Goal: Task Accomplishment & Management: Manage account settings

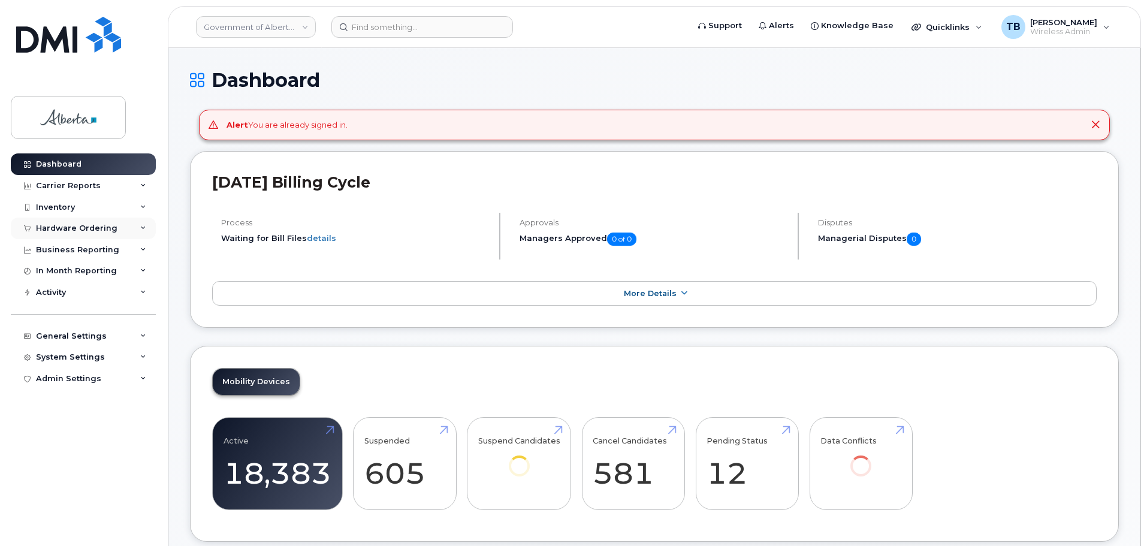
click at [40, 228] on div "Hardware Ordering" at bounding box center [76, 228] width 81 height 10
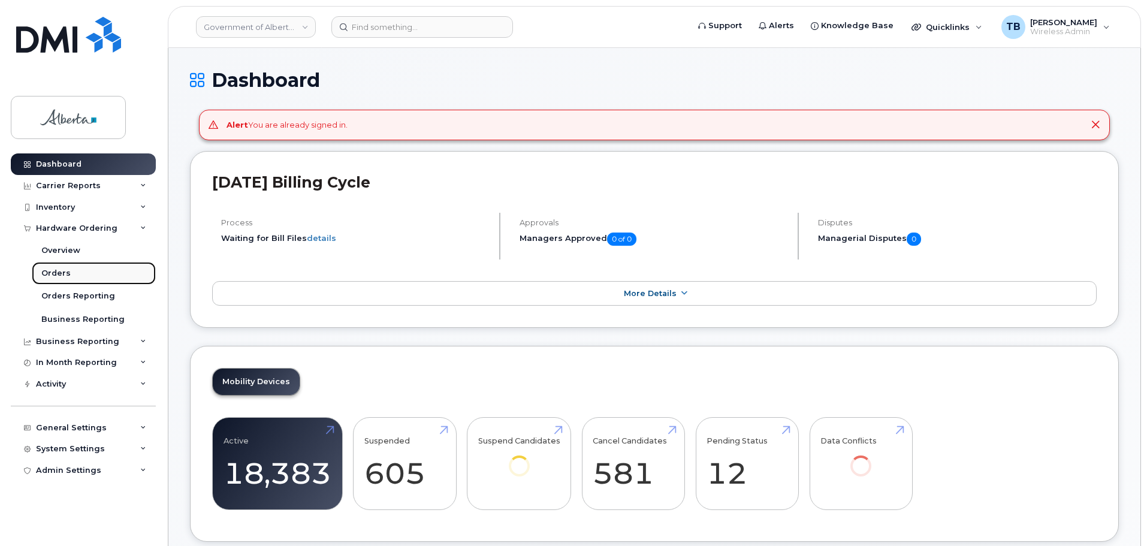
click at [47, 274] on div "Orders" at bounding box center [55, 273] width 29 height 11
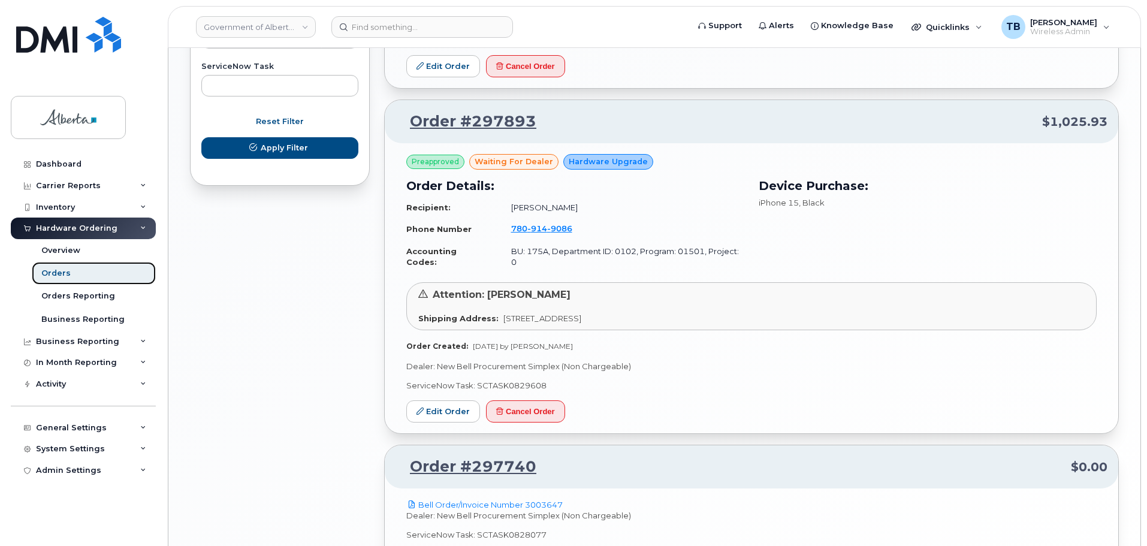
scroll to position [830, 0]
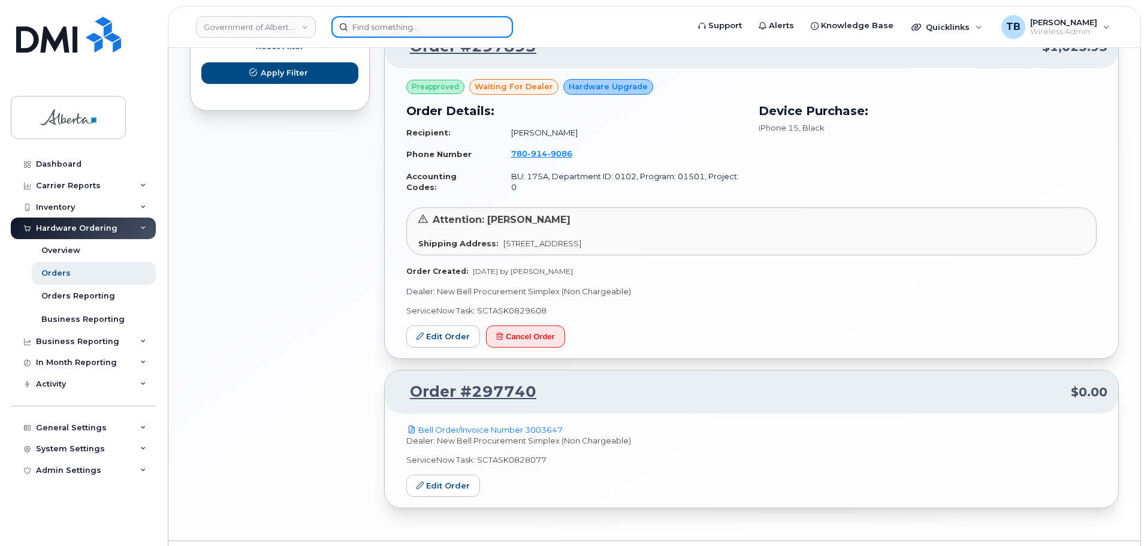
click at [392, 35] on input at bounding box center [422, 27] width 182 height 22
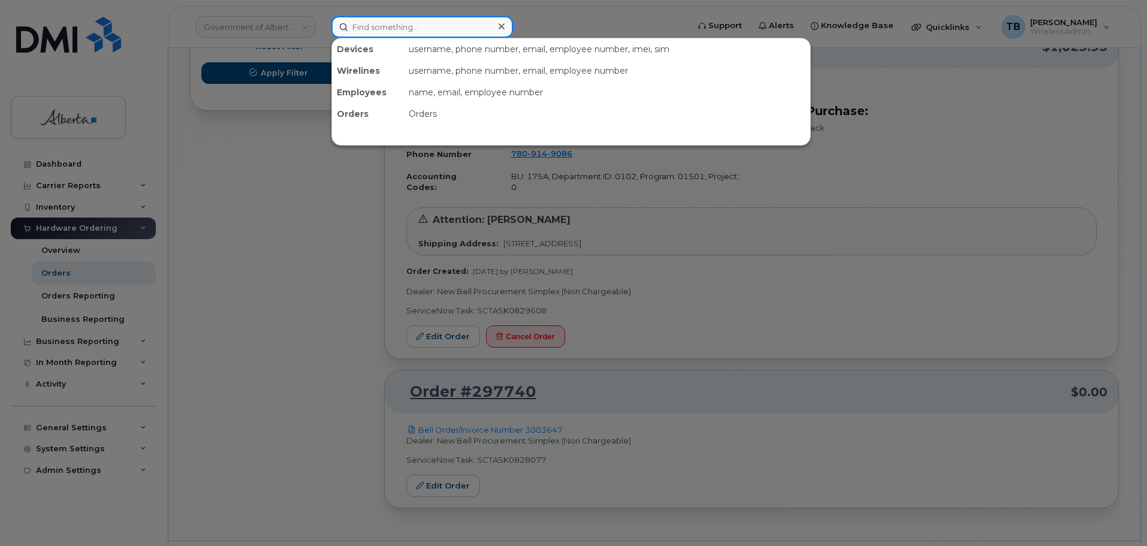
paste input "5874393911"
type input "5874393911"
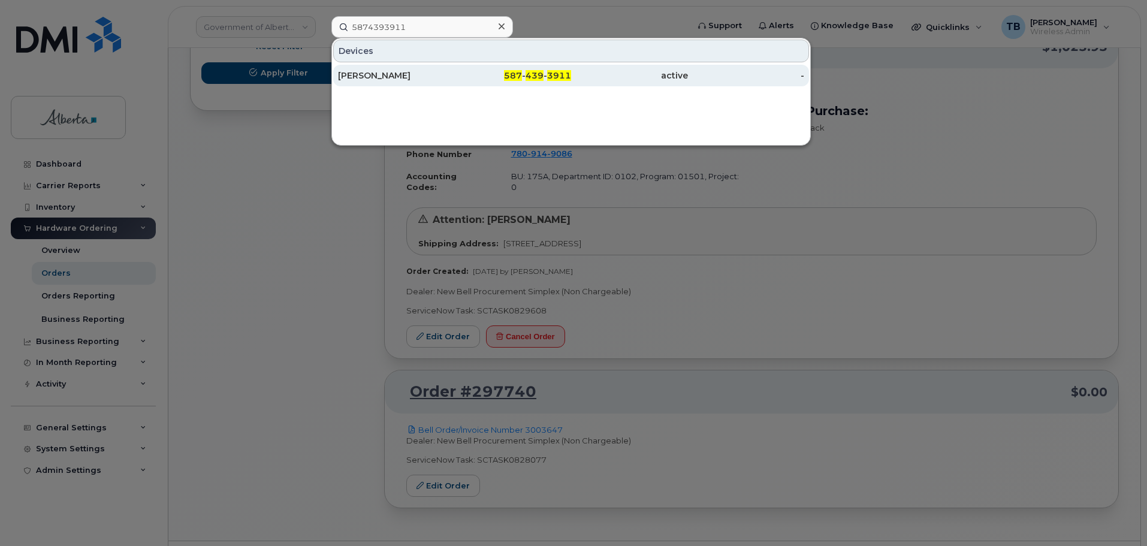
click at [364, 74] on div "Sandra Taylor" at bounding box center [396, 75] width 117 height 12
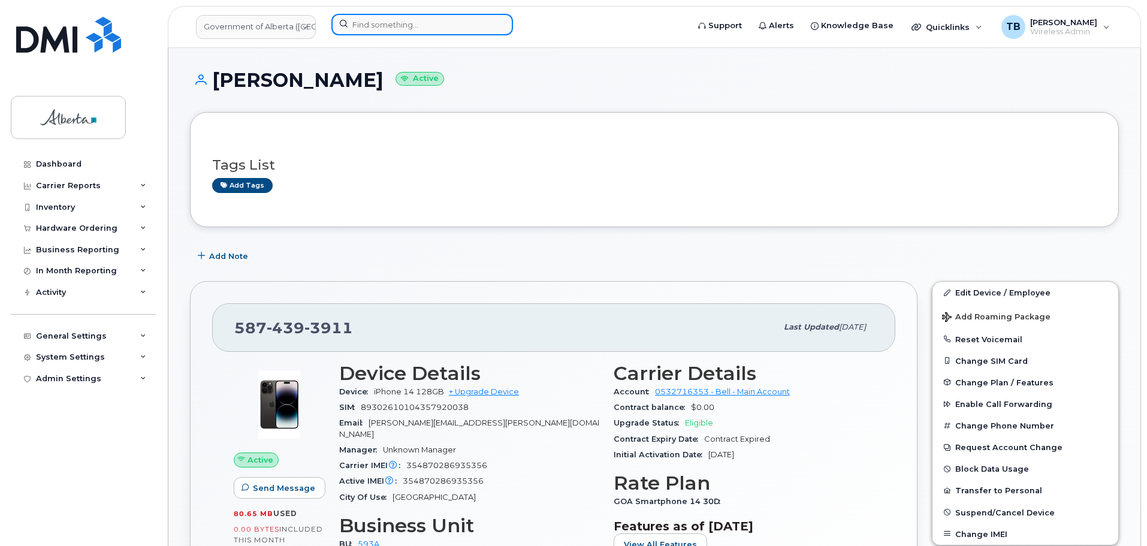
click at [402, 28] on input at bounding box center [422, 25] width 182 height 22
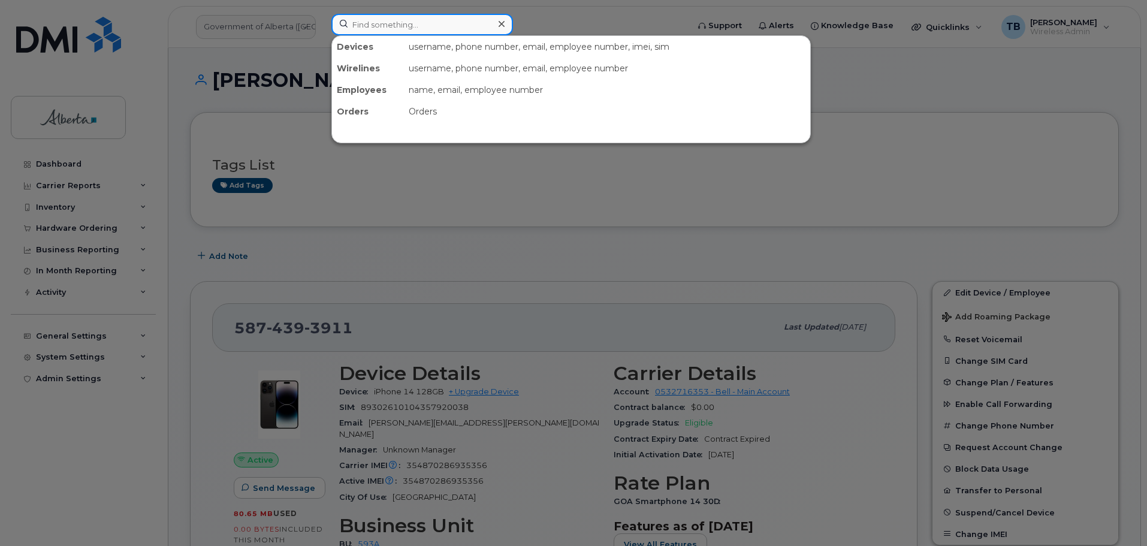
paste input "7802152374"
type input "7802152374"
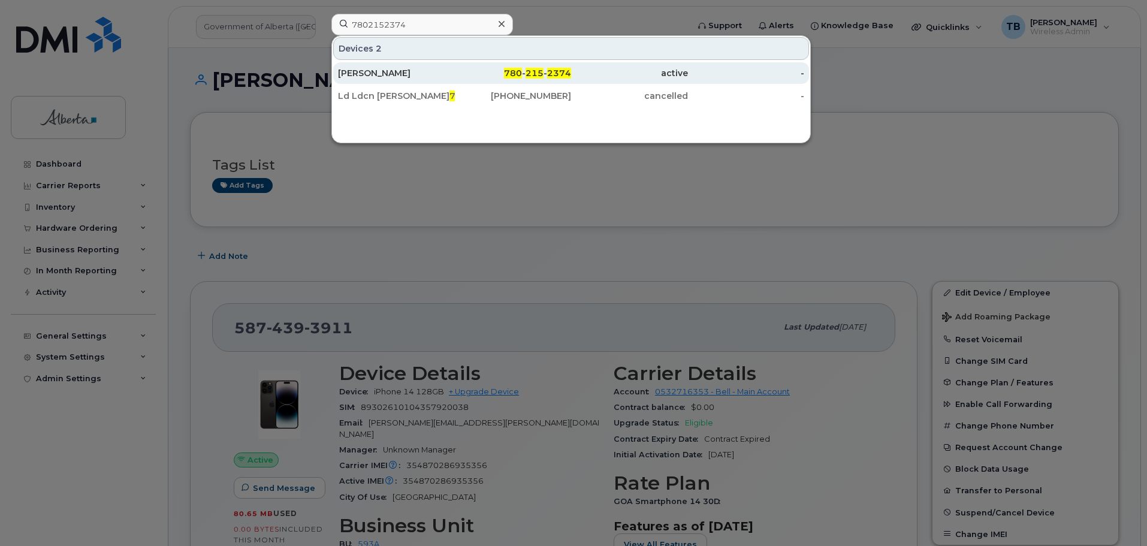
click at [385, 70] on div "[PERSON_NAME]" at bounding box center [396, 73] width 117 height 12
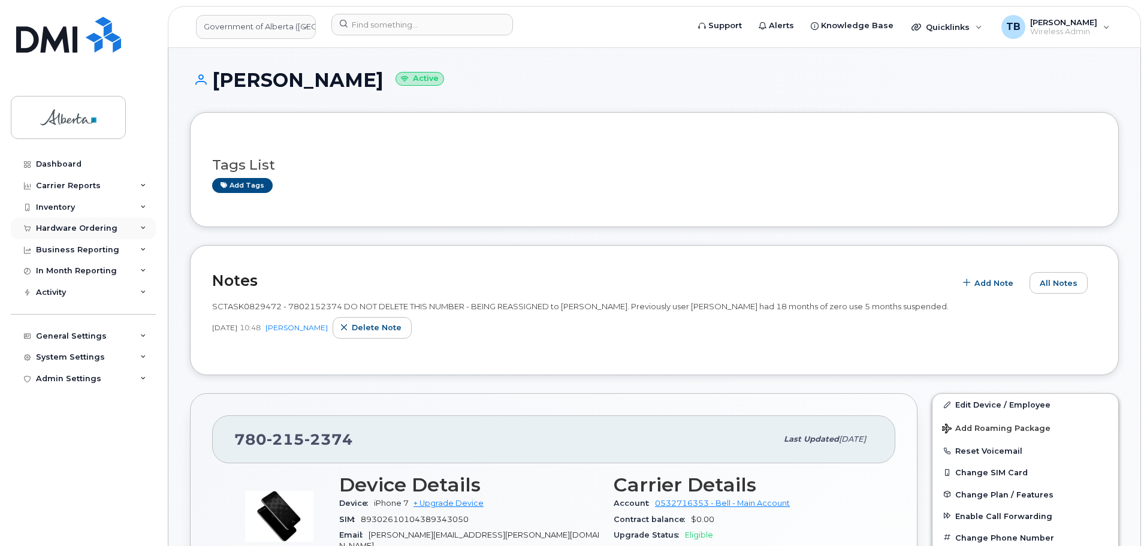
click at [62, 225] on div "Hardware Ordering" at bounding box center [76, 228] width 81 height 10
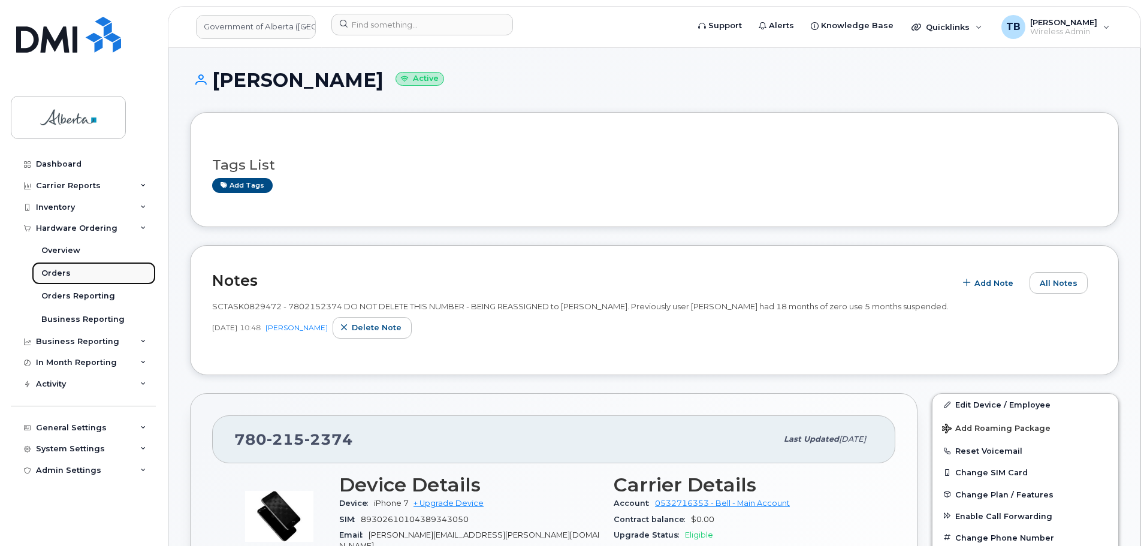
click at [62, 277] on div "Orders" at bounding box center [55, 273] width 29 height 11
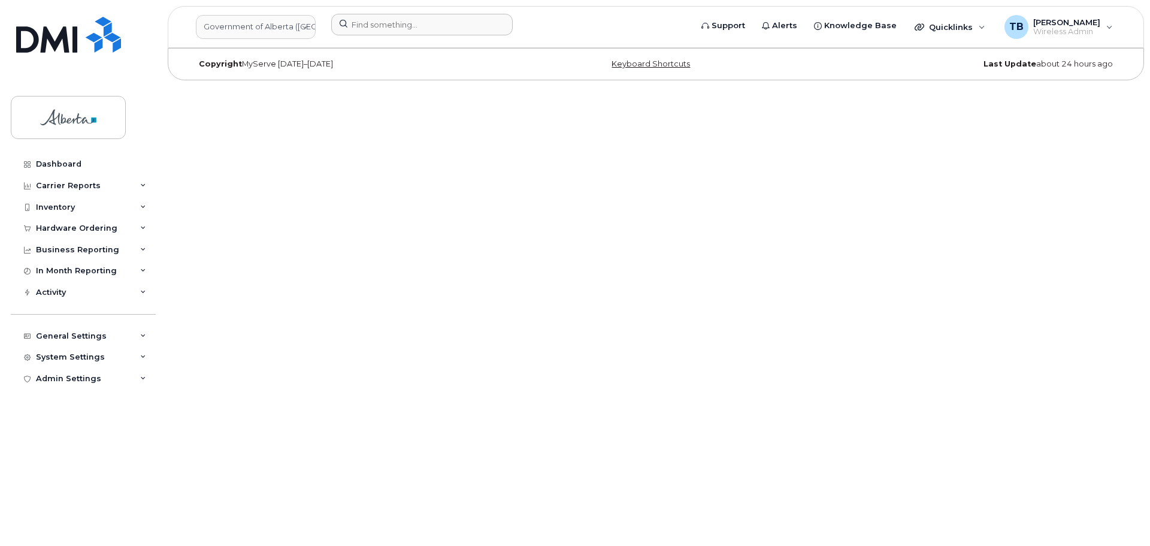
click at [382, 38] on div at bounding box center [507, 27] width 371 height 26
click at [378, 25] on input at bounding box center [422, 25] width 182 height 22
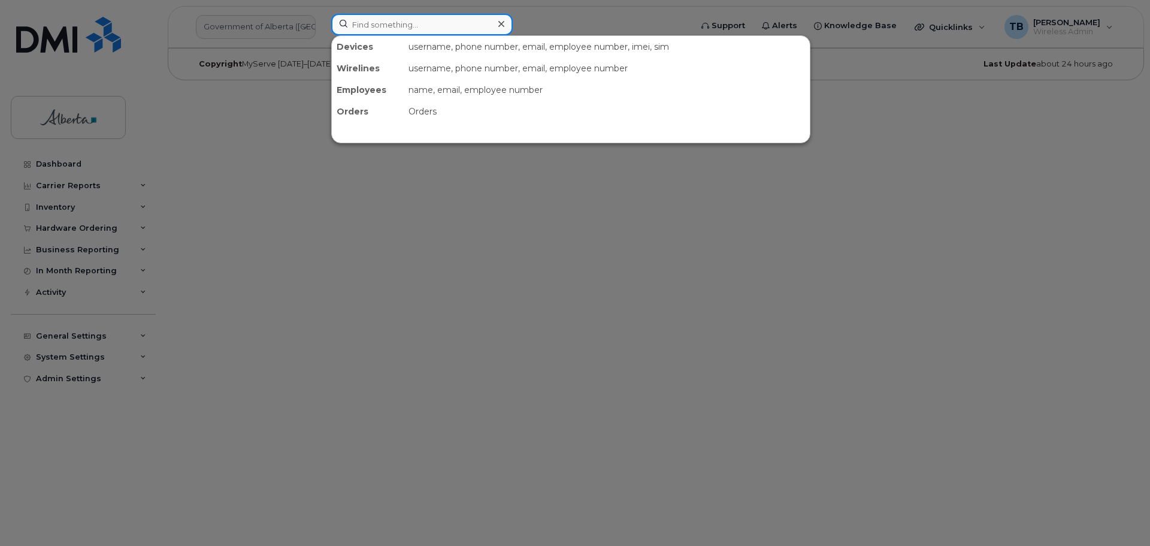
paste input "7802152374"
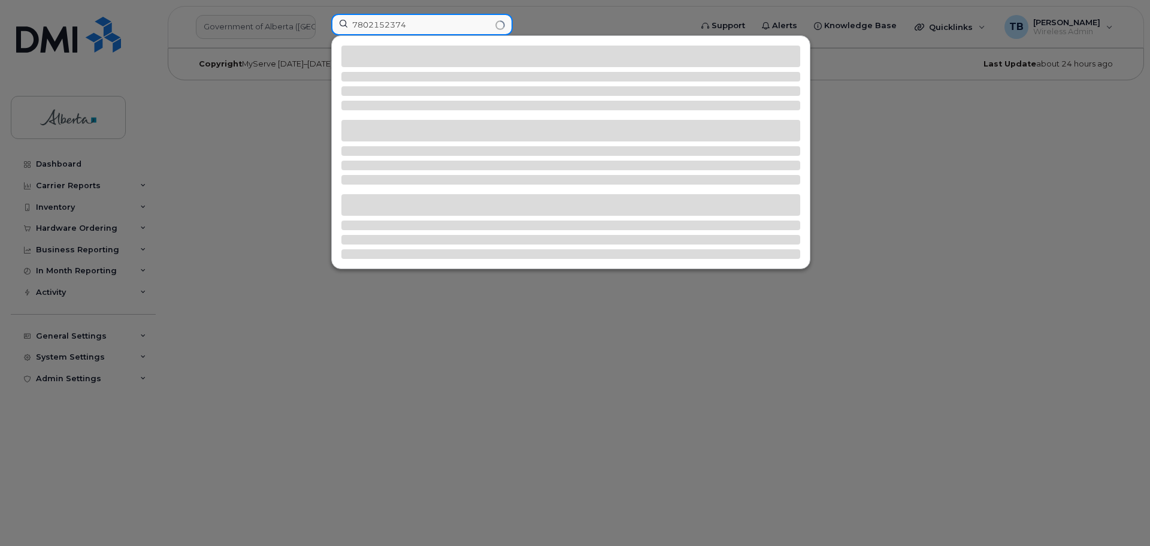
type input "7802152374"
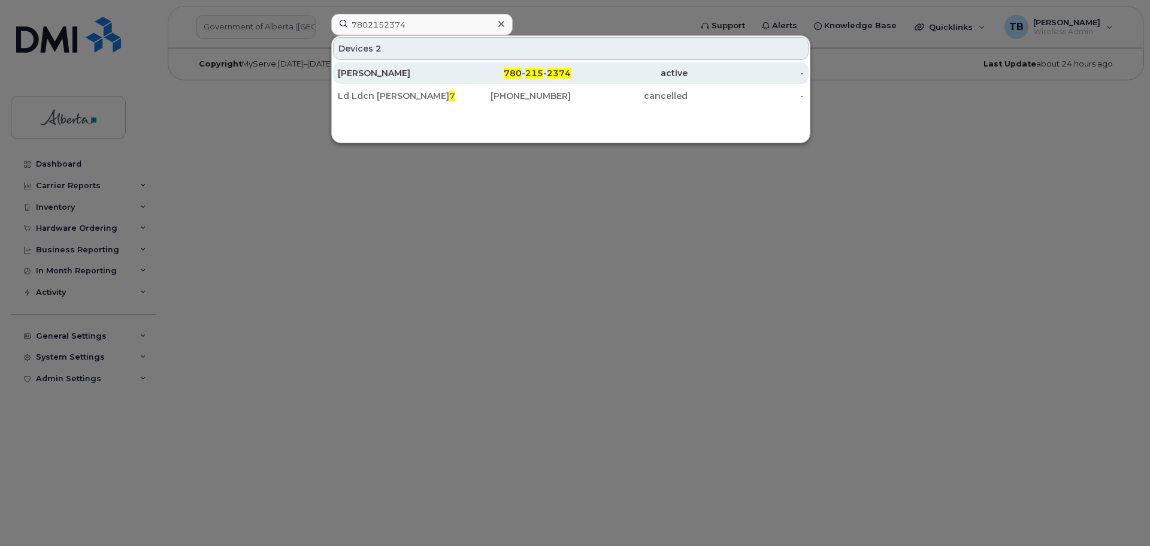
click at [382, 71] on div "[PERSON_NAME]" at bounding box center [396, 73] width 117 height 12
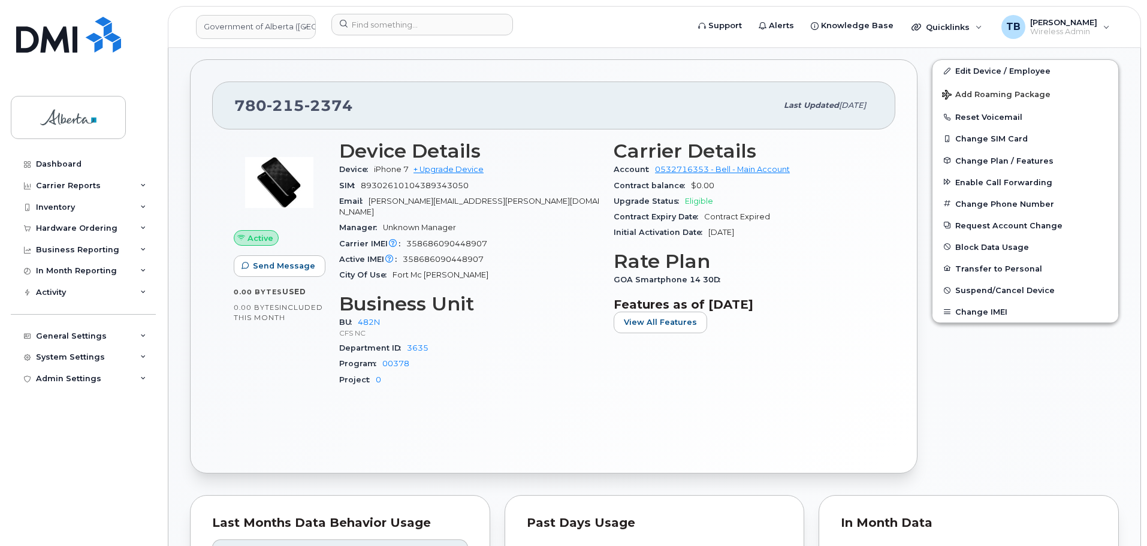
scroll to position [359, 0]
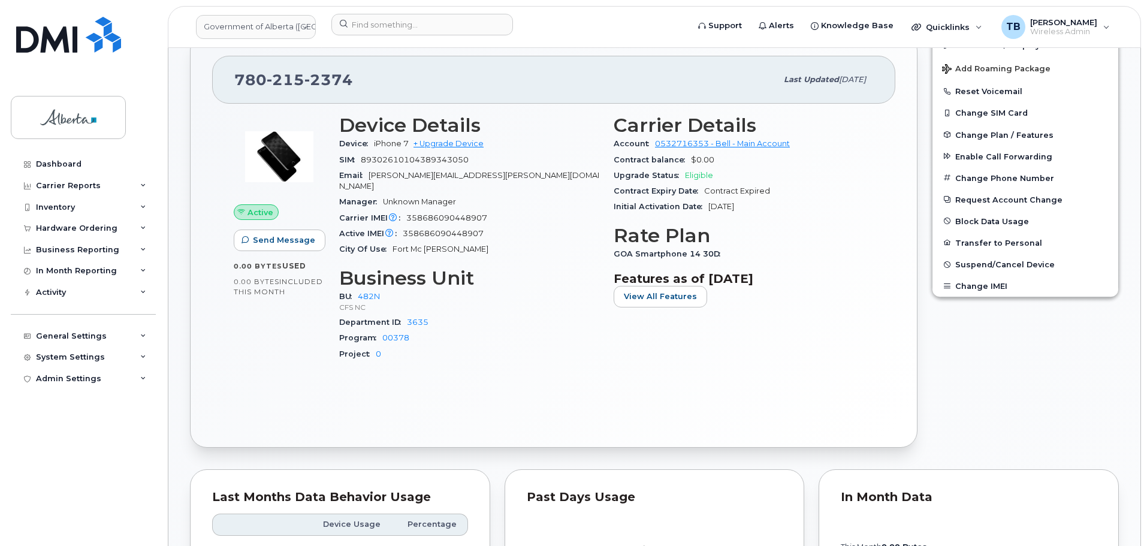
click at [304, 77] on span "215" at bounding box center [328, 80] width 49 height 18
copy span "780 215 2374"
click at [52, 226] on div "Hardware Ordering" at bounding box center [76, 228] width 81 height 10
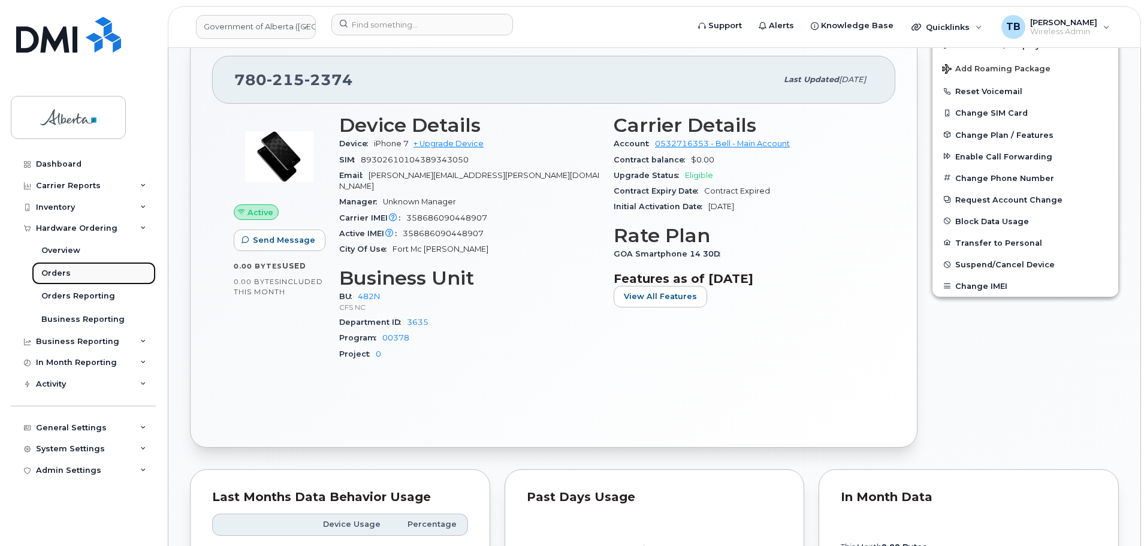
click at [52, 269] on div "Orders" at bounding box center [55, 273] width 29 height 11
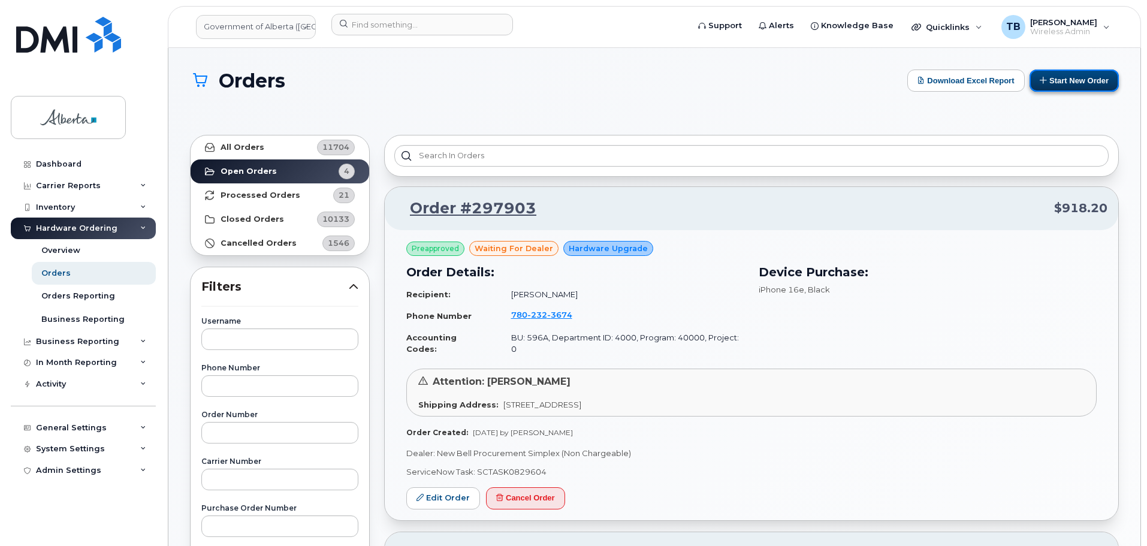
click at [1057, 80] on button "Start New Order" at bounding box center [1073, 80] width 89 height 22
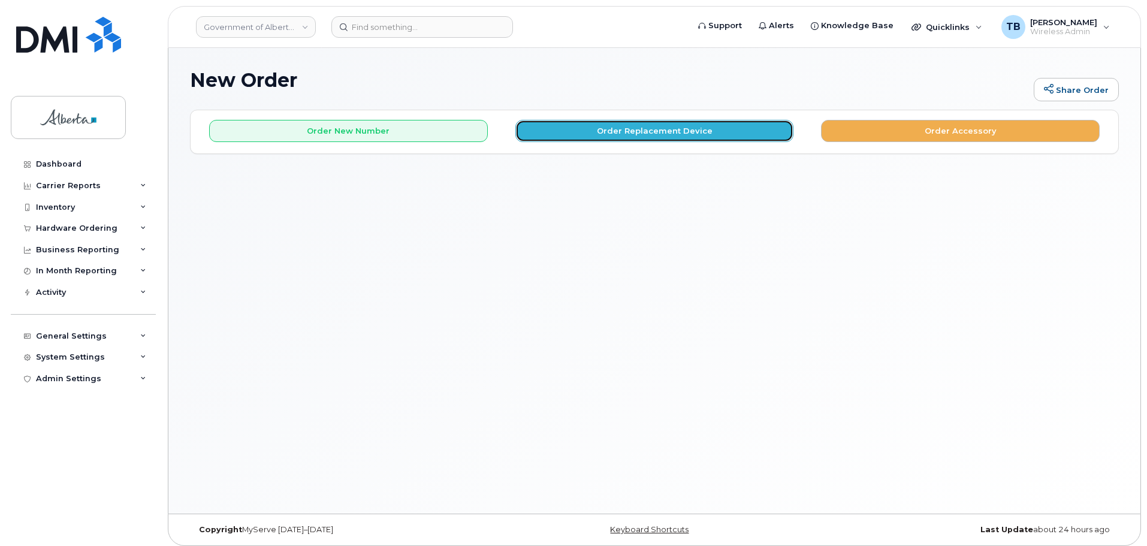
click at [633, 135] on button "Order Replacement Device" at bounding box center [654, 131] width 279 height 22
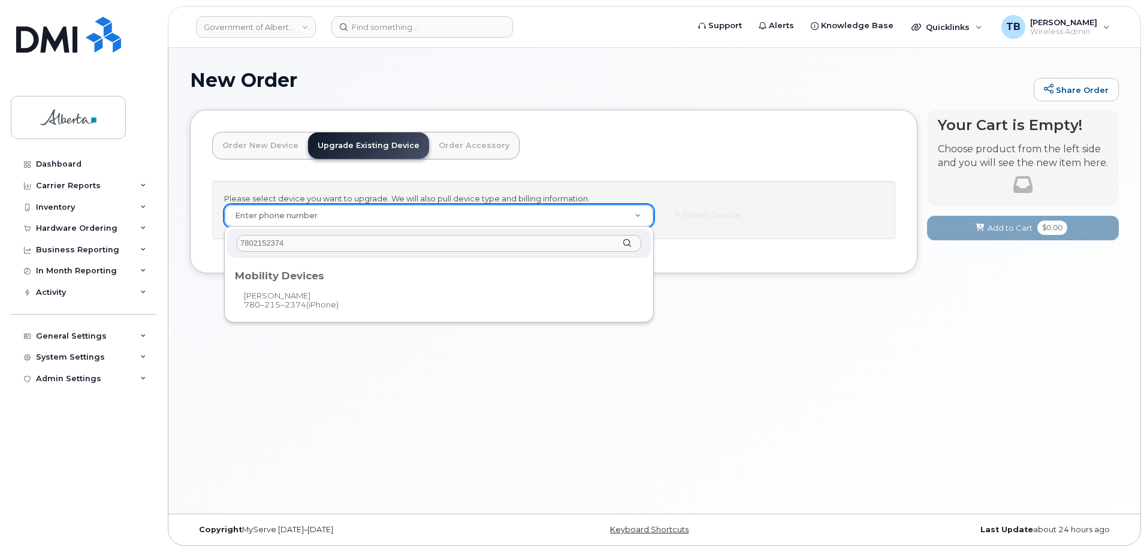
type input "7802152374"
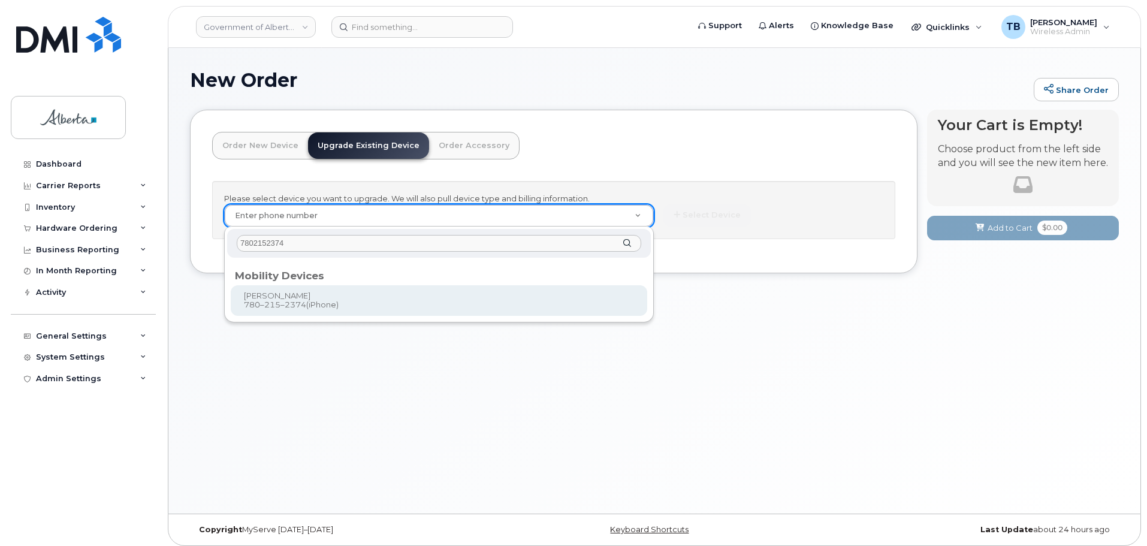
drag, startPoint x: 297, startPoint y: 304, endPoint x: 609, endPoint y: 292, distance: 312.3
type input "797886"
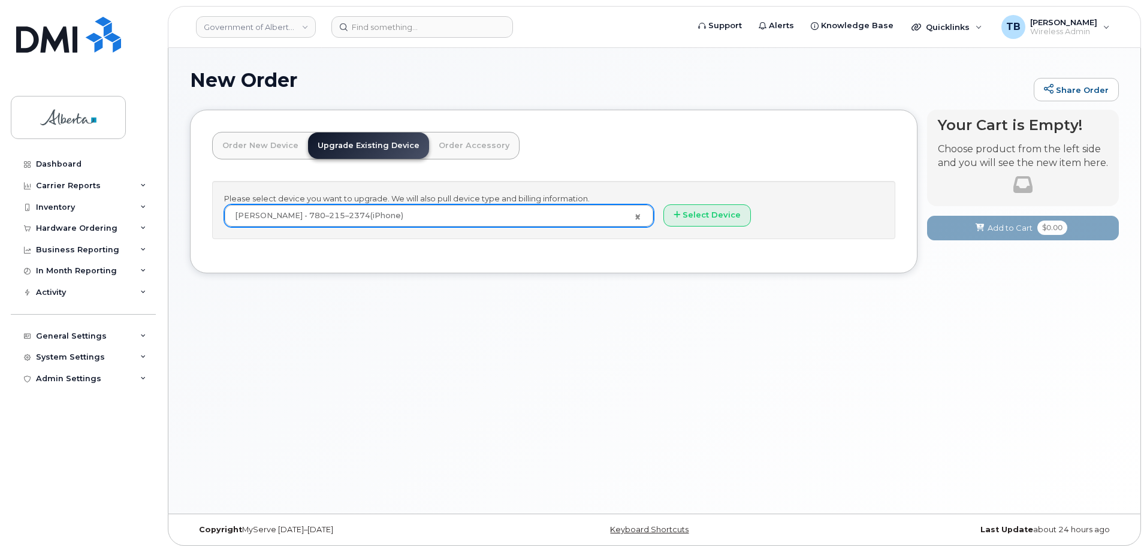
click at [740, 228] on div "Please select device you want to upgrade. We will also pull device type and bil…" at bounding box center [553, 210] width 683 height 58
click at [715, 216] on button "Select Device" at bounding box center [706, 215] width 87 height 22
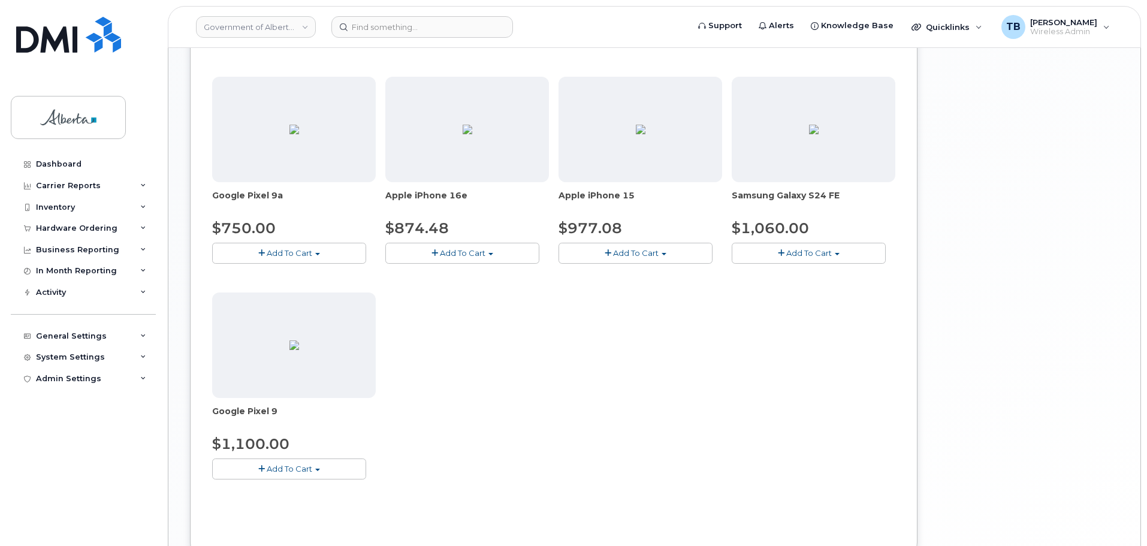
scroll to position [599, 0]
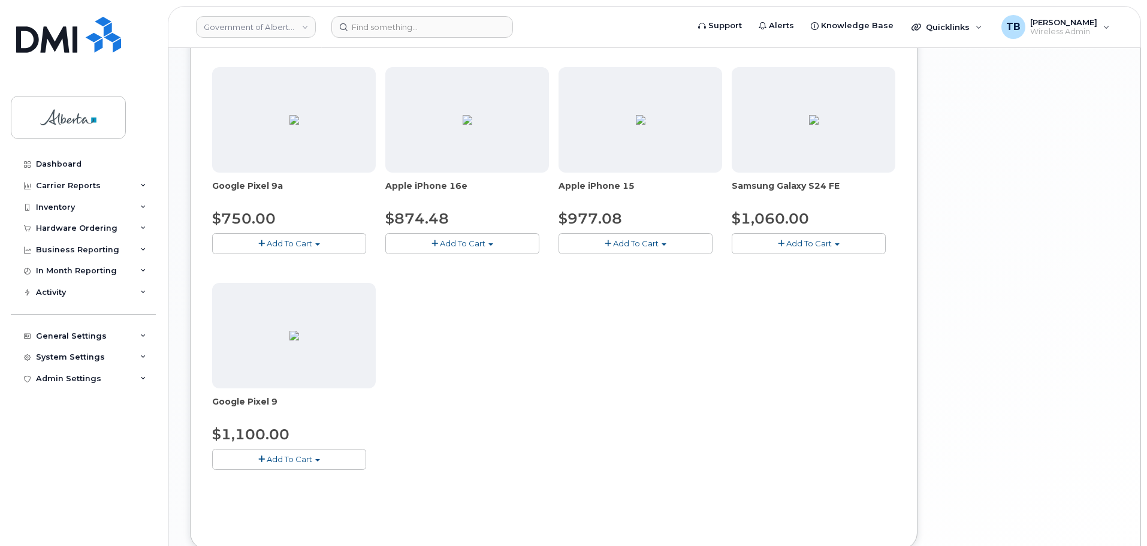
click at [591, 239] on button "Add To Cart" at bounding box center [635, 243] width 154 height 21
click at [591, 285] on link "$977.08 - 30-day upgrade (128GB model)" at bounding box center [656, 280] width 191 height 15
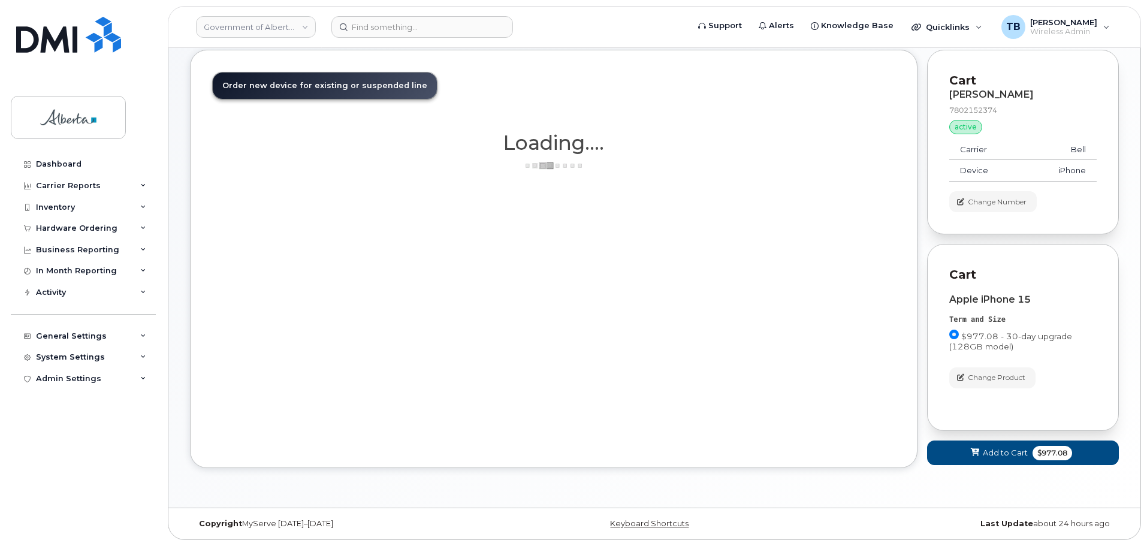
scroll to position [60, 0]
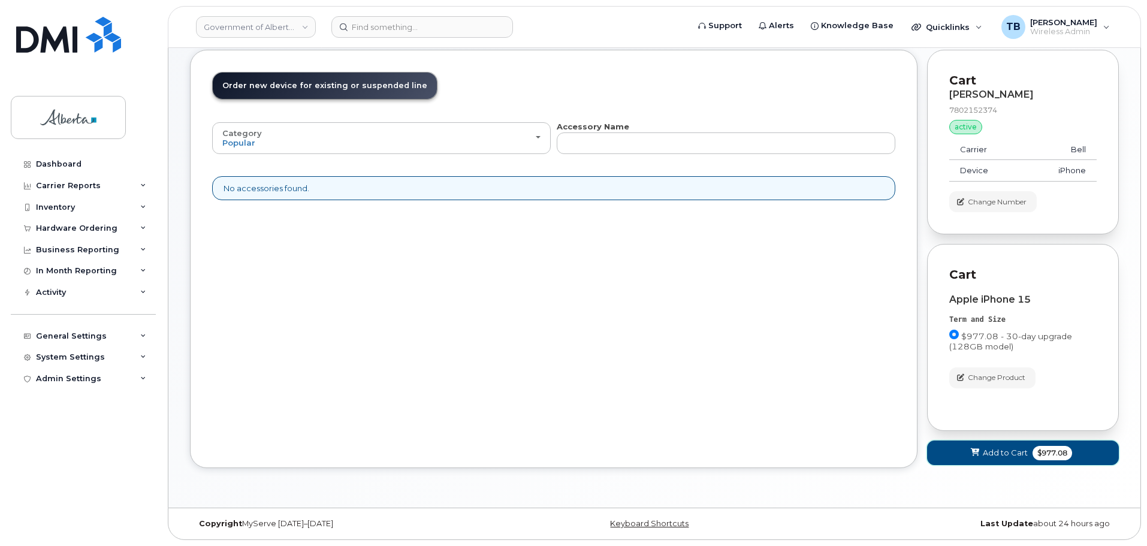
click at [1005, 455] on span "Add to Cart" at bounding box center [1004, 452] width 45 height 11
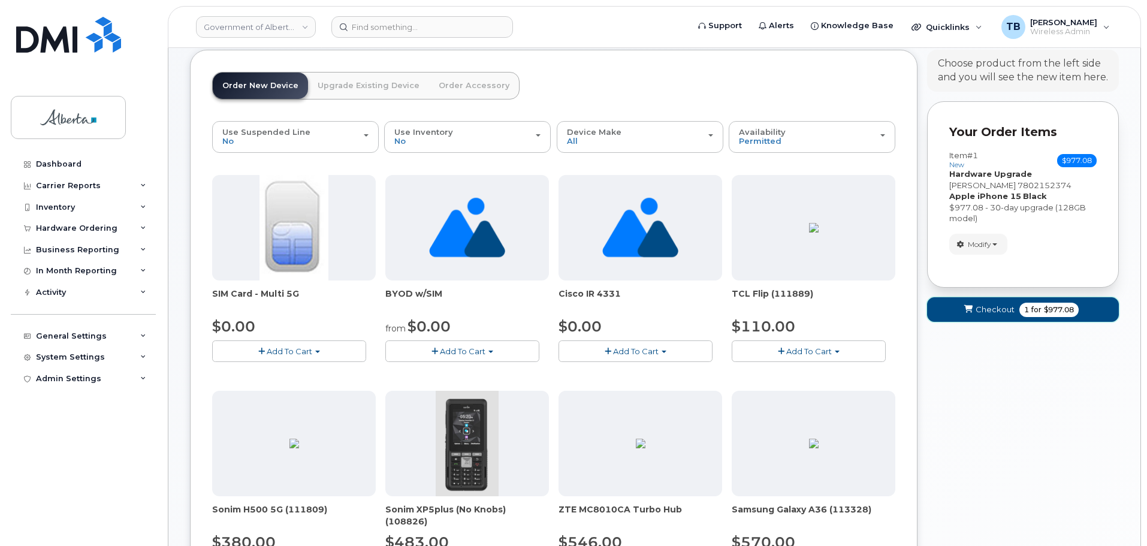
click at [954, 313] on button "Checkout 1 for $977.08" at bounding box center [1023, 309] width 192 height 25
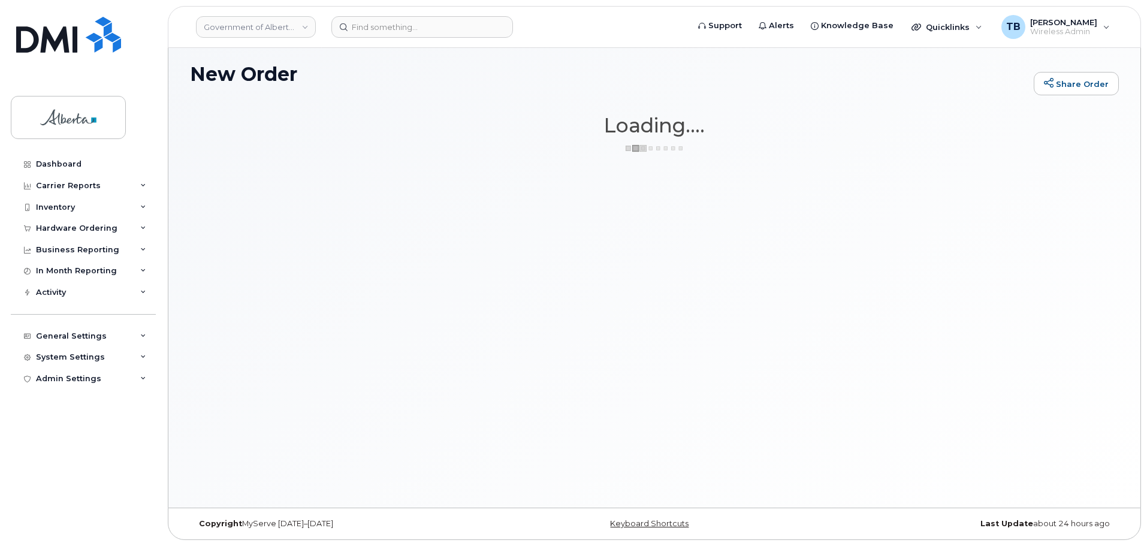
scroll to position [6, 0]
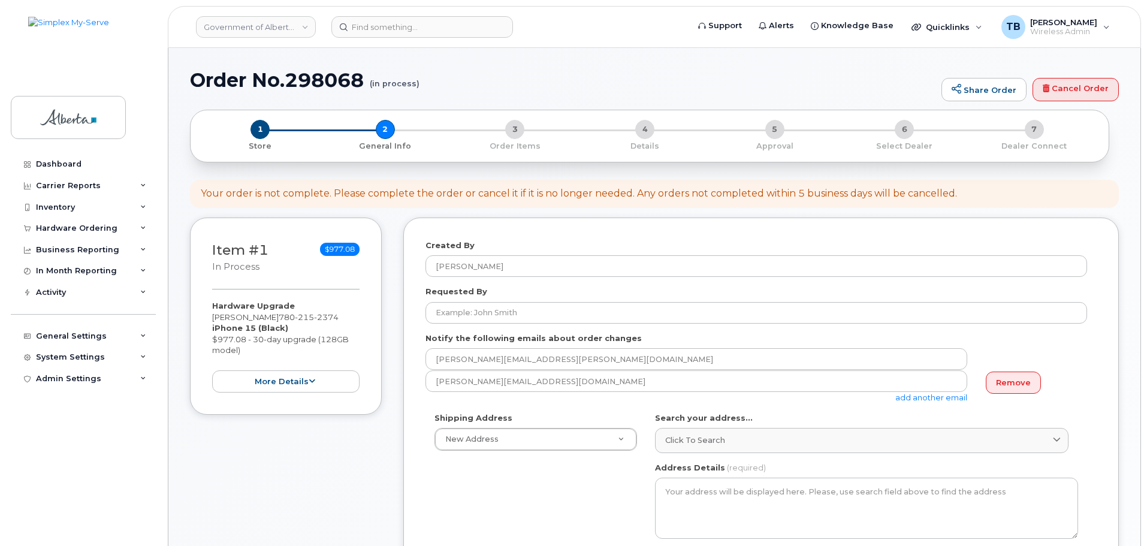
select select
click at [321, 80] on h1 "Order No.298068 (in process)" at bounding box center [562, 79] width 745 height 21
copy h1 "298068"
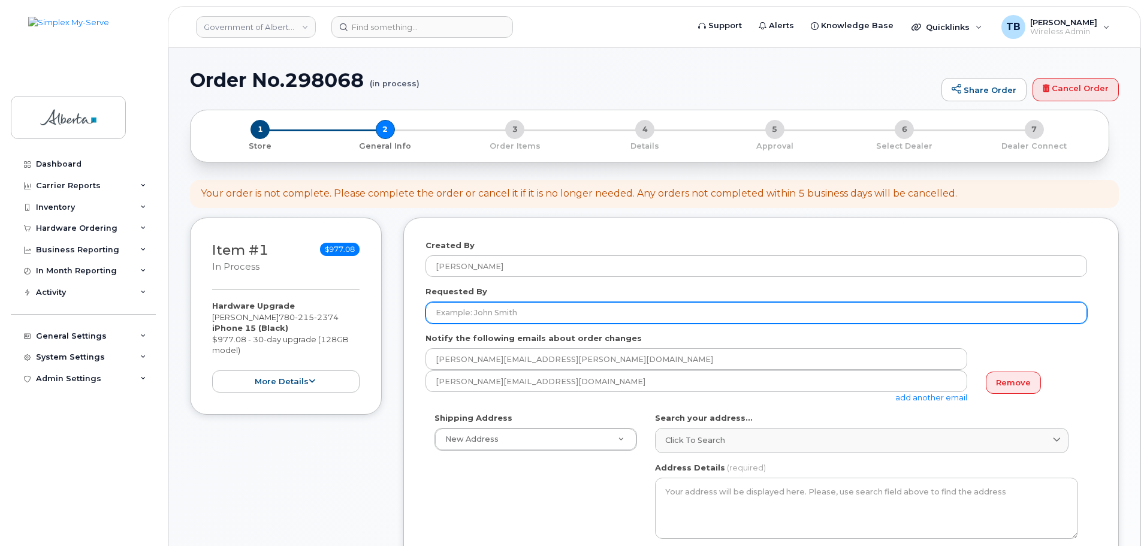
click at [513, 309] on input "Requested By" at bounding box center [755, 313] width 661 height 22
paste input "Connie Dejong"
type input "Connie Dejong"
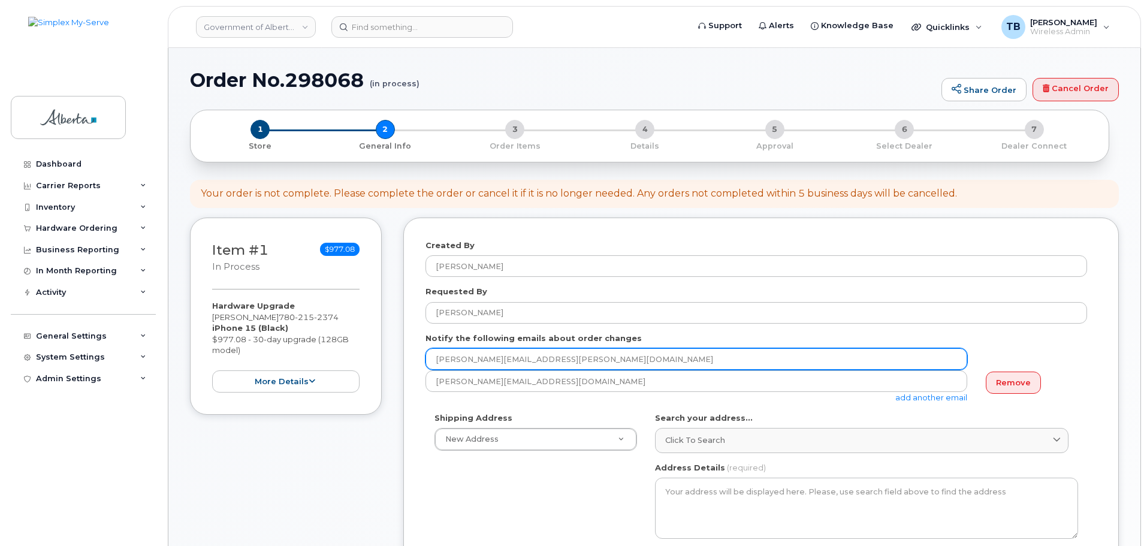
drag, startPoint x: 552, startPoint y: 364, endPoint x: 400, endPoint y: 358, distance: 151.7
paste input "Rhonda.Gorel"
type input "Rhonda.Gorel@gov.ab.ca"
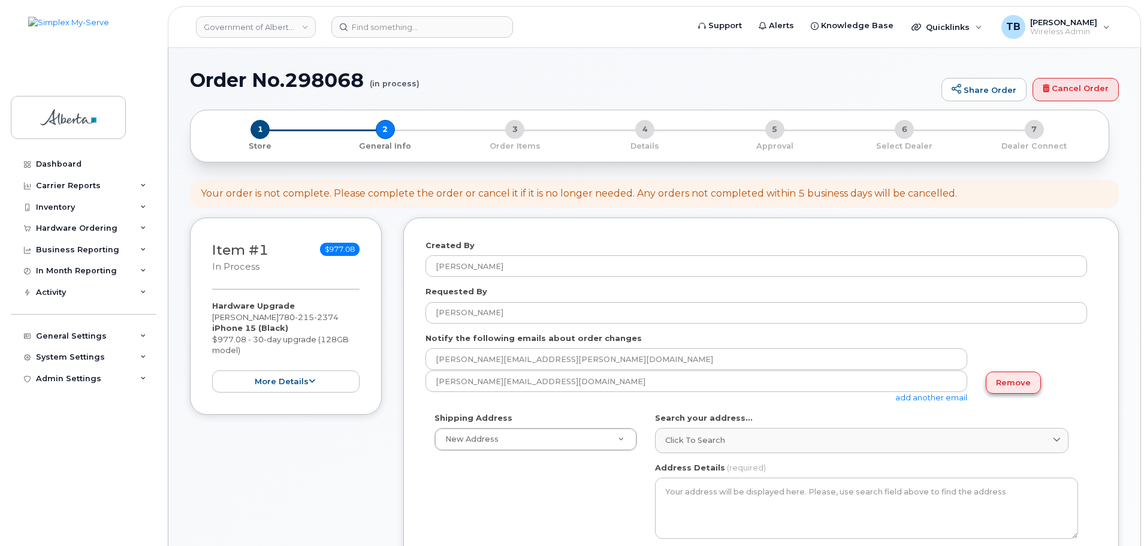
click at [990, 386] on link "Remove" at bounding box center [1012, 382] width 55 height 22
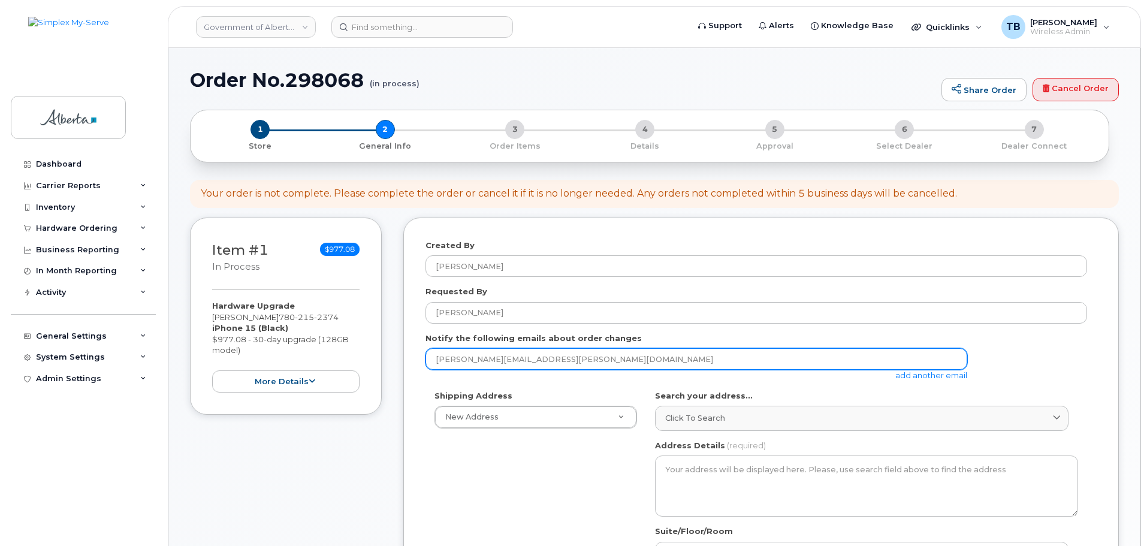
click at [591, 353] on input "Rhonda.Gorel@gov.ab.ca" at bounding box center [696, 359] width 542 height 22
drag, startPoint x: 437, startPoint y: 364, endPoint x: 406, endPoint y: 364, distance: 31.2
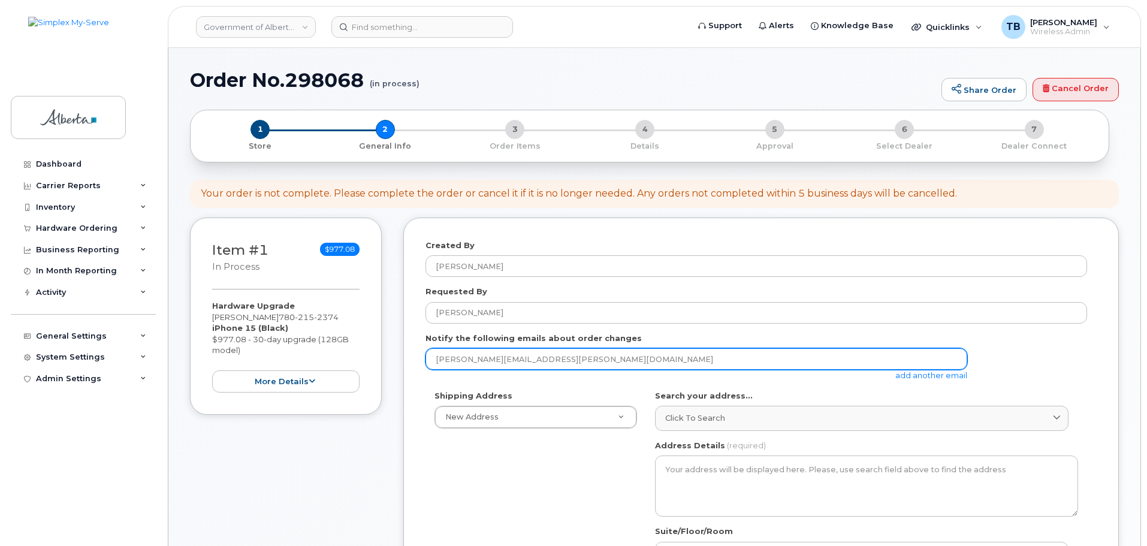
click at [437, 362] on input "Rhonda.Gorel@gov.ab.ca" at bounding box center [696, 359] width 542 height 22
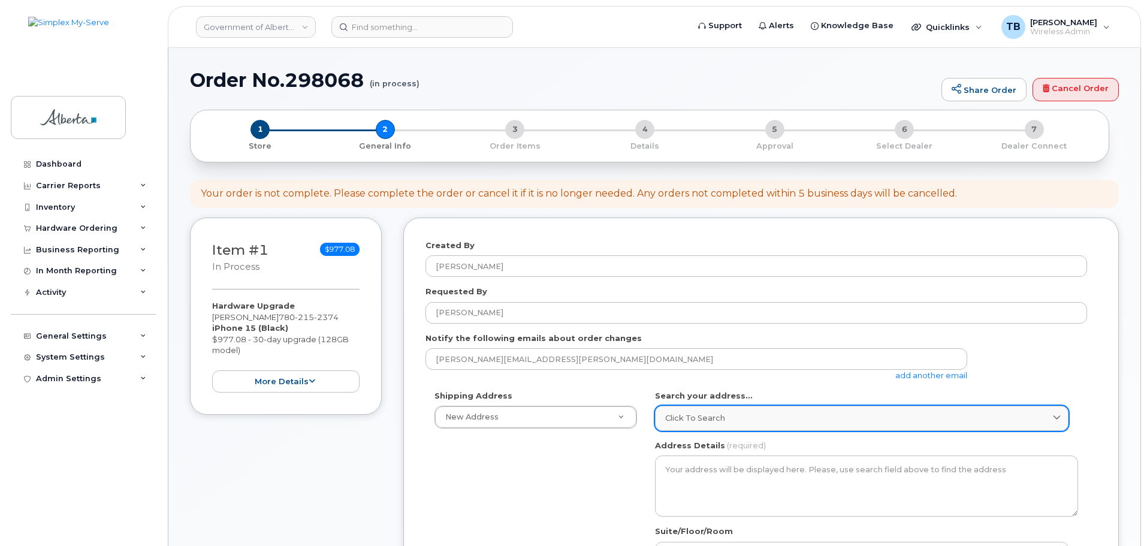
click at [699, 422] on span "Click to search" at bounding box center [695, 417] width 60 height 11
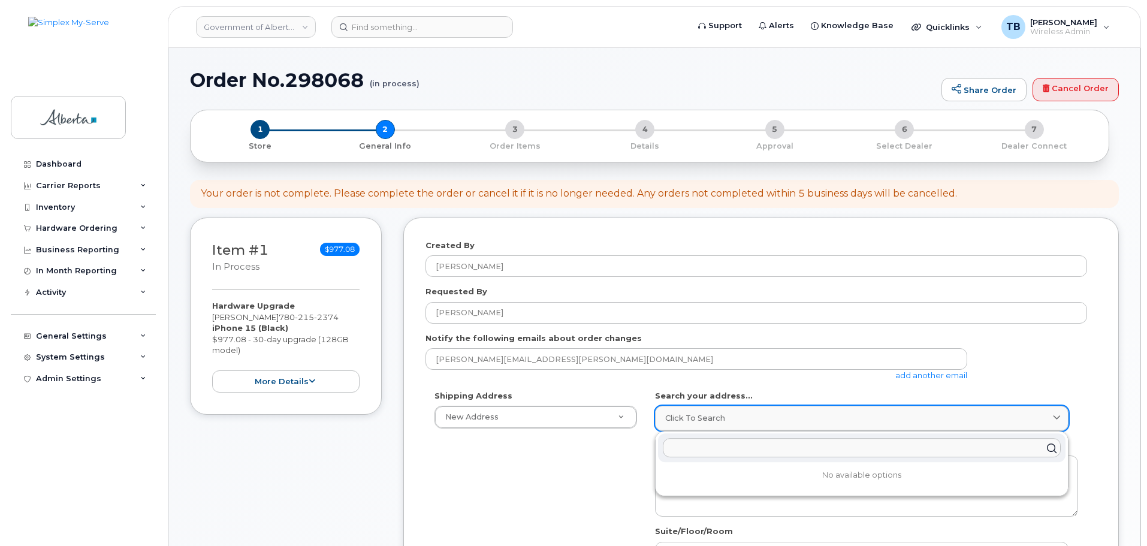
paste input "9915 Franklin Avenue"
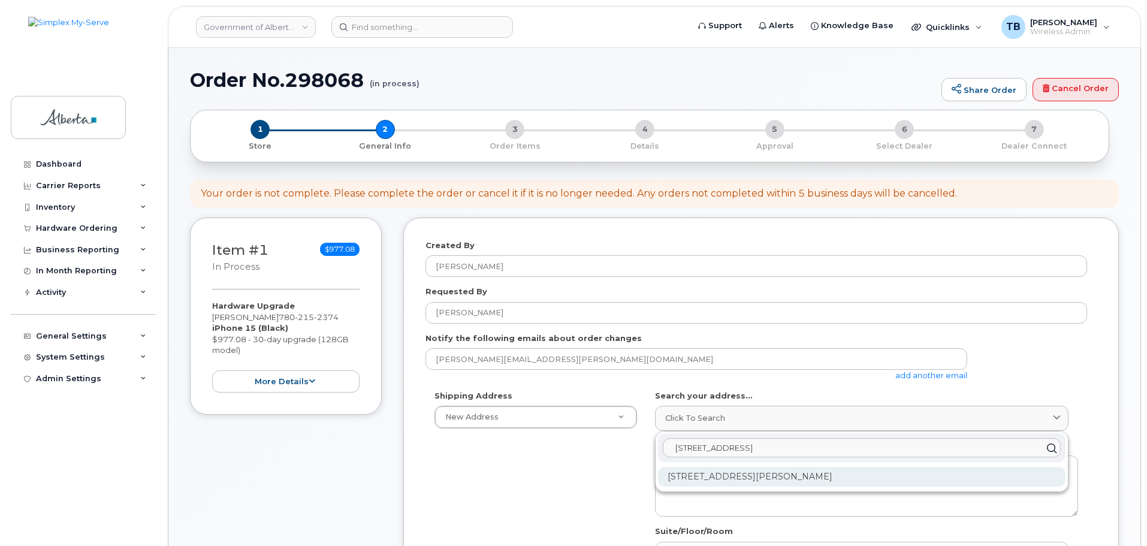
type input "9915 Franklin Avenue"
click at [692, 475] on div "9915 Franklin Ave Fort McMurray AB T9H 2K4" at bounding box center [861, 477] width 407 height 20
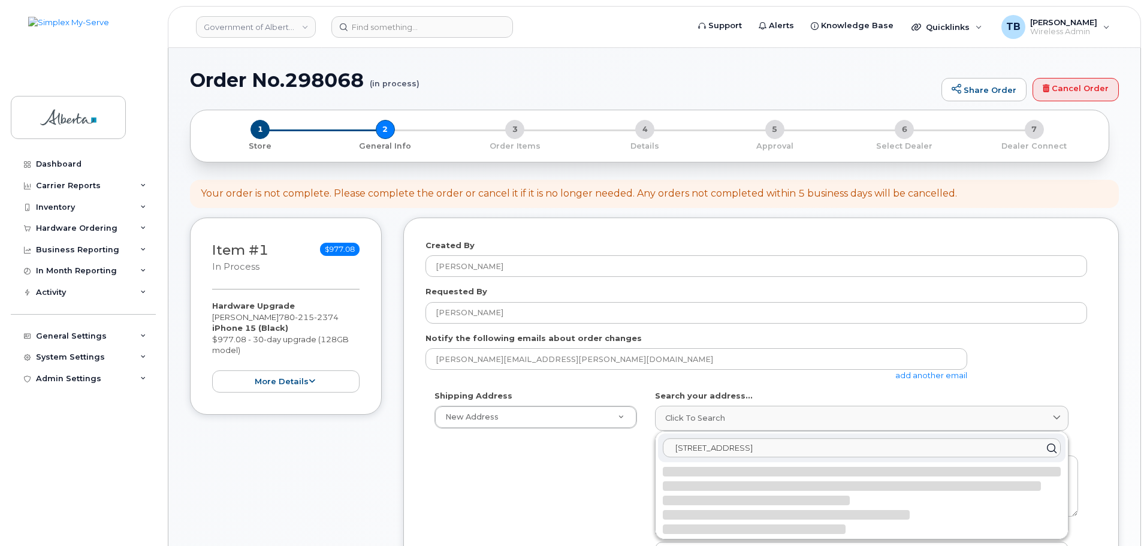
click at [582, 481] on div "Shipping Address New Address New Address 10001 Hoppe Avenue - Provincial Buildi…" at bounding box center [755, 527] width 661 height 275
select select
type textarea "9915 Franklin Ave FORT MCMURRAY AB T9H 2K4 CANADA"
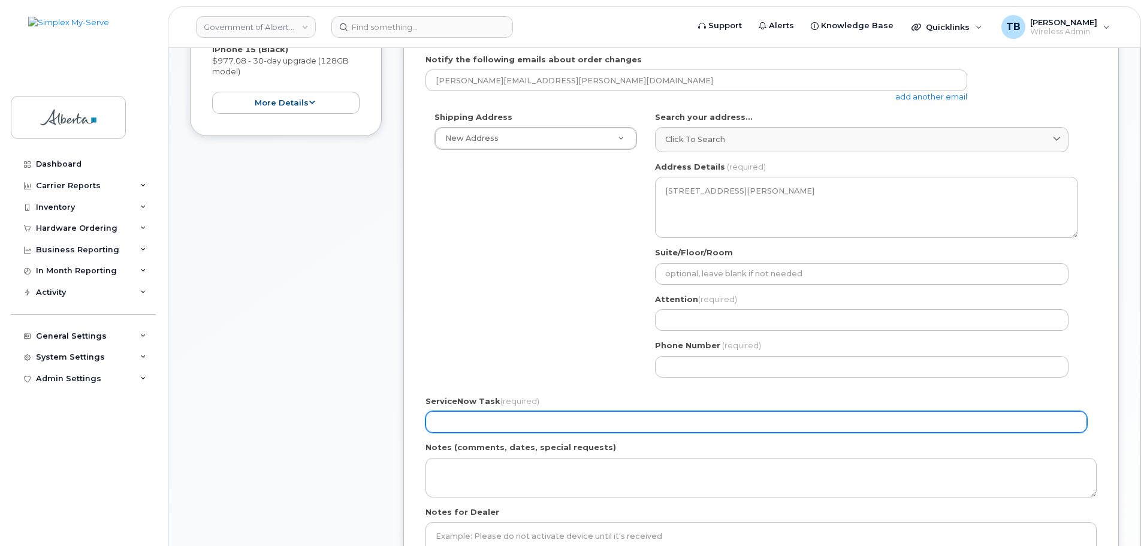
scroll to position [300, 0]
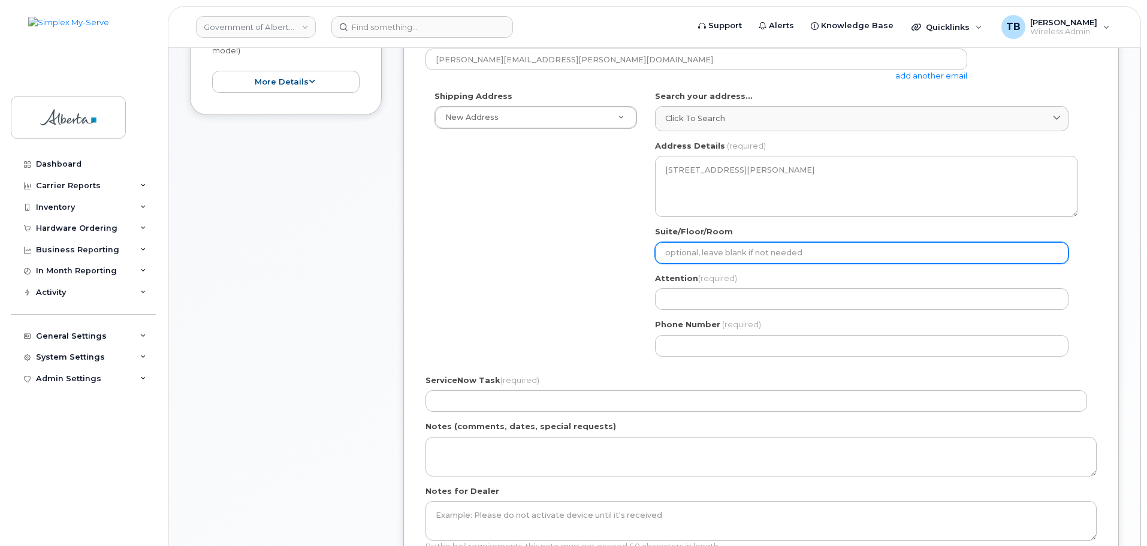
click at [718, 255] on input "Suite/Floor/Room" at bounding box center [861, 253] width 413 height 22
select select
type input "8"
select select
type input "8t"
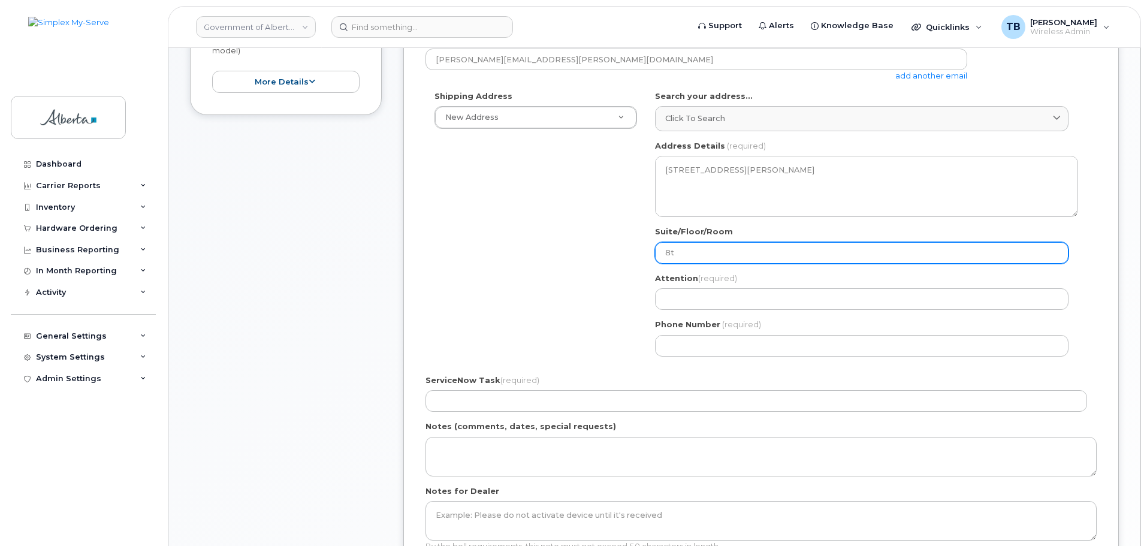
select select
type input "8th"
select select
type input "8th f"
select select
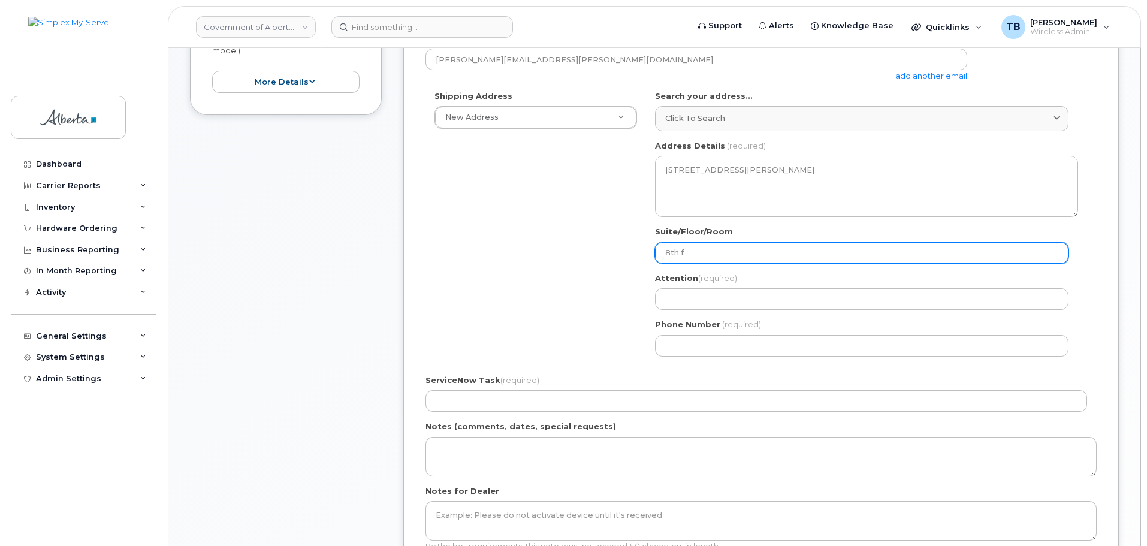
type input "8th fl"
select select
type input "8th flo"
select select
type input "8th floo"
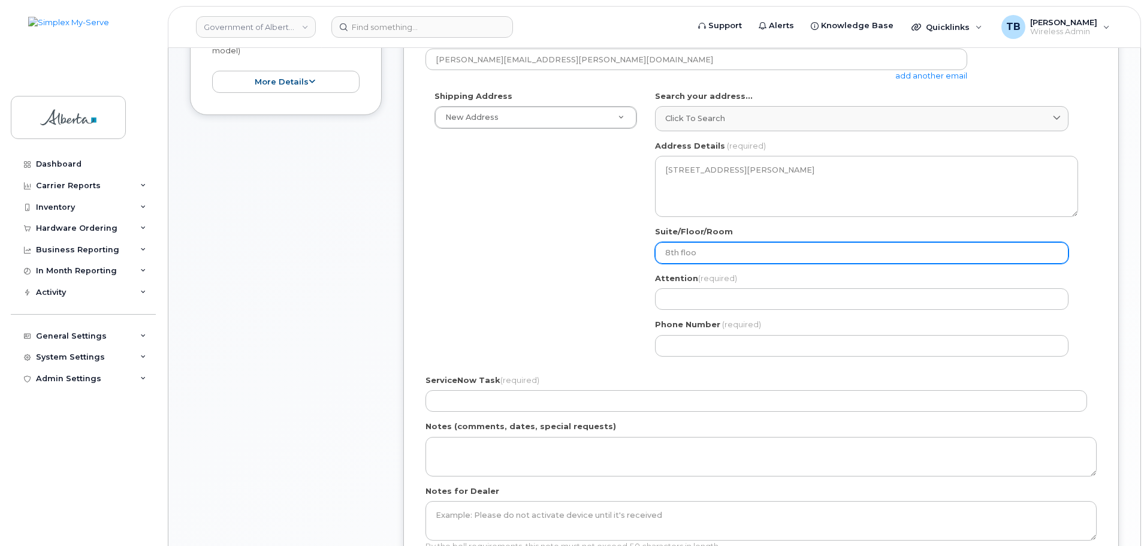
select select
type input "8th floor"
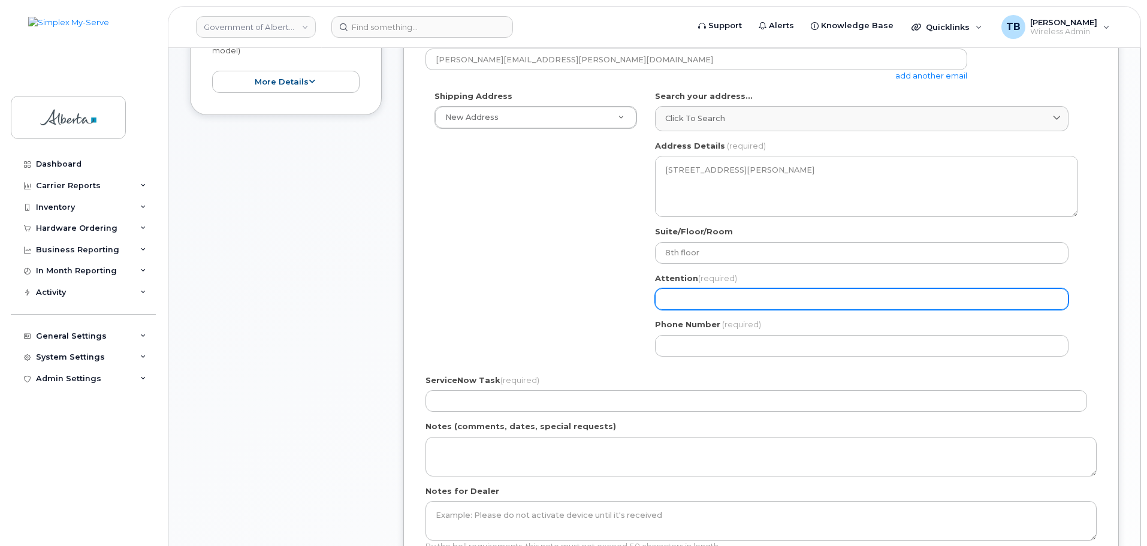
click at [676, 305] on input "Attention (required)" at bounding box center [861, 299] width 413 height 22
paste input "[PERSON_NAME]"
select select
drag, startPoint x: 669, startPoint y: 301, endPoint x: 639, endPoint y: 303, distance: 29.4
click at [639, 303] on div "Shipping Address New Address New Address 10001 Hoppe Avenue - Provincial Buildi…" at bounding box center [755, 227] width 661 height 275
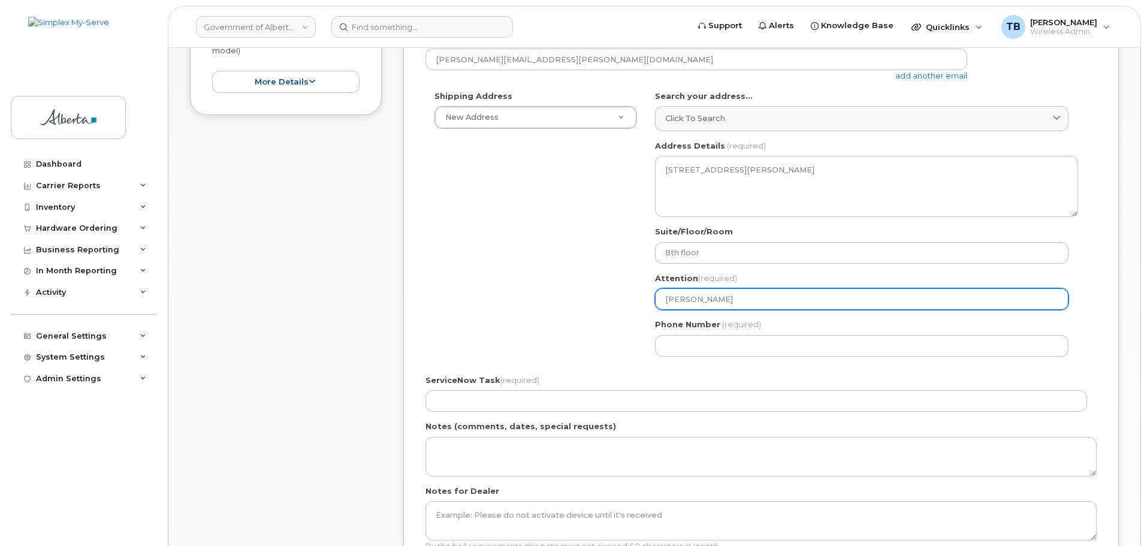
type input "[PERSON_NAME]"
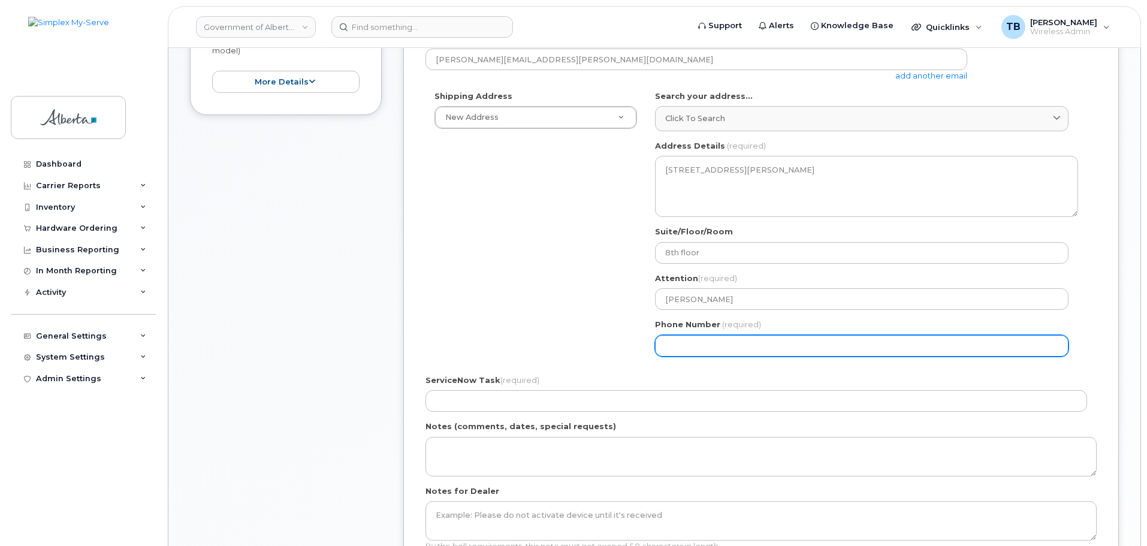
click at [677, 343] on input "Phone Number" at bounding box center [861, 346] width 413 height 22
paste input "7806035394"
select select
type input "7806035394"
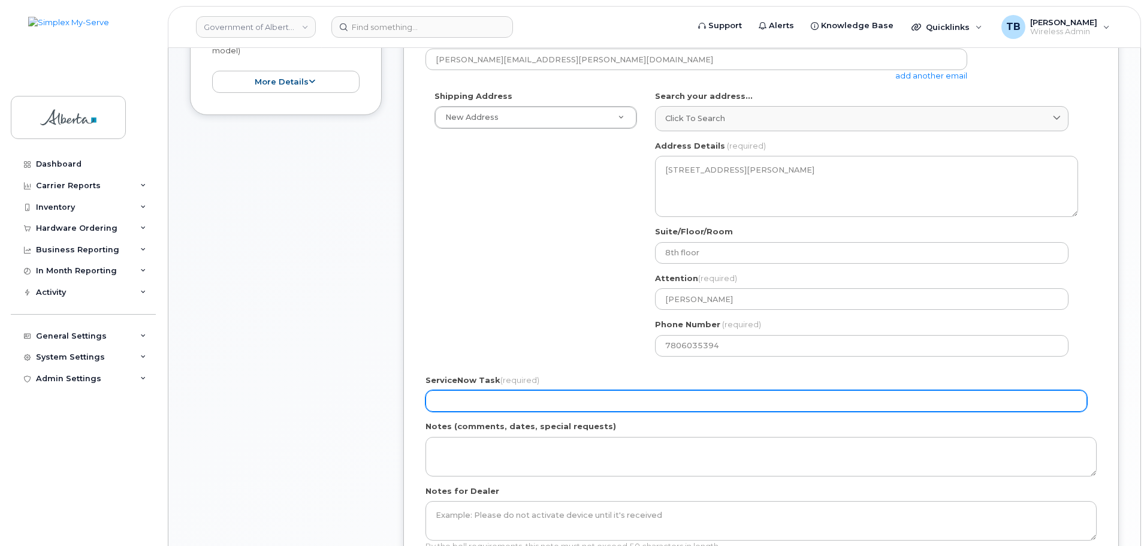
click at [443, 397] on input "ServiceNow Task (required)" at bounding box center [755, 401] width 661 height 22
paste input "SCTASK0829472"
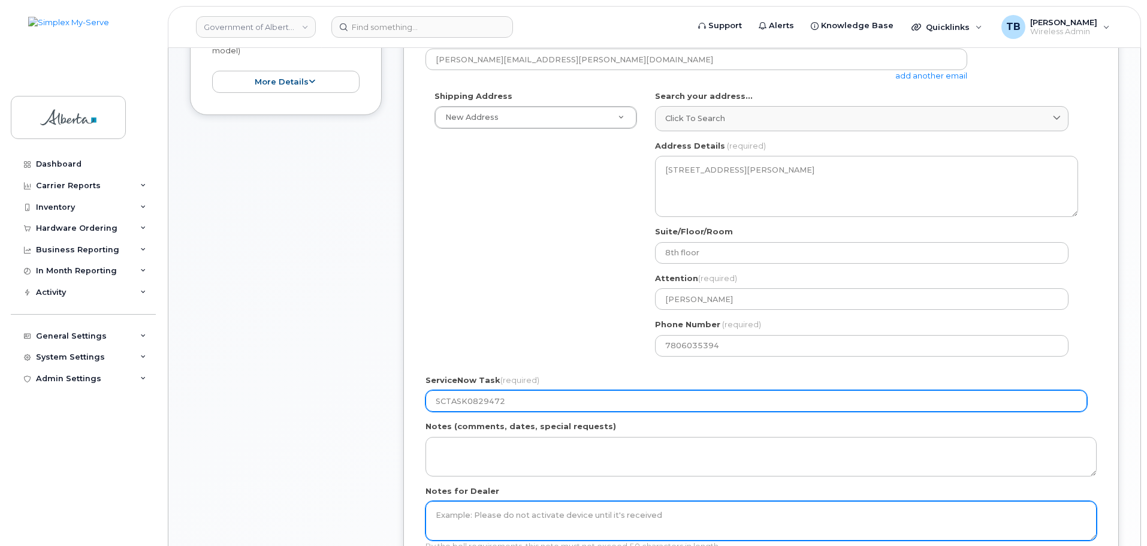
scroll to position [419, 0]
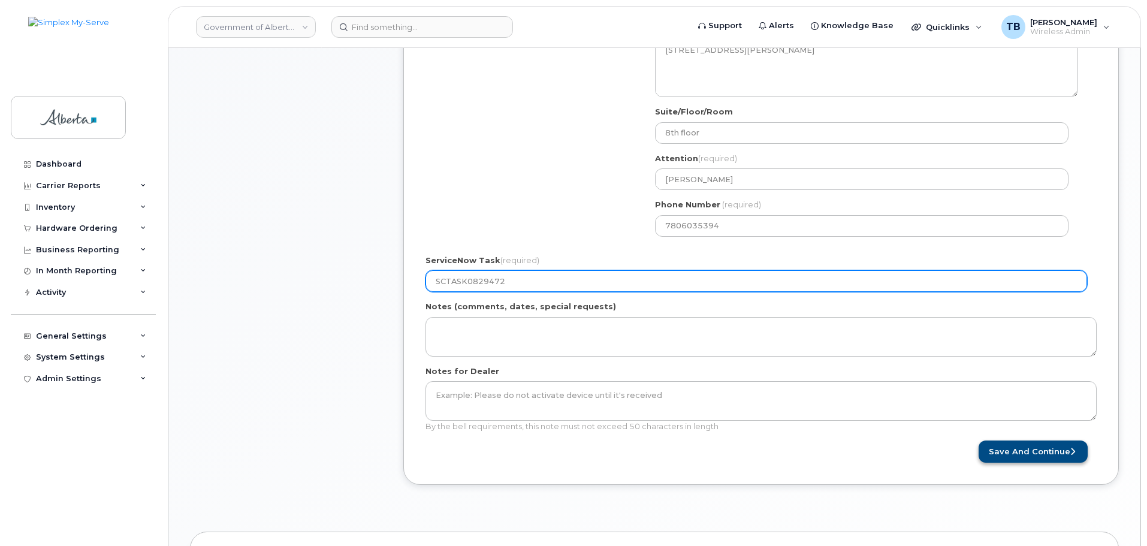
type input "SCTASK0829472"
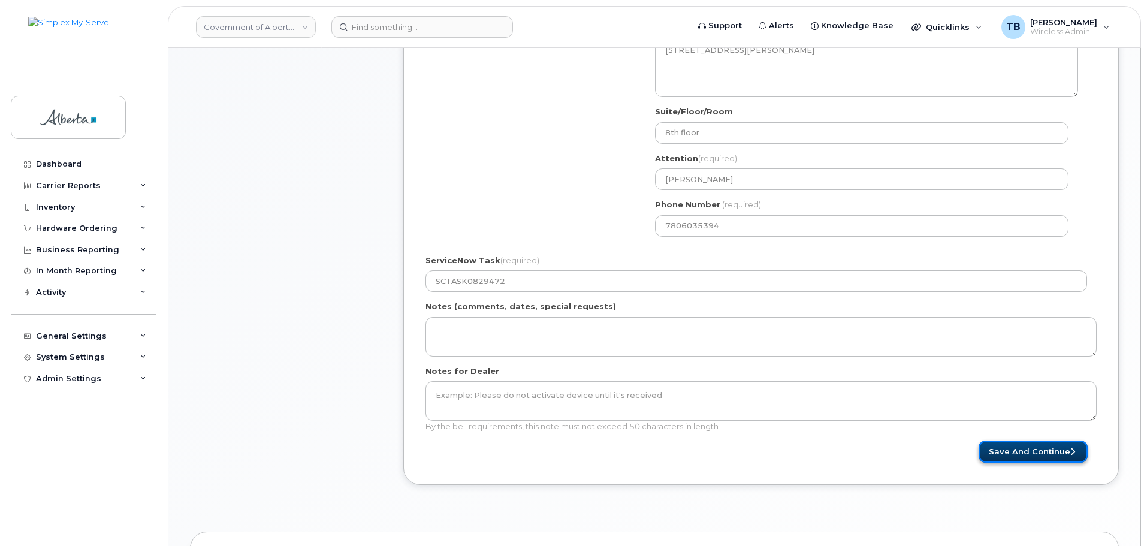
click at [1038, 450] on button "Save and Continue" at bounding box center [1032, 451] width 109 height 22
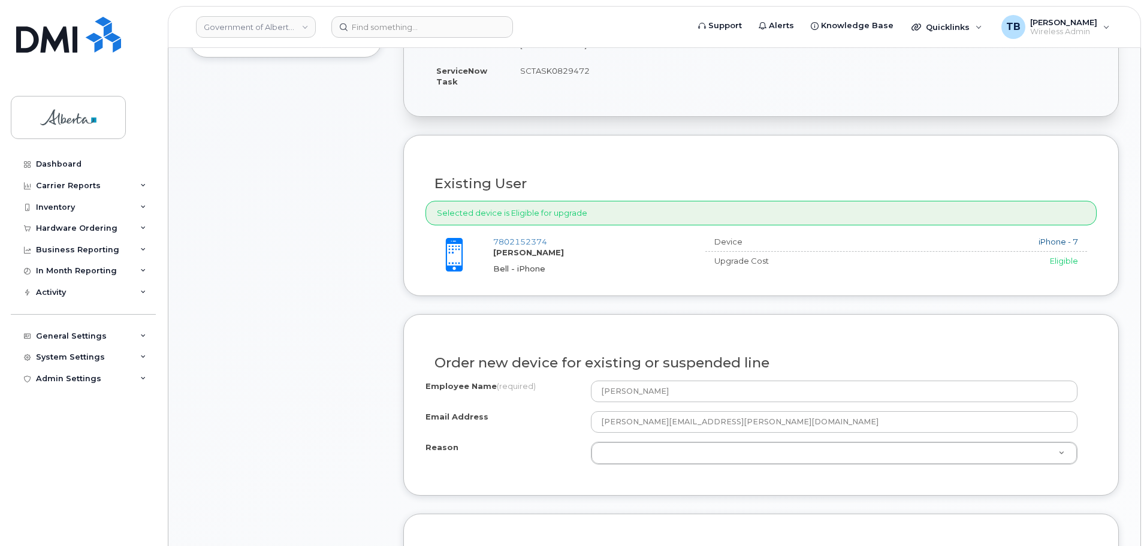
scroll to position [419, 0]
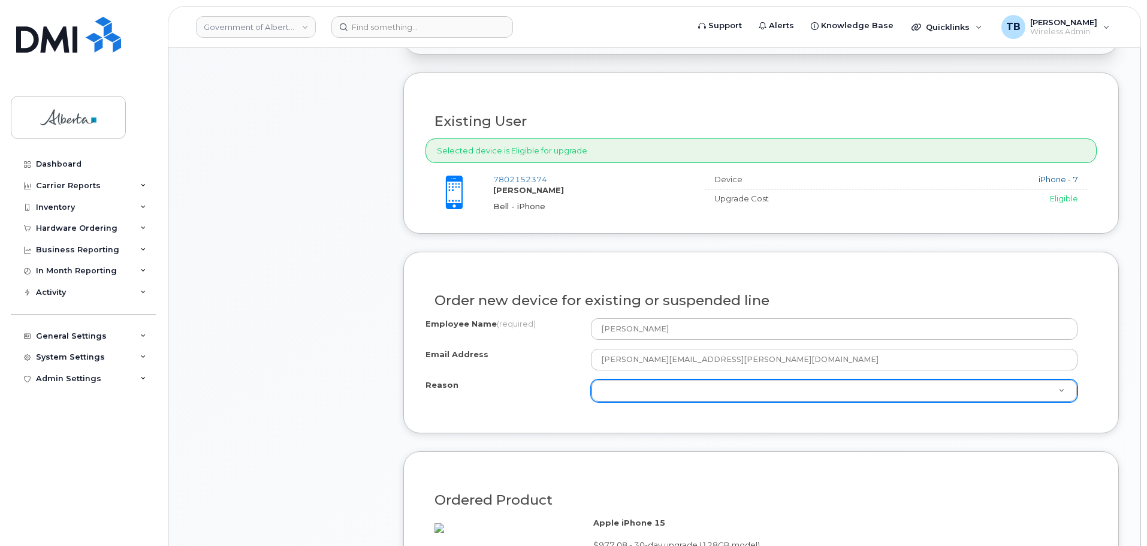
click at [621, 406] on div "Employee Name (required) [PERSON_NAME] Email Address [PERSON_NAME][EMAIL_ADDRES…" at bounding box center [760, 364] width 671 height 93
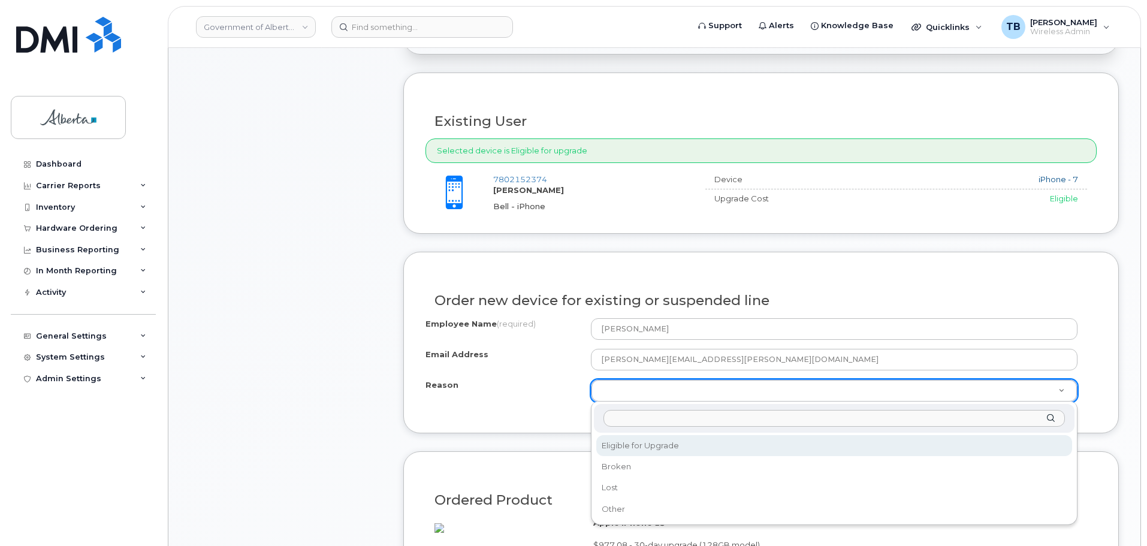
select select "eligible_for_upgrade"
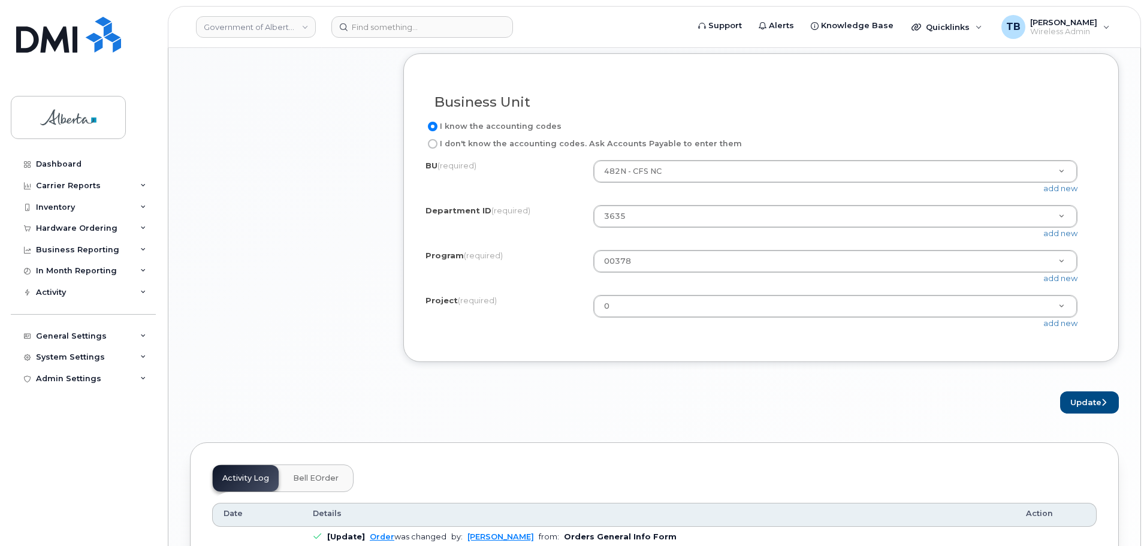
scroll to position [959, 0]
click at [1084, 412] on button "Update" at bounding box center [1089, 401] width 59 height 22
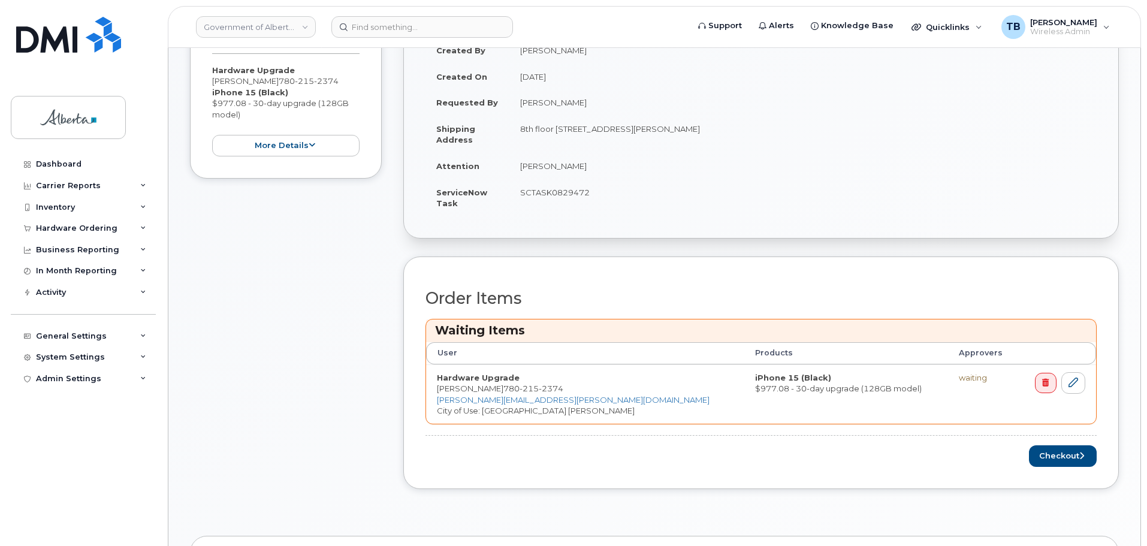
scroll to position [359, 0]
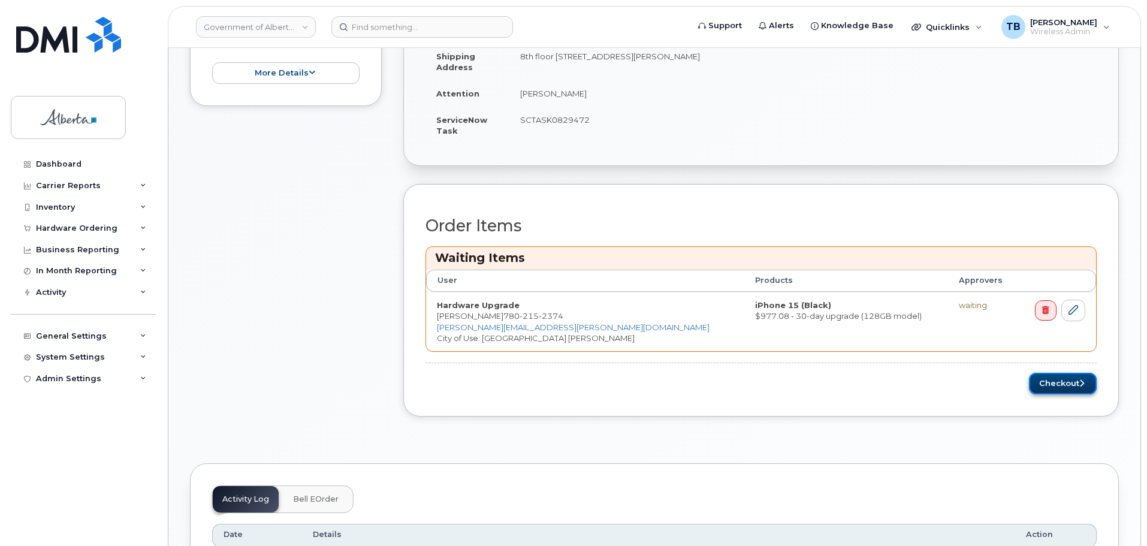
click at [1044, 384] on button "Checkout" at bounding box center [1063, 384] width 68 height 22
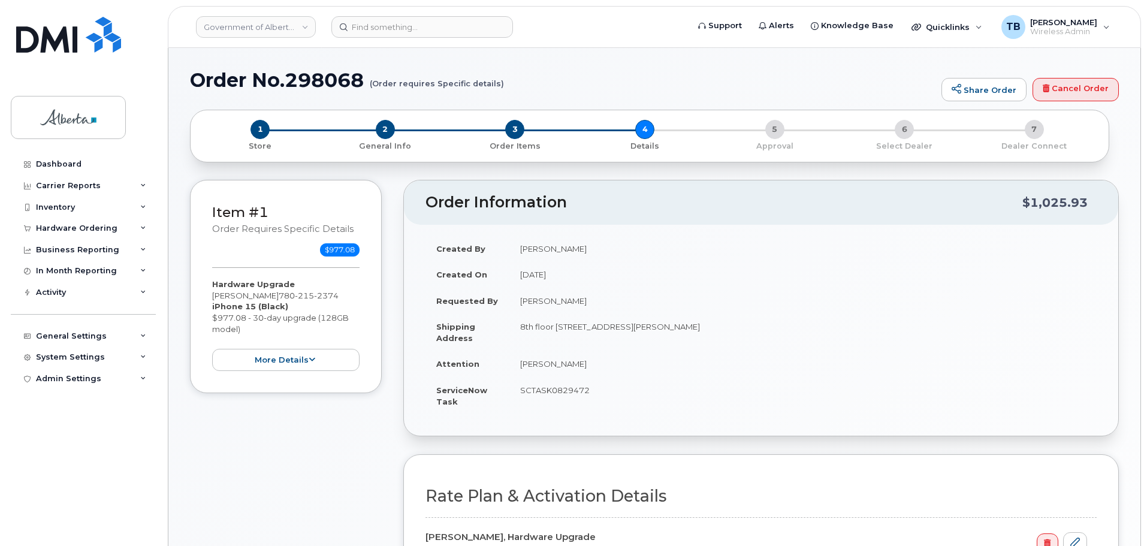
select select
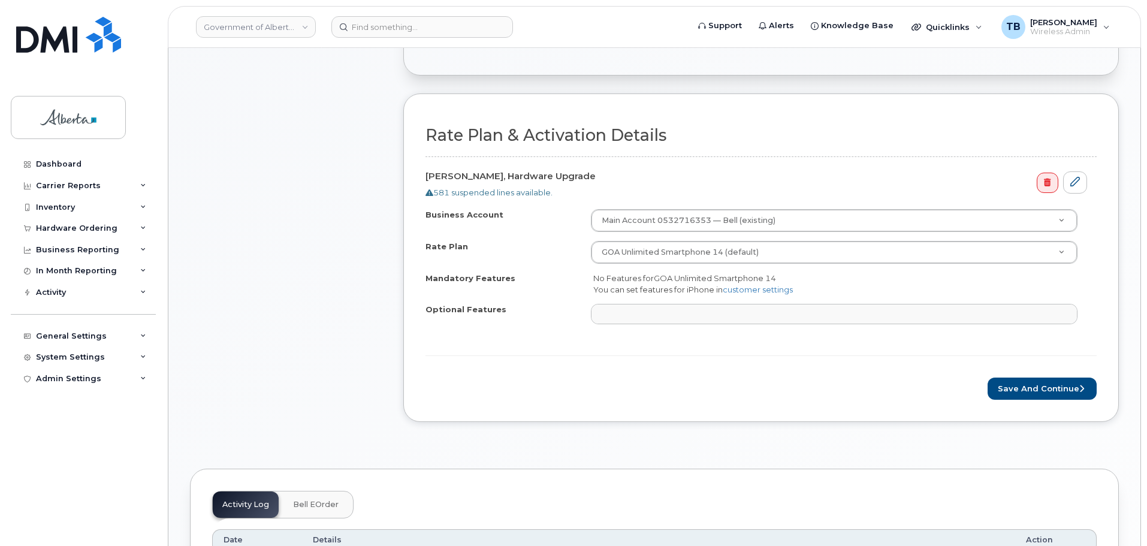
scroll to position [419, 0]
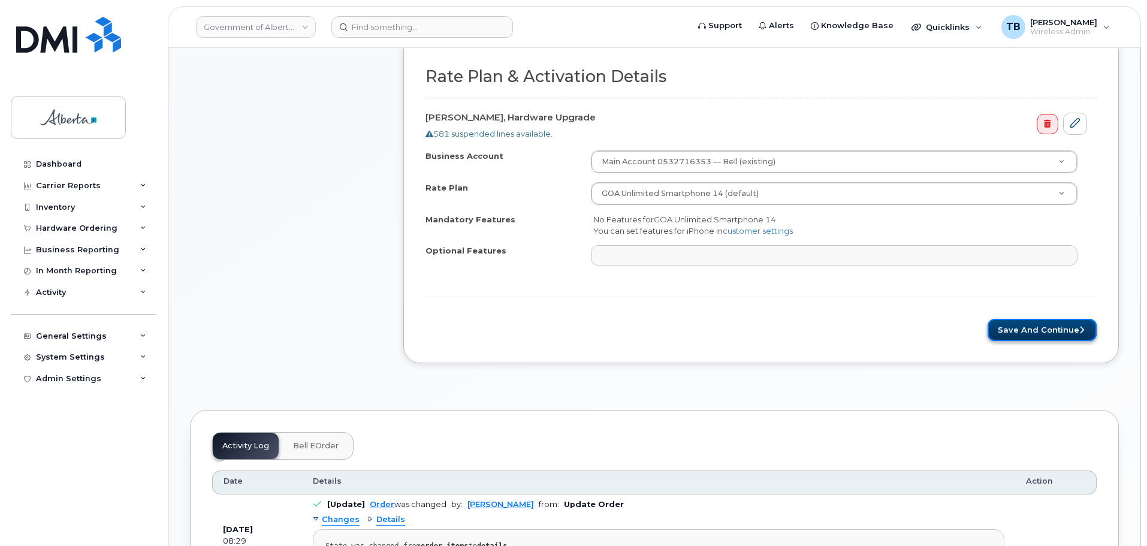
click at [1032, 326] on button "Save and Continue" at bounding box center [1041, 330] width 109 height 22
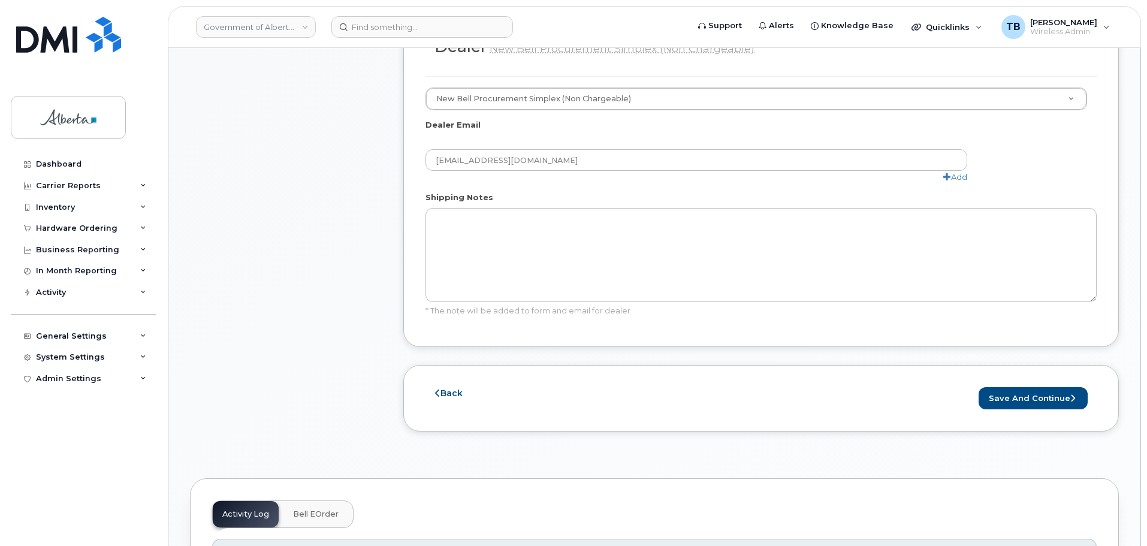
scroll to position [719, 0]
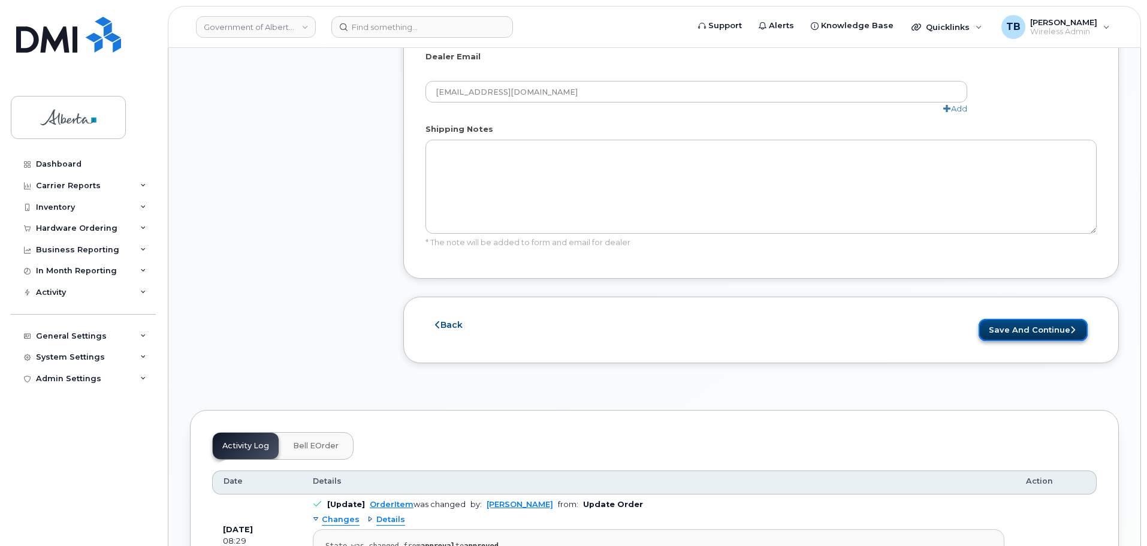
click at [1014, 319] on button "Save and Continue" at bounding box center [1032, 330] width 109 height 22
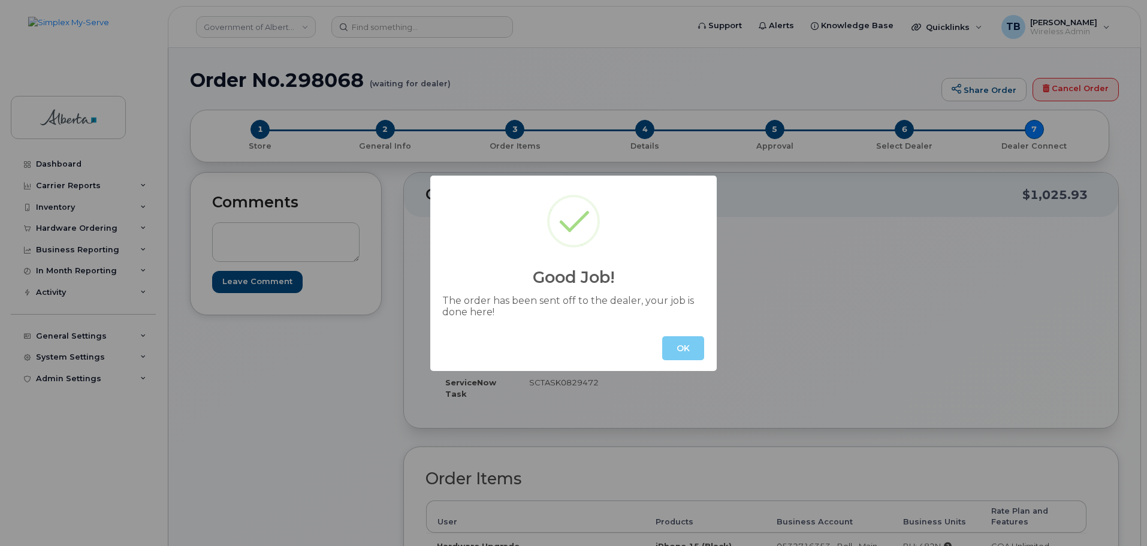
click at [670, 353] on button "OK" at bounding box center [683, 348] width 42 height 24
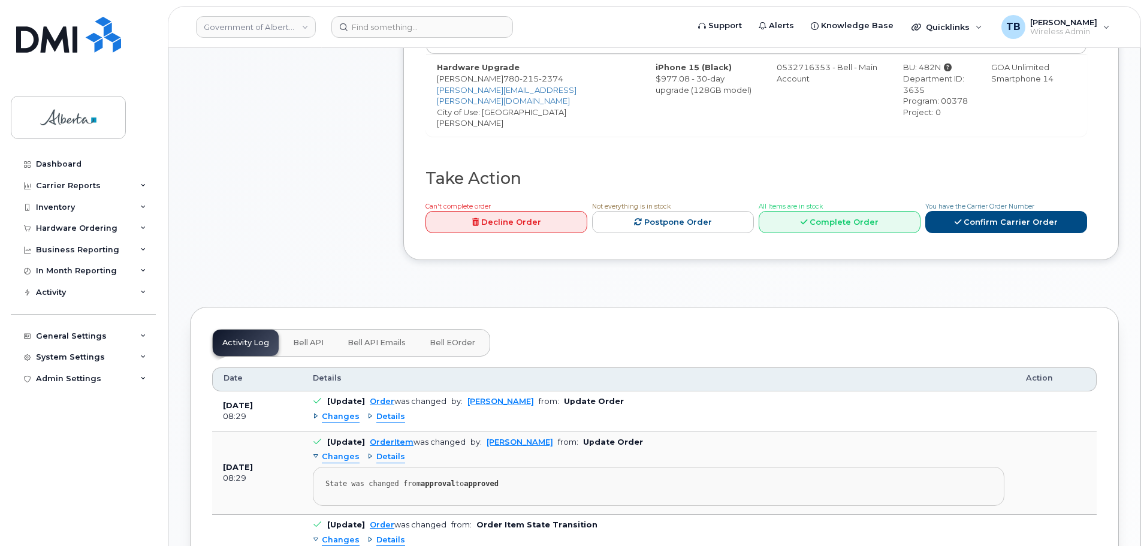
scroll to position [479, 0]
click at [301, 337] on span "Bell API" at bounding box center [308, 342] width 31 height 10
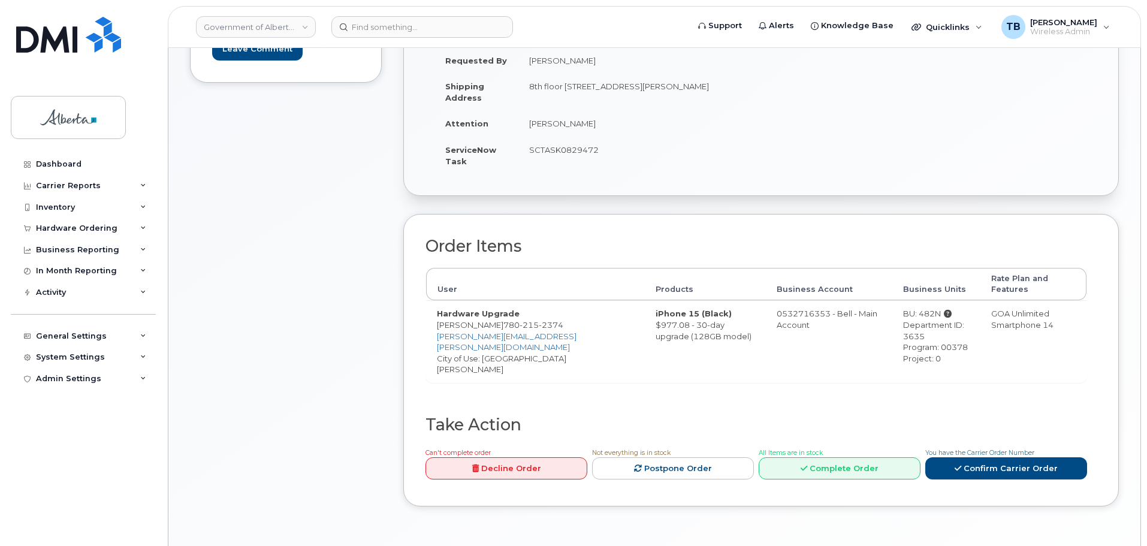
scroll to position [225, 0]
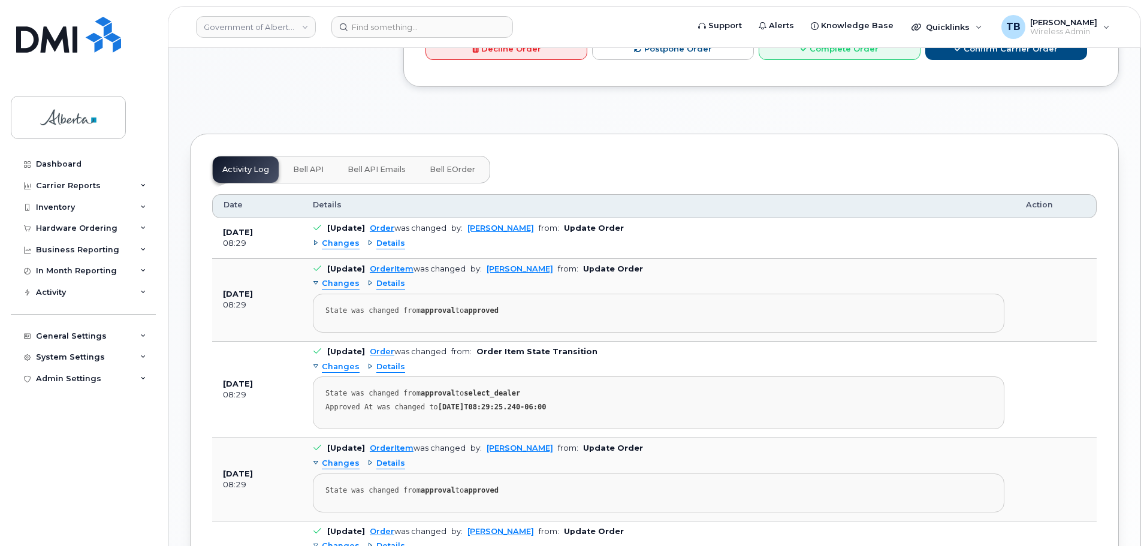
click at [303, 156] on button "Bell API" at bounding box center [308, 169] width 50 height 26
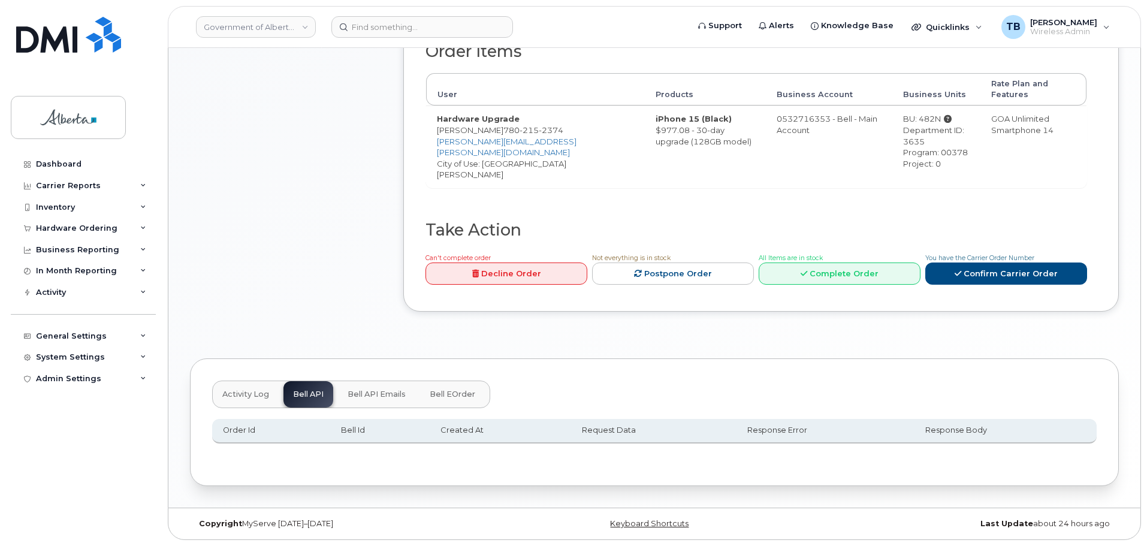
scroll to position [405, 0]
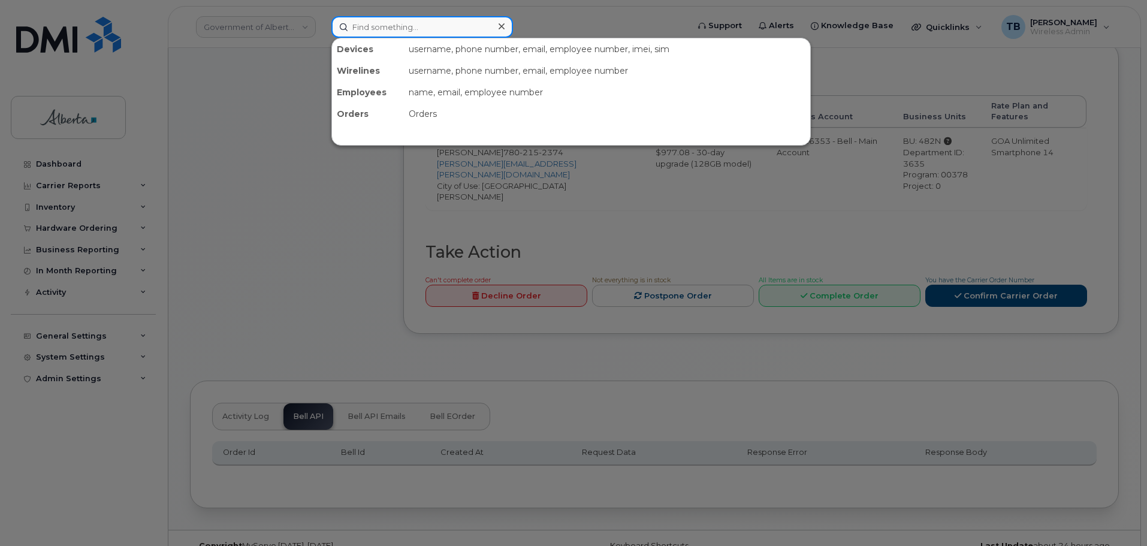
click at [376, 26] on input at bounding box center [422, 27] width 182 height 22
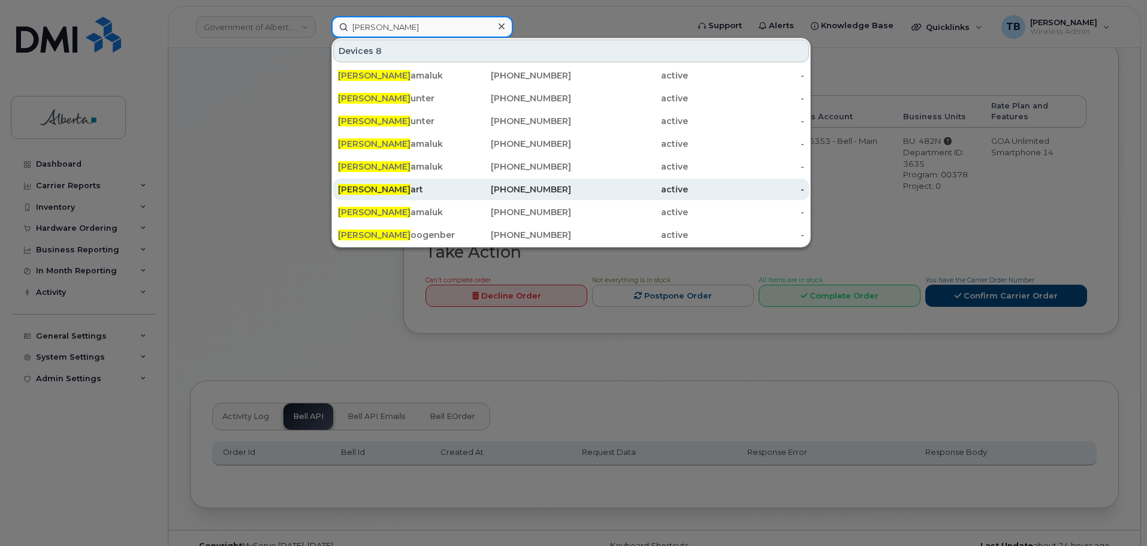
type input "[PERSON_NAME]"
click at [379, 185] on div "[PERSON_NAME] art" at bounding box center [396, 189] width 117 height 12
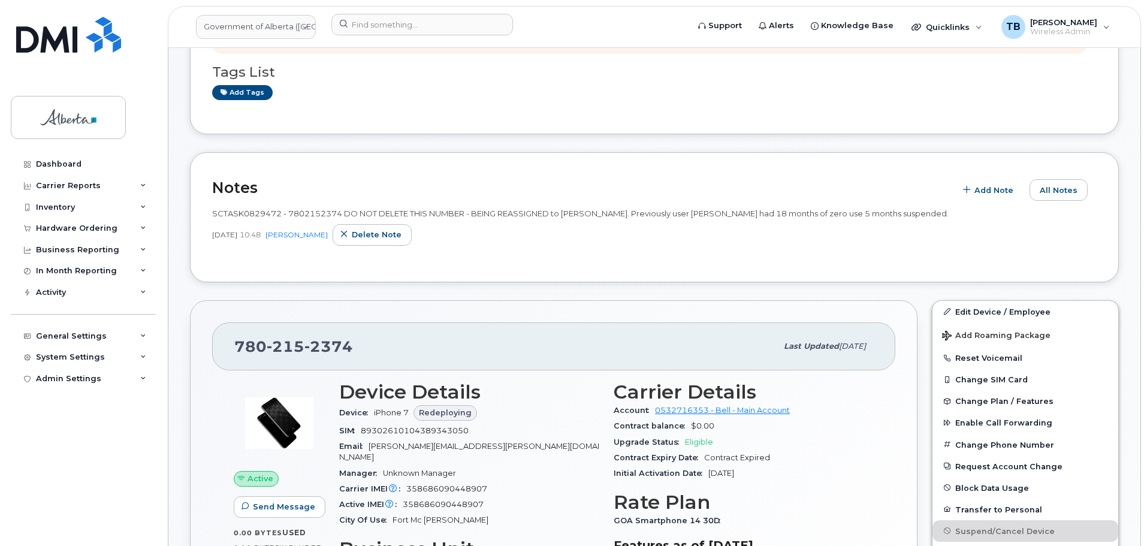
scroll to position [120, 0]
click at [978, 362] on button "Reset Voicemail" at bounding box center [1025, 358] width 186 height 22
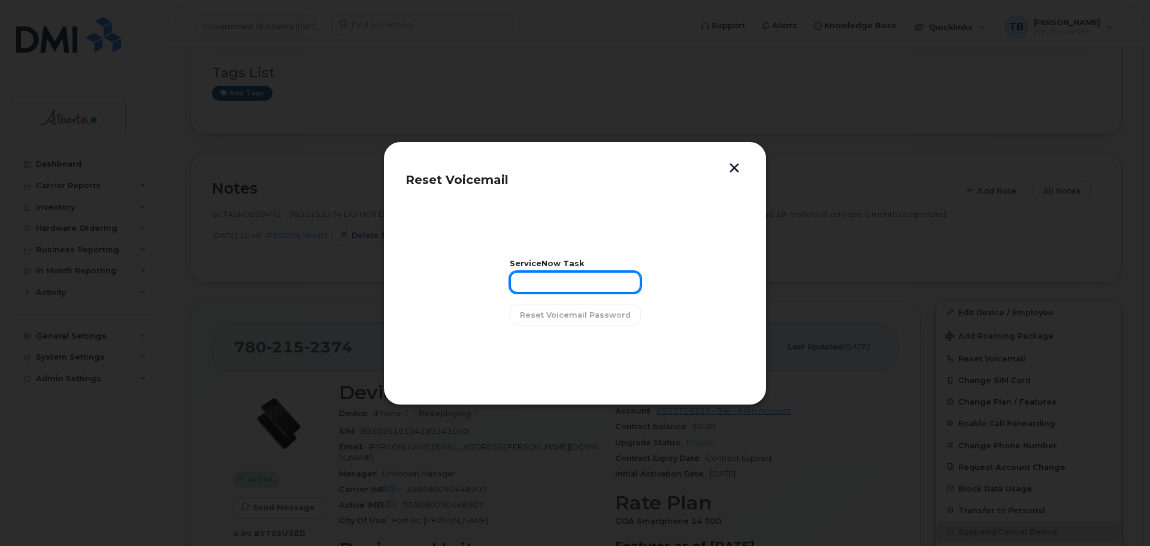
click at [573, 280] on input "text" at bounding box center [575, 282] width 131 height 22
paste input "SCTASK0829472"
type input "SCTASK0829472"
click at [579, 307] on button "Reset Voicemail Password" at bounding box center [575, 315] width 131 height 22
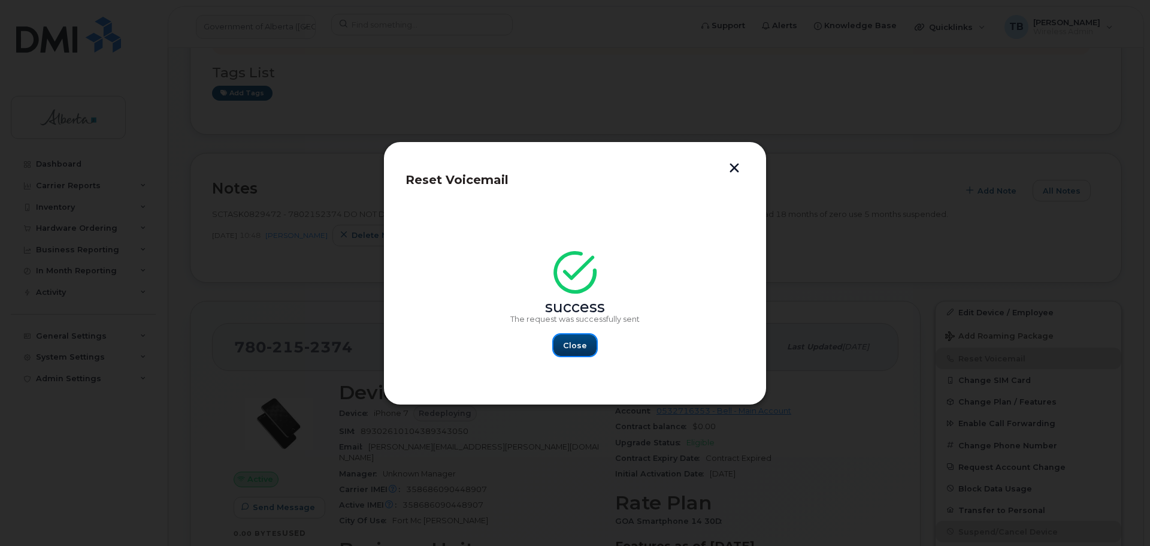
click at [588, 352] on button "Close" at bounding box center [575, 345] width 43 height 22
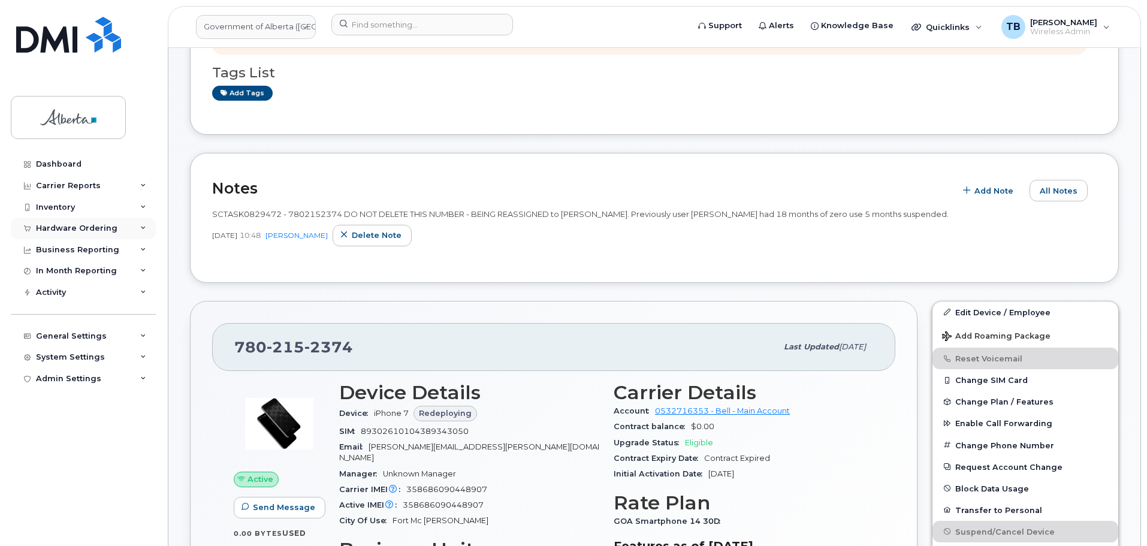
click at [61, 226] on div "Hardware Ordering" at bounding box center [76, 228] width 81 height 10
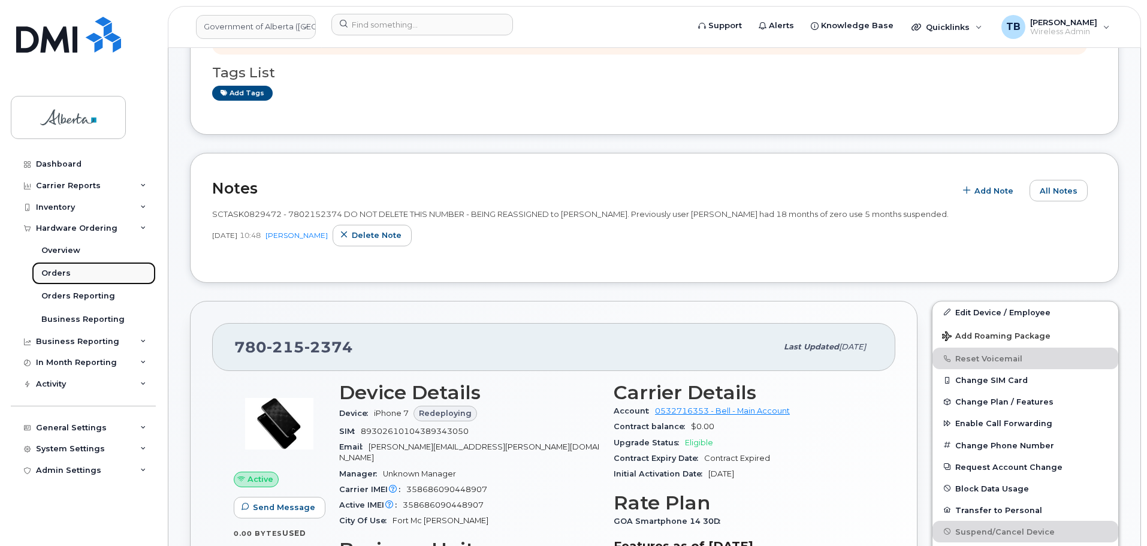
click at [70, 269] on link "Orders" at bounding box center [94, 273] width 124 height 23
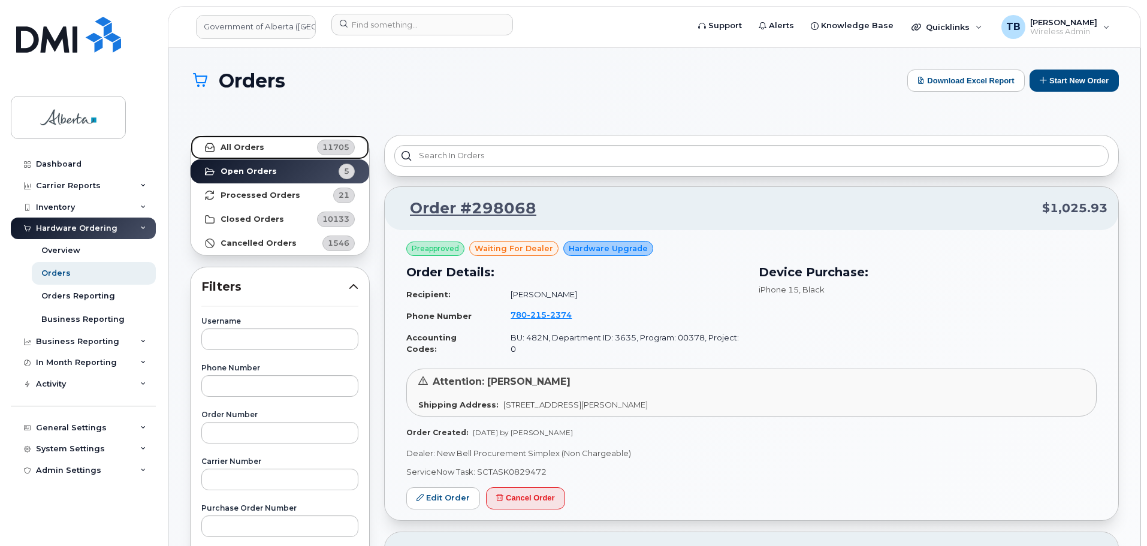
click at [258, 156] on link "All Orders 11705" at bounding box center [280, 147] width 179 height 24
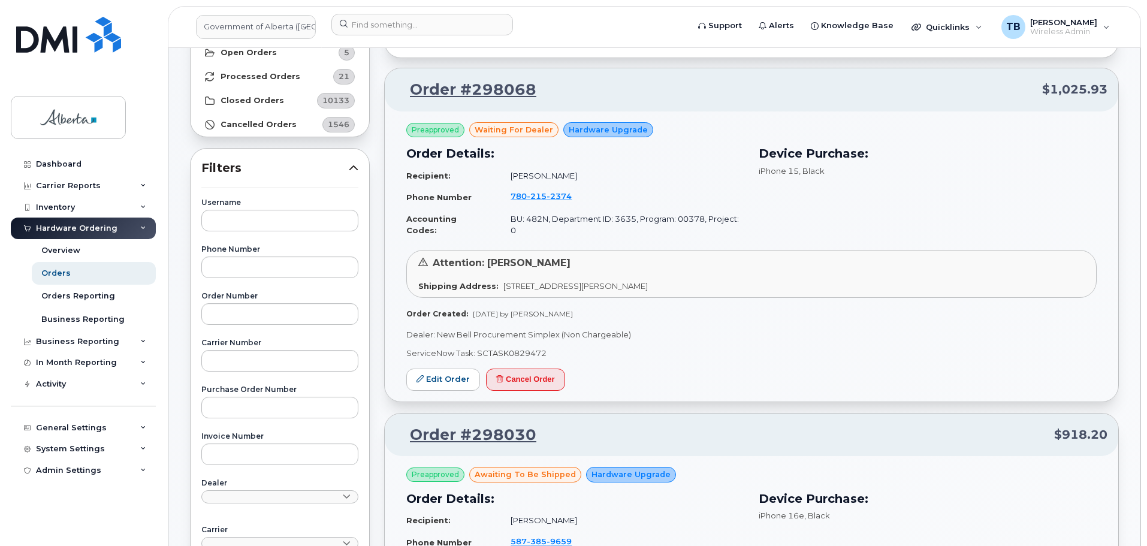
scroll to position [120, 0]
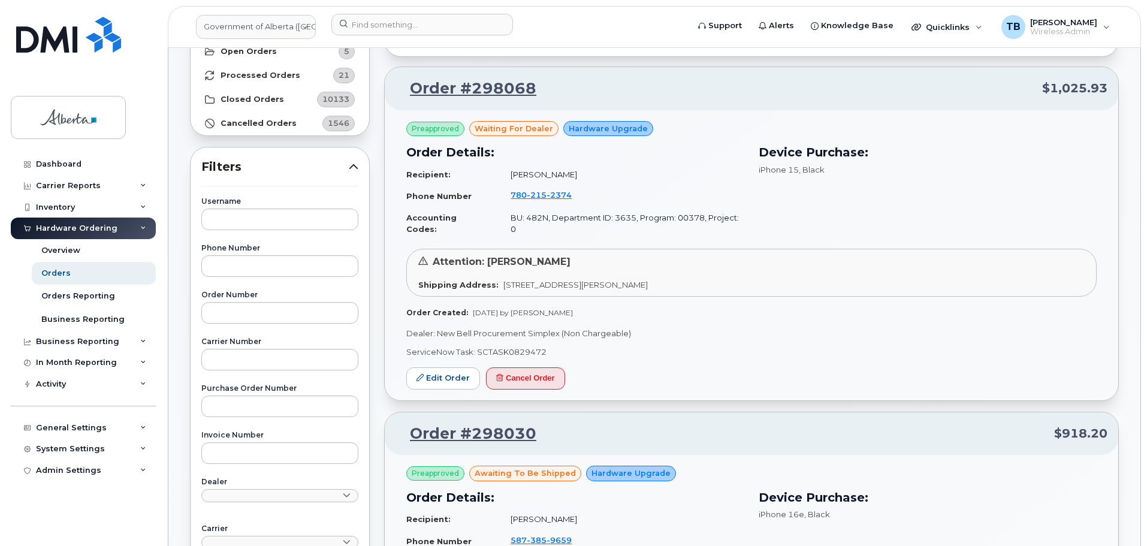
click at [951, 255] on div "Attention: Rhonda Gorel" at bounding box center [751, 262] width 666 height 14
click at [50, 228] on div "Hardware Ordering" at bounding box center [76, 228] width 81 height 10
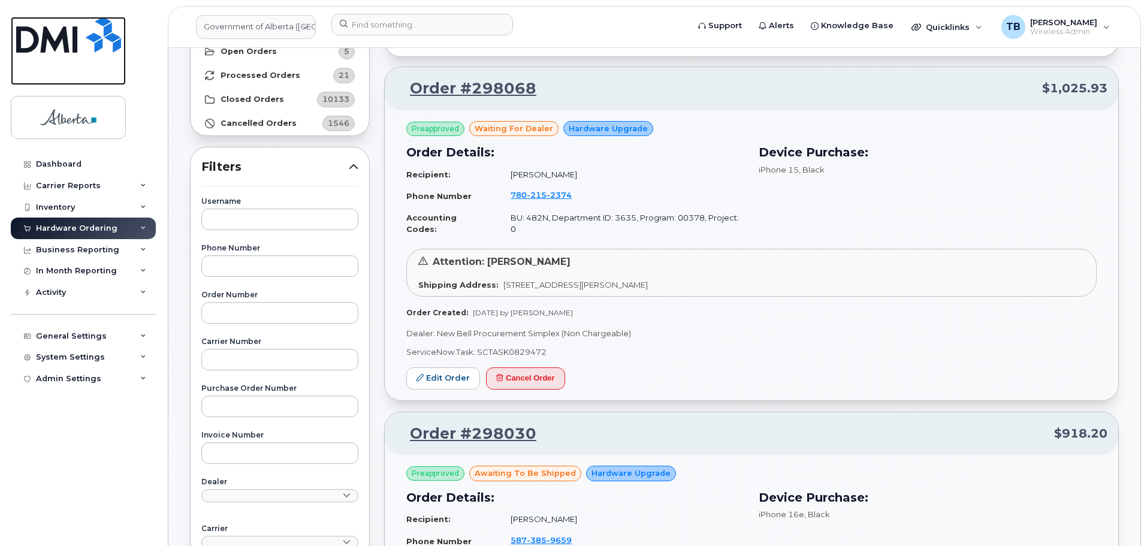
click at [84, 30] on img at bounding box center [68, 35] width 105 height 36
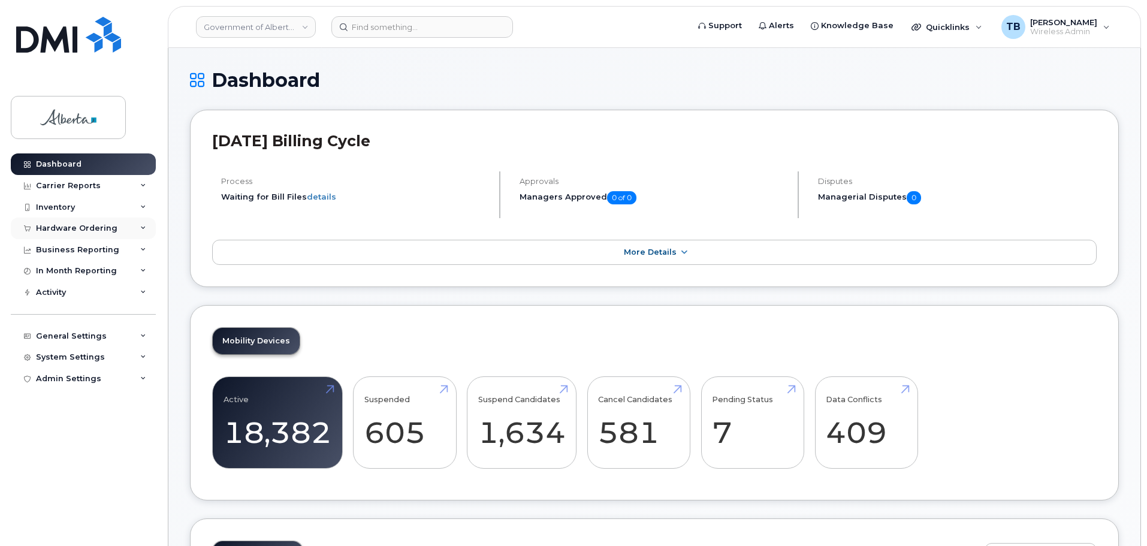
click at [64, 225] on div "Hardware Ordering" at bounding box center [76, 228] width 81 height 10
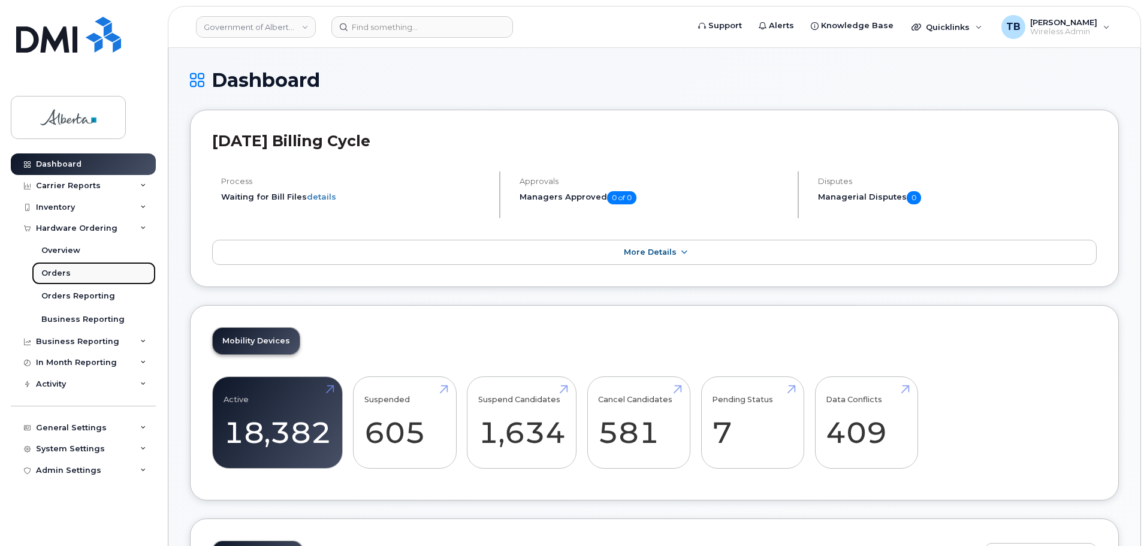
click at [69, 267] on link "Orders" at bounding box center [94, 273] width 124 height 23
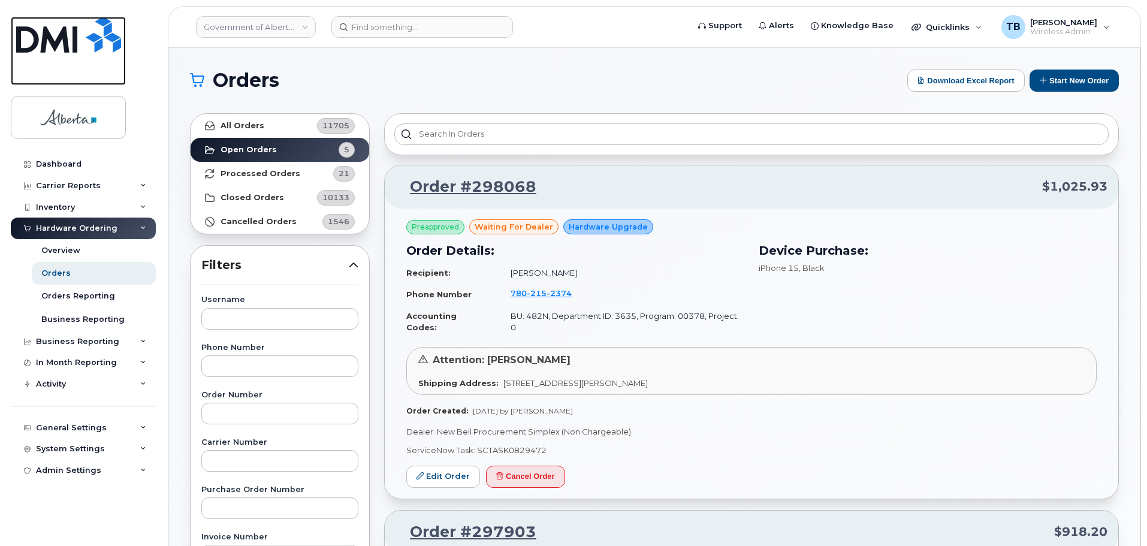
click at [52, 19] on img at bounding box center [68, 35] width 105 height 36
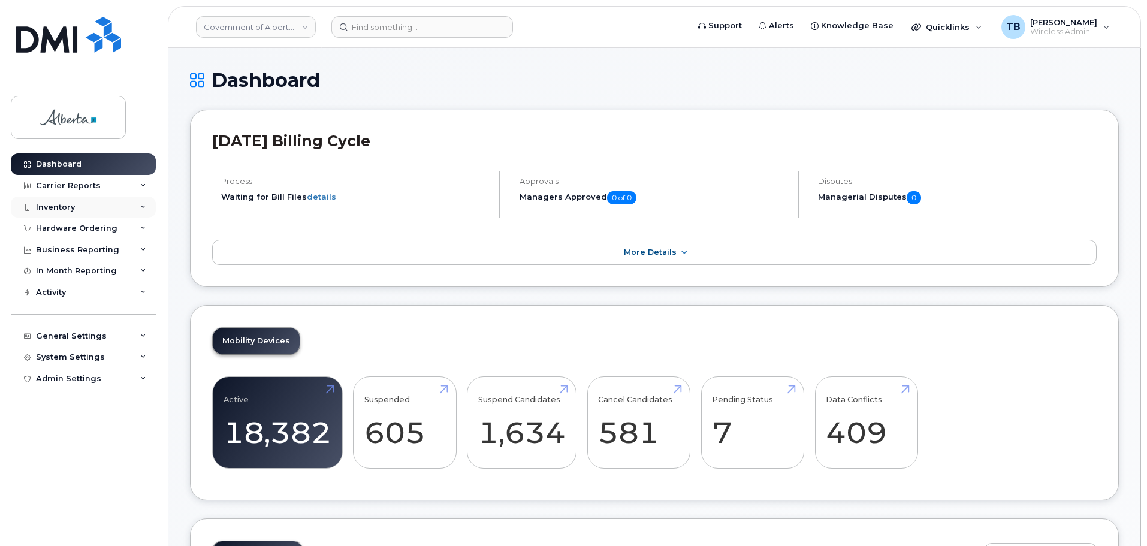
click at [43, 214] on div "Inventory" at bounding box center [83, 207] width 145 height 22
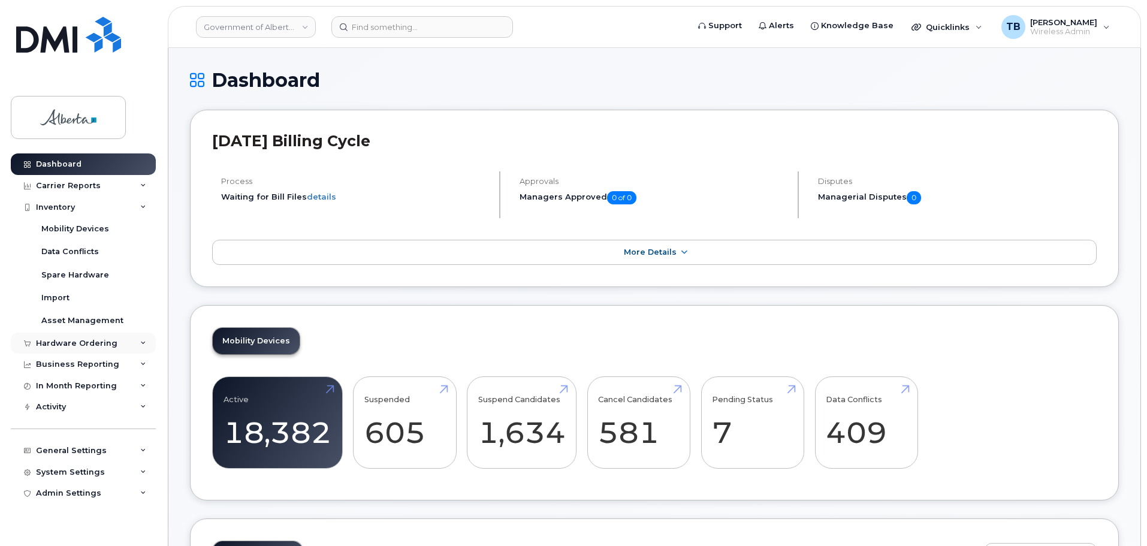
click at [55, 346] on div "Hardware Ordering" at bounding box center [76, 343] width 81 height 10
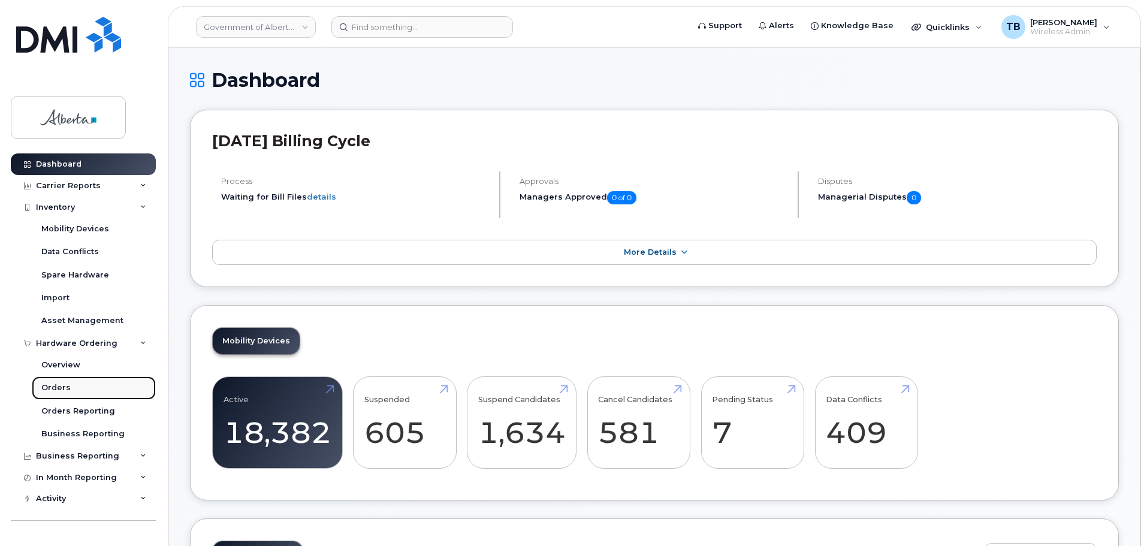
click at [61, 386] on div "Orders" at bounding box center [55, 387] width 29 height 11
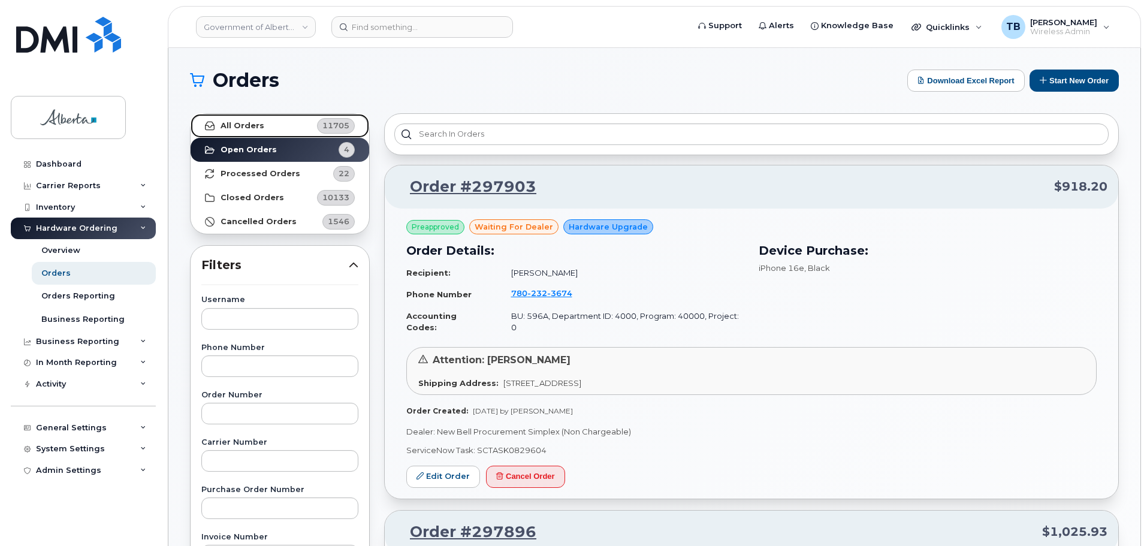
click at [252, 130] on strong "All Orders" at bounding box center [242, 126] width 44 height 10
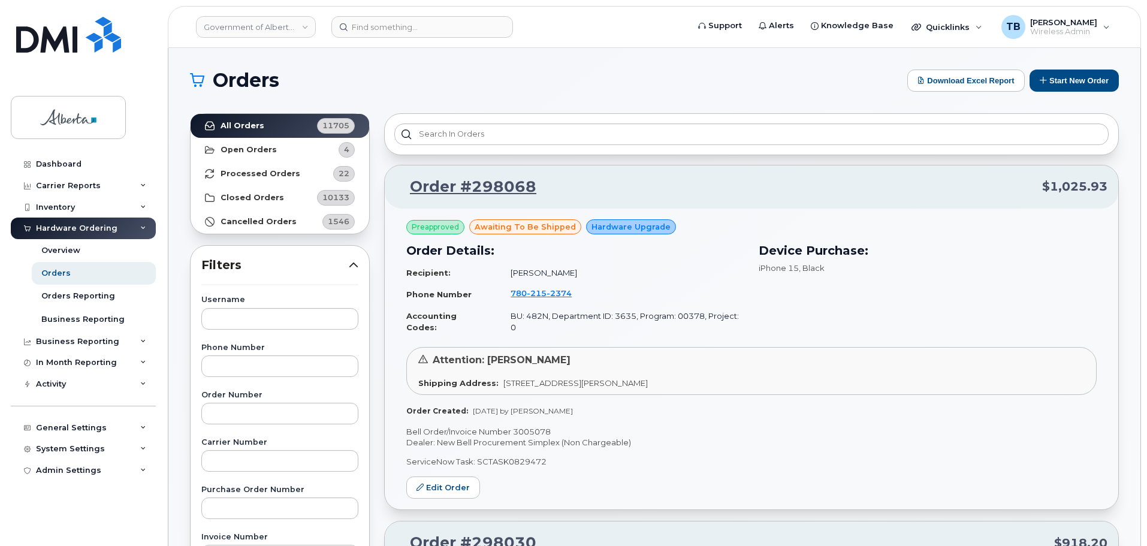
click at [530, 426] on p "Bell Order/Invoice Number 3005078" at bounding box center [751, 431] width 690 height 11
copy p "3005078"
click at [253, 149] on strong "Open Orders" at bounding box center [248, 150] width 56 height 10
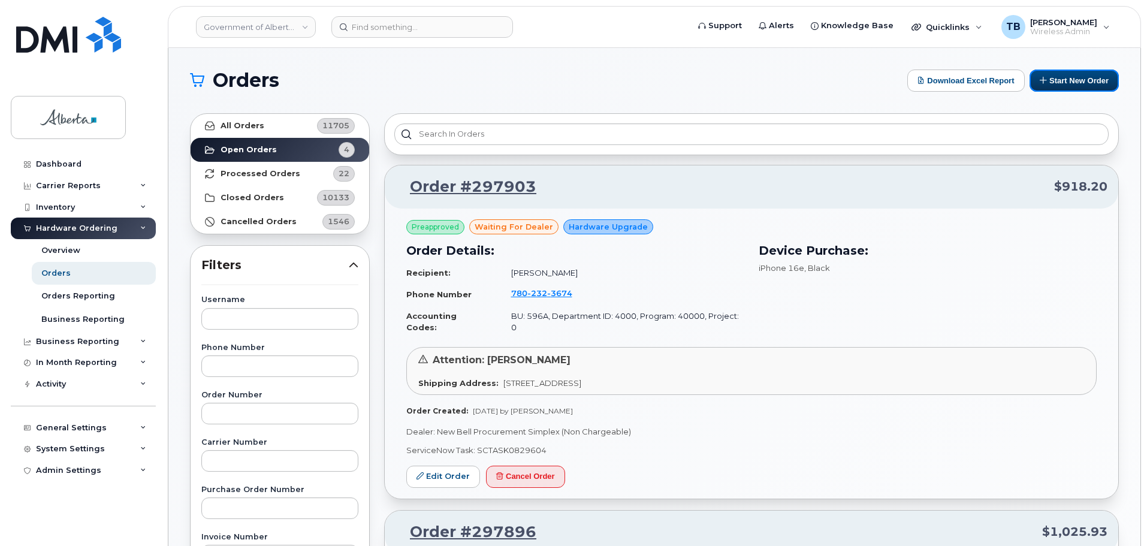
click at [1087, 86] on button "Start New Order" at bounding box center [1073, 80] width 89 height 22
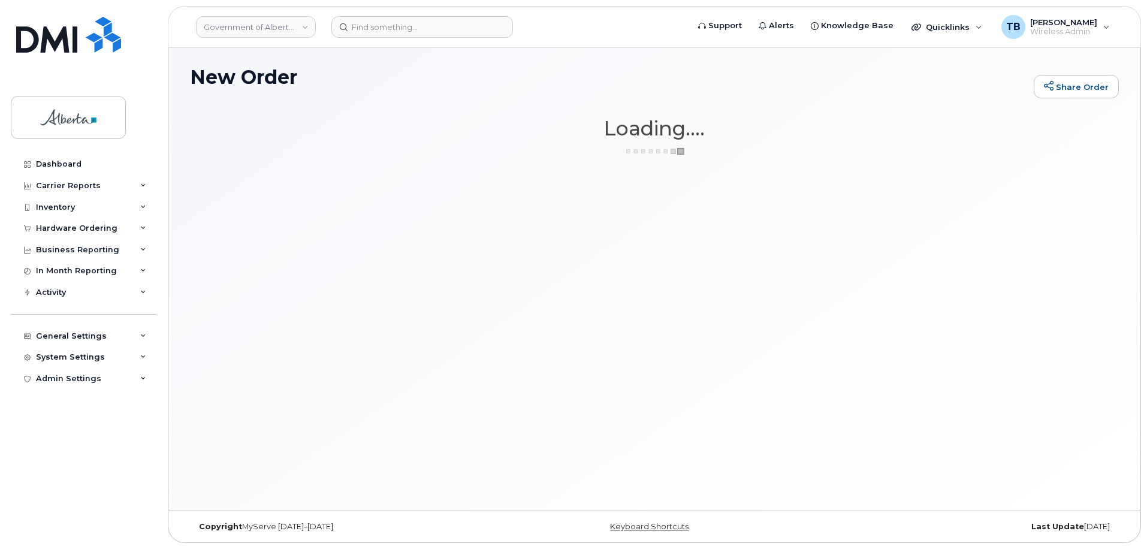
scroll to position [6, 0]
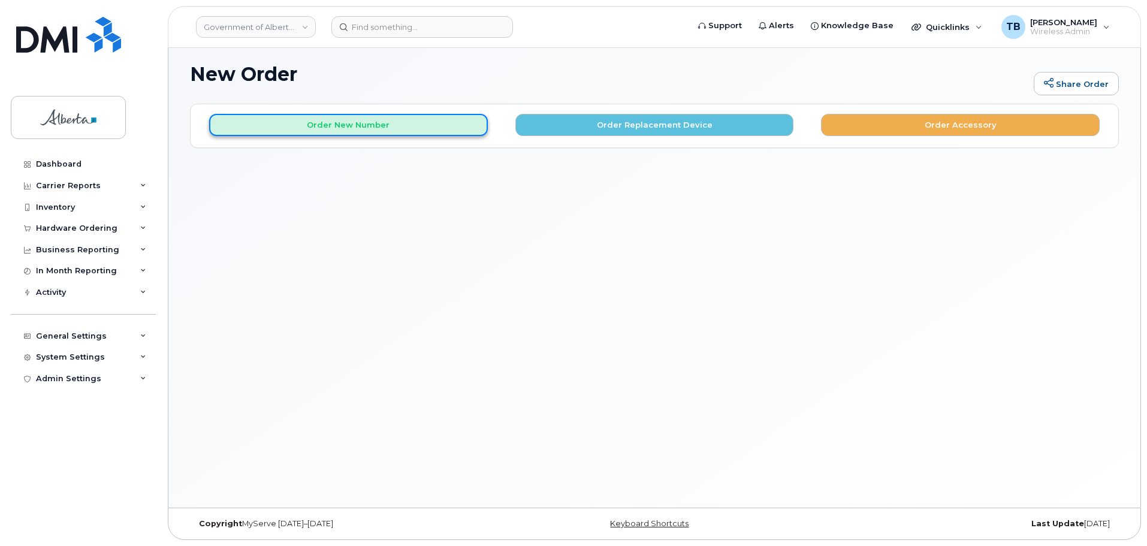
click at [390, 129] on button "Order New Number" at bounding box center [348, 125] width 279 height 22
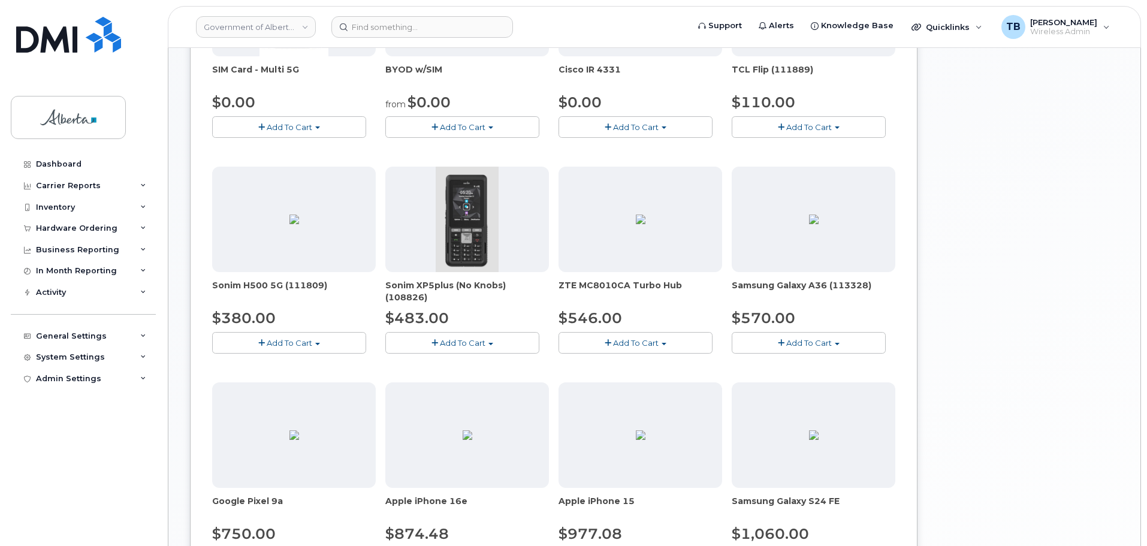
scroll to position [365, 0]
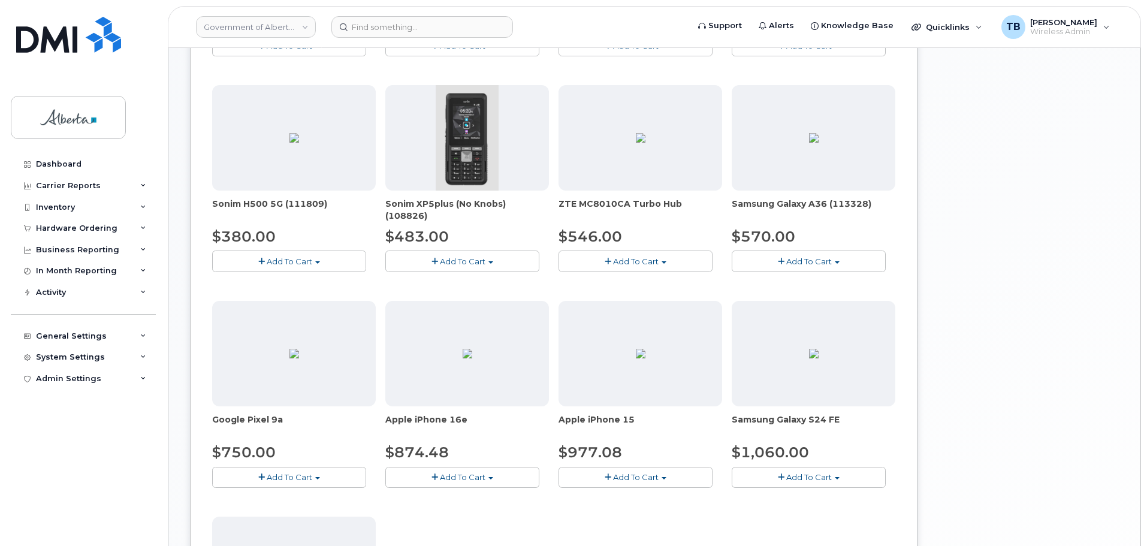
click at [778, 483] on button "Add To Cart" at bounding box center [808, 477] width 154 height 21
click at [820, 528] on div "SIM Card - Multi 5G $0.00 Add To Cart $0.00 - New Activation BYOD w/SIM from $0…" at bounding box center [553, 295] width 683 height 853
click at [818, 494] on div "SIM Card - Multi 5G $0.00 Add To Cart $0.00 - New Activation BYOD w/SIM from $0…" at bounding box center [553, 295] width 683 height 853
click at [815, 481] on span "Add To Cart" at bounding box center [809, 477] width 46 height 10
click at [814, 507] on link "$1060.00 - 30-day activation (128GB model)" at bounding box center [834, 514] width 201 height 15
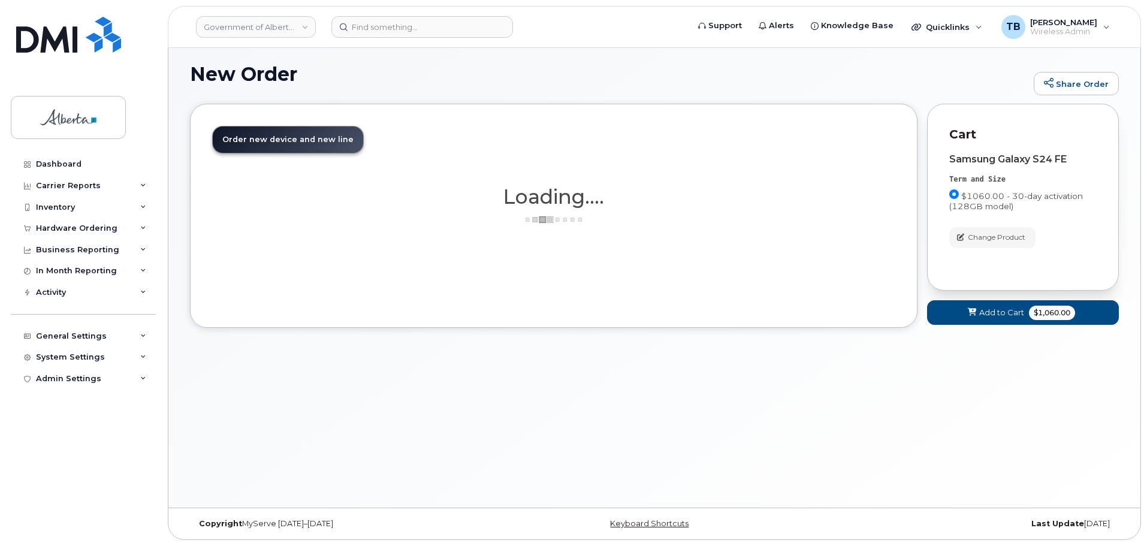
scroll to position [6, 0]
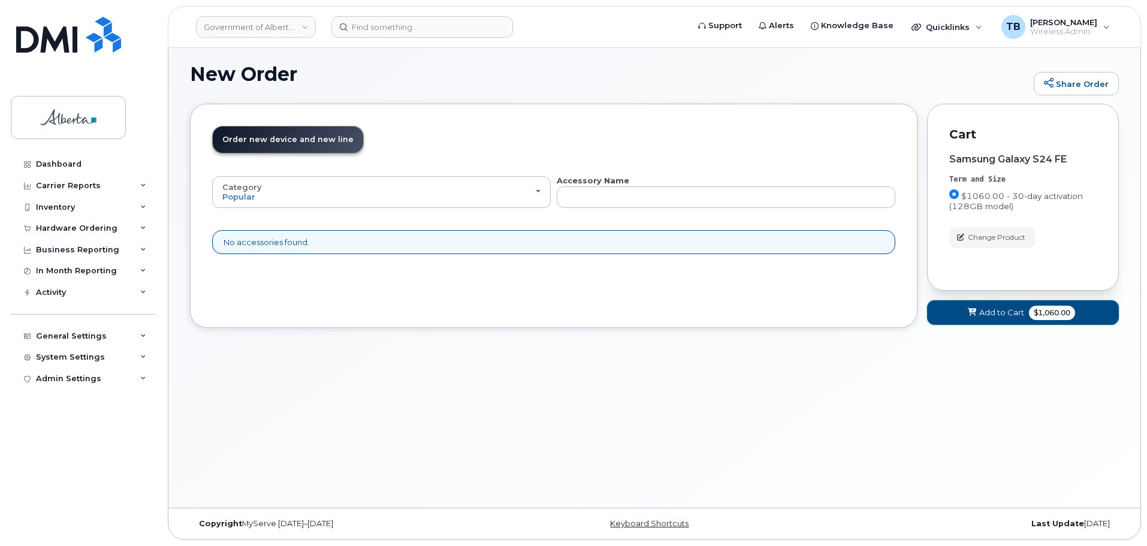
click at [975, 315] on icon at bounding box center [972, 313] width 8 height 8
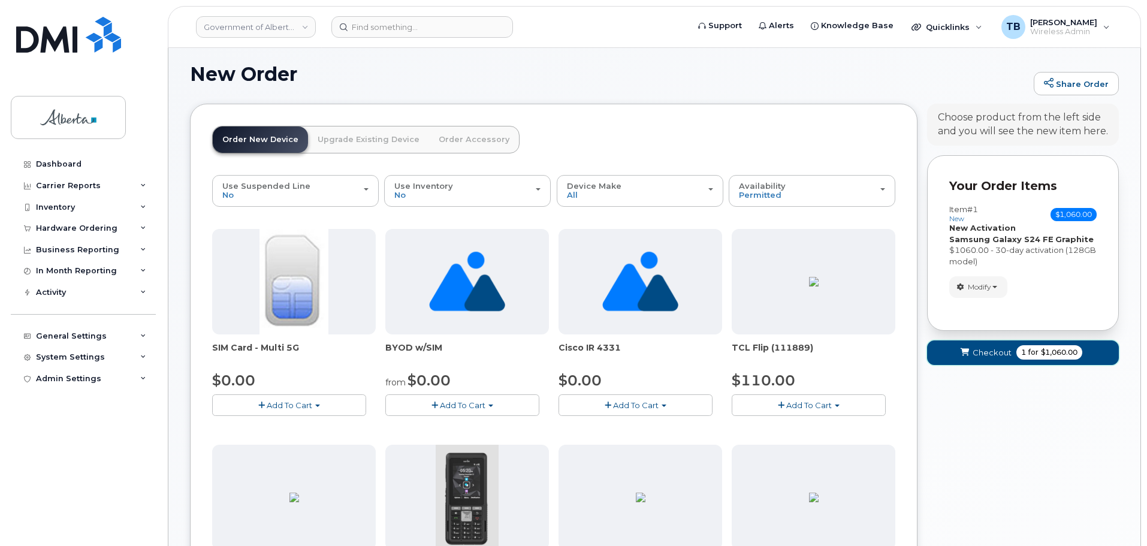
click at [973, 355] on span "Checkout" at bounding box center [991, 352] width 39 height 11
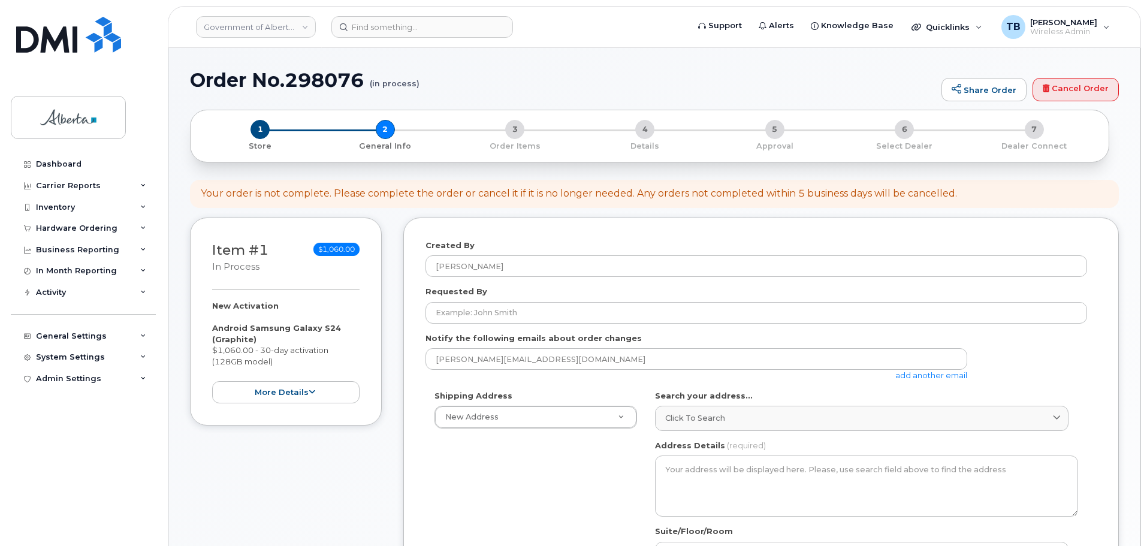
select select
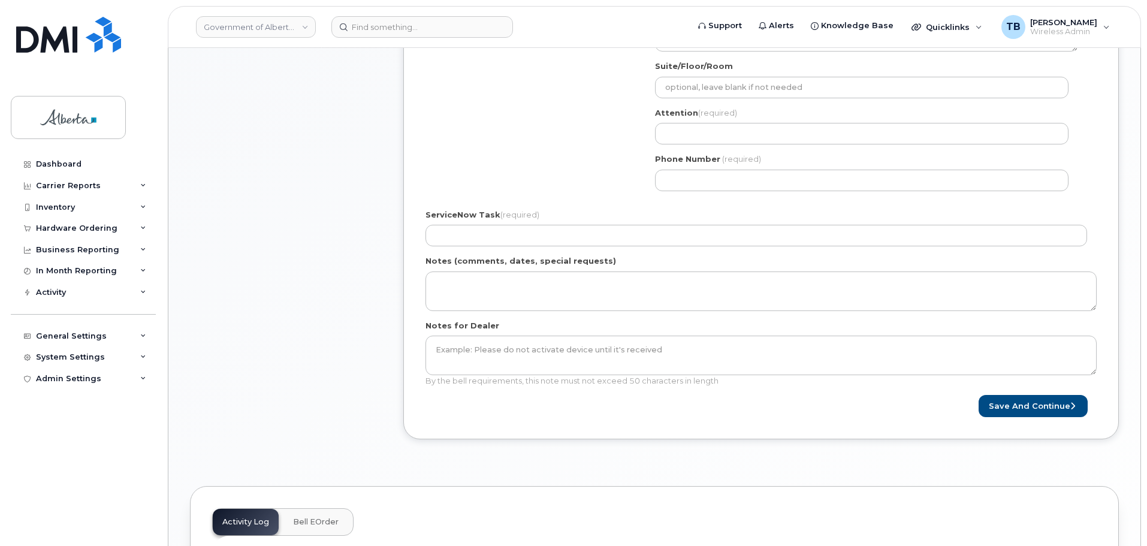
scroll to position [479, 0]
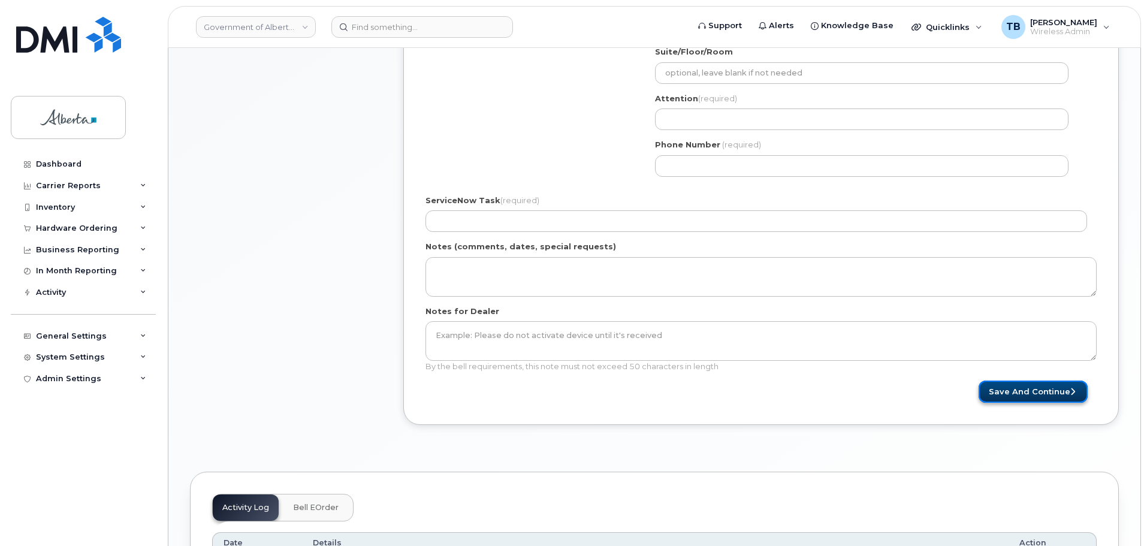
click at [1003, 398] on button "Save and Continue" at bounding box center [1032, 391] width 109 height 22
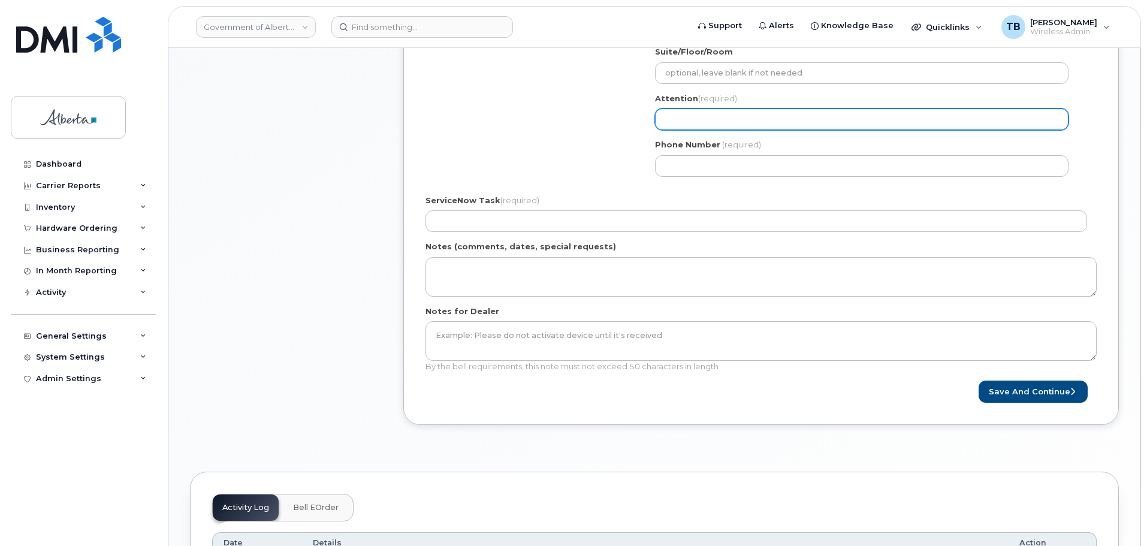
click at [691, 118] on input "Attention (required)" at bounding box center [861, 119] width 413 height 22
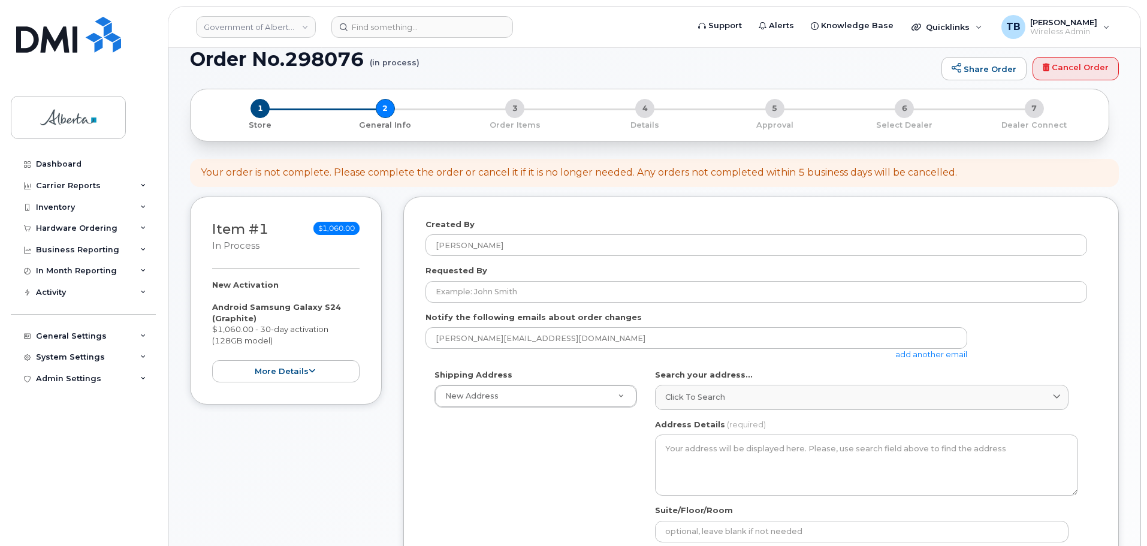
scroll to position [0, 0]
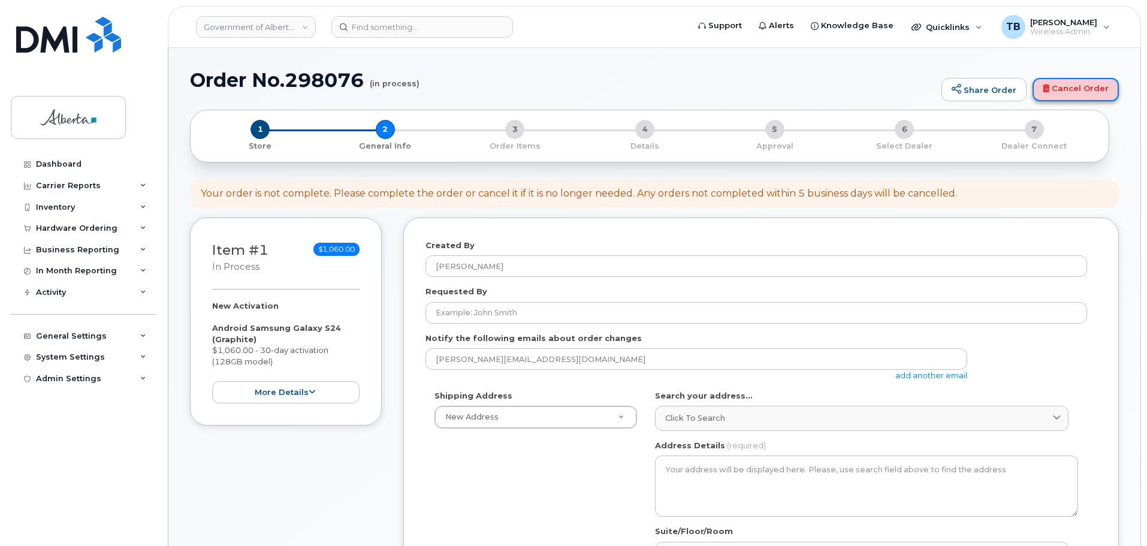
click at [1058, 93] on link "Cancel Order" at bounding box center [1075, 90] width 86 height 24
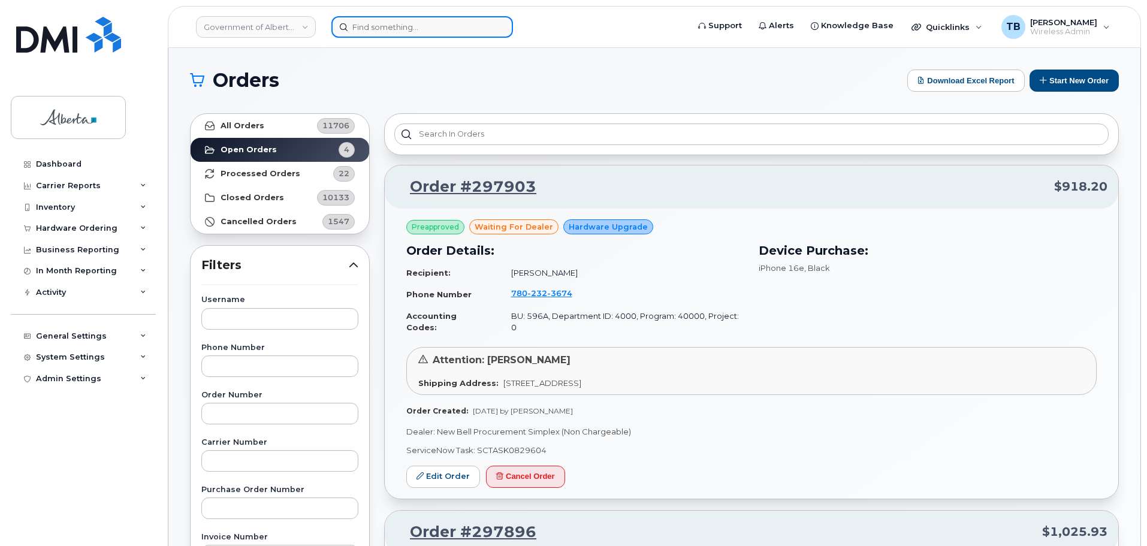
click at [360, 32] on input at bounding box center [422, 27] width 182 height 22
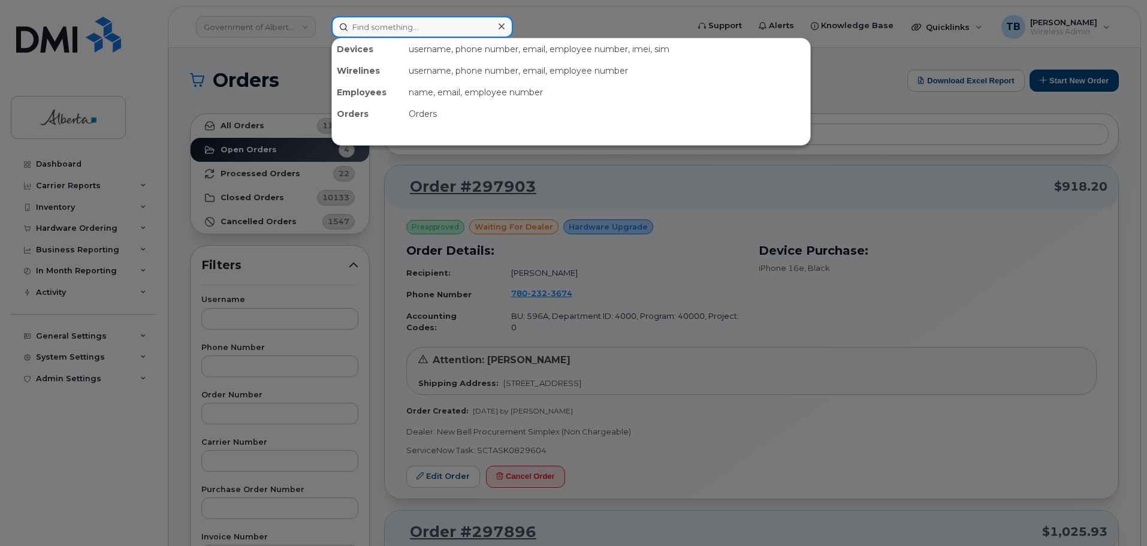
paste input "SCTASK0824025"
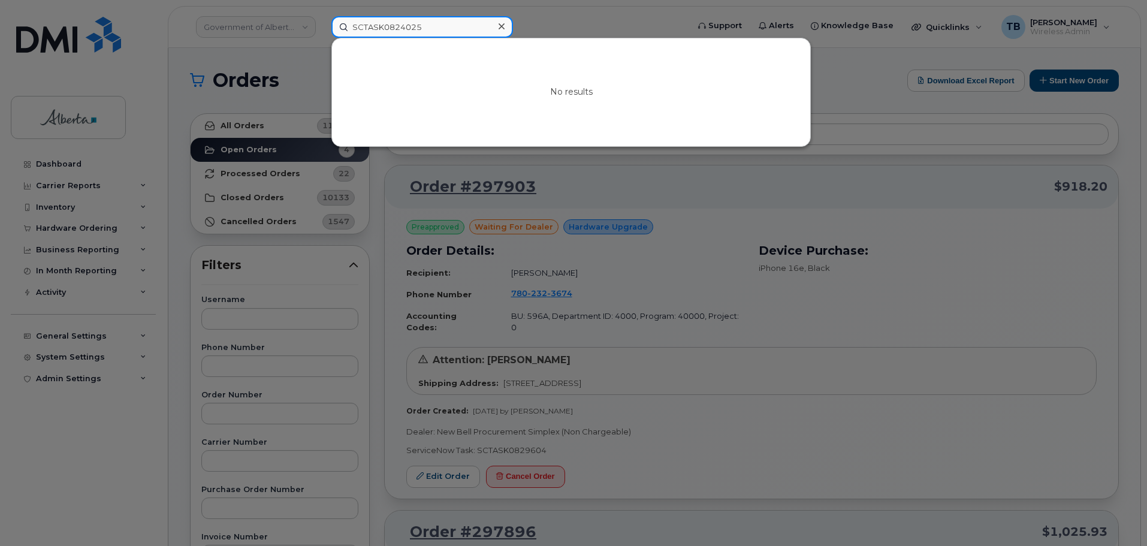
type input "SCTASK0824025"
click at [73, 231] on div at bounding box center [573, 273] width 1147 height 546
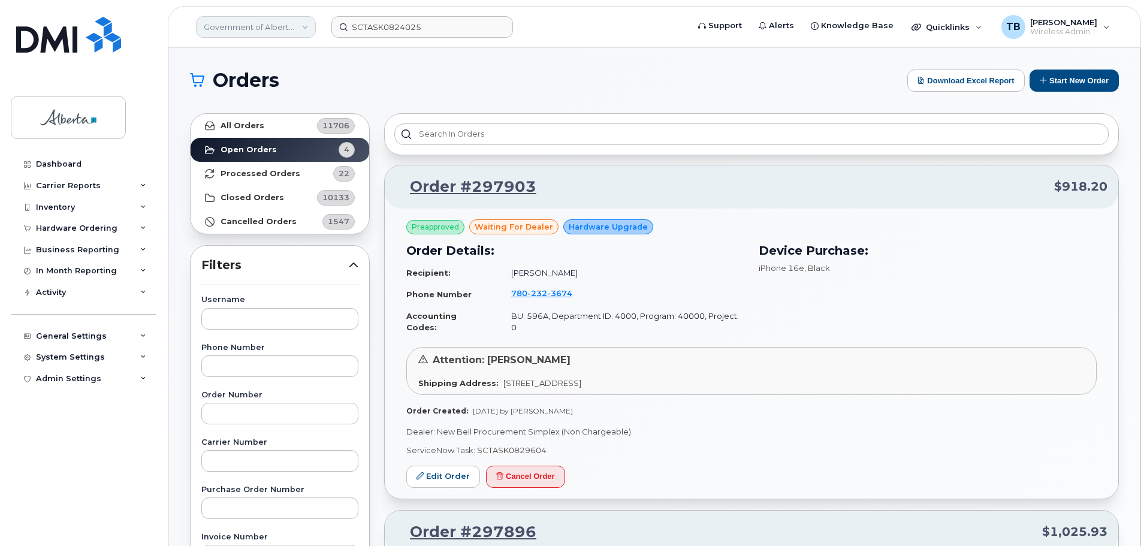
click at [289, 25] on link "Government of Alberta ([GEOGRAPHIC_DATA])" at bounding box center [256, 27] width 120 height 22
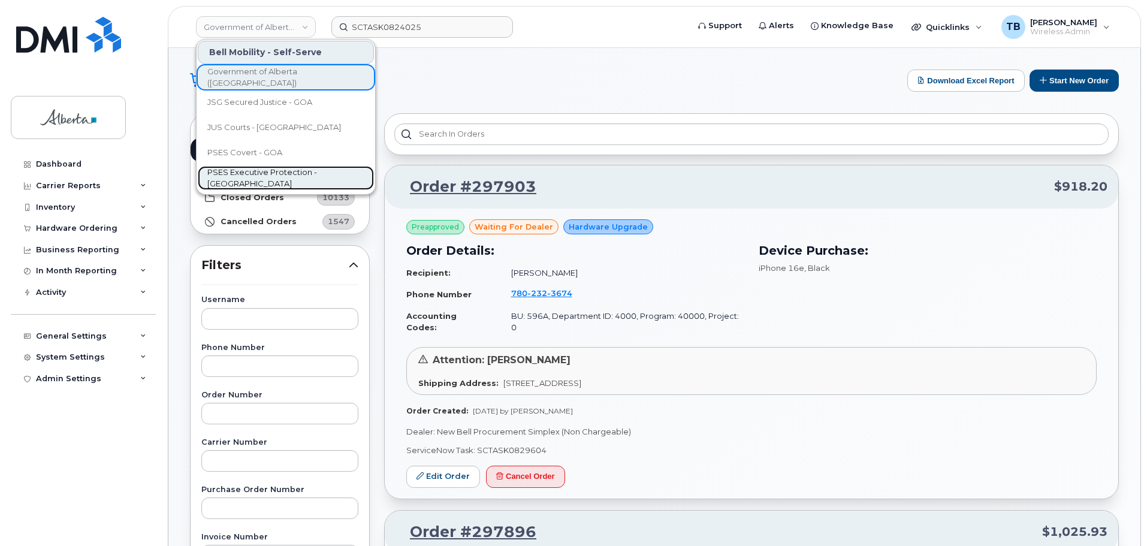
click at [256, 177] on span "PSES Executive Protection - [GEOGRAPHIC_DATA]" at bounding box center [276, 178] width 138 height 23
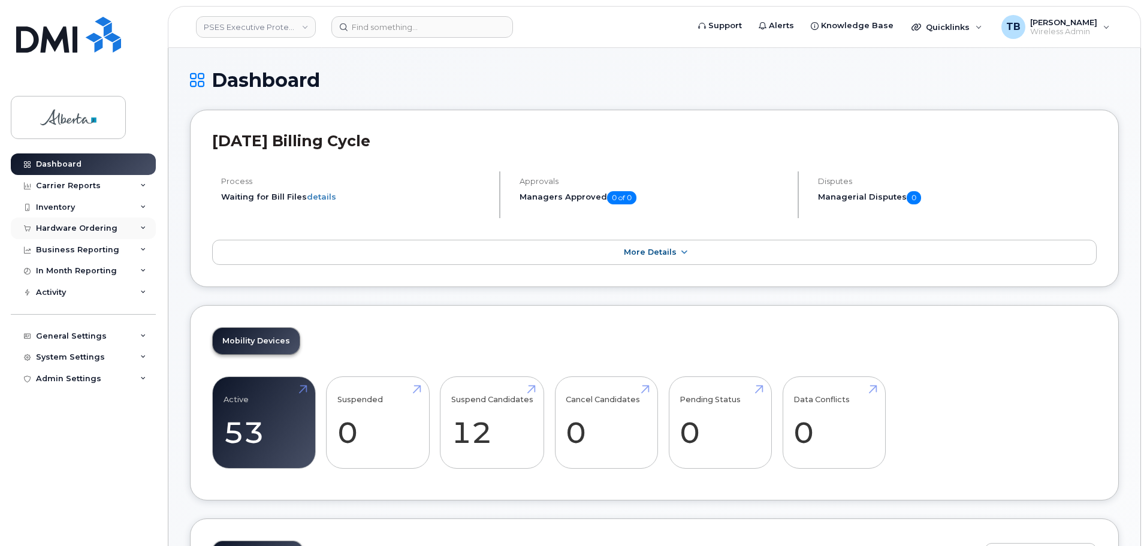
click at [84, 229] on div "Hardware Ordering" at bounding box center [76, 228] width 81 height 10
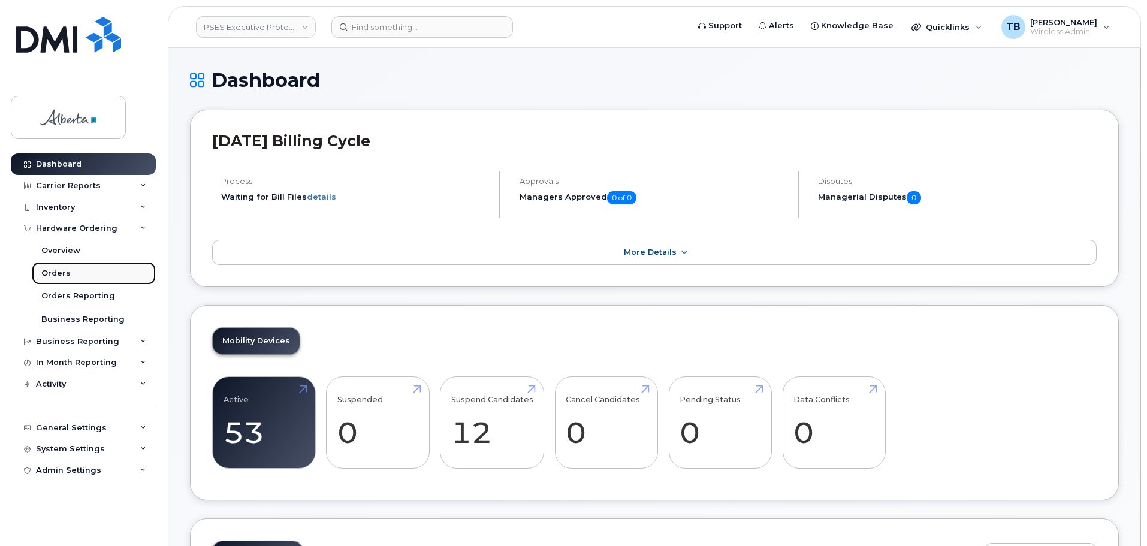
drag, startPoint x: 55, startPoint y: 276, endPoint x: 138, endPoint y: 279, distance: 82.7
click at [56, 276] on div "Orders" at bounding box center [55, 273] width 29 height 11
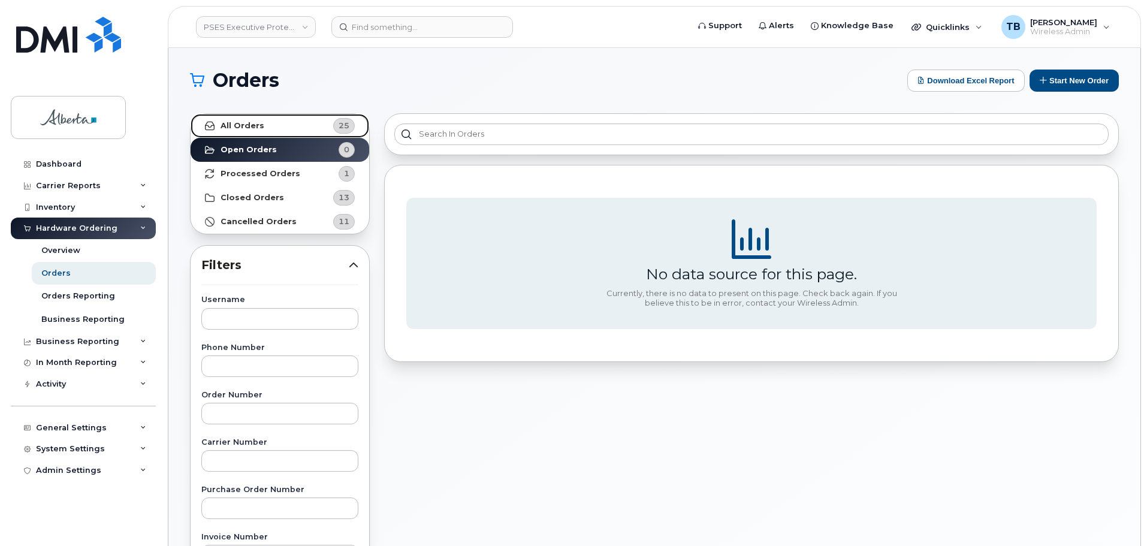
click at [231, 123] on strong "All Orders" at bounding box center [242, 126] width 44 height 10
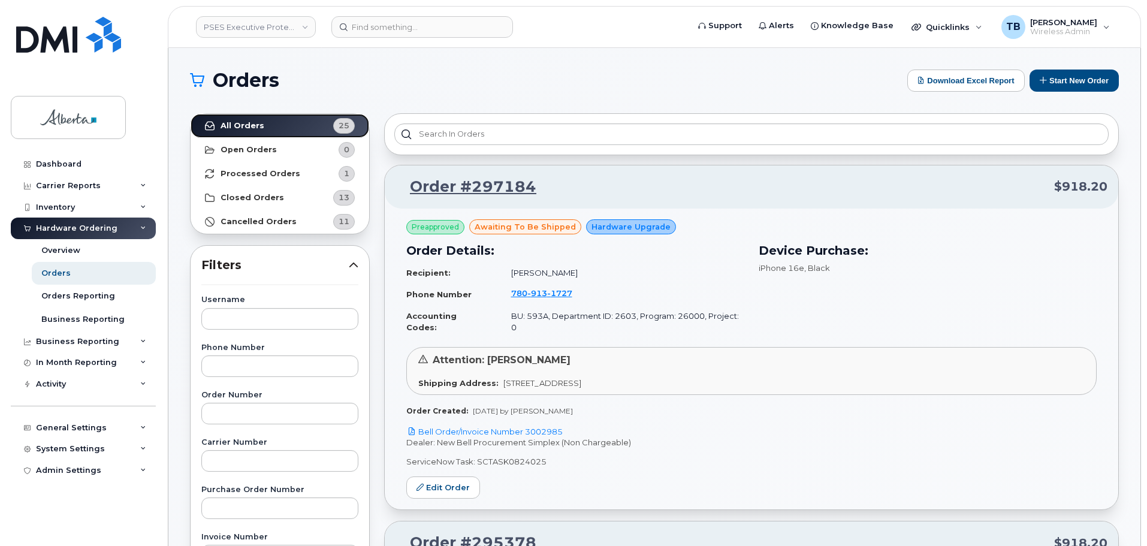
scroll to position [60, 0]
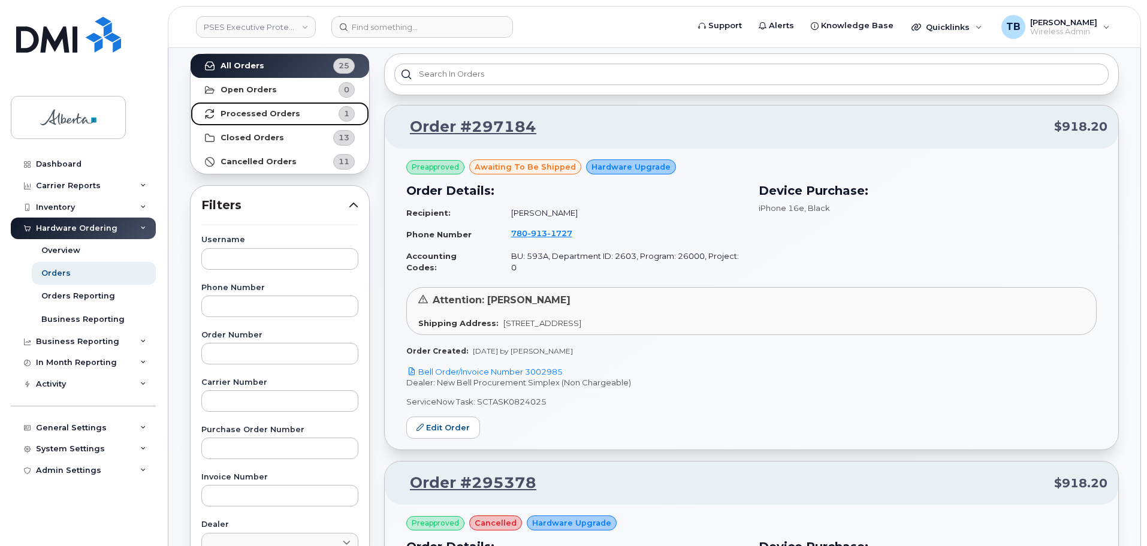
click at [270, 108] on link "Processed Orders 1" at bounding box center [280, 114] width 179 height 24
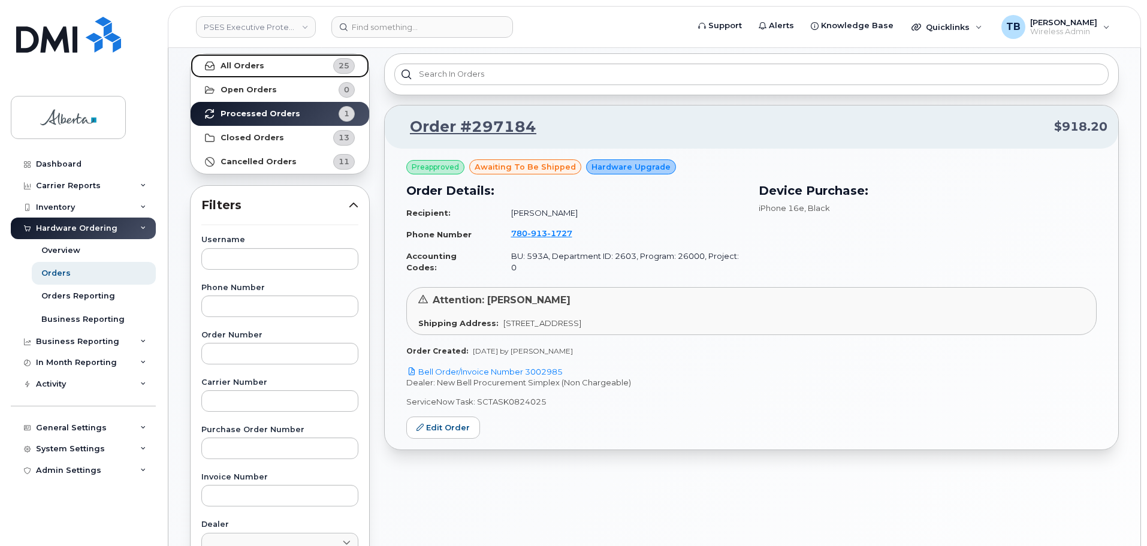
click at [253, 66] on strong "All Orders" at bounding box center [242, 66] width 44 height 10
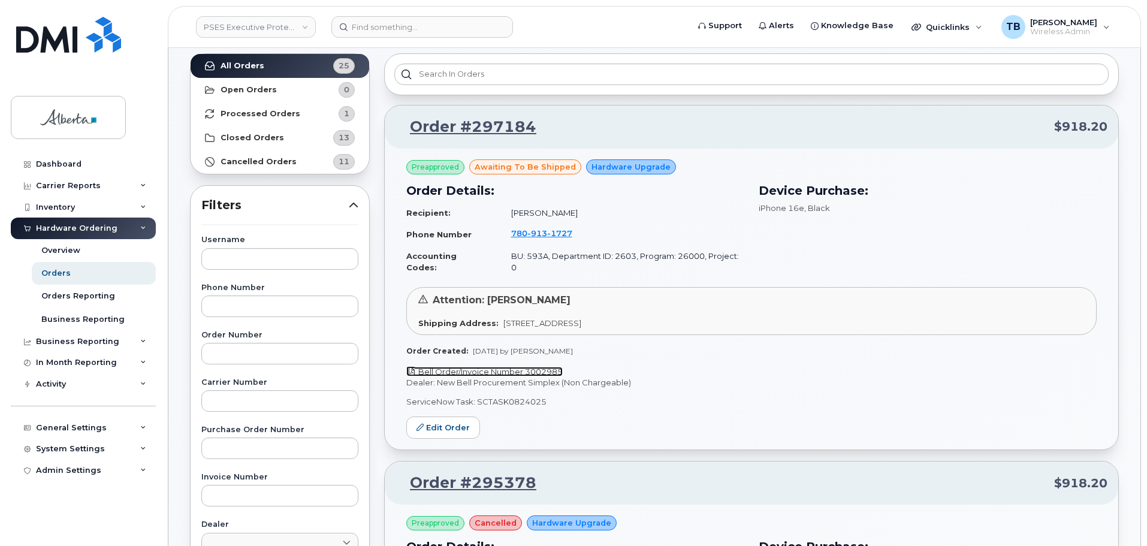
click at [491, 367] on link "Bell Order/Invoice Number 3002985" at bounding box center [484, 372] width 156 height 10
click at [462, 128] on link "Order #297184" at bounding box center [465, 127] width 141 height 22
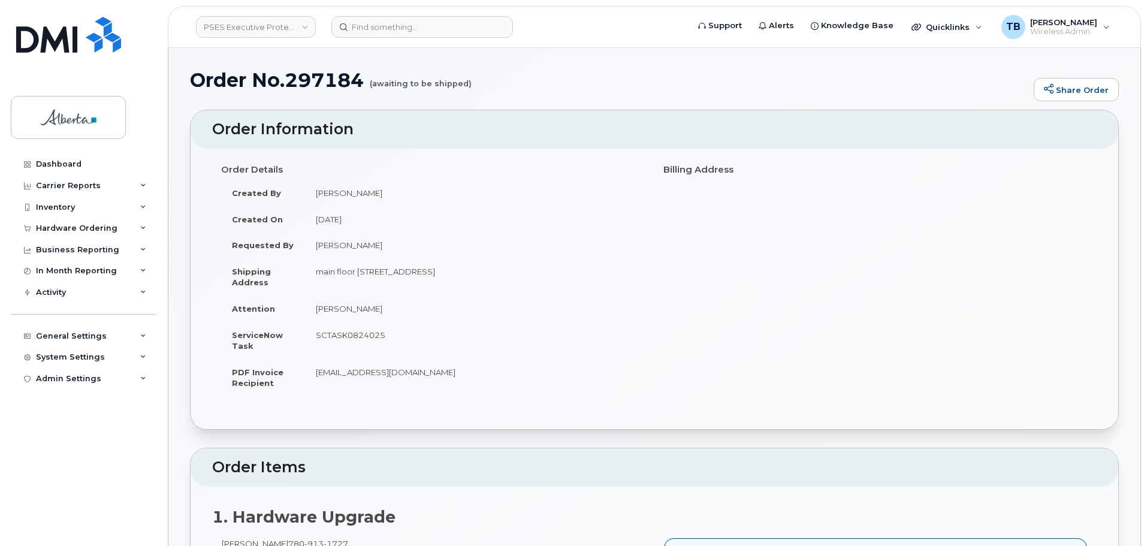
scroll to position [300, 0]
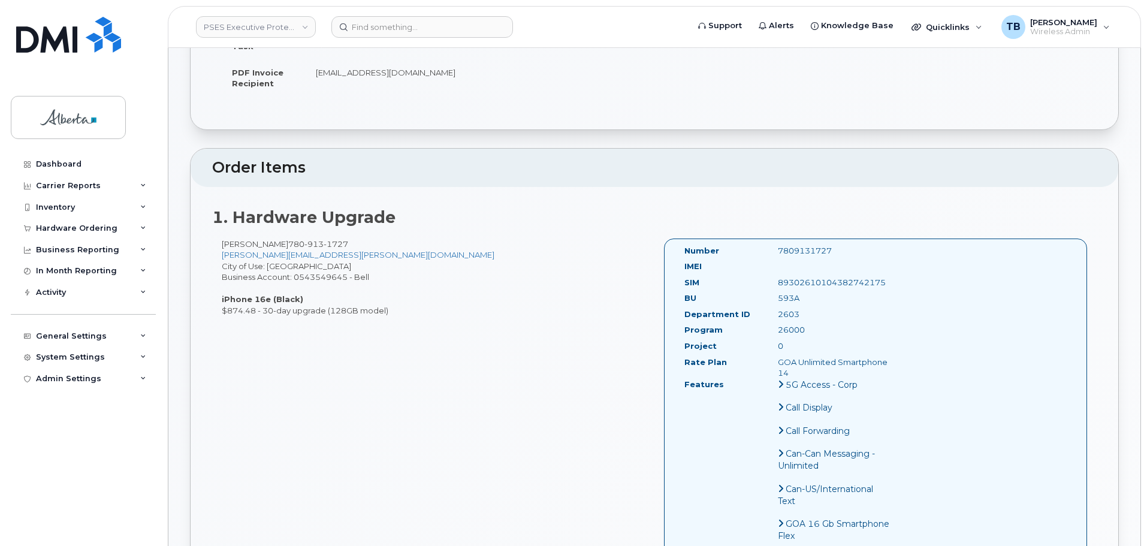
drag, startPoint x: 339, startPoint y: 244, endPoint x: 276, endPoint y: 244, distance: 63.5
click at [276, 244] on div "[PERSON_NAME] [PHONE_NUMBER] [PERSON_NAME][EMAIL_ADDRESS][PERSON_NAME][DOMAIN_N…" at bounding box center [433, 277] width 442 height 78
copy div "[PHONE_NUMBER]"
click at [370, 23] on input at bounding box center [422, 27] width 182 height 22
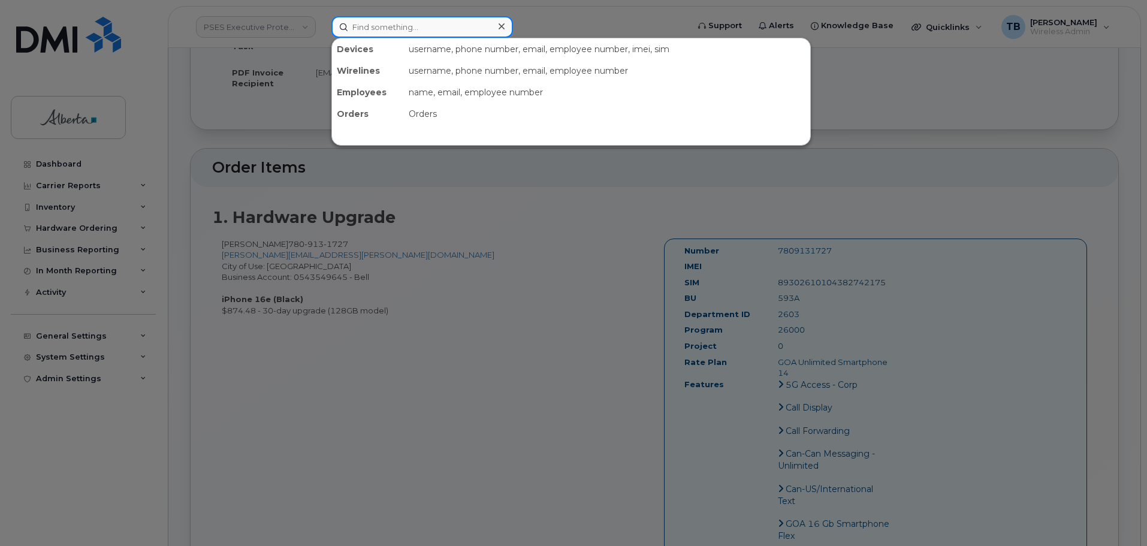
paste input "7809131727"
type input "7809131727"
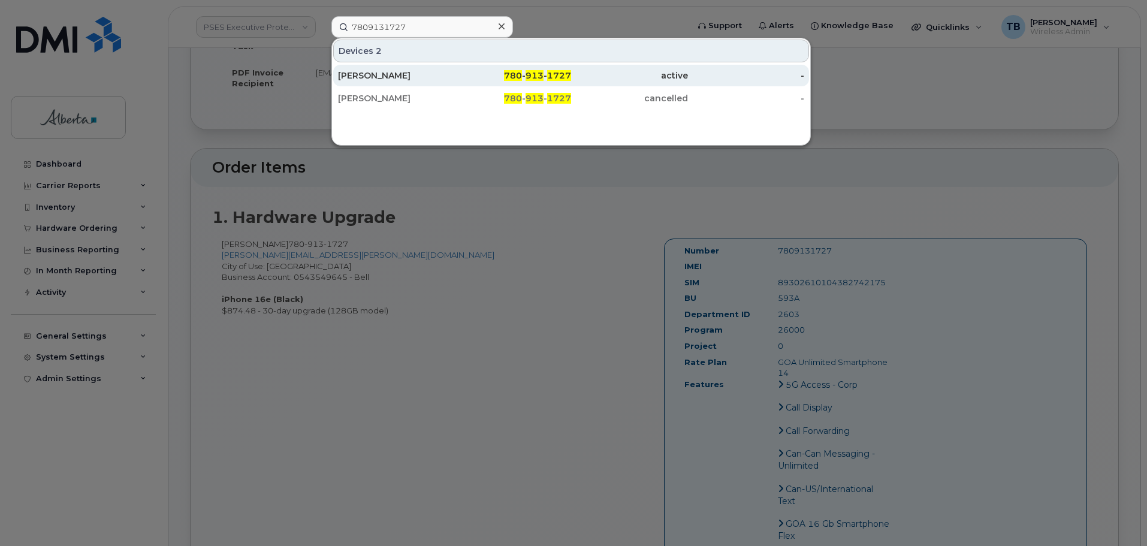
click at [365, 77] on div "[PERSON_NAME]" at bounding box center [396, 75] width 117 height 12
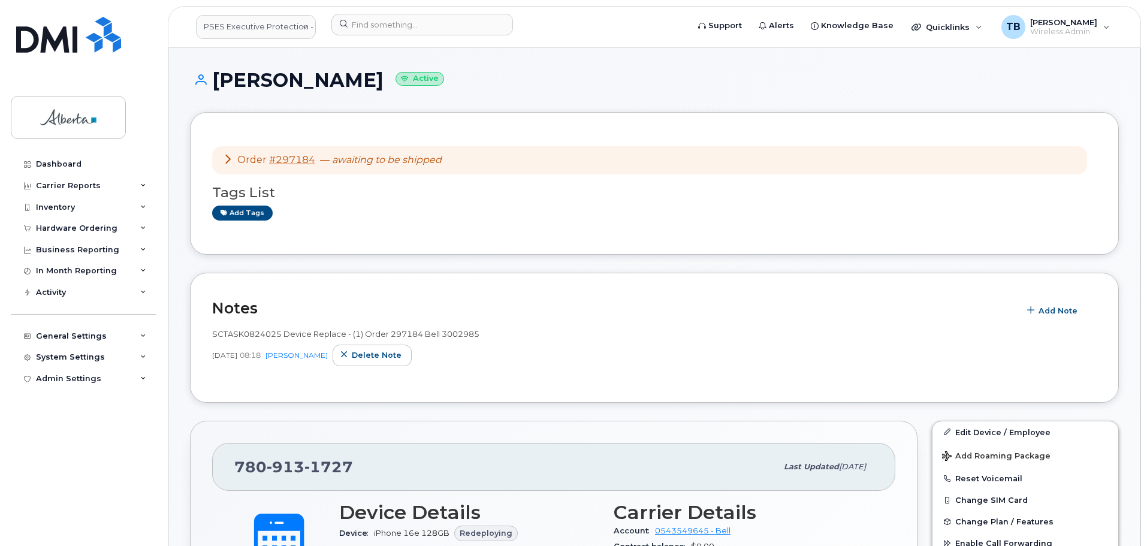
click at [724, 205] on div "Add tags" at bounding box center [649, 212] width 875 height 15
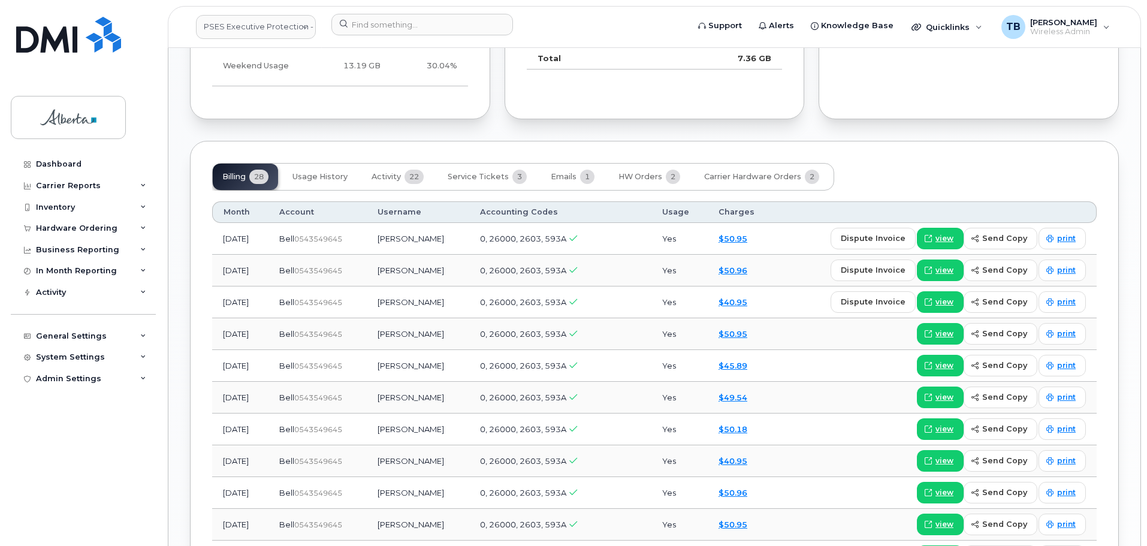
scroll to position [959, 0]
click at [641, 171] on span "HW Orders" at bounding box center [640, 176] width 44 height 10
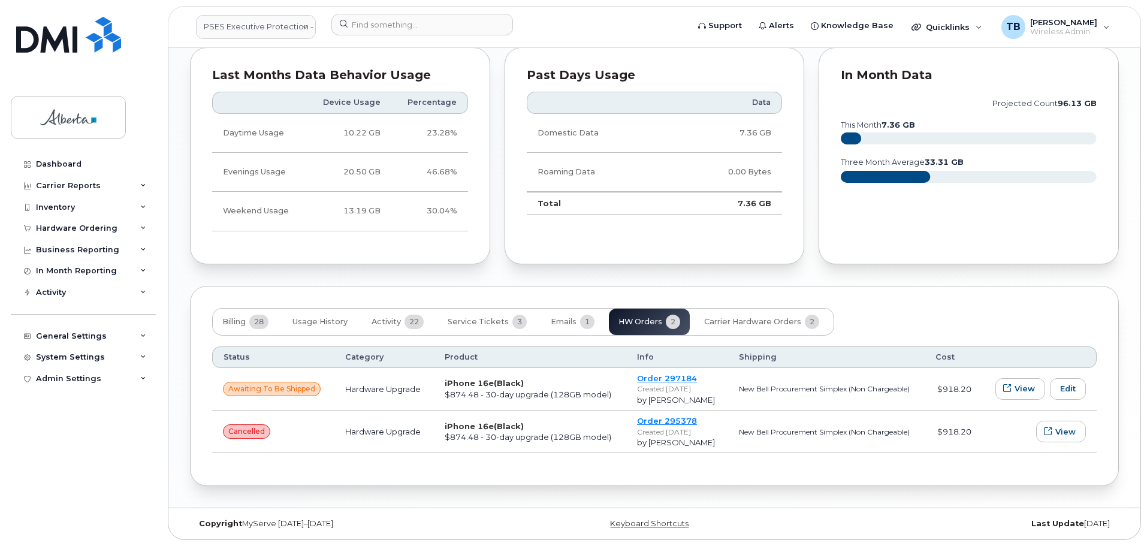
scroll to position [802, 0]
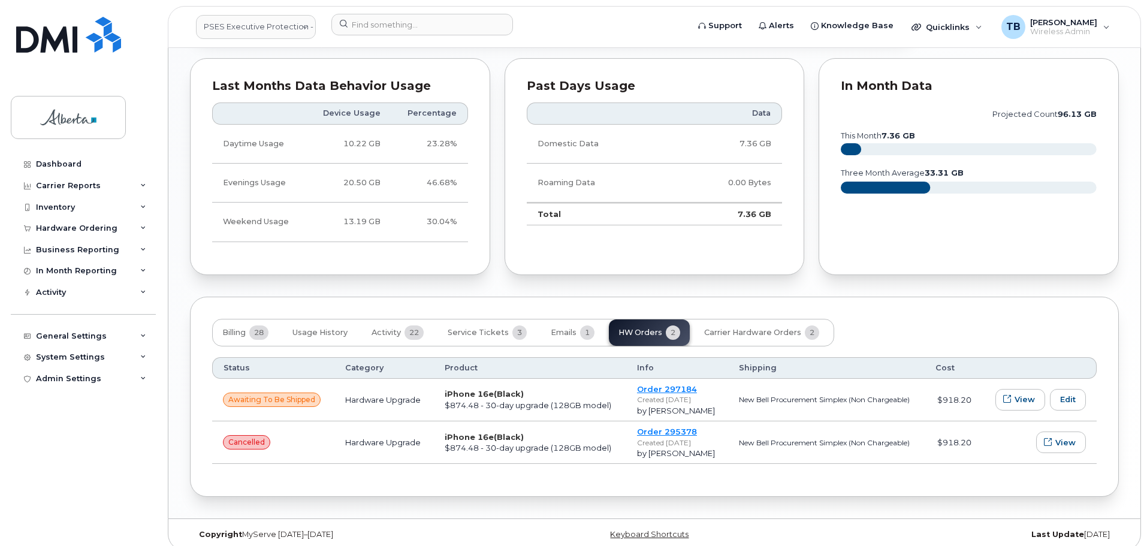
click at [162, 69] on div "Dashboard Carrier Reports Monthly Billing Data Daily Data Pooling Data Behavior…" at bounding box center [81, 273] width 162 height 546
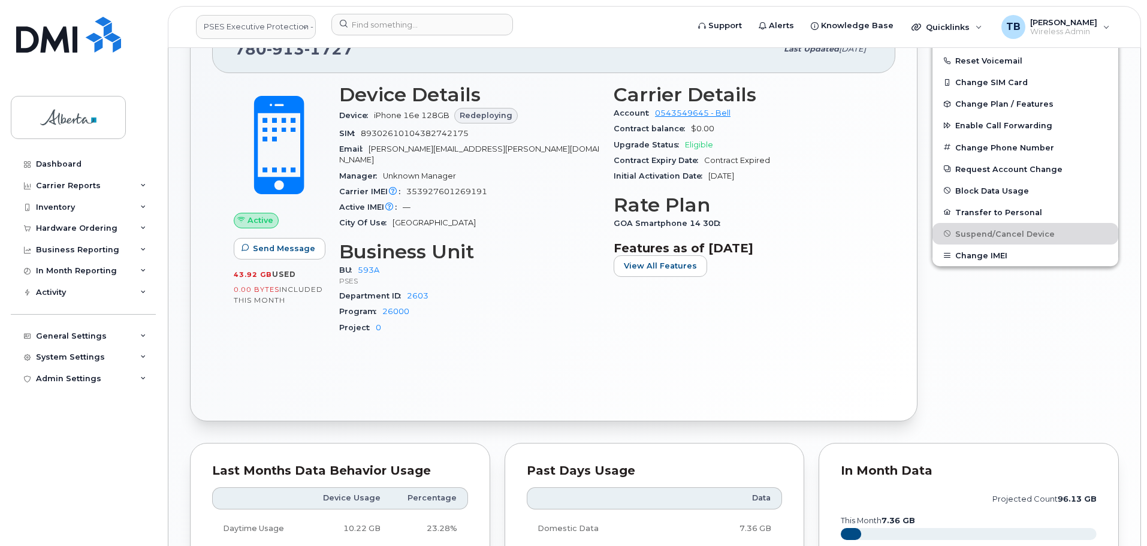
scroll to position [383, 0]
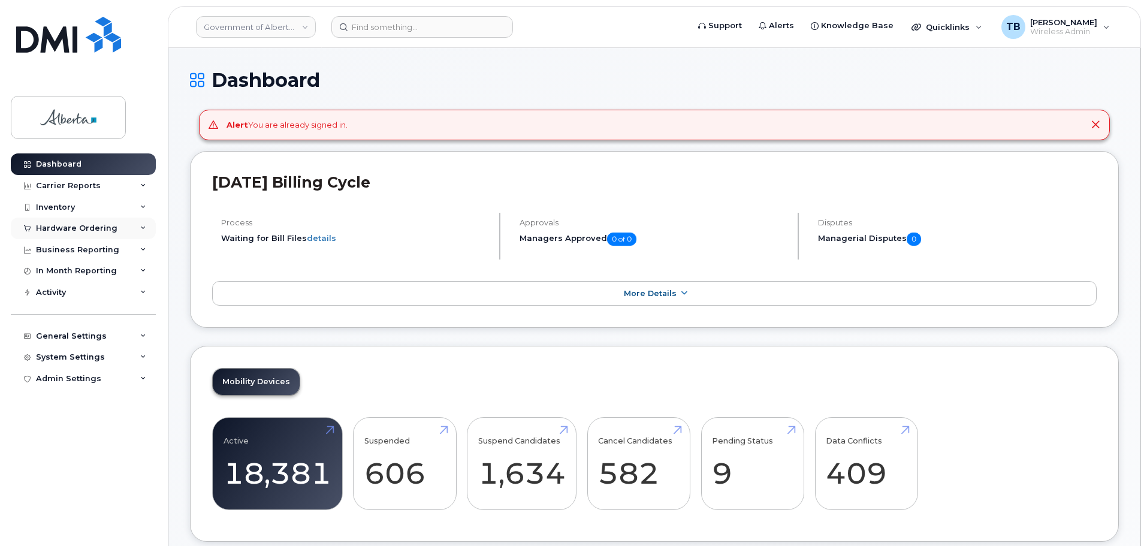
click at [18, 225] on div "Hardware Ordering" at bounding box center [83, 228] width 145 height 22
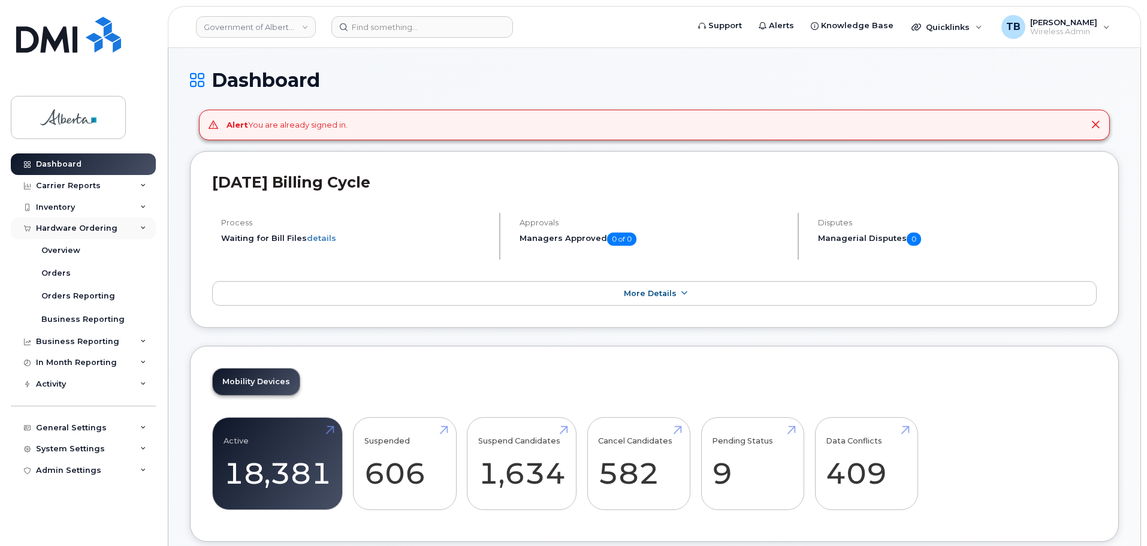
click at [50, 235] on div "Hardware Ordering" at bounding box center [83, 228] width 145 height 22
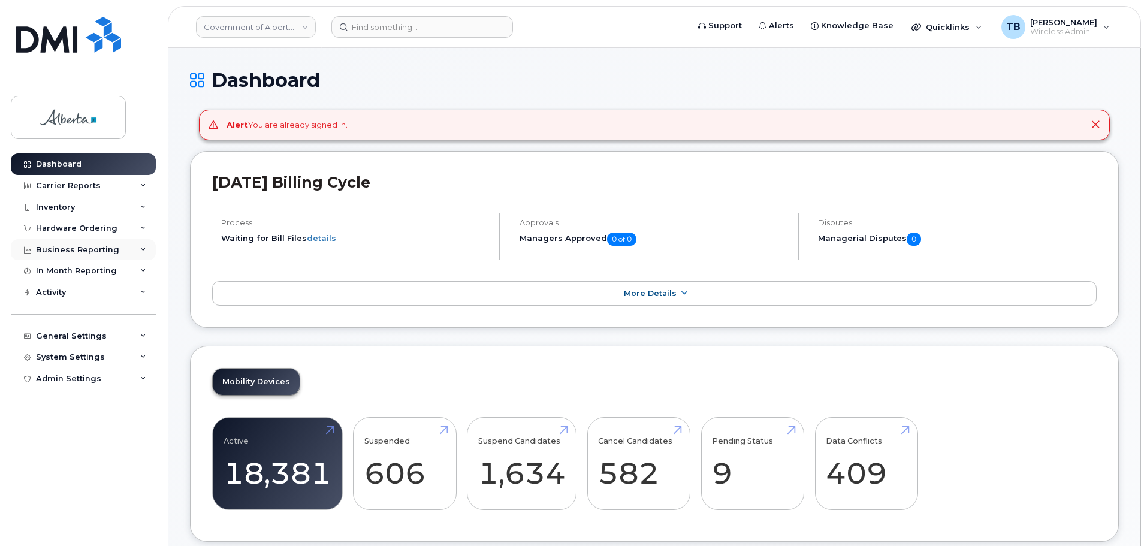
click at [56, 239] on div "Business Reporting" at bounding box center [83, 250] width 145 height 22
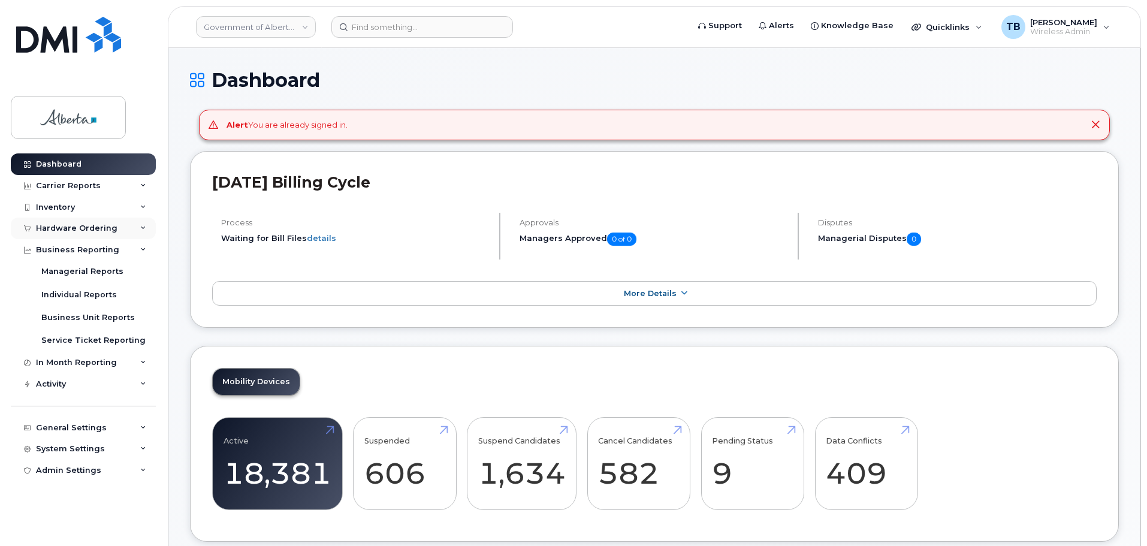
click at [67, 227] on div "Hardware Ordering" at bounding box center [76, 228] width 81 height 10
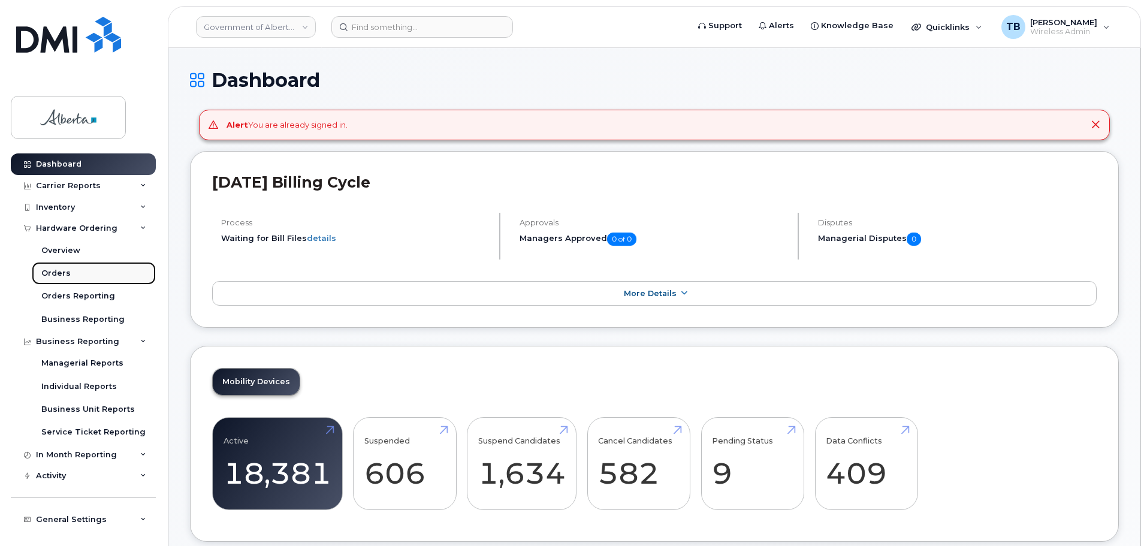
click at [59, 273] on div "Orders" at bounding box center [55, 273] width 29 height 11
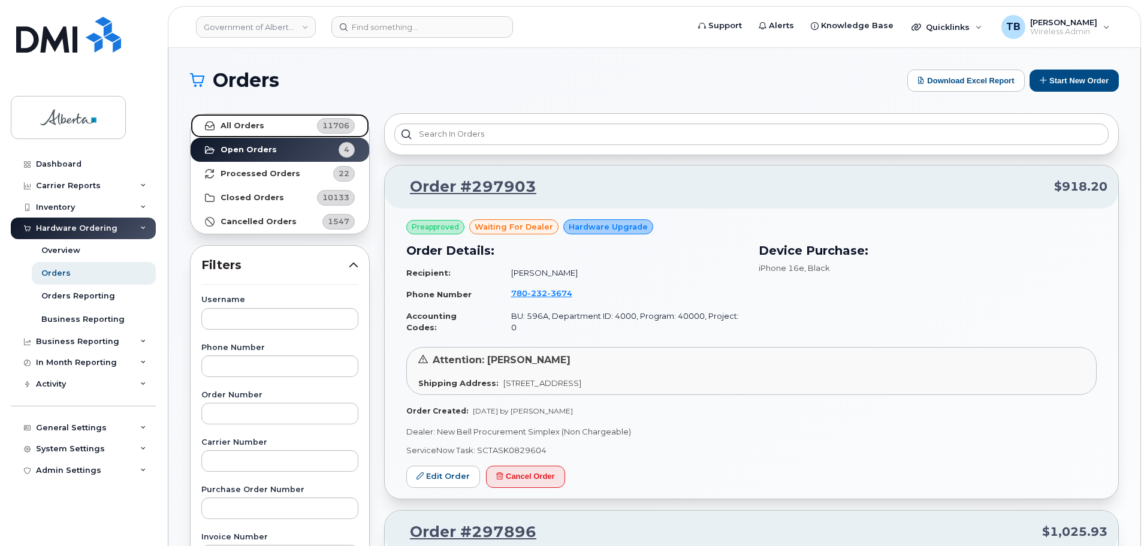
click at [266, 129] on link "All Orders 11706" at bounding box center [280, 126] width 179 height 24
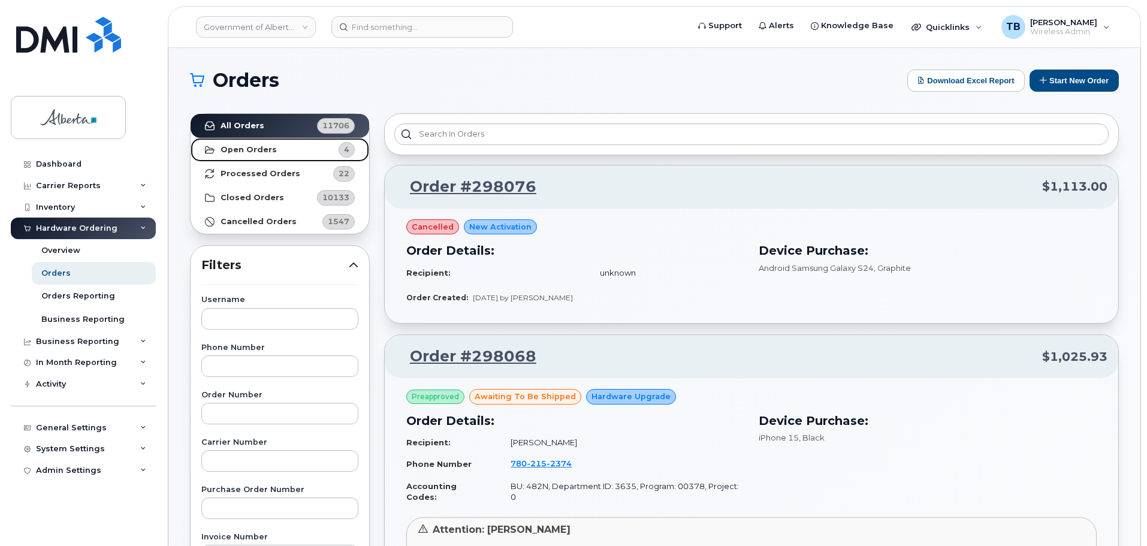
click at [270, 147] on strong "Open Orders" at bounding box center [248, 150] width 56 height 10
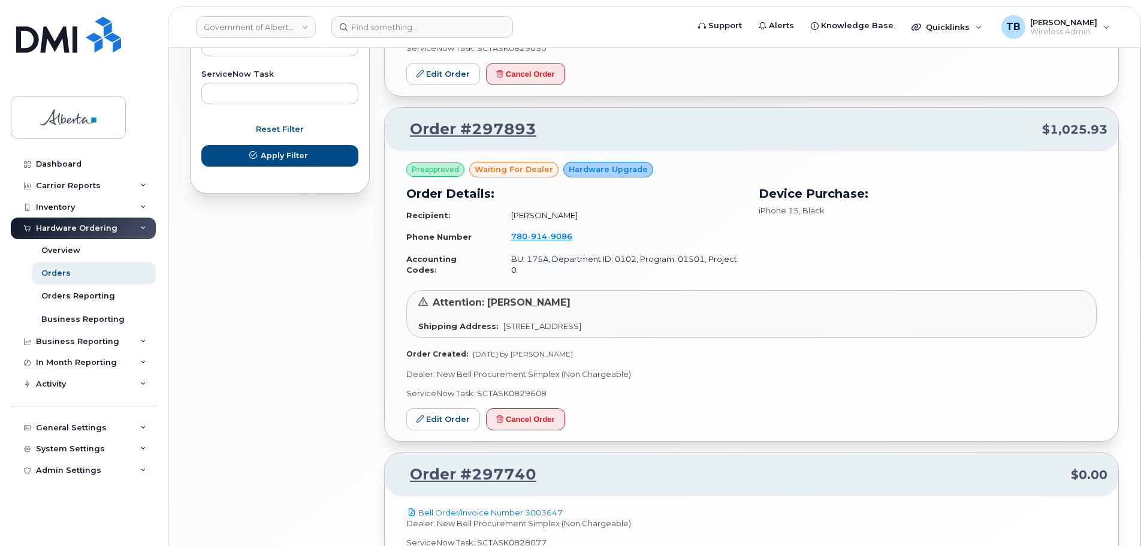
scroll to position [830, 0]
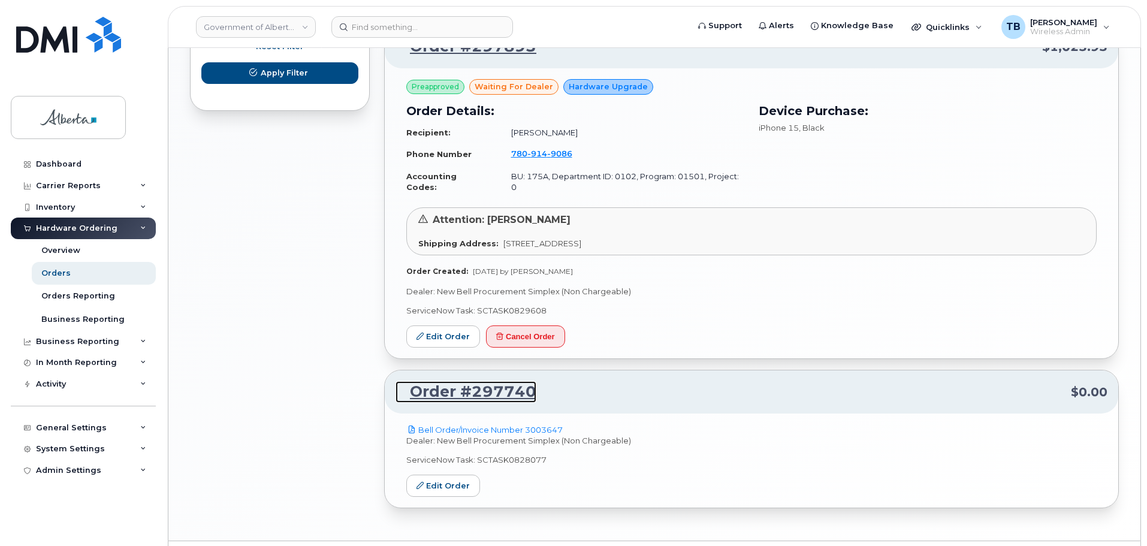
click at [446, 381] on link "Order #297740" at bounding box center [465, 392] width 141 height 22
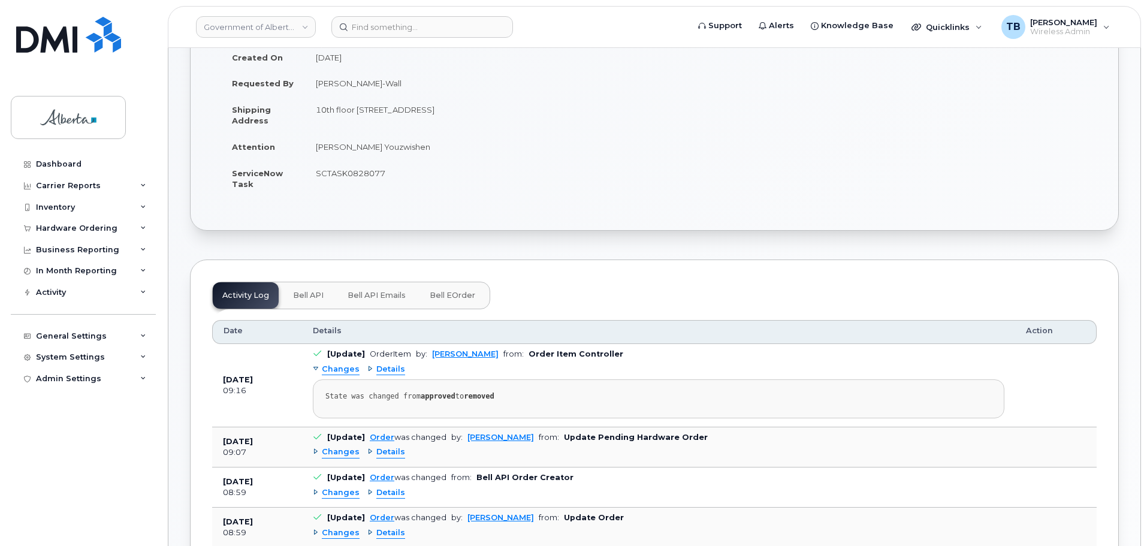
scroll to position [180, 0]
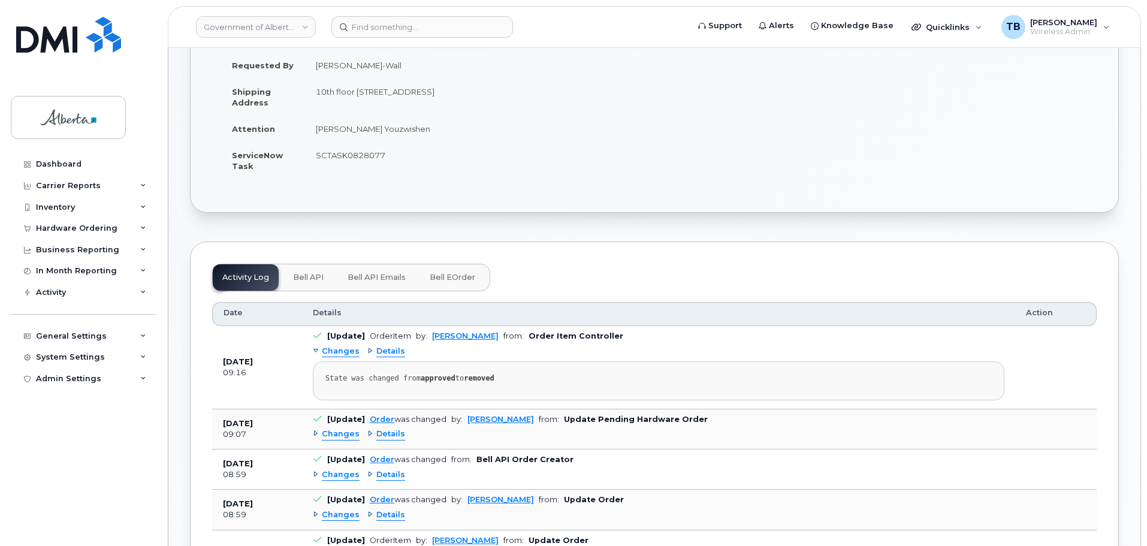
click at [307, 287] on button "Bell API" at bounding box center [308, 277] width 50 height 26
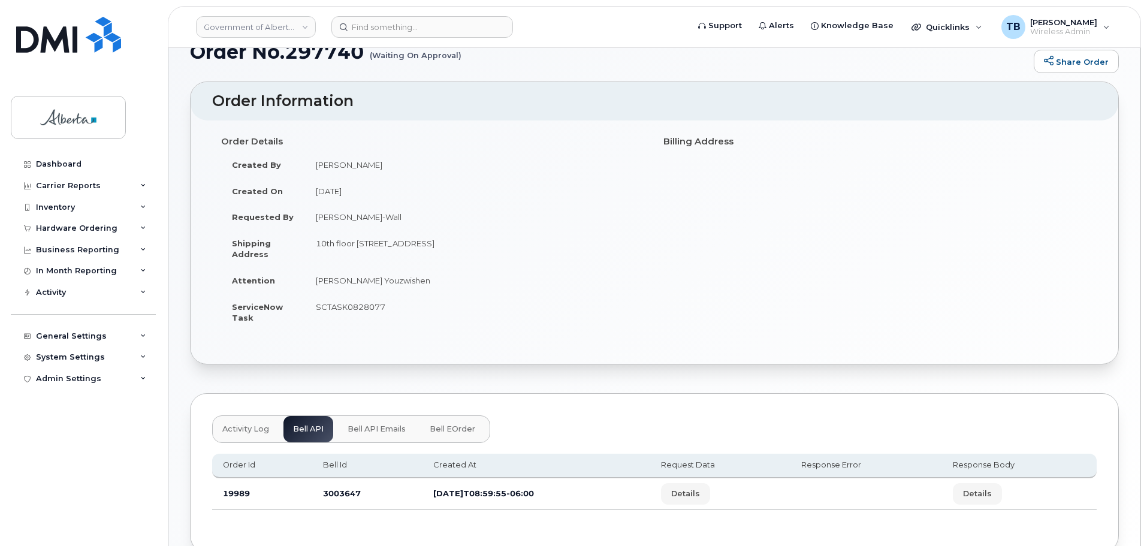
scroll to position [0, 0]
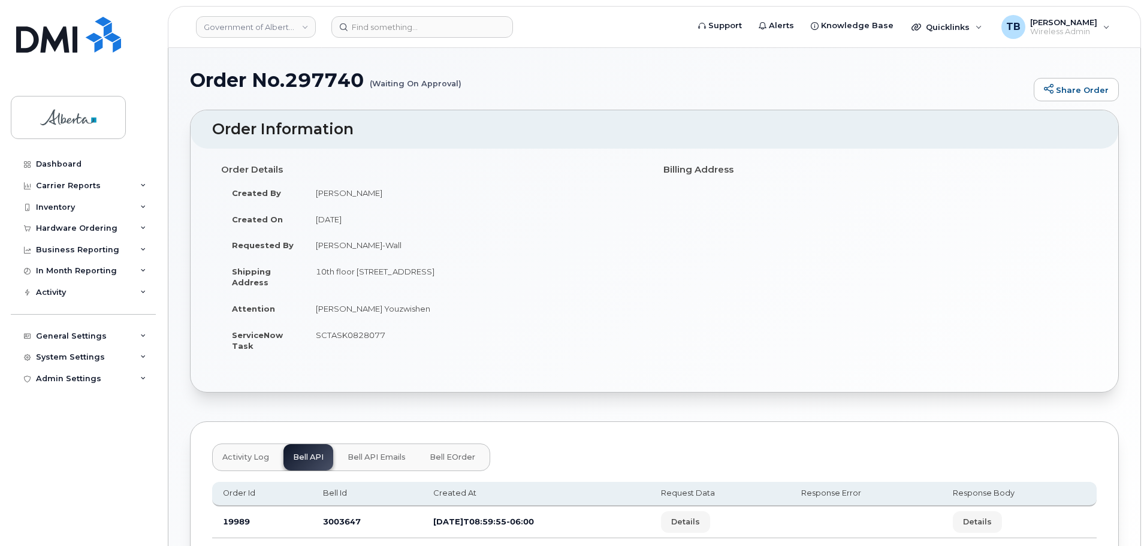
click at [255, 453] on span "Activity Log" at bounding box center [245, 457] width 47 height 10
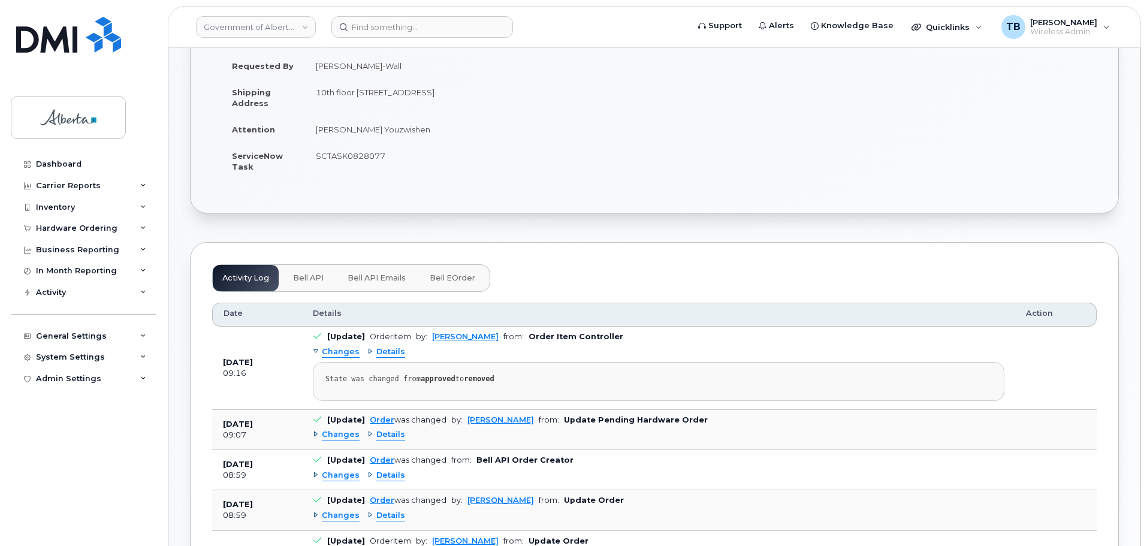
scroll to position [180, 0]
click at [391, 350] on span "Details" at bounding box center [390, 351] width 29 height 11
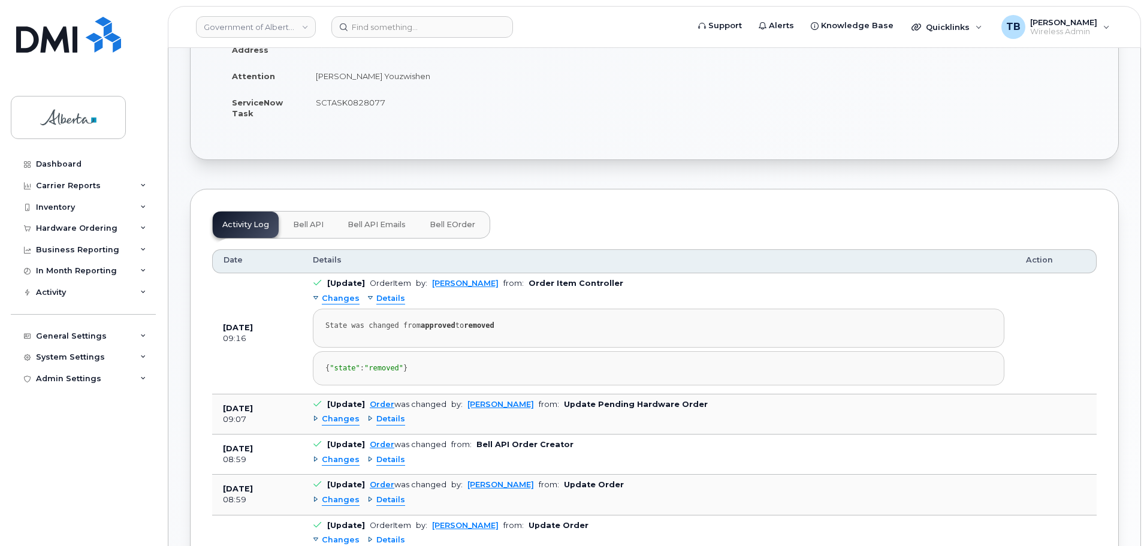
scroll to position [300, 0]
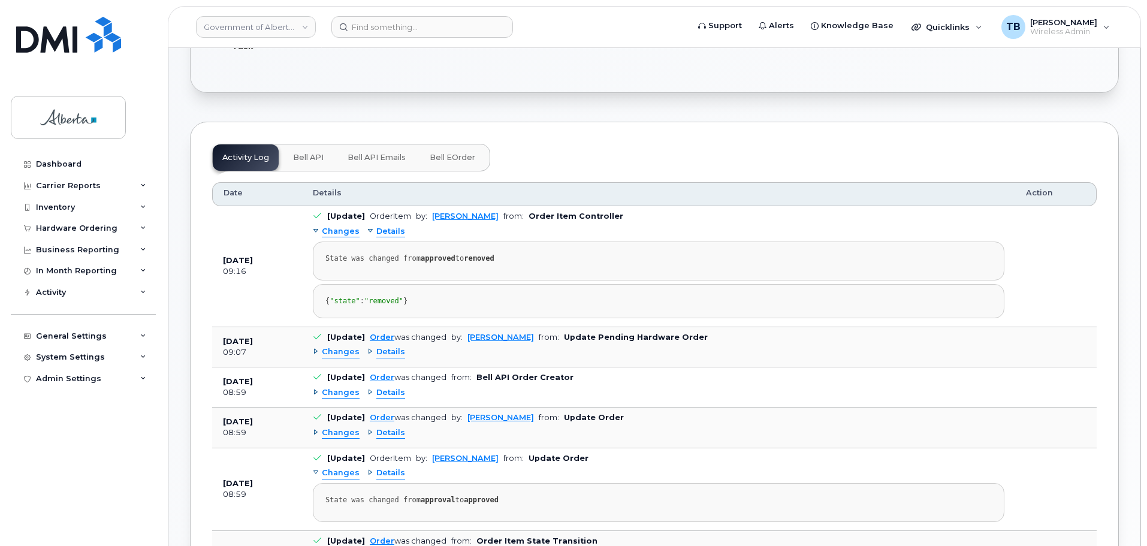
click at [389, 358] on span "Details" at bounding box center [390, 351] width 29 height 11
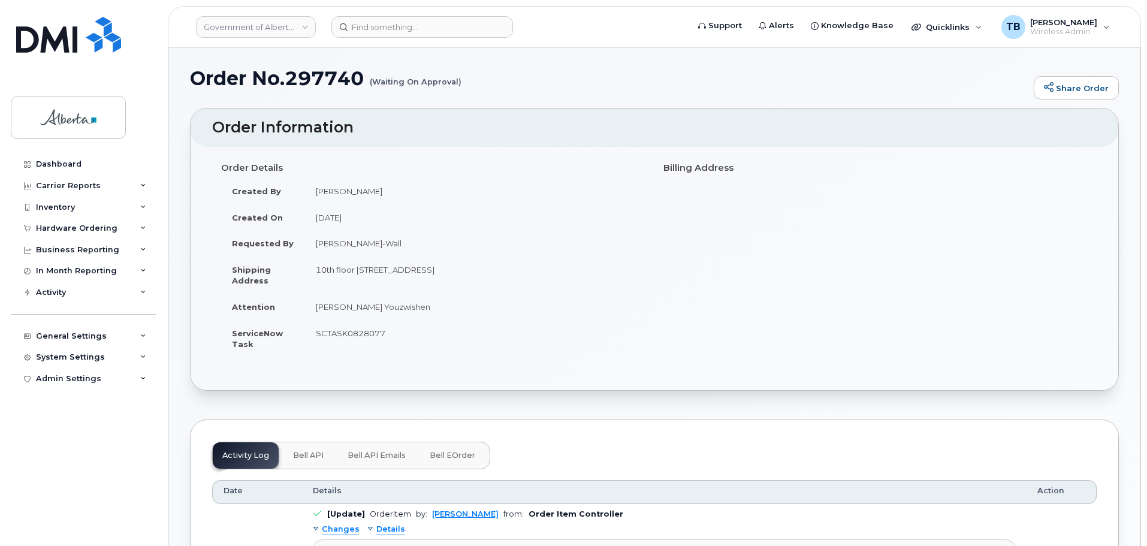
scroll to position [0, 0]
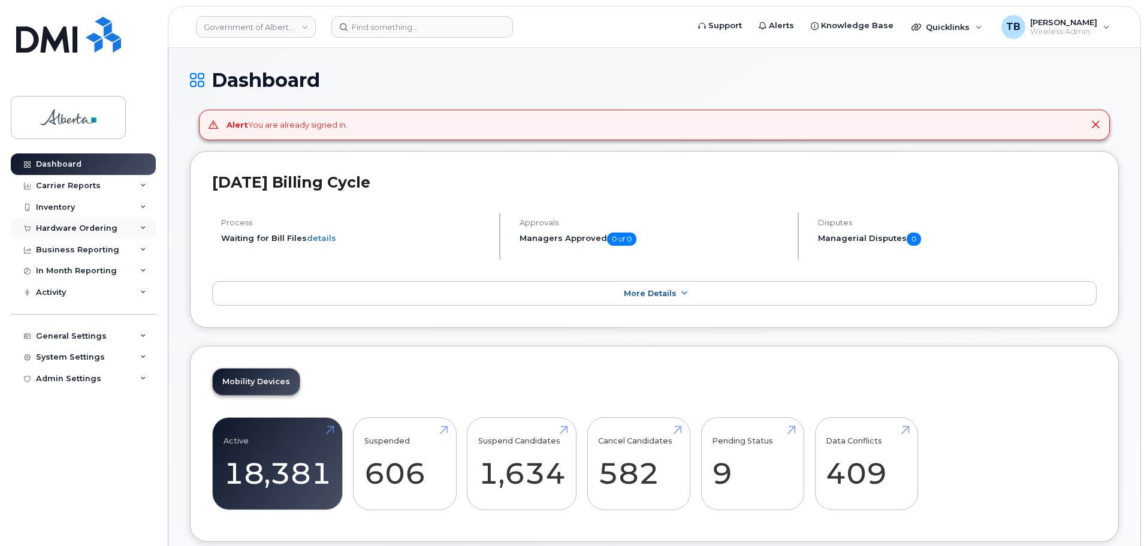
click at [70, 225] on div "Hardware Ordering" at bounding box center [76, 228] width 81 height 10
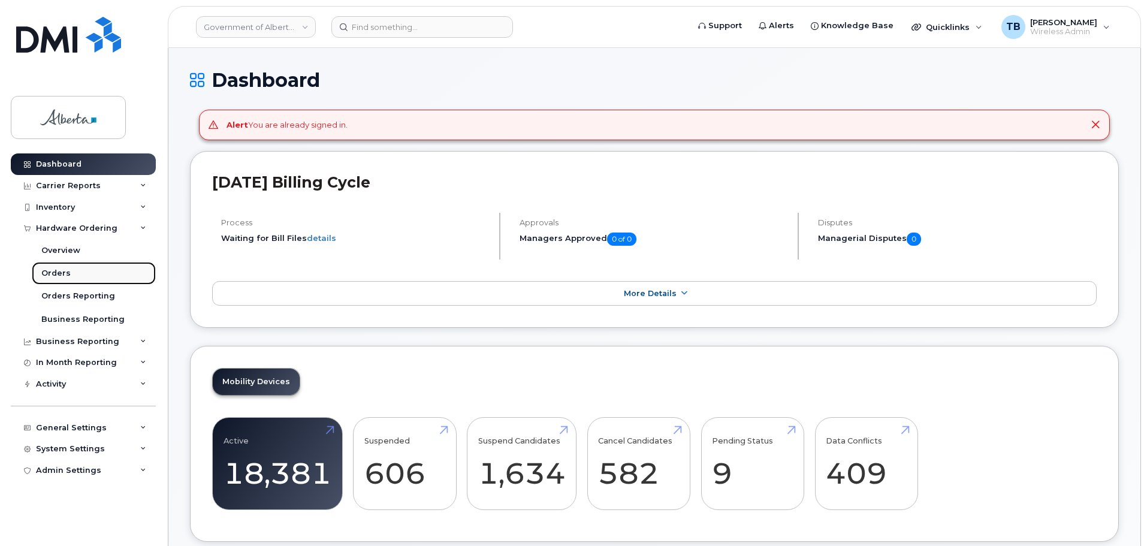
click at [58, 269] on div "Orders" at bounding box center [55, 273] width 29 height 11
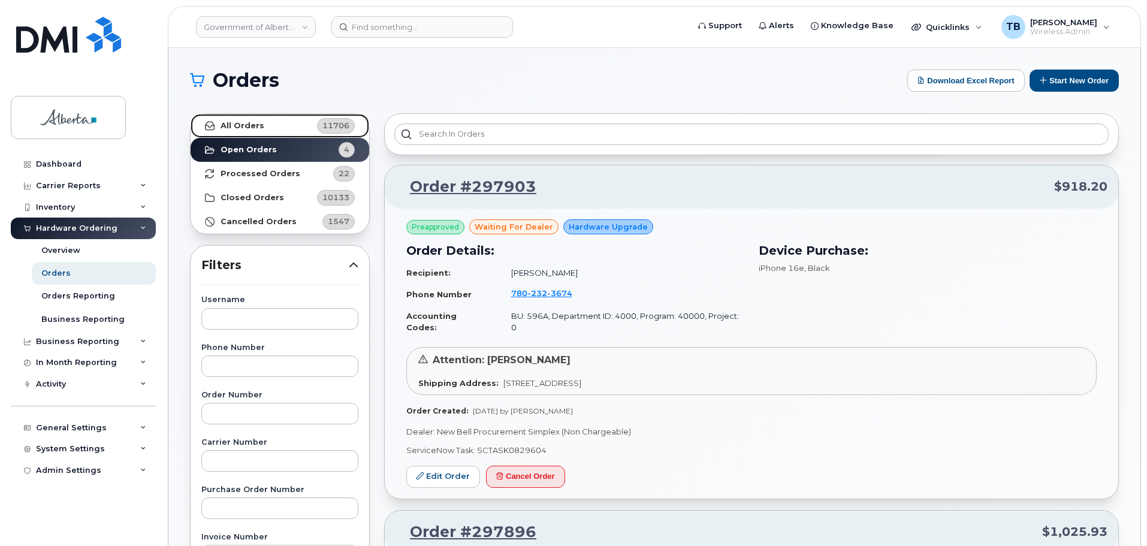
click at [261, 127] on link "All Orders 11706" at bounding box center [280, 126] width 179 height 24
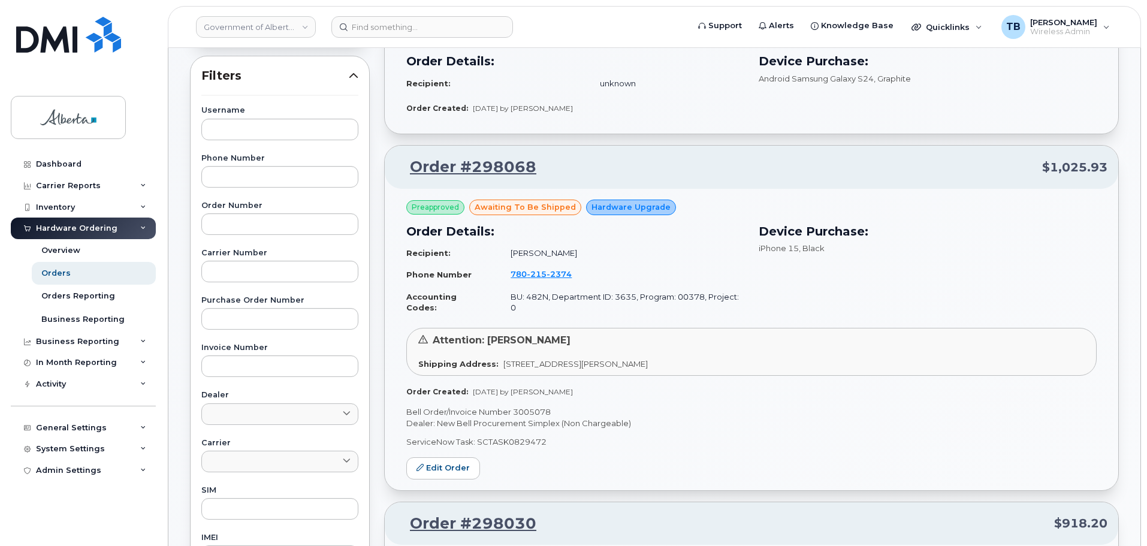
scroll to position [300, 0]
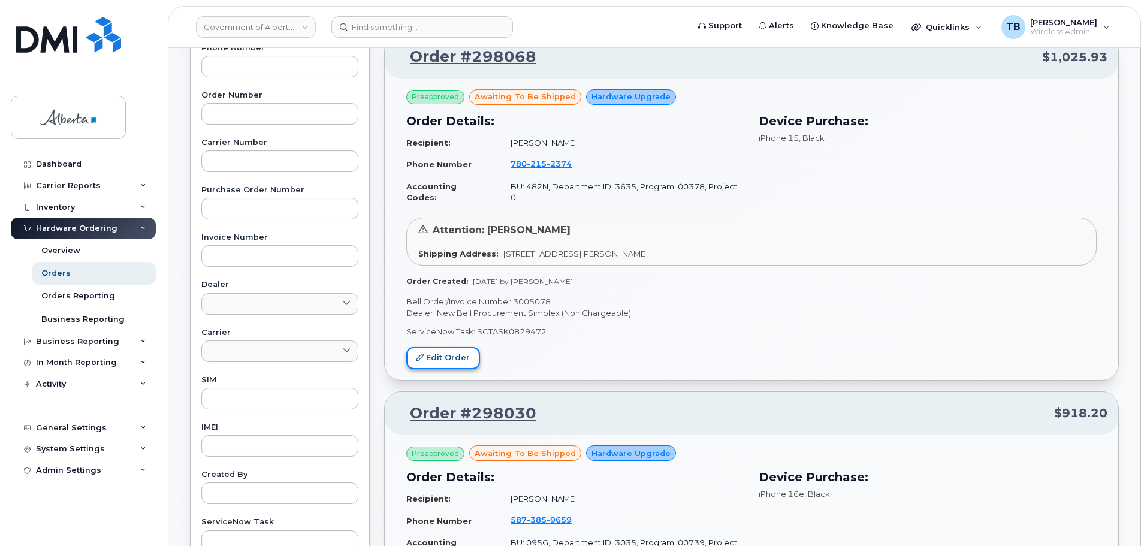
click at [446, 347] on link "Edit Order" at bounding box center [443, 358] width 74 height 22
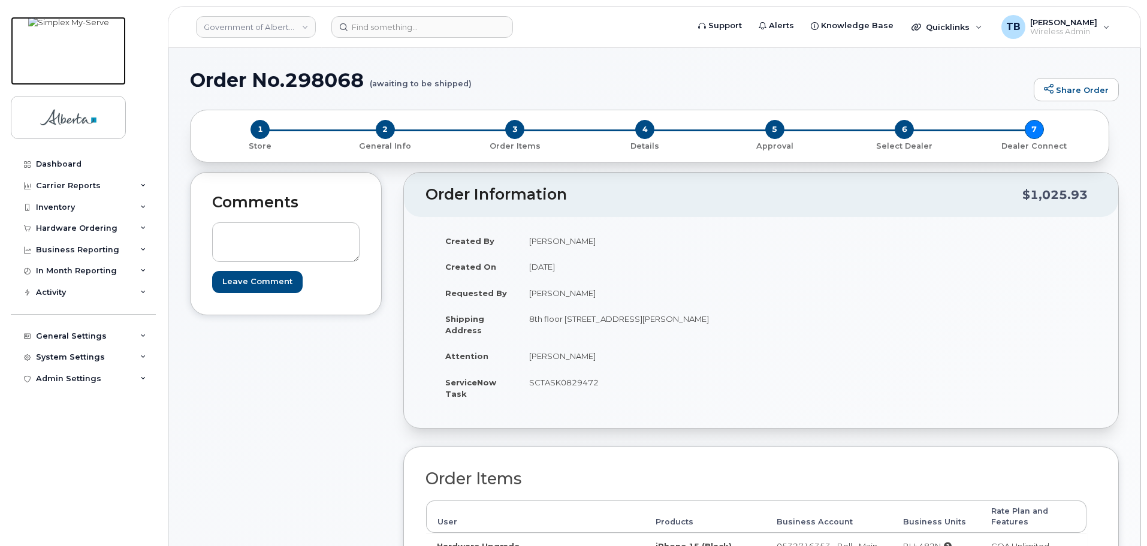
click at [72, 35] on img at bounding box center [68, 35] width 81 height 36
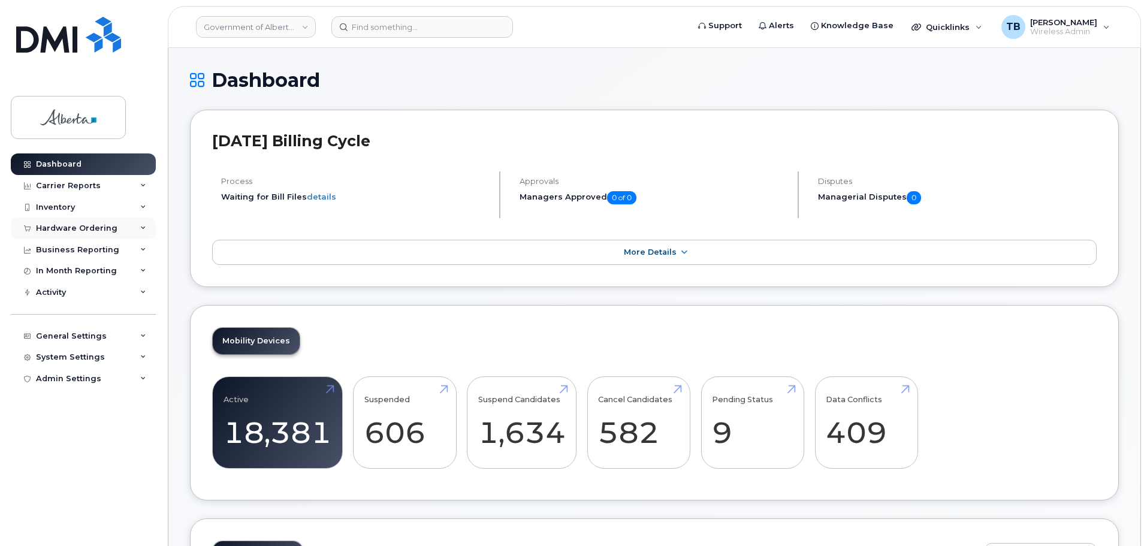
click at [49, 222] on div "Hardware Ordering" at bounding box center [83, 228] width 145 height 22
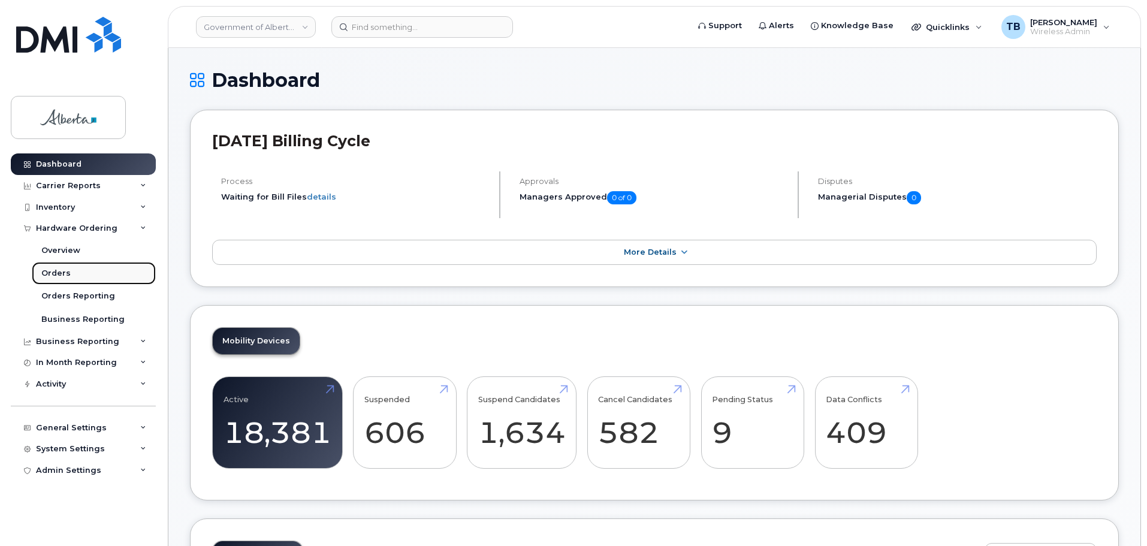
click at [63, 268] on link "Orders" at bounding box center [94, 273] width 124 height 23
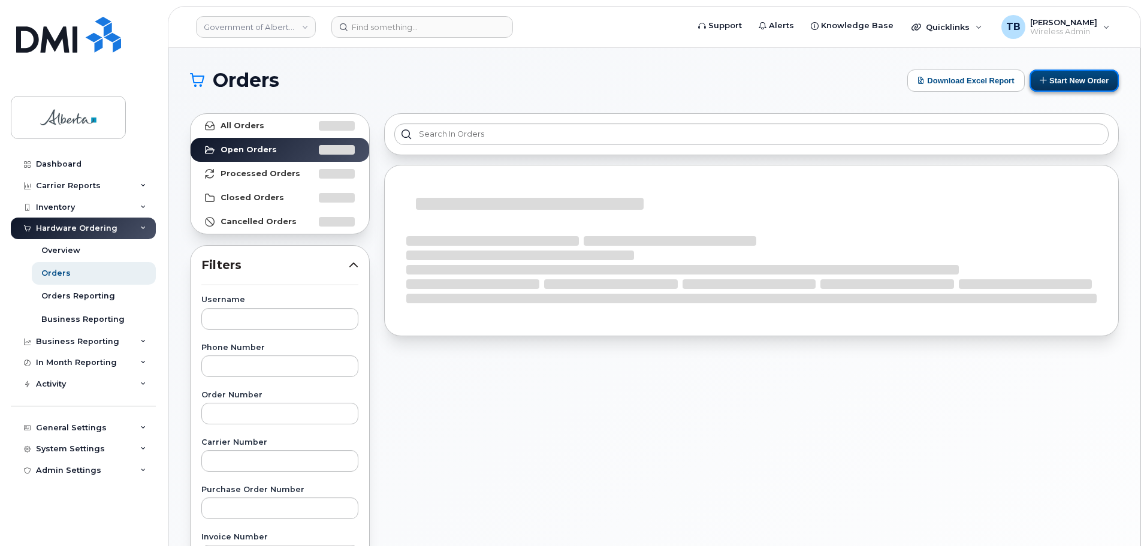
click at [1084, 78] on button "Start New Order" at bounding box center [1073, 80] width 89 height 22
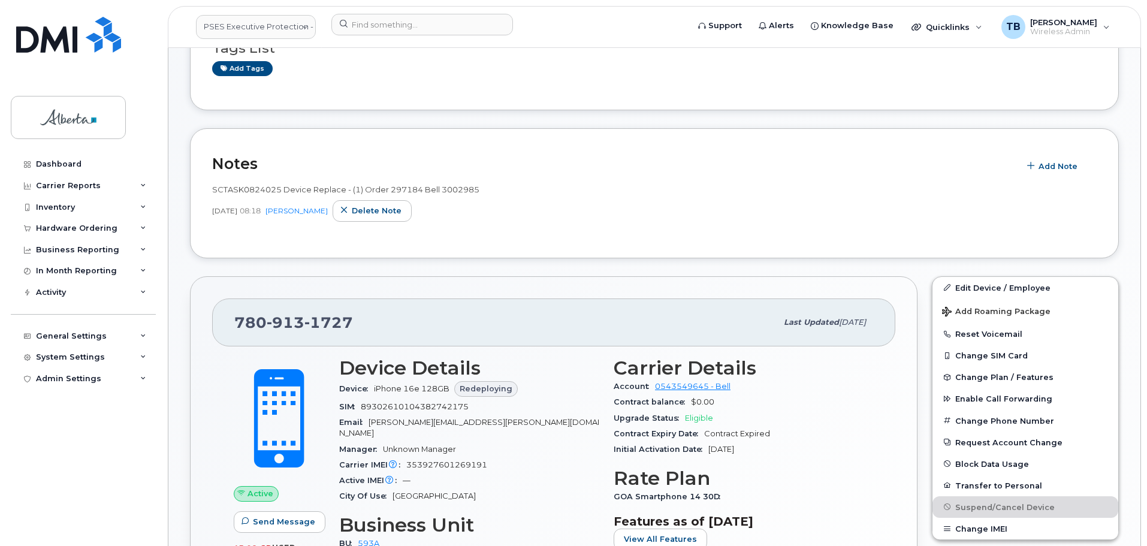
scroll to position [143, 0]
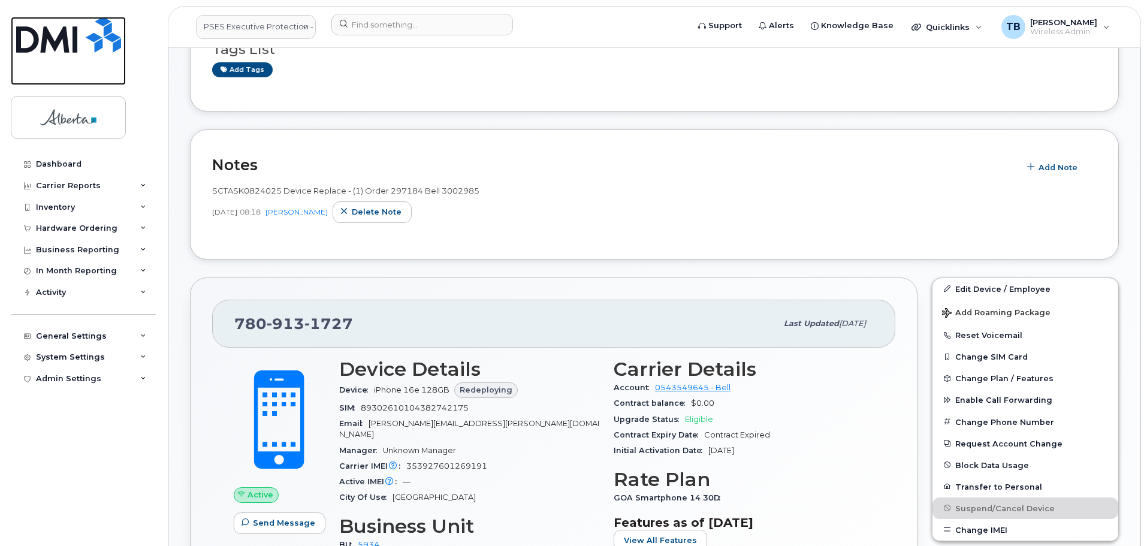
click at [71, 38] on img at bounding box center [68, 35] width 105 height 36
click at [292, 29] on link "PSES Executive Protection - [GEOGRAPHIC_DATA]" at bounding box center [256, 27] width 120 height 24
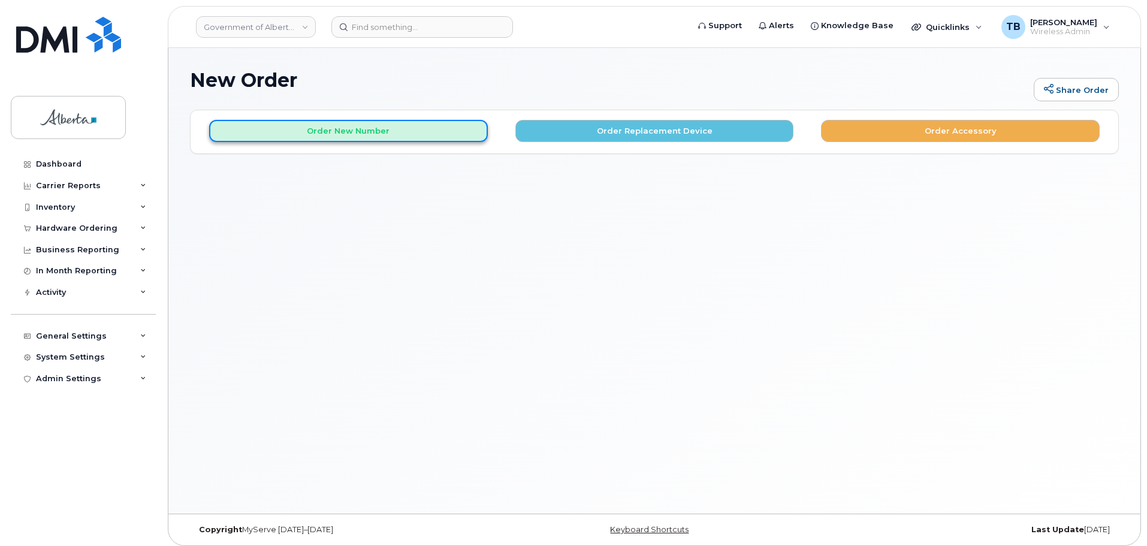
click at [376, 131] on button "Order New Number" at bounding box center [348, 131] width 279 height 22
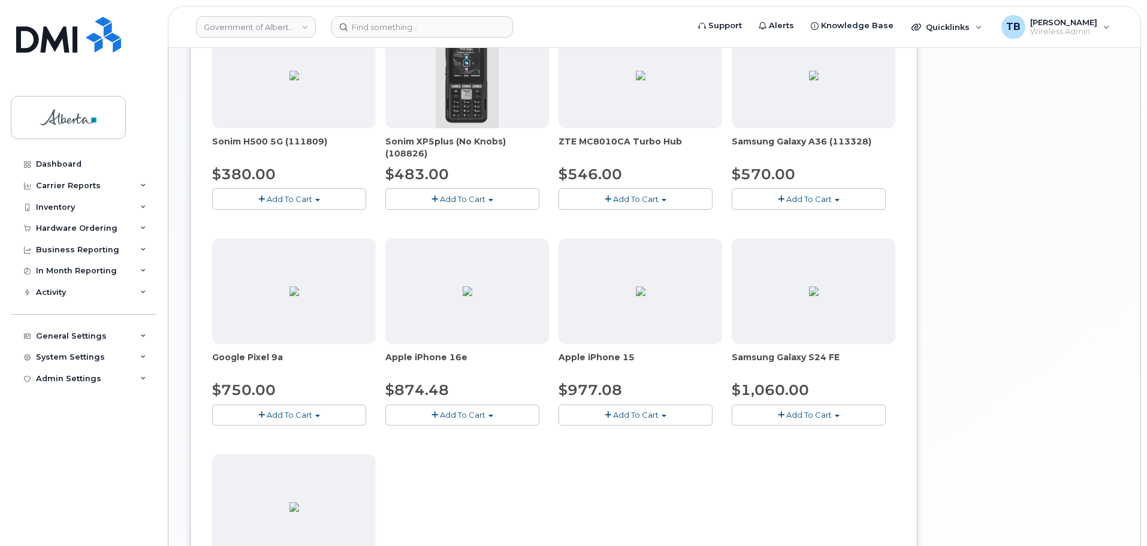
scroll to position [539, 0]
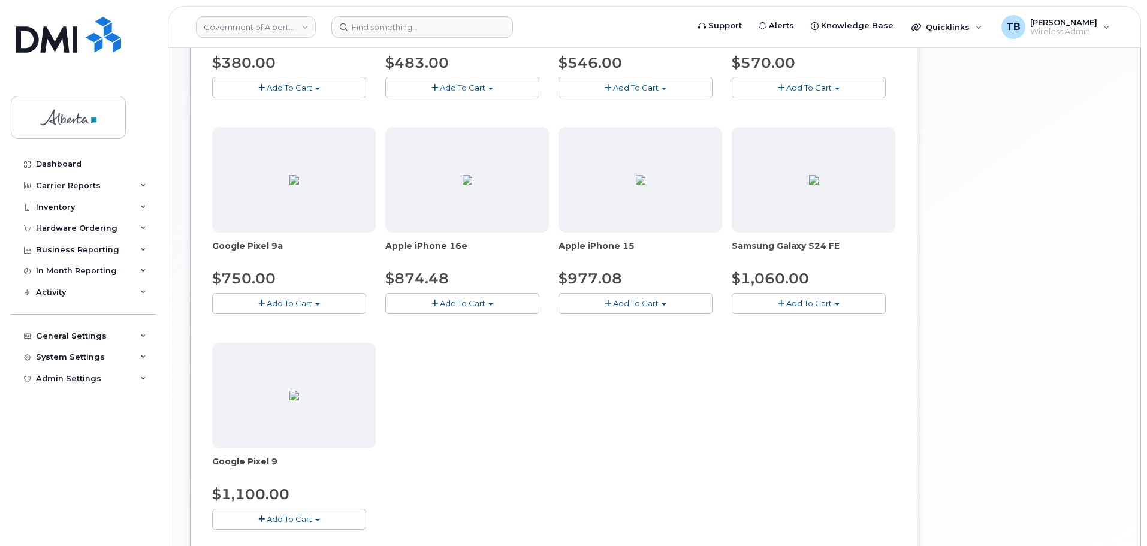
click at [453, 304] on span "Add To Cart" at bounding box center [463, 303] width 46 height 10
click at [455, 343] on link "$874.48 - 30-day activation (128GB model)" at bounding box center [485, 340] width 195 height 15
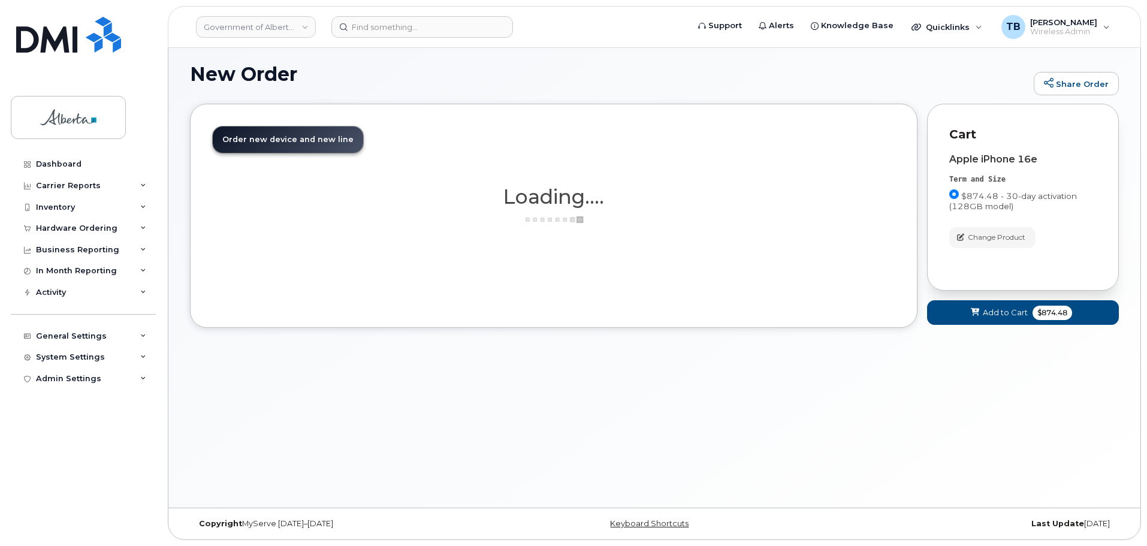
scroll to position [6, 0]
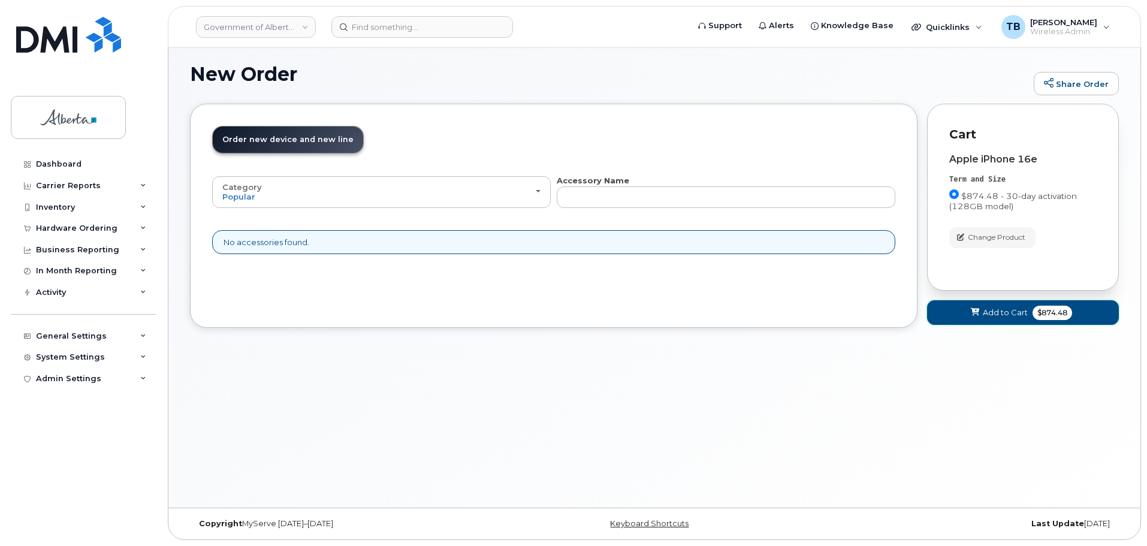
click at [1007, 317] on span "Add to Cart" at bounding box center [1004, 312] width 45 height 11
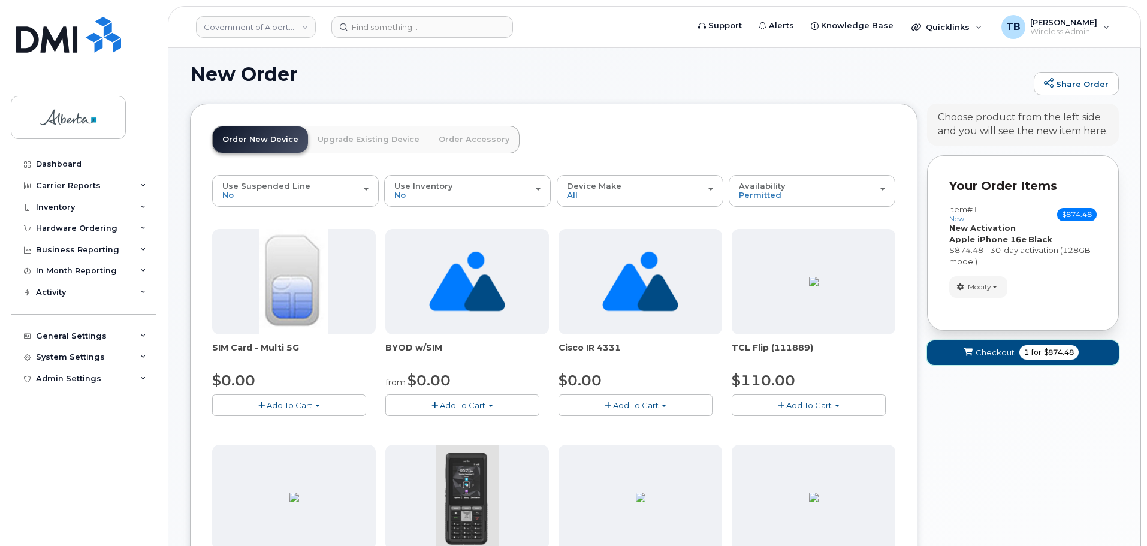
click at [998, 355] on span "Checkout" at bounding box center [994, 352] width 39 height 11
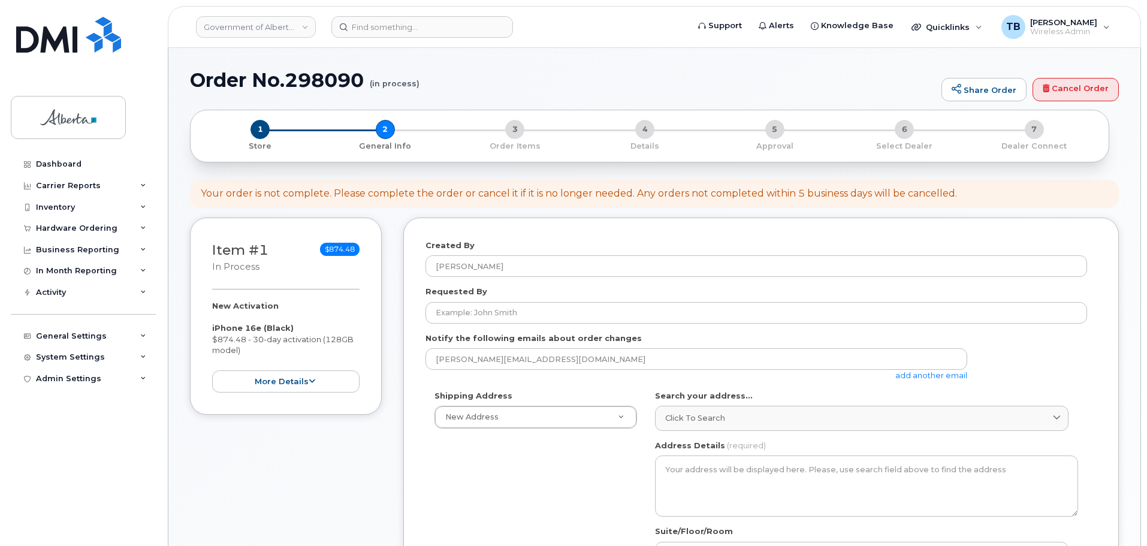
select select
click at [324, 78] on h1 "Order No.298090 (in process)" at bounding box center [562, 79] width 745 height 21
copy h1 "298090"
drag, startPoint x: 335, startPoint y: 96, endPoint x: 329, endPoint y: 83, distance: 15.0
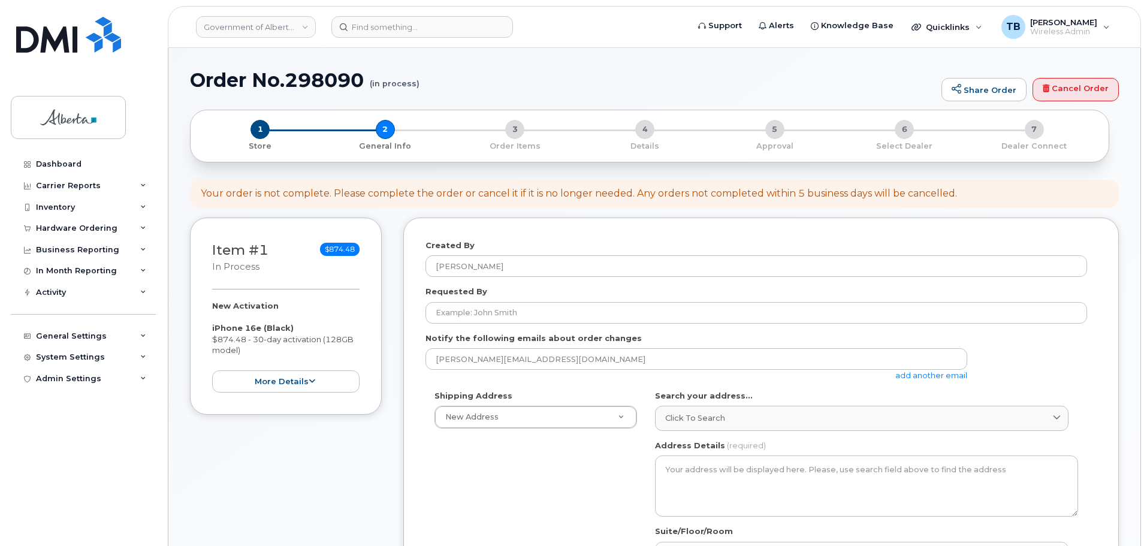
click at [329, 83] on h1 "Order No.298090 (in process)" at bounding box center [562, 79] width 745 height 21
copy h1 "298090"
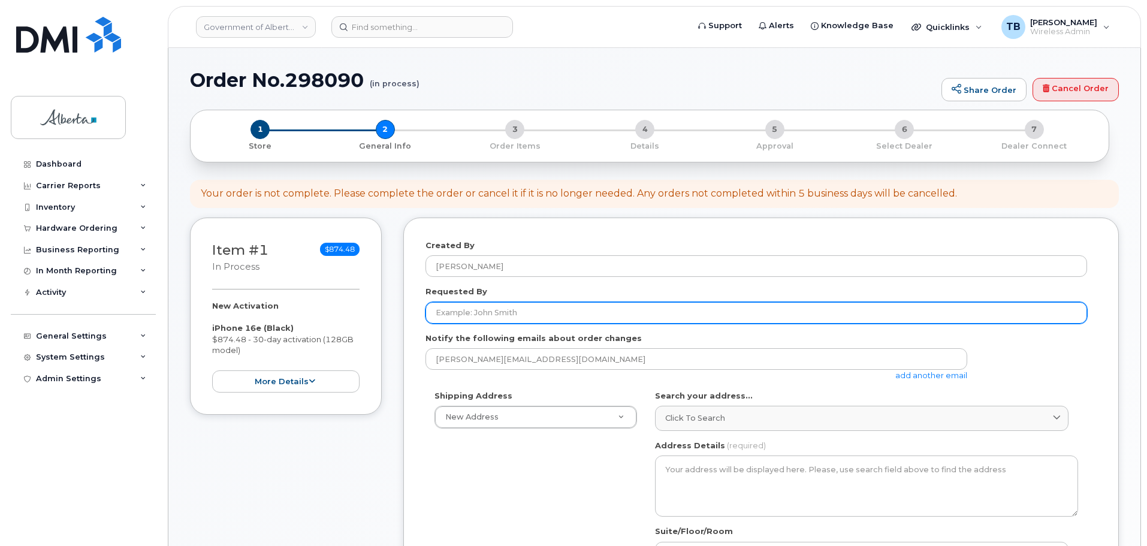
click at [465, 309] on input "Requested By" at bounding box center [755, 313] width 661 height 22
paste input "Julia Geeregat"
type input "Julia Geeregat"
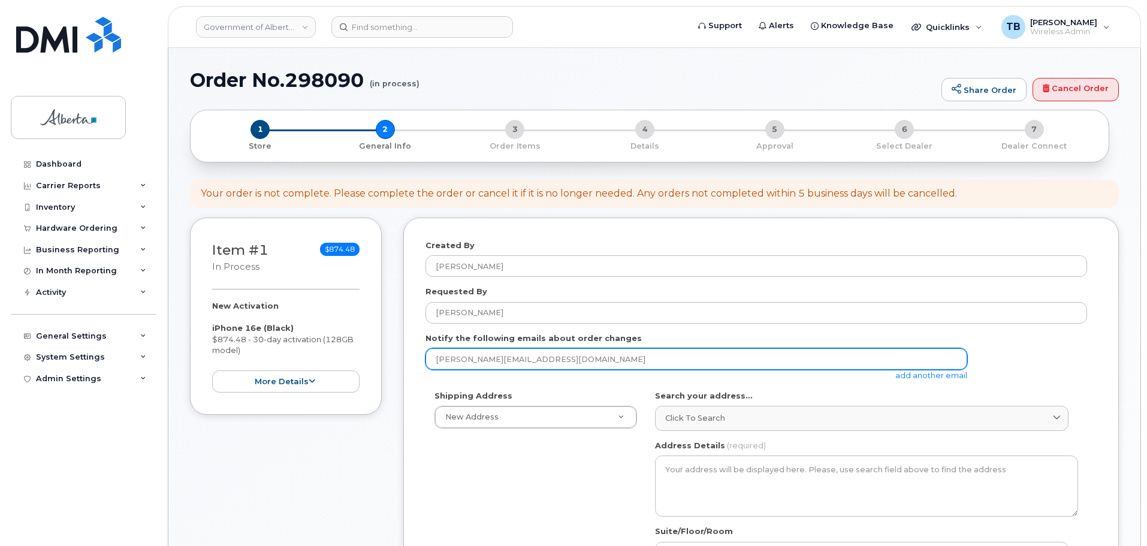
drag, startPoint x: 543, startPoint y: 358, endPoint x: 378, endPoint y: 355, distance: 165.4
paste input "Eric.Mackna"
type input "Eric.Macknak@gov.ab.ca"
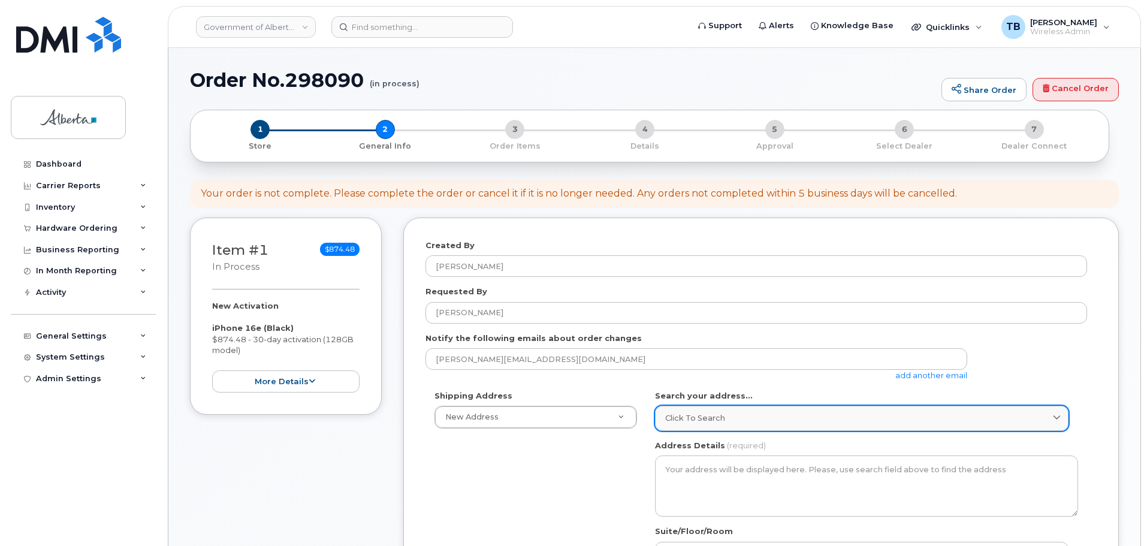
click at [749, 429] on link "Click to search" at bounding box center [861, 418] width 413 height 25
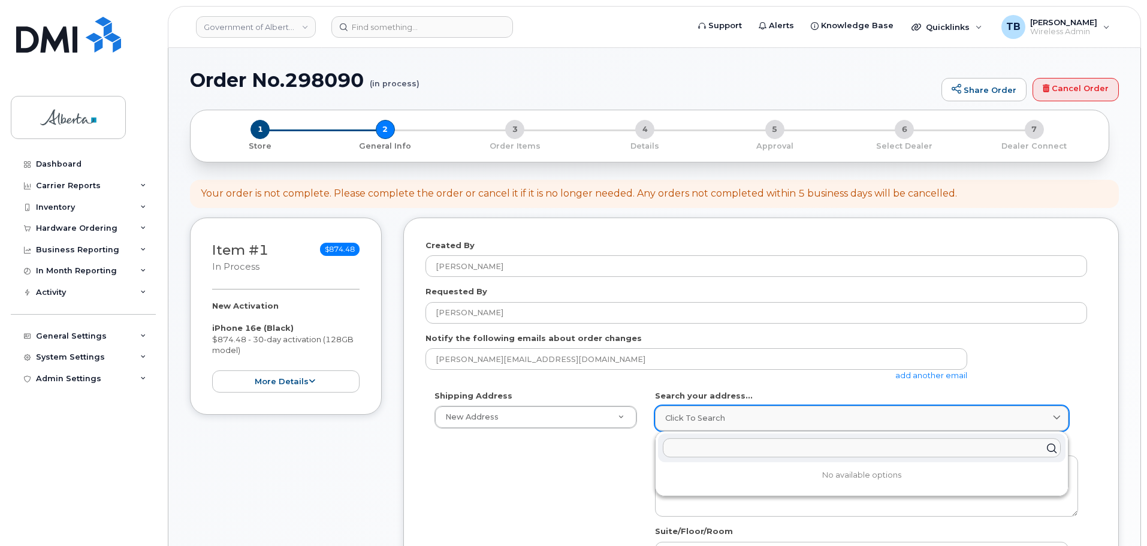
paste input "909 - 3 Avenue N."
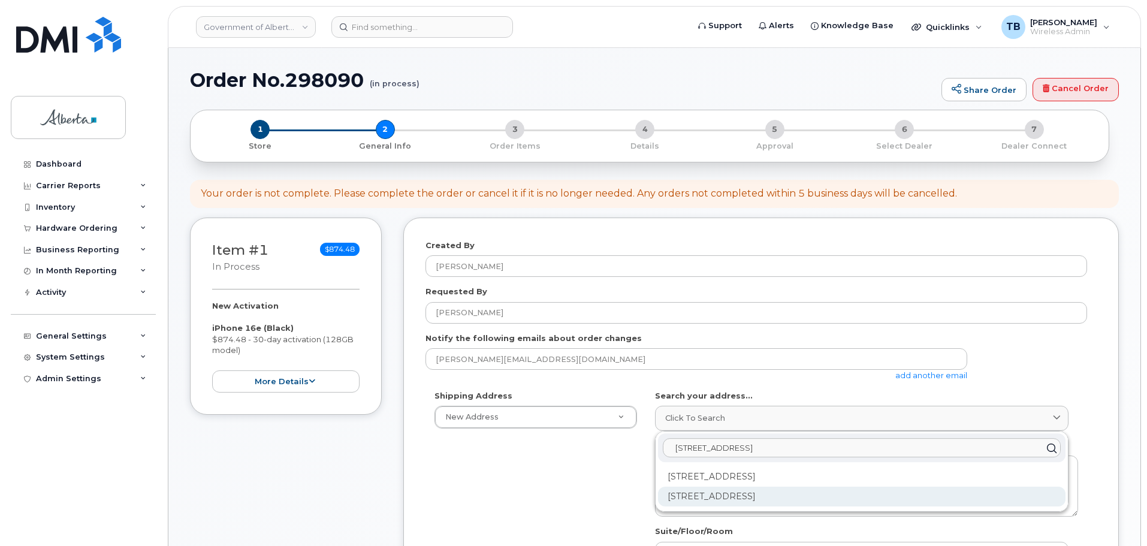
type input "909 - 3 Avenue N."
click at [765, 491] on div "909 3 Ave N Lethbridge AB T1H 0H5" at bounding box center [861, 496] width 407 height 20
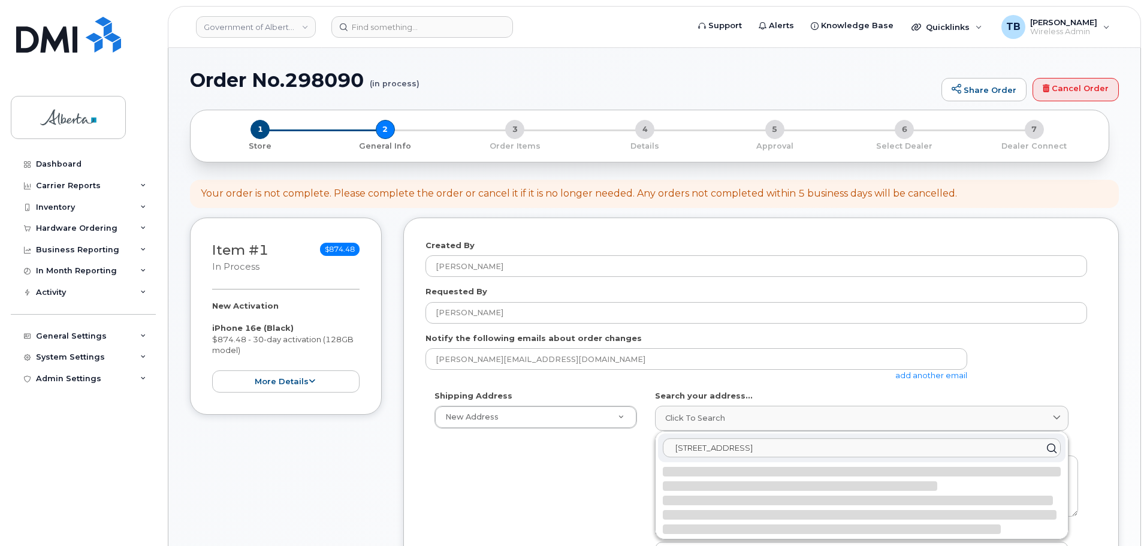
select select
type textarea "909 3 Ave N LETHBRIDGE AB T1H 0H5 CANADA"
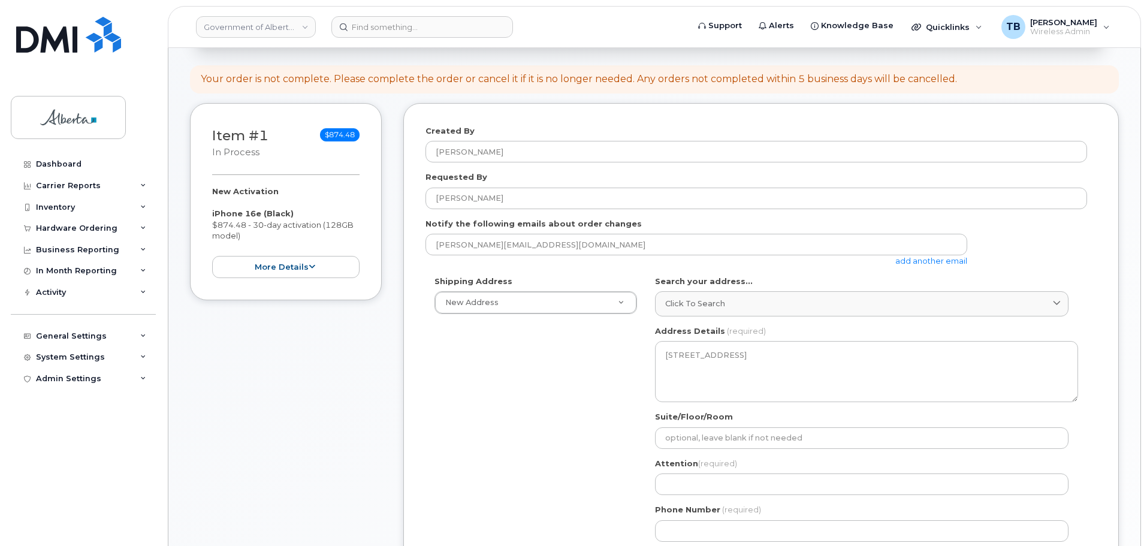
scroll to position [120, 0]
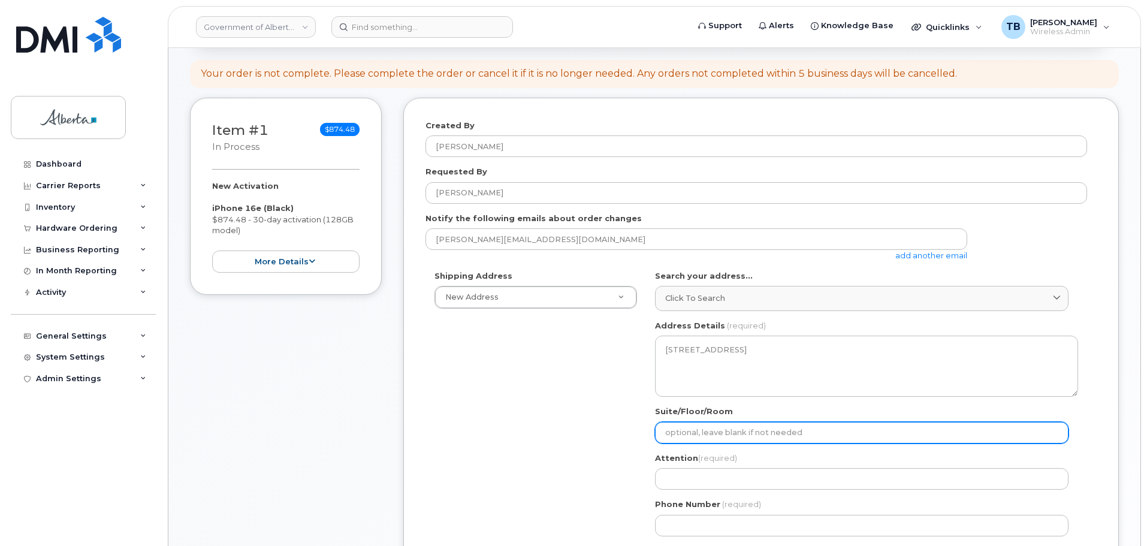
click at [674, 436] on input "Suite/Floor/Room" at bounding box center [861, 433] width 413 height 22
select select
type input "4"
select select
type input "4t"
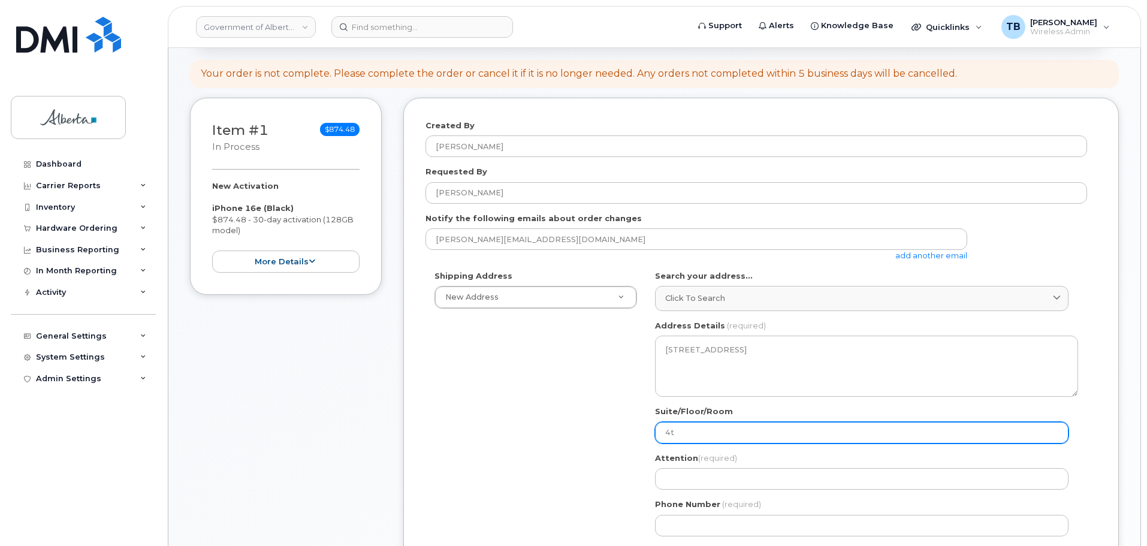
select select
type input "4th"
select select
type input "4th f"
select select
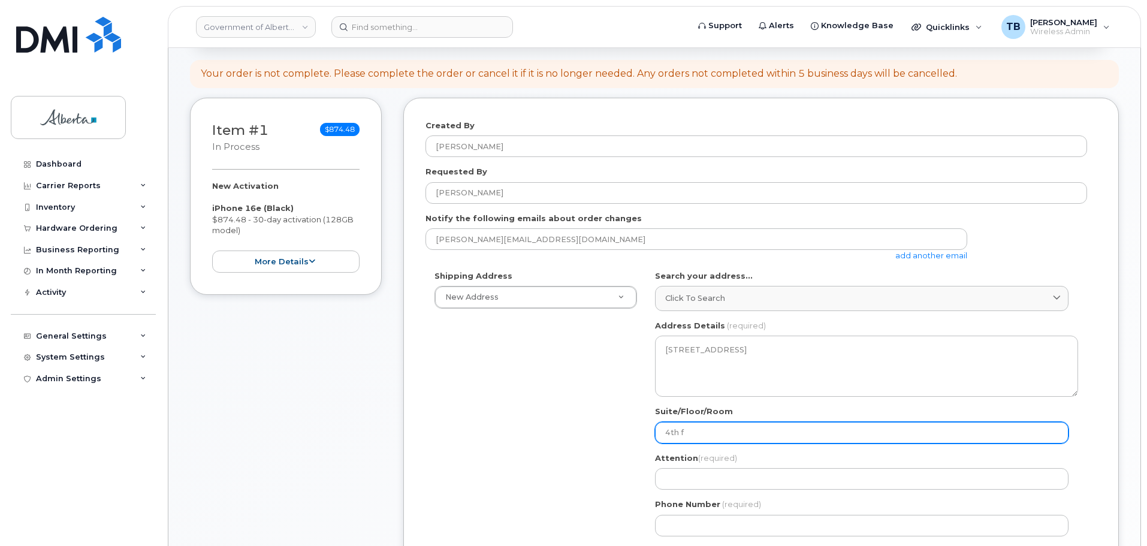
type input "4th fl"
select select
type input "4th flo"
select select
type input "4th floo"
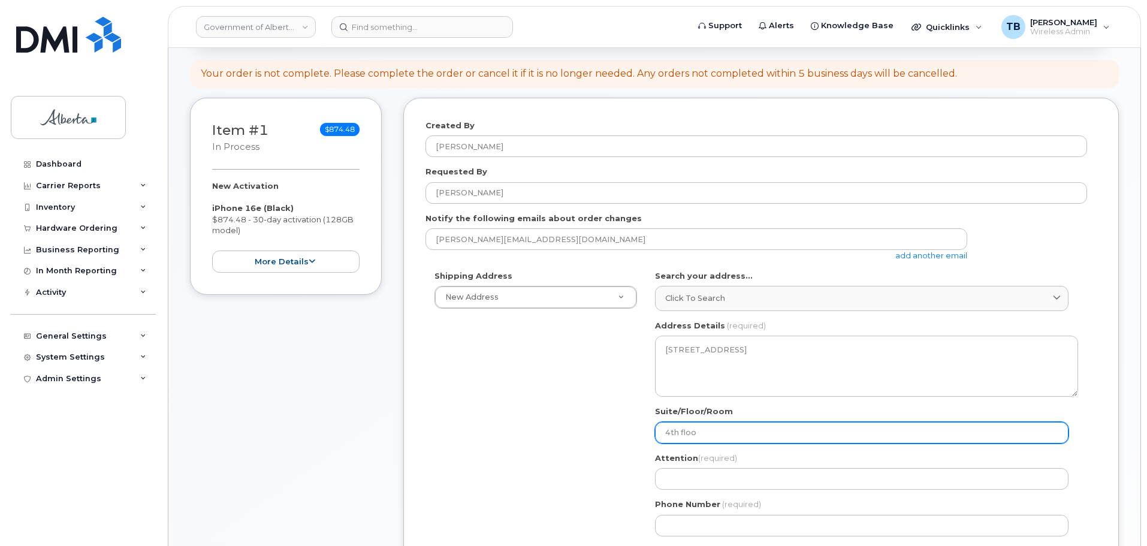
select select
type input "4th floor"
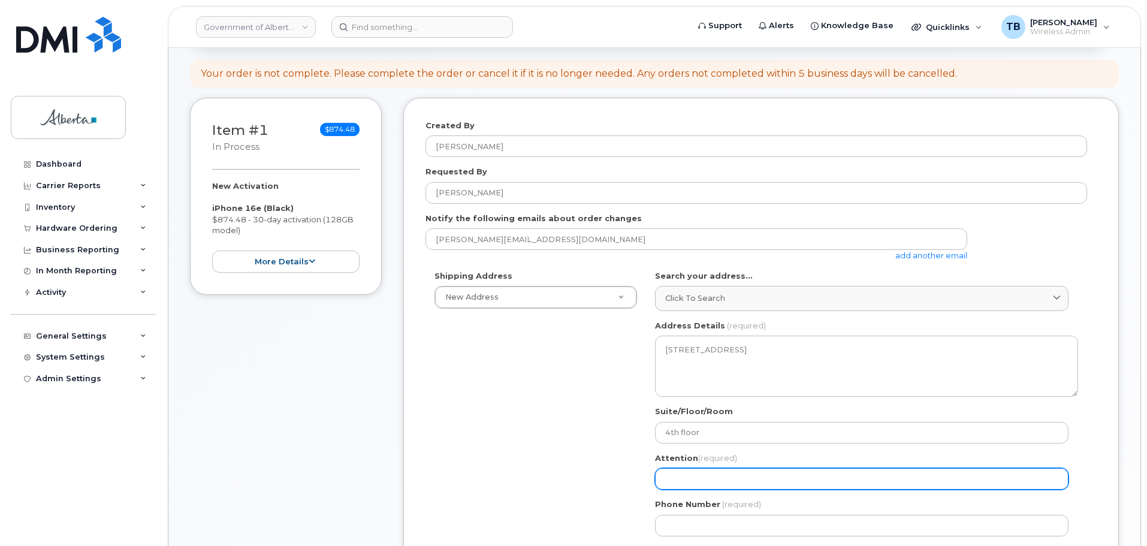
click at [697, 470] on input "Attention (required)" at bounding box center [861, 479] width 413 height 22
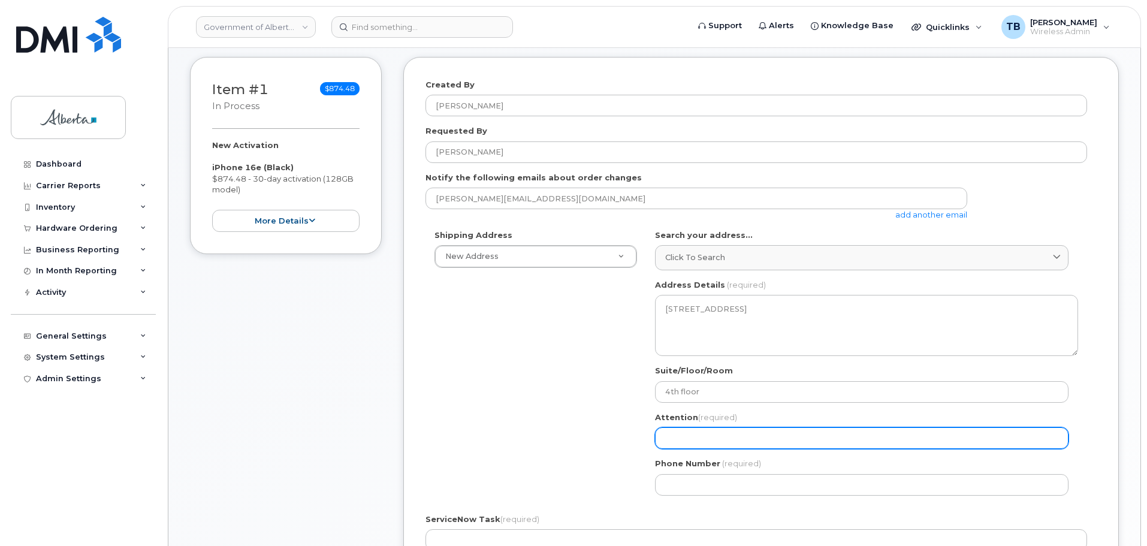
scroll to position [180, 0]
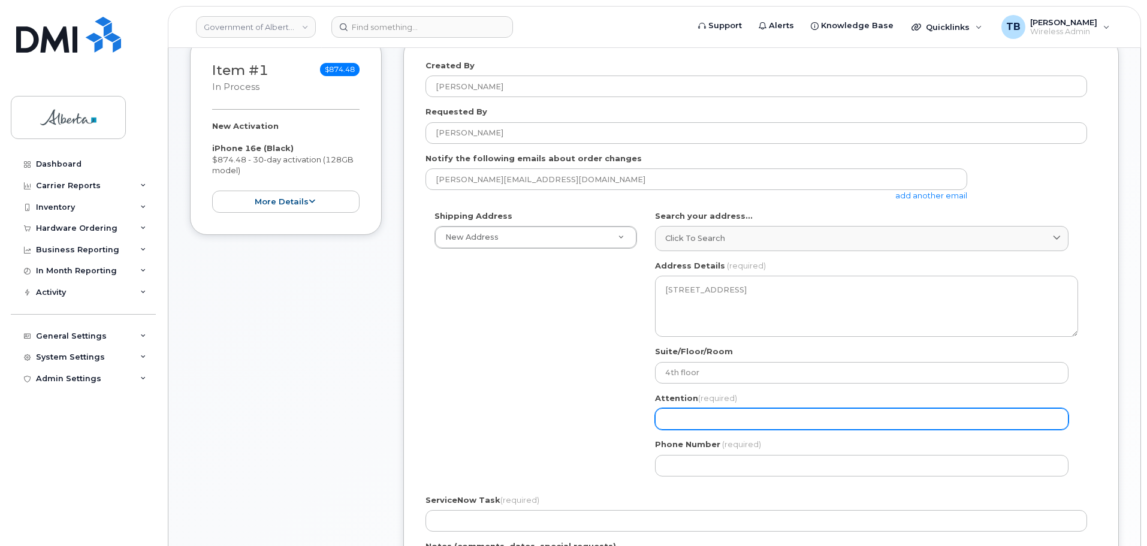
click at [659, 419] on input "Attention (required)" at bounding box center [861, 419] width 413 height 22
paste input "[PERSON_NAME]"
select select
type input "[PERSON_NAME]"
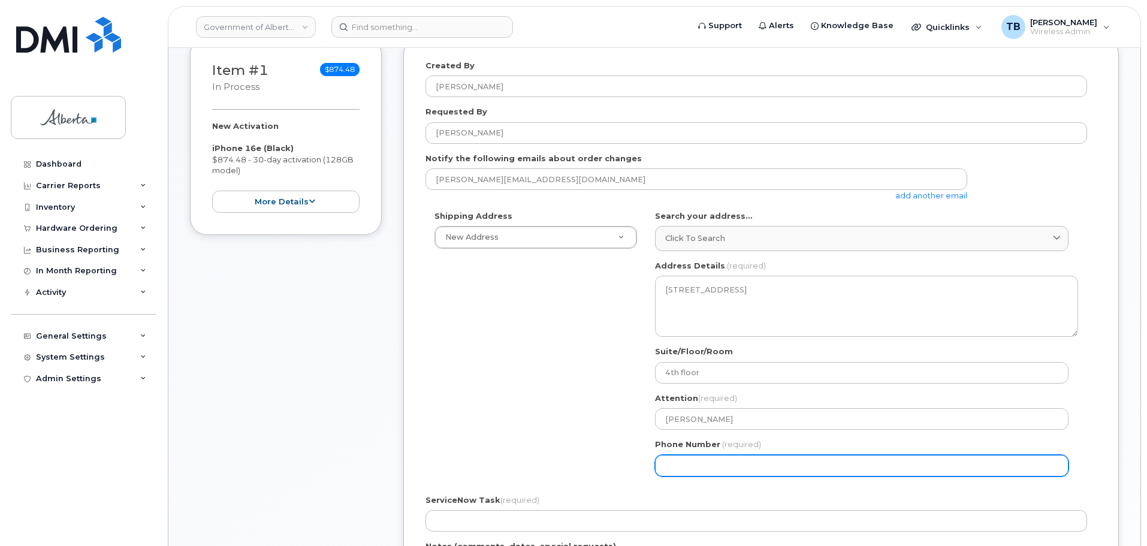
click at [706, 462] on input "Phone Number" at bounding box center [861, 466] width 413 height 22
paste input "4033829341"
select select
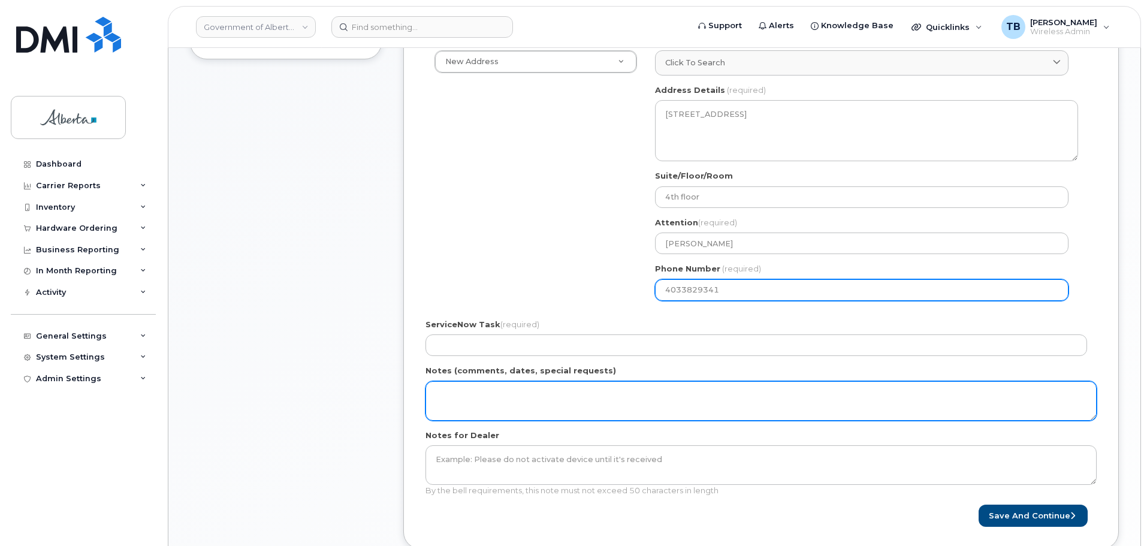
scroll to position [359, 0]
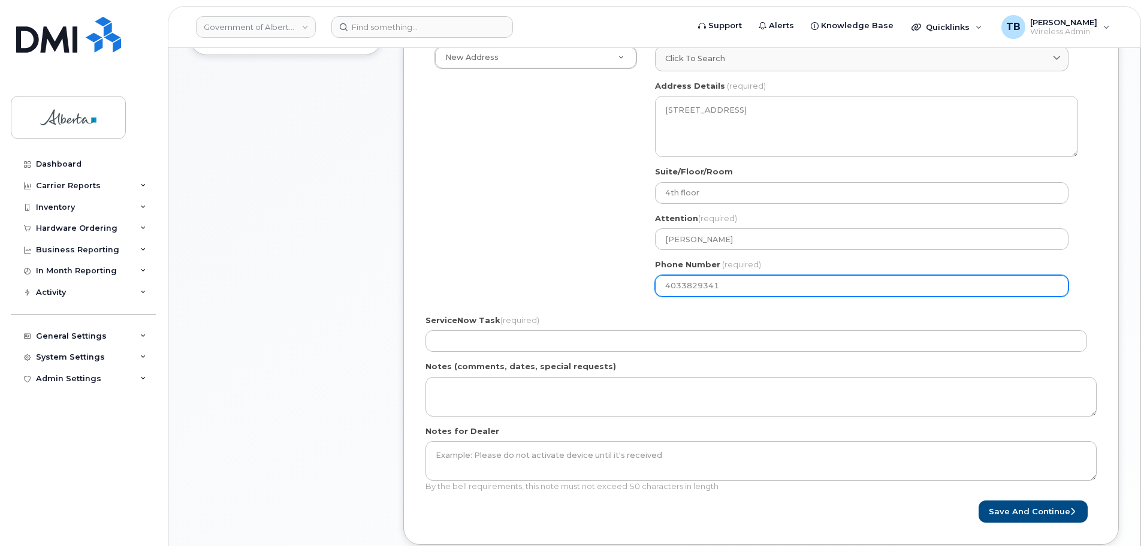
type input "4033829341"
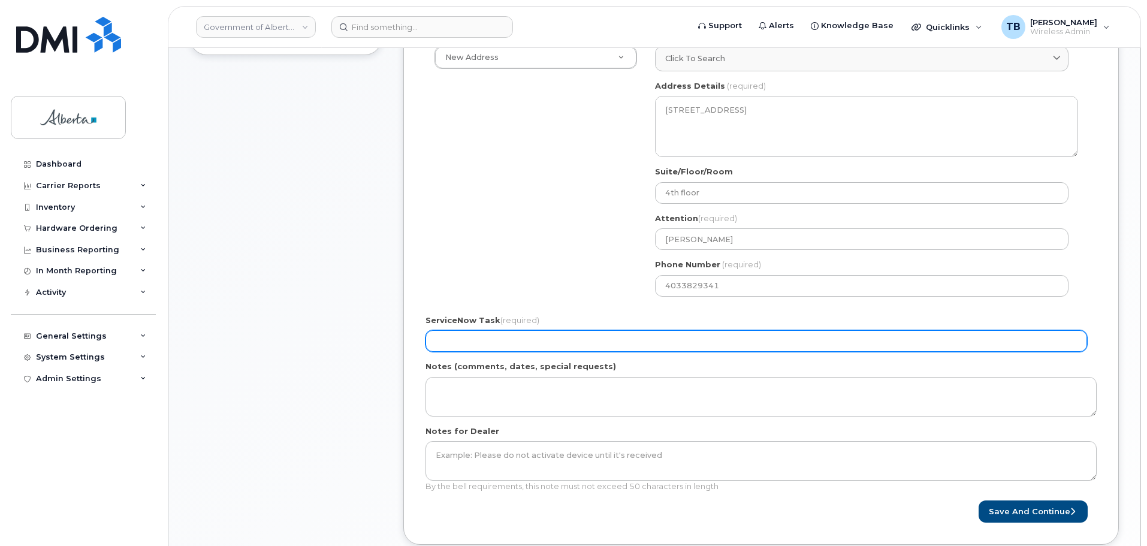
click at [530, 345] on input "ServiceNow Task (required)" at bounding box center [755, 341] width 661 height 22
paste input "SCTASK0830079"
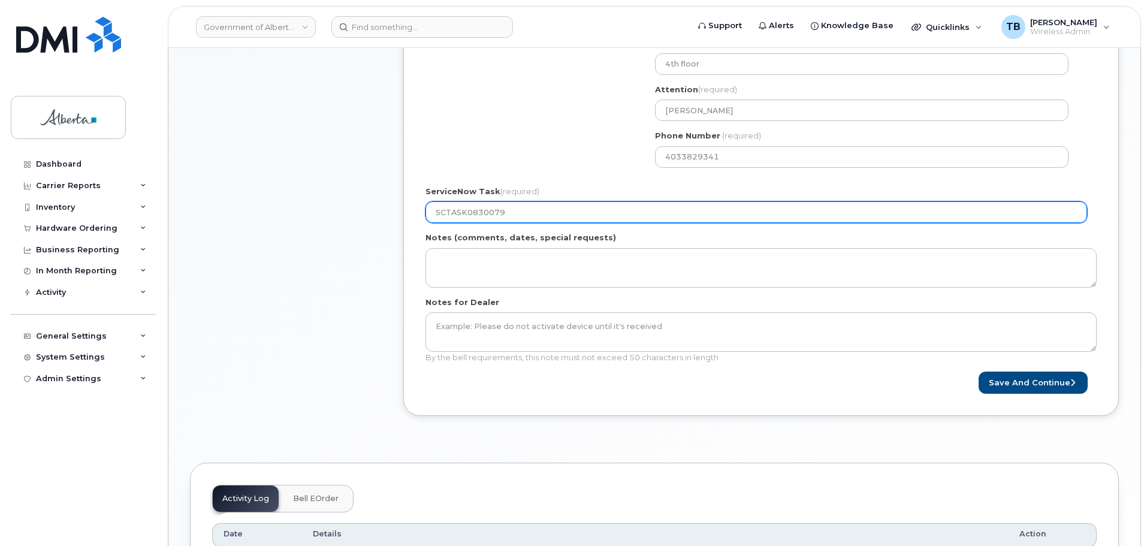
scroll to position [539, 0]
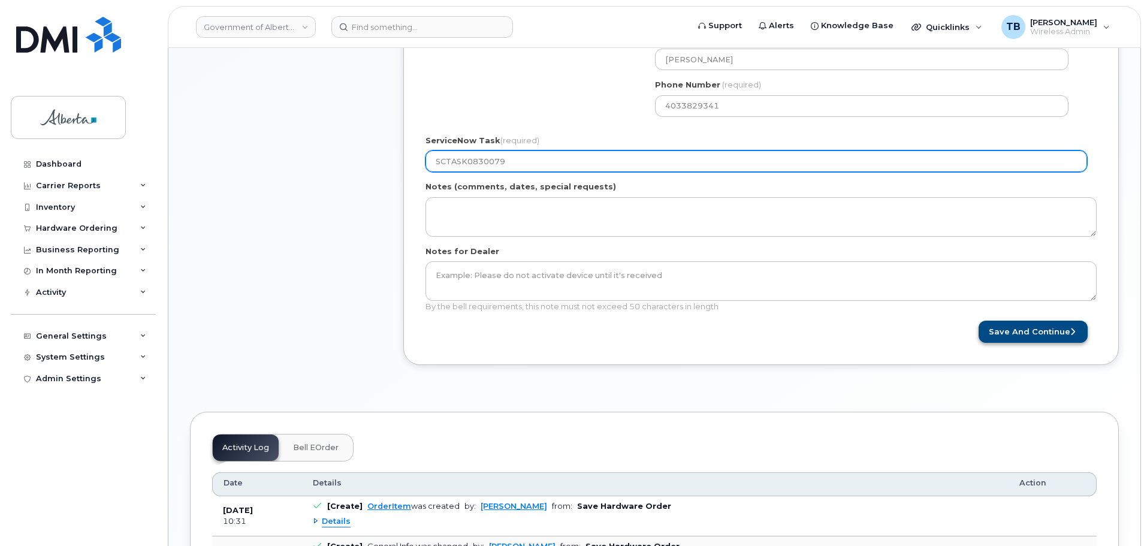
type input "SCTASK0830079"
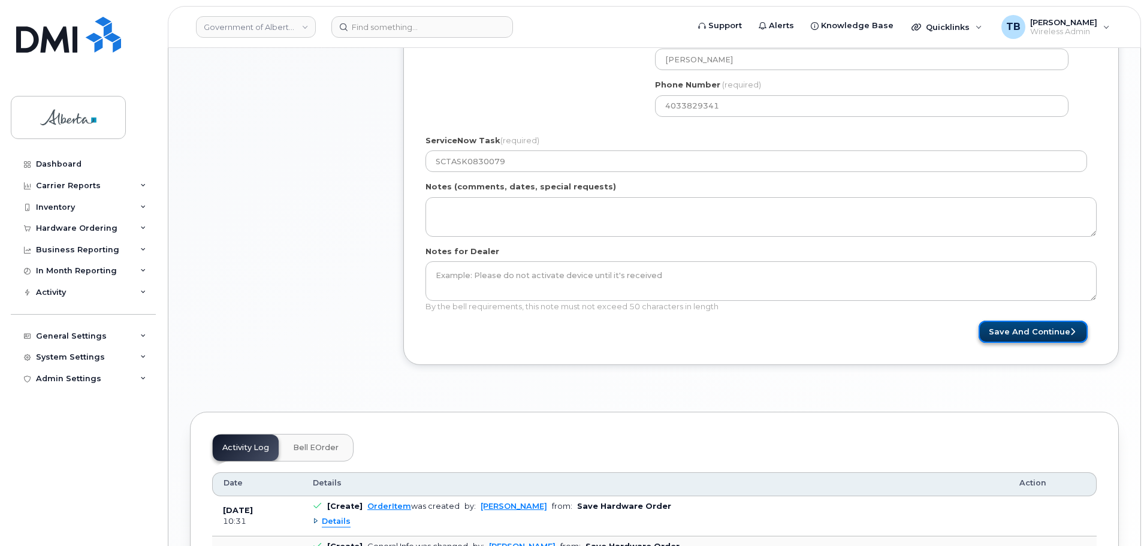
click at [1047, 329] on button "Save and Continue" at bounding box center [1032, 332] width 109 height 22
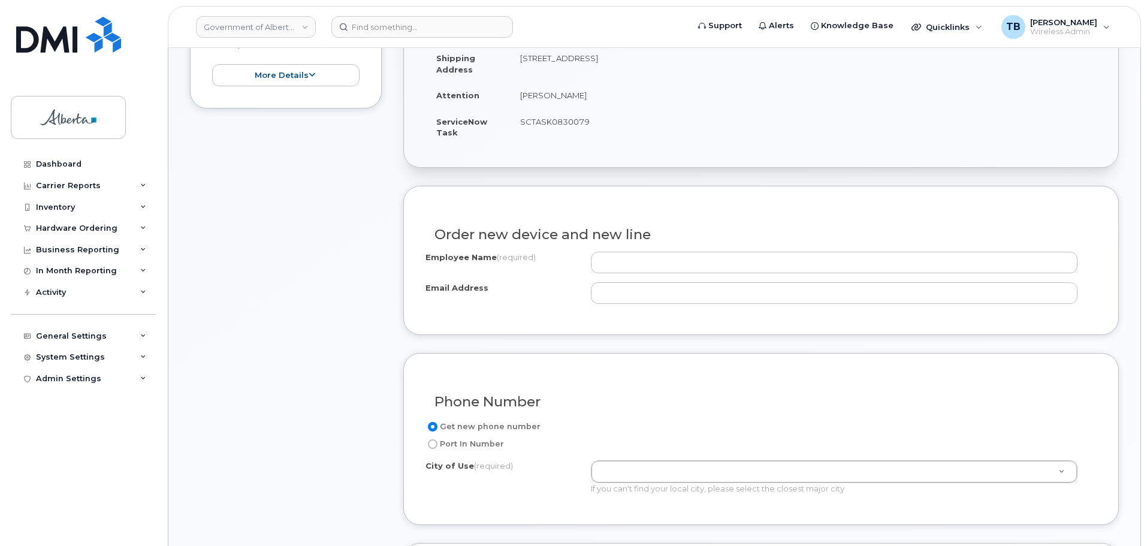
scroll to position [359, 0]
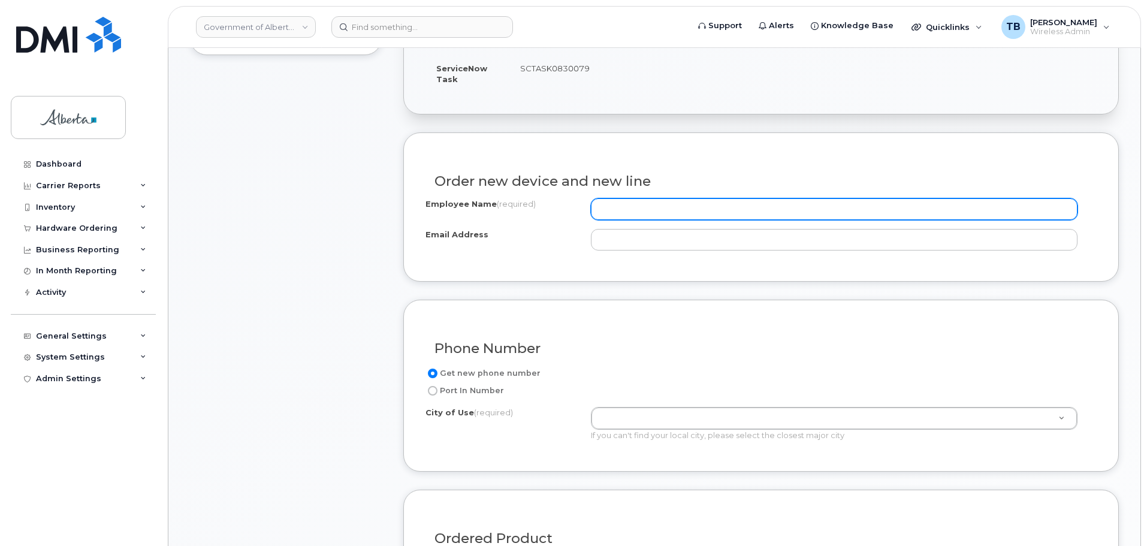
click at [654, 208] on input "Employee Name (required)" at bounding box center [834, 209] width 486 height 22
paste input "[PERSON_NAME]"
type input "[PERSON_NAME]"
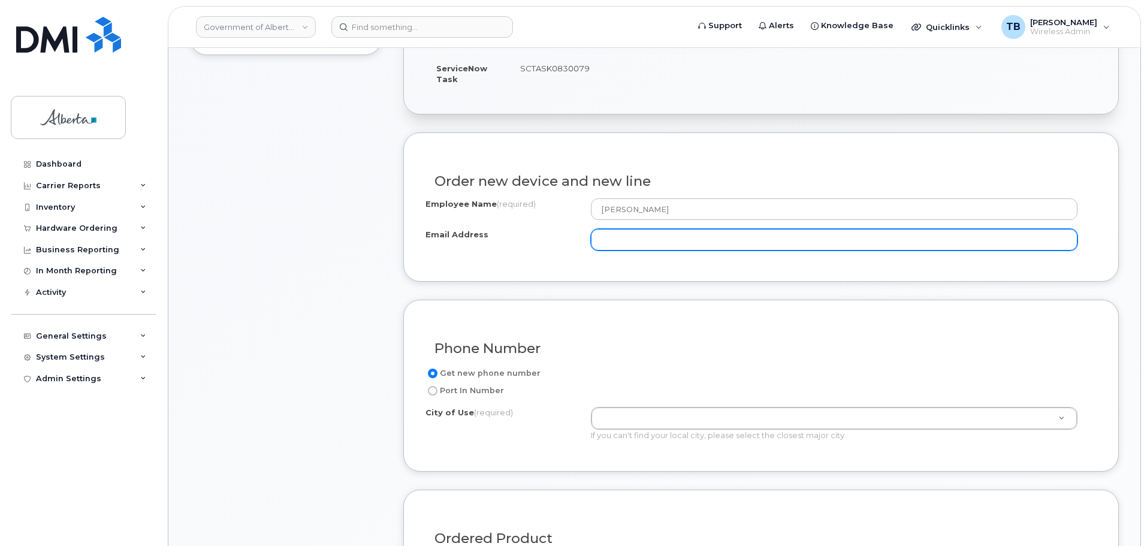
click at [625, 237] on input "Email Address" at bounding box center [834, 240] width 486 height 22
paste input "[EMAIL_ADDRESS][DOMAIN_NAME]"
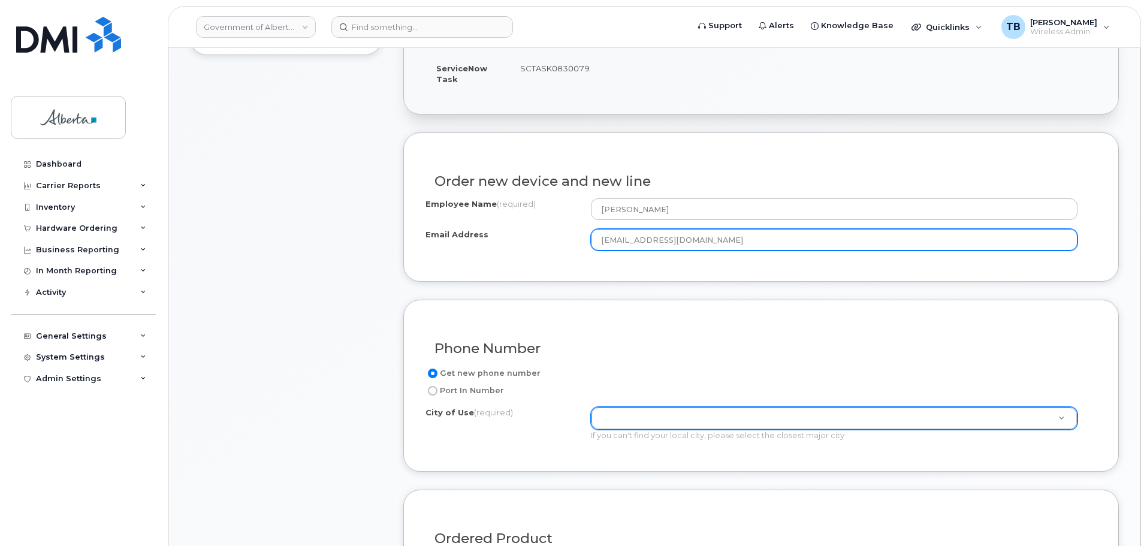
type input "[EMAIL_ADDRESS][DOMAIN_NAME]"
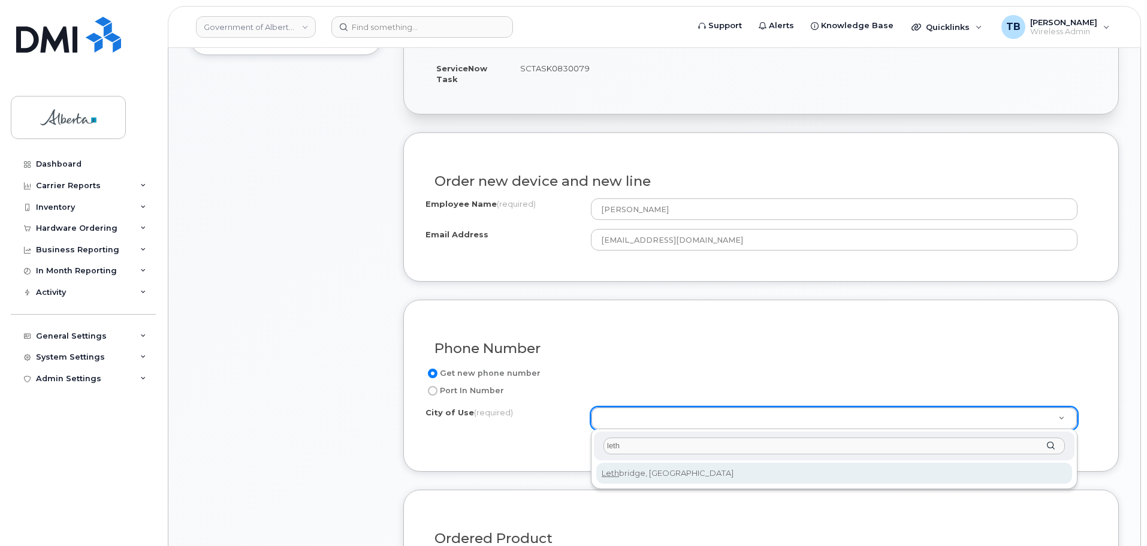
type input "leth"
type input "327"
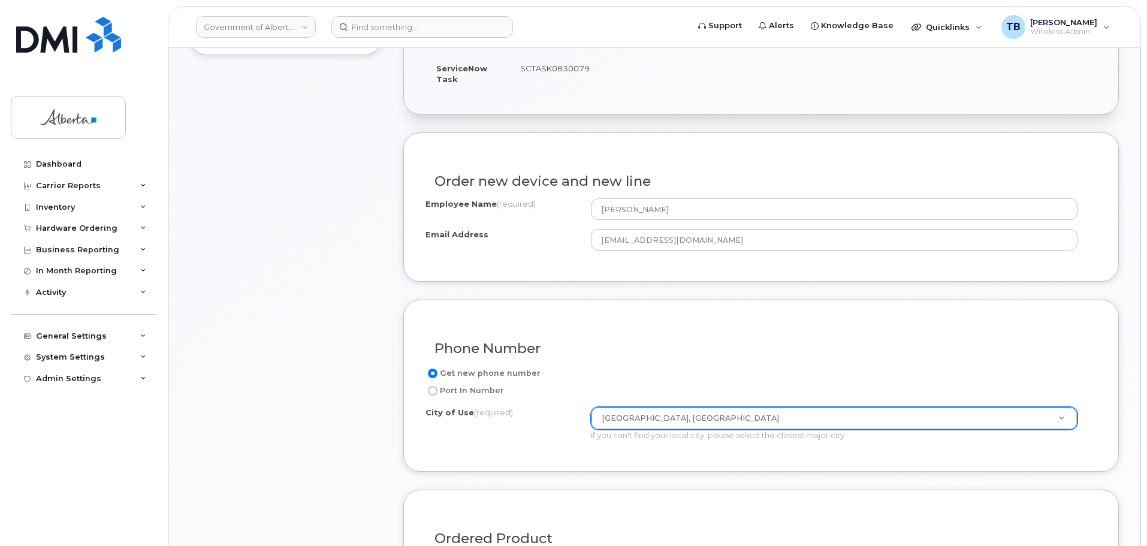
click at [293, 509] on div "Item #1 in process $874.48 New Activation iPhone 16e (Black) $874.48 - 30-day a…" at bounding box center [286, 424] width 192 height 1132
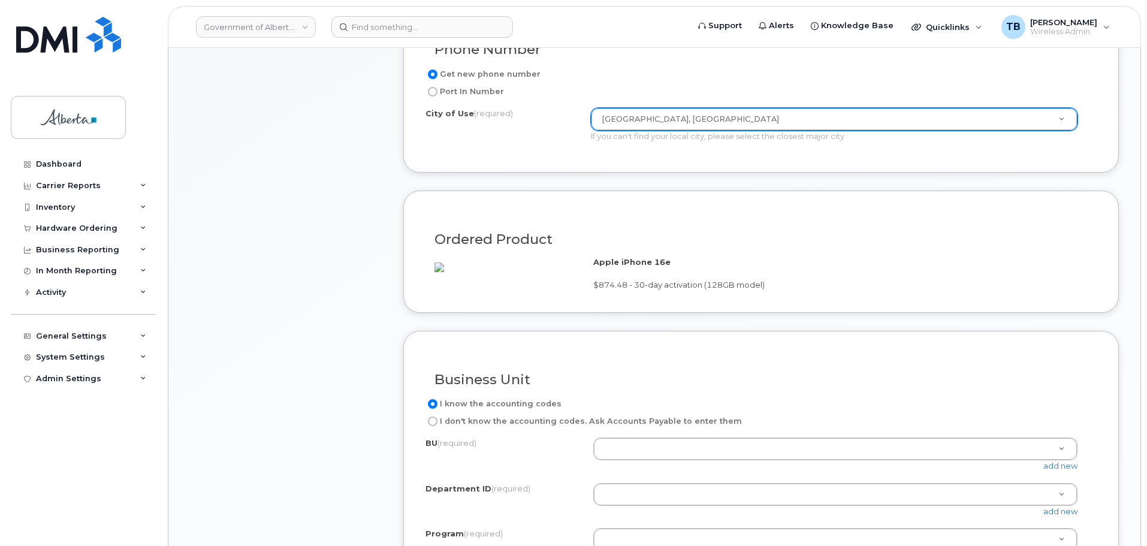
scroll to position [779, 0]
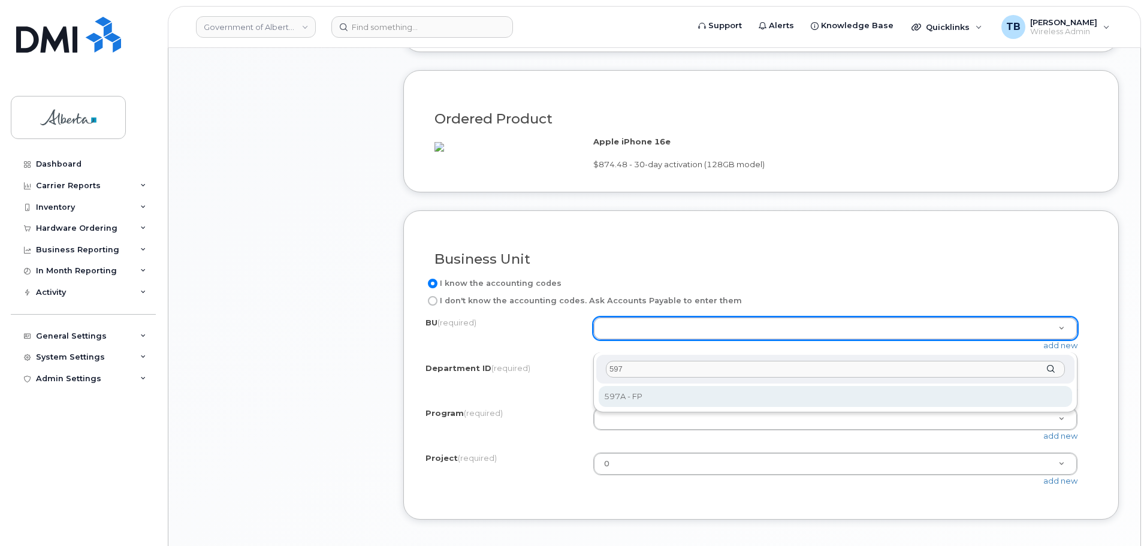
type input "597"
select select "597A"
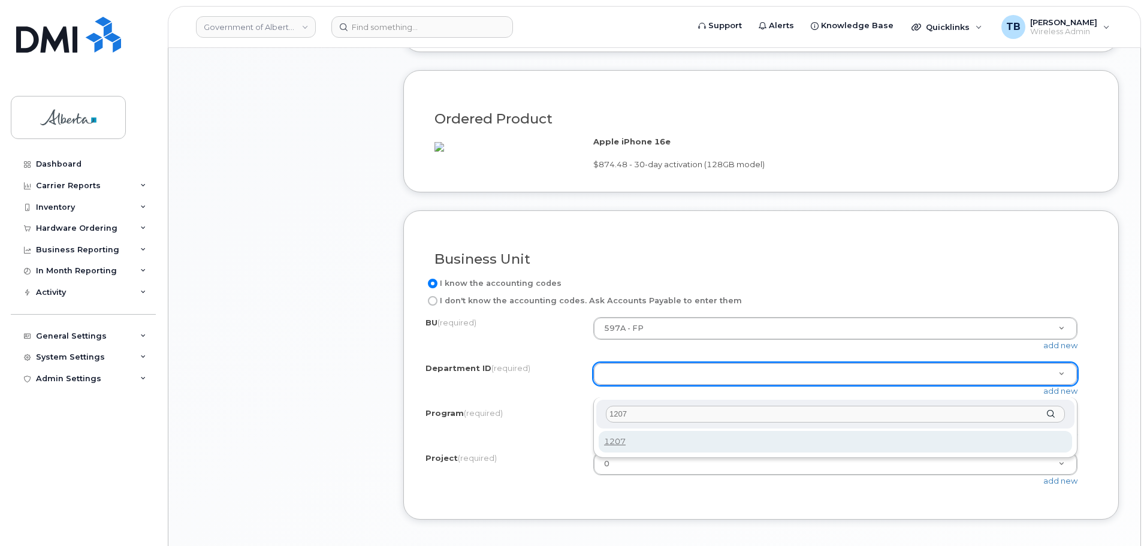
type input "1207"
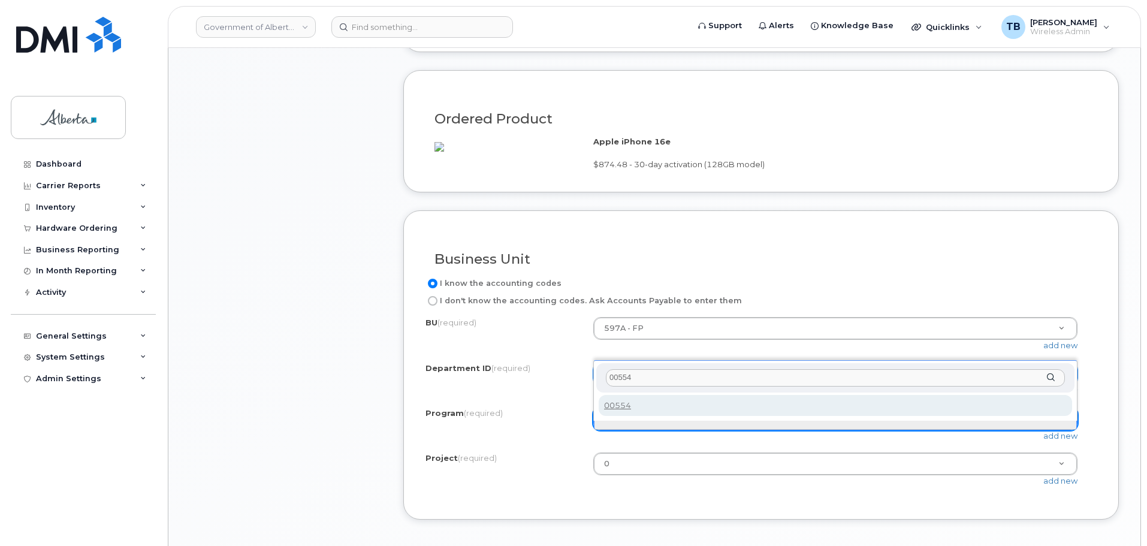
type input "00554"
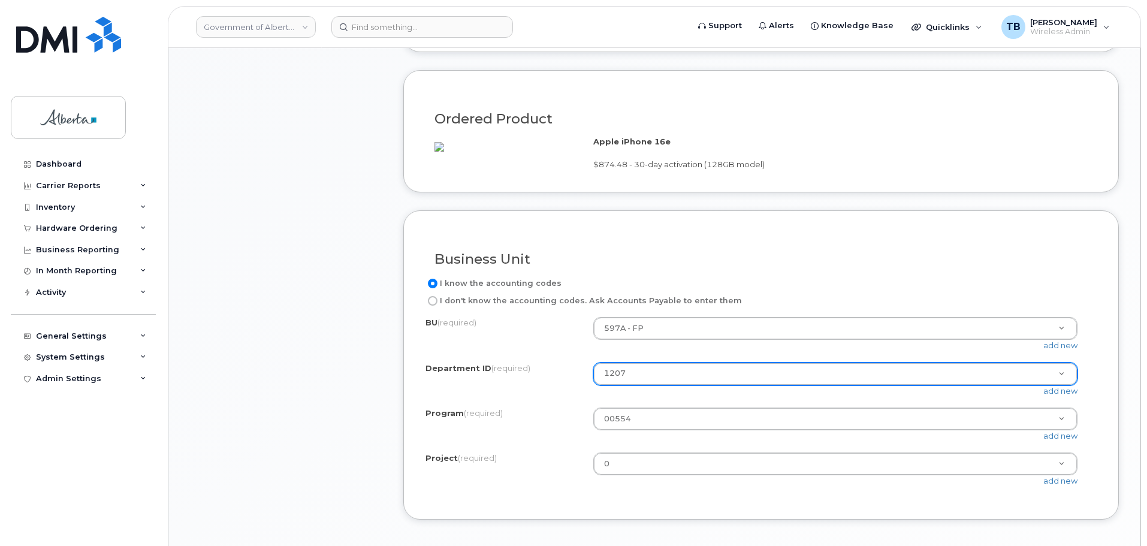
click at [545, 468] on div "Project (required)" at bounding box center [509, 460] width 168 height 16
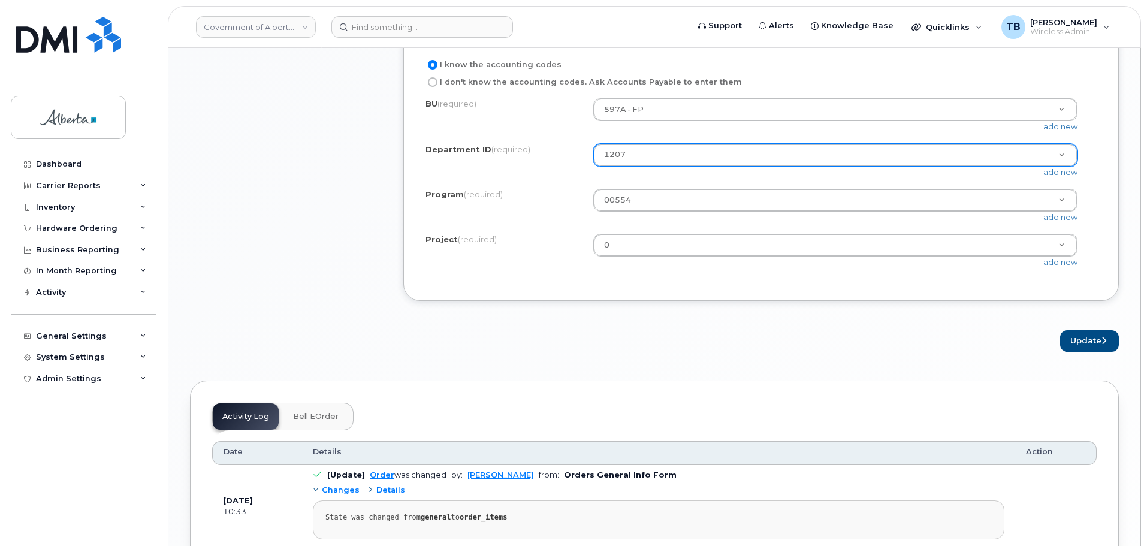
scroll to position [1018, 0]
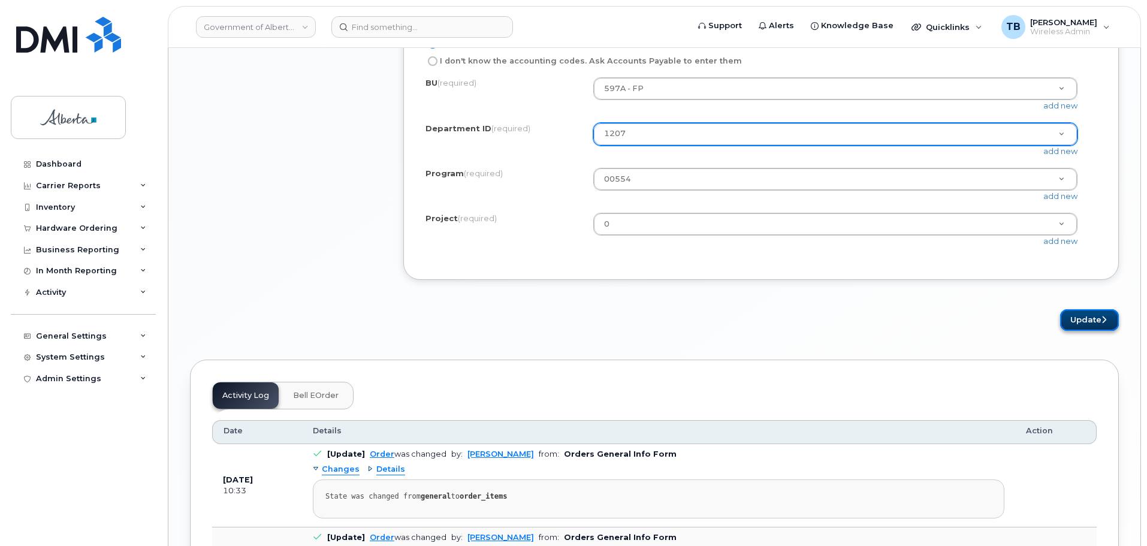
click at [1082, 329] on button "Update" at bounding box center [1089, 320] width 59 height 22
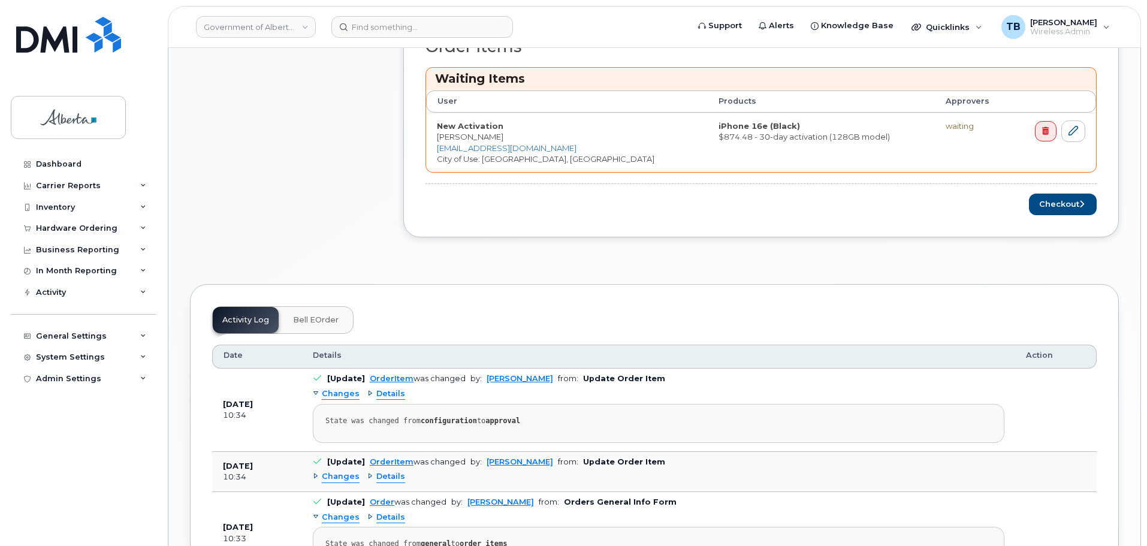
scroll to position [539, 0]
click at [1072, 208] on button "Checkout" at bounding box center [1063, 204] width 68 height 22
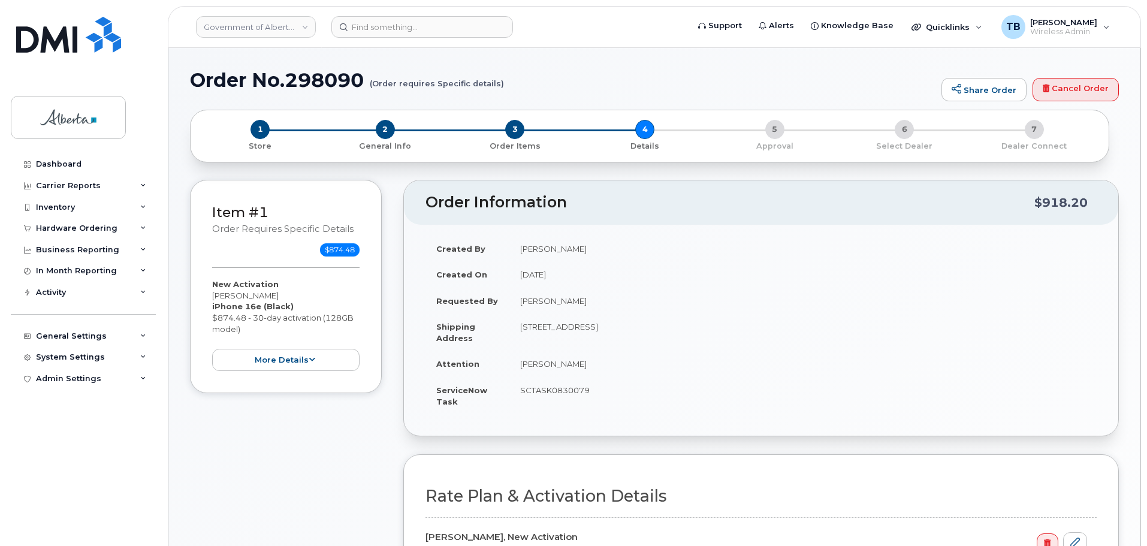
select select
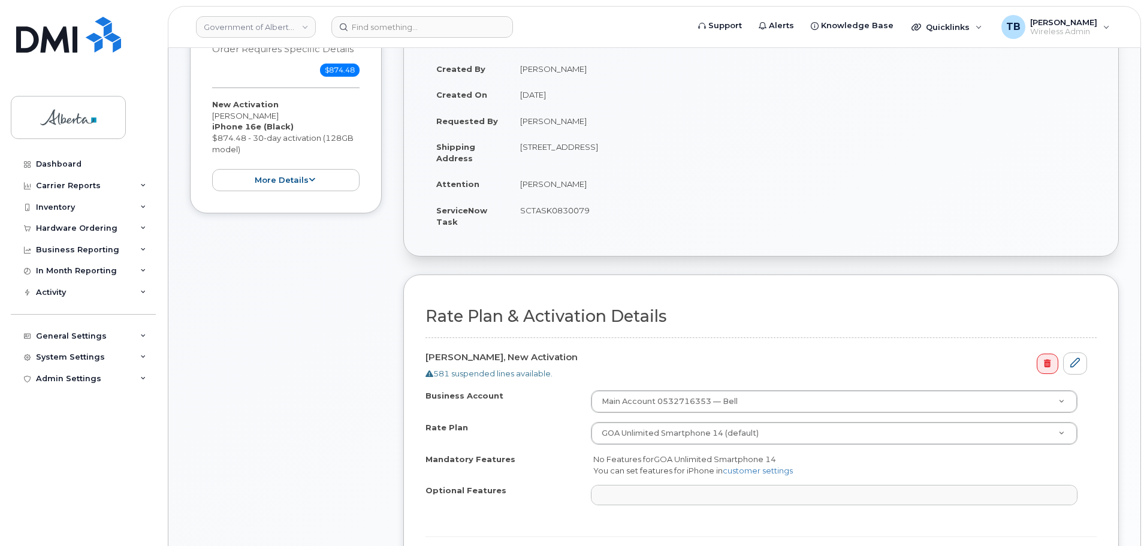
scroll to position [419, 0]
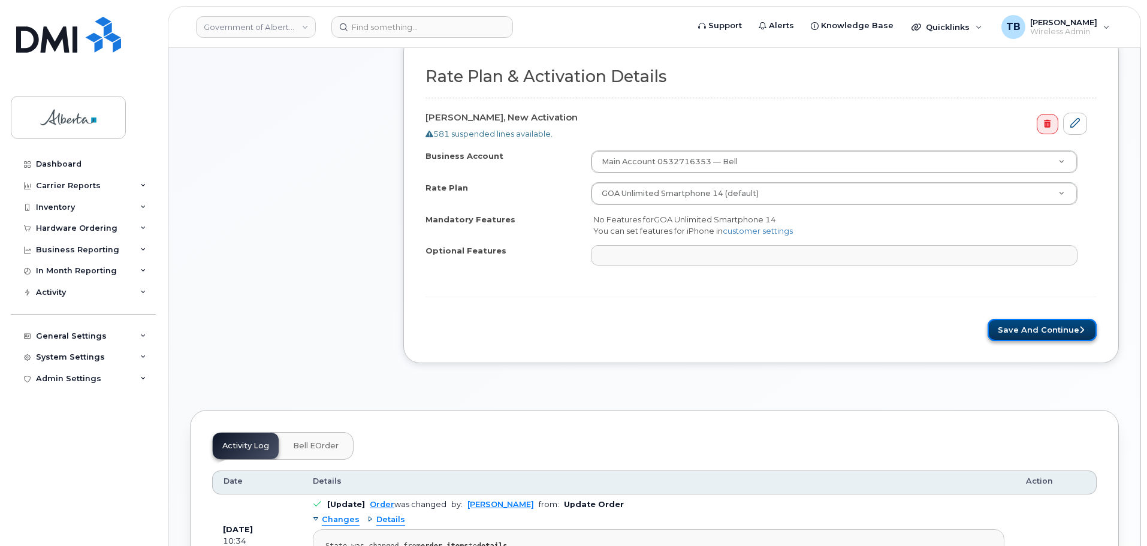
click at [1053, 329] on button "Save and Continue" at bounding box center [1041, 330] width 109 height 22
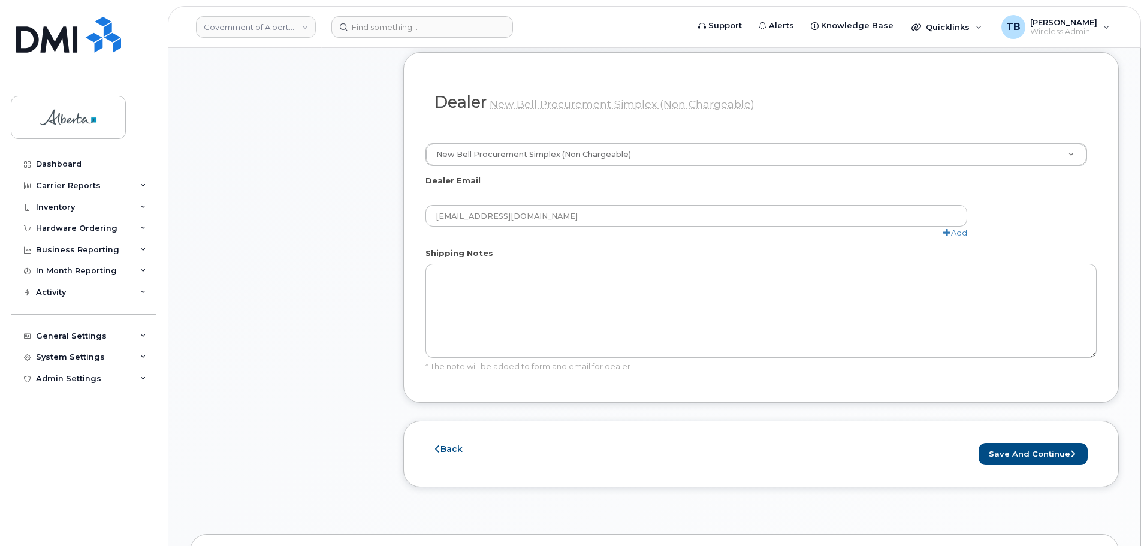
scroll to position [599, 0]
click at [1021, 439] on button "Save and Continue" at bounding box center [1032, 450] width 109 height 22
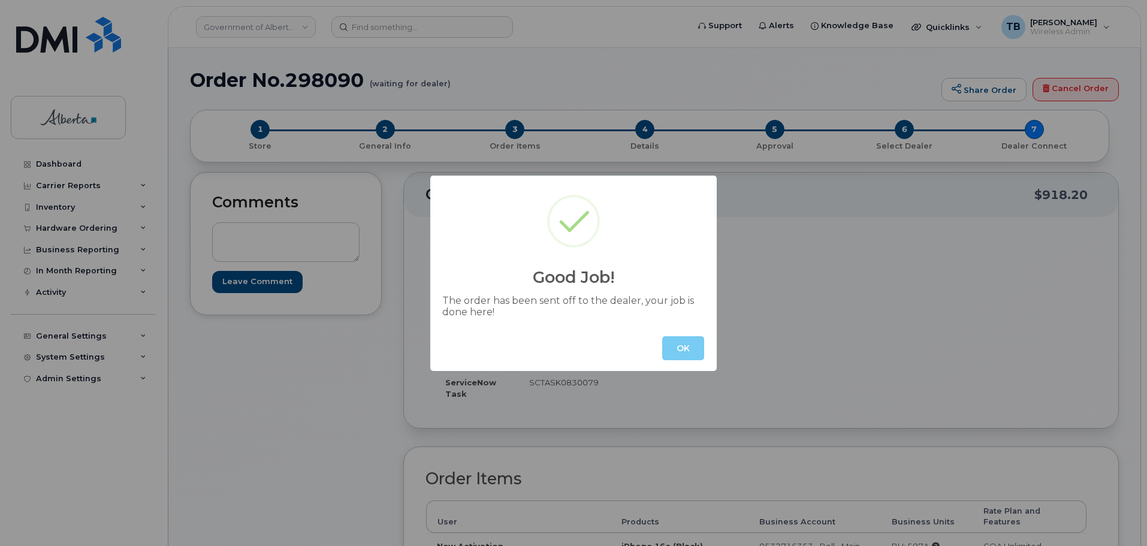
click at [689, 350] on button "OK" at bounding box center [683, 348] width 42 height 24
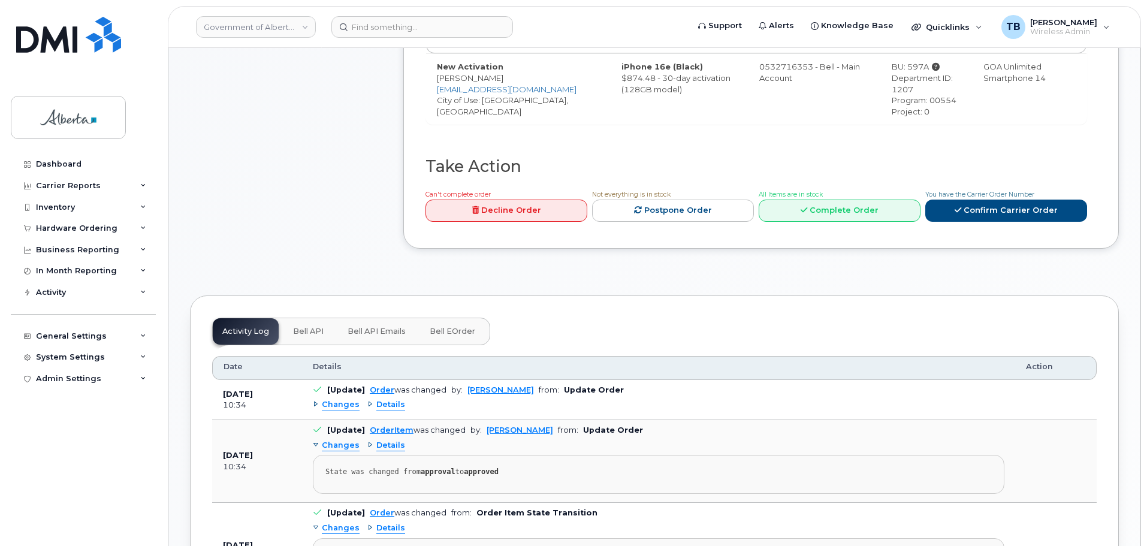
click at [310, 326] on span "Bell API" at bounding box center [308, 331] width 31 height 10
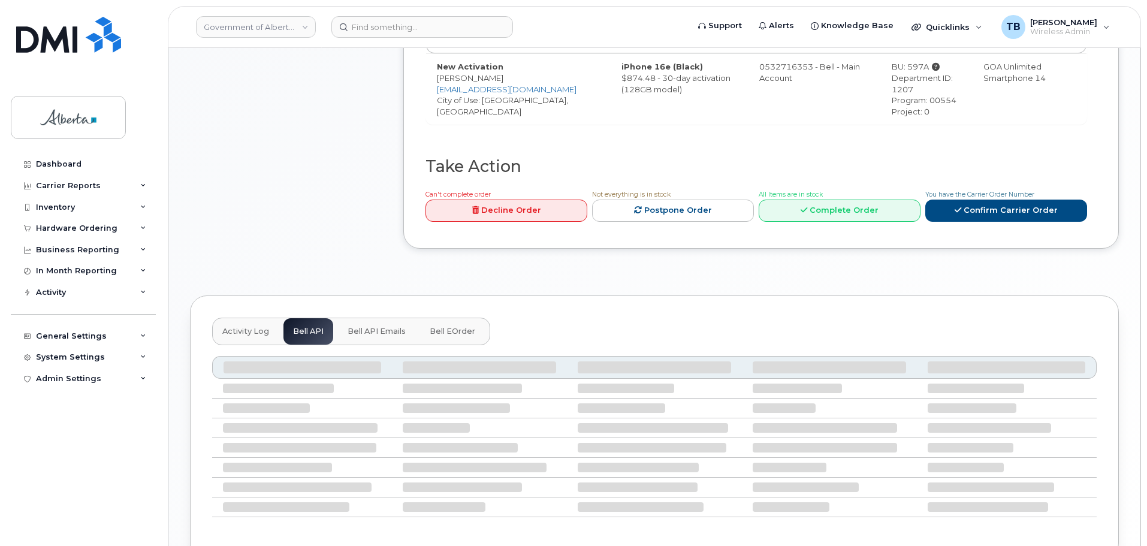
scroll to position [405, 0]
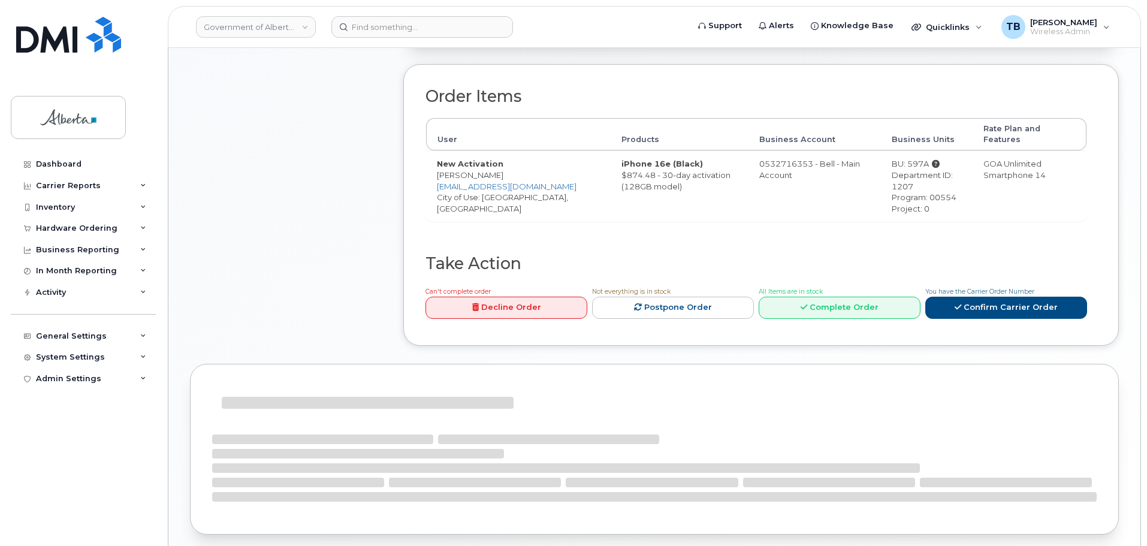
scroll to position [438, 0]
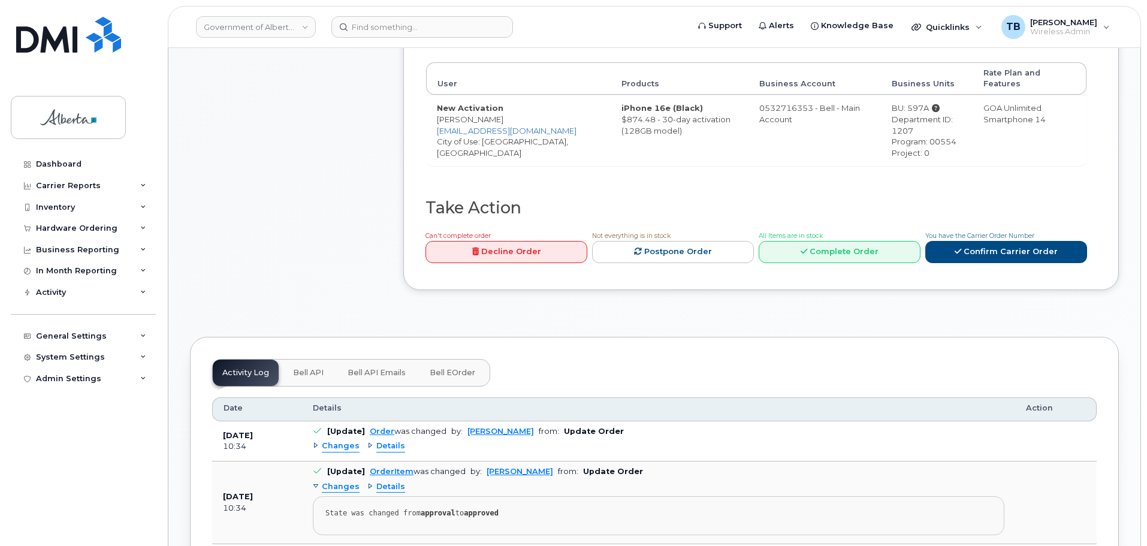
click at [298, 368] on span "Bell API" at bounding box center [308, 373] width 31 height 10
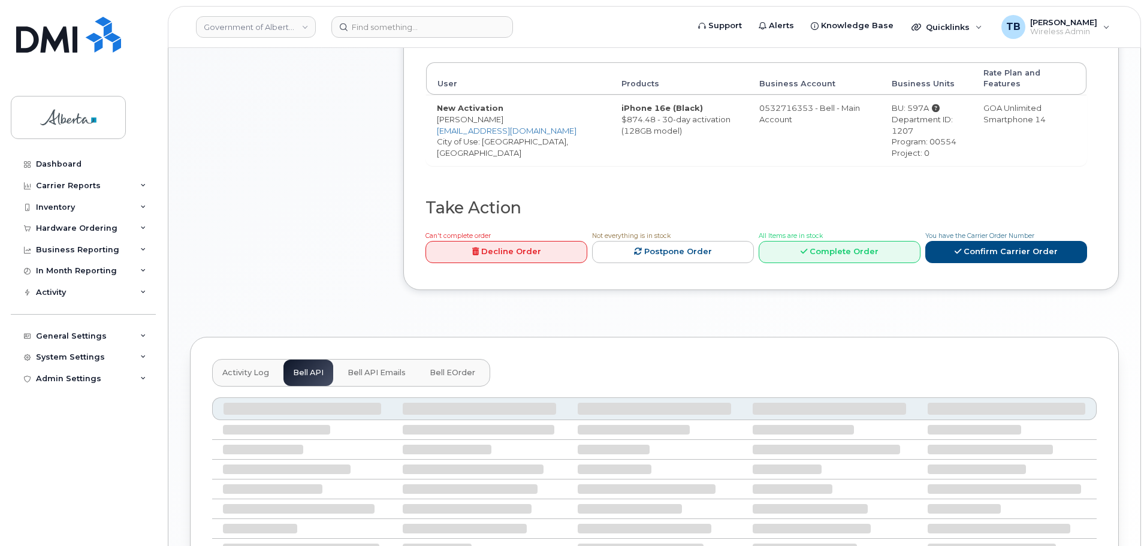
scroll to position [405, 0]
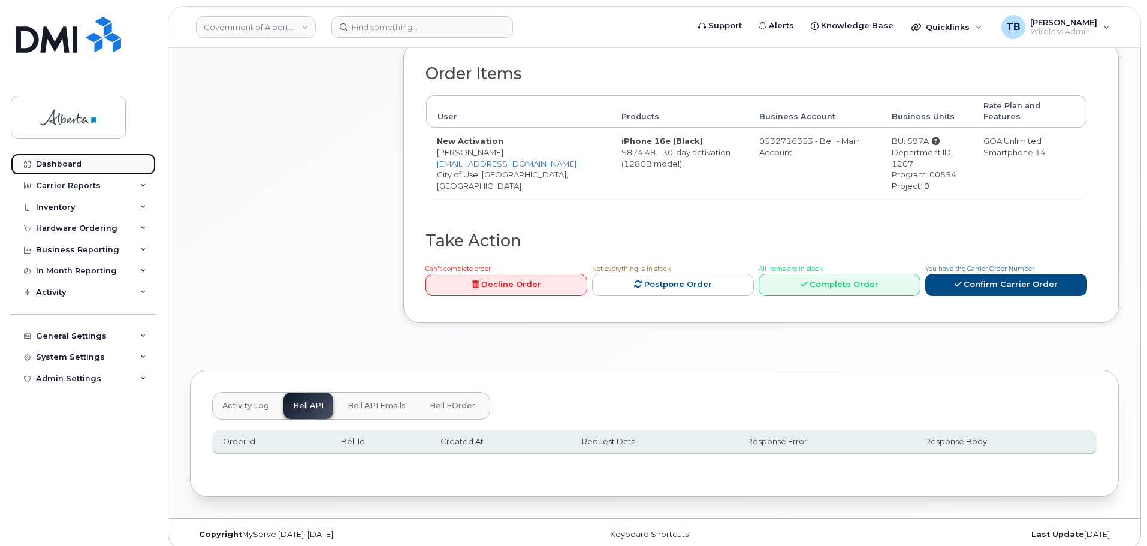
click at [55, 160] on div "Dashboard" at bounding box center [59, 164] width 46 height 10
click at [63, 165] on div "Dashboard" at bounding box center [59, 164] width 46 height 10
click at [63, 167] on div "Dashboard" at bounding box center [59, 164] width 46 height 10
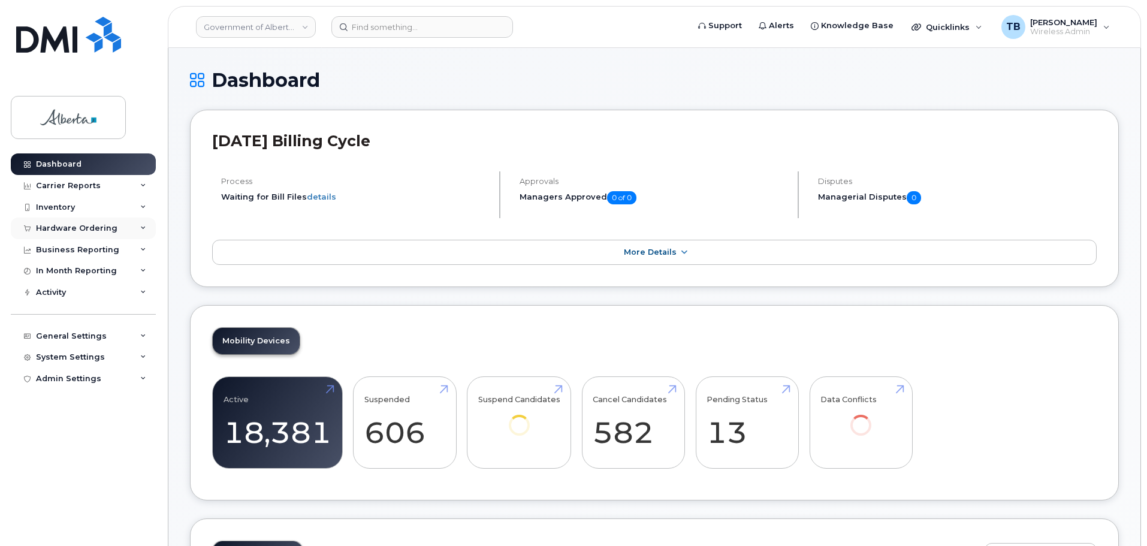
click at [59, 222] on div "Hardware Ordering" at bounding box center [83, 228] width 145 height 22
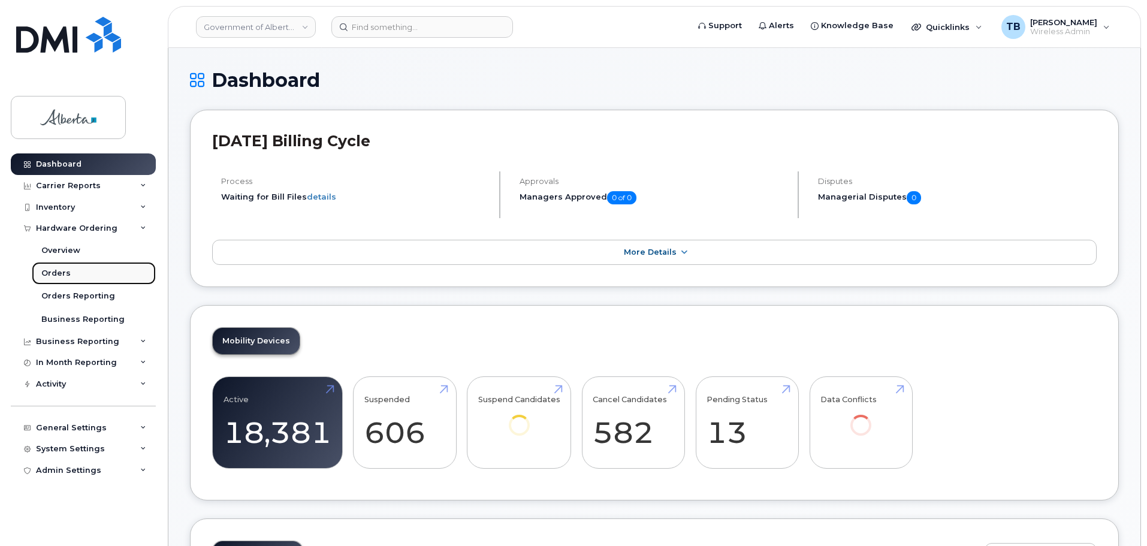
click at [57, 276] on div "Orders" at bounding box center [55, 273] width 29 height 11
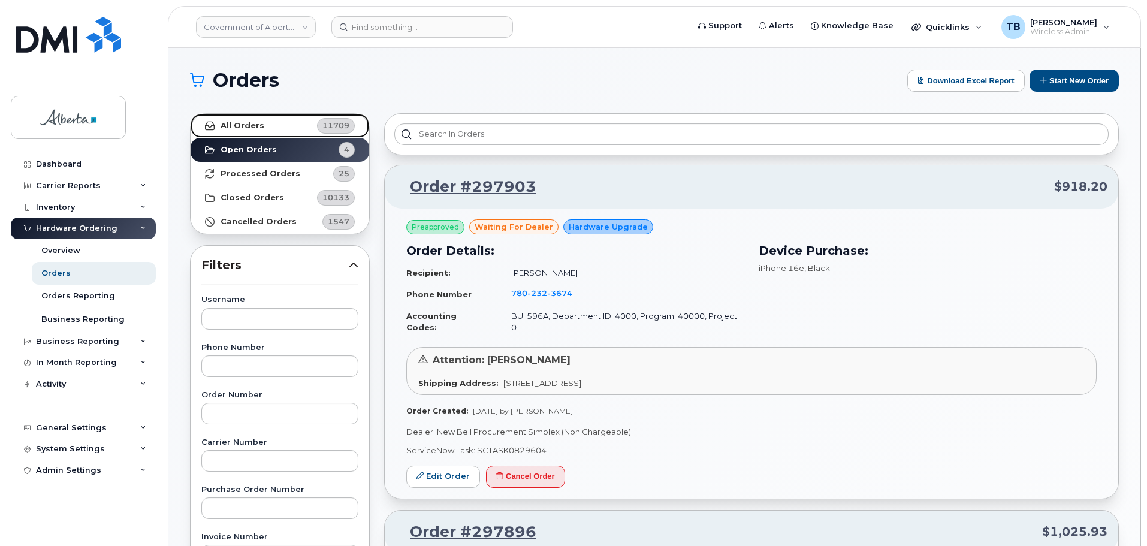
click at [247, 121] on strong "All Orders" at bounding box center [242, 126] width 44 height 10
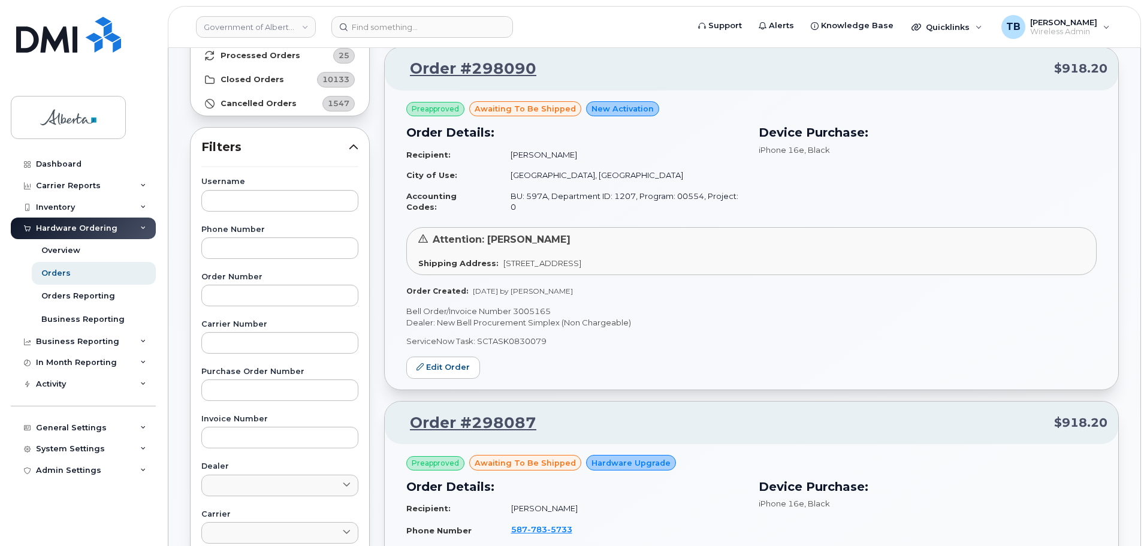
scroll to position [120, 0]
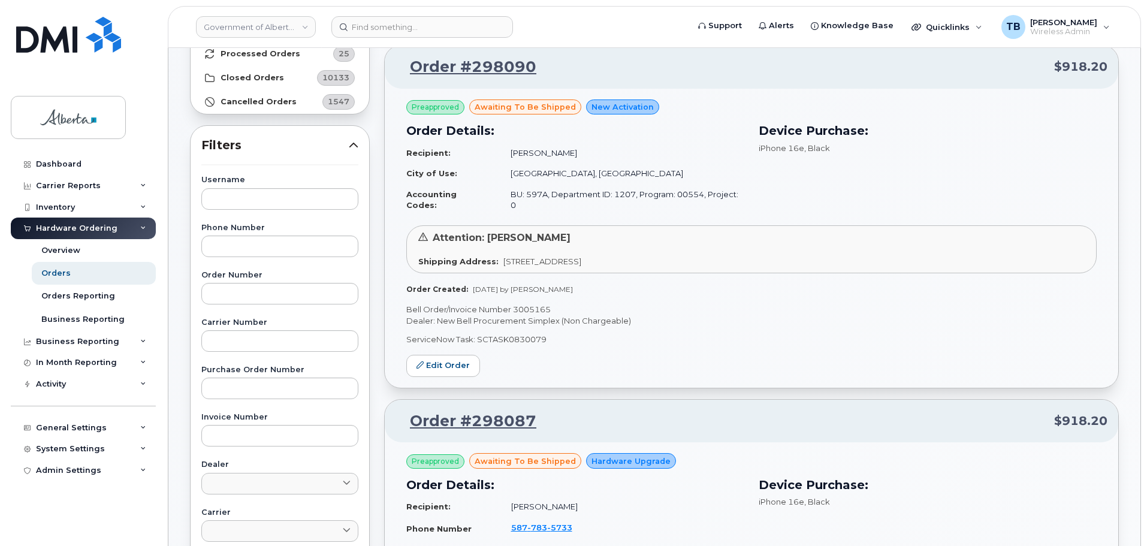
click at [540, 304] on p "Bell Order/Invoice Number 3005165" at bounding box center [751, 309] width 690 height 11
copy p "3005165"
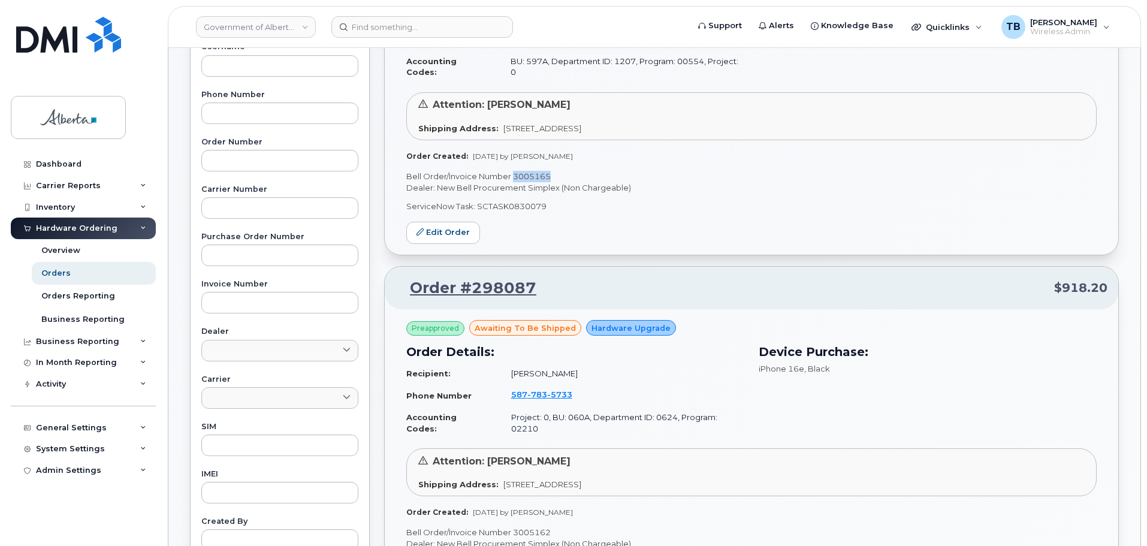
scroll to position [359, 0]
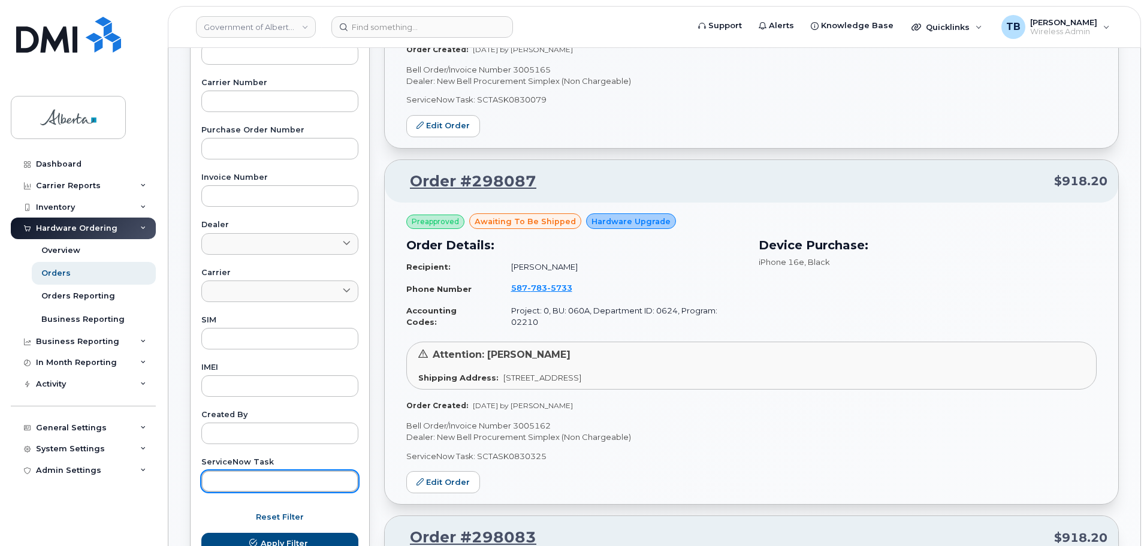
click at [241, 478] on input "text" at bounding box center [279, 481] width 157 height 22
paste input "SCTASK0829866"
click at [201, 533] on button "Apply Filter" at bounding box center [279, 544] width 157 height 22
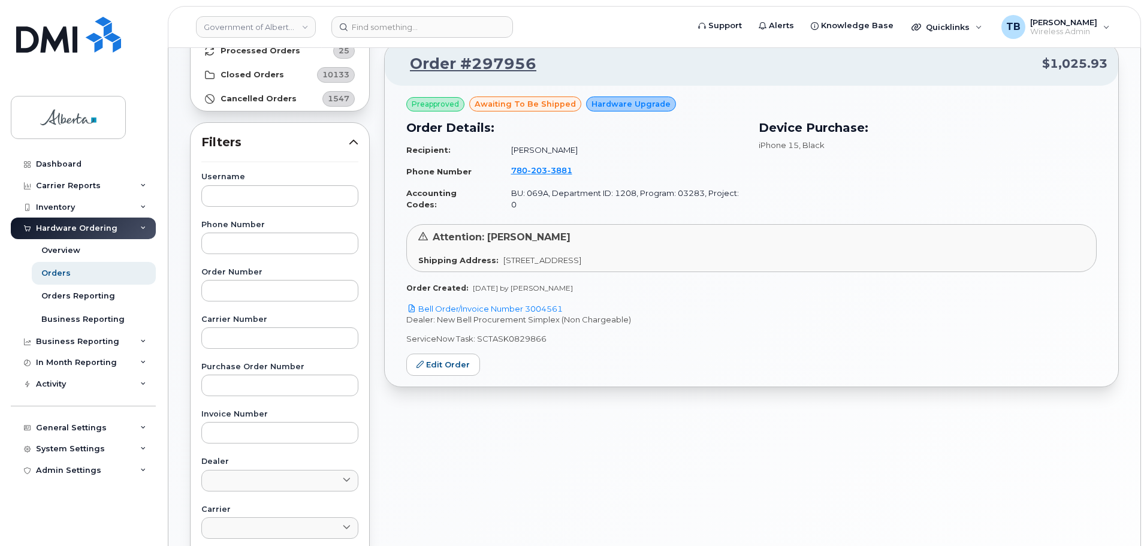
scroll to position [60, 0]
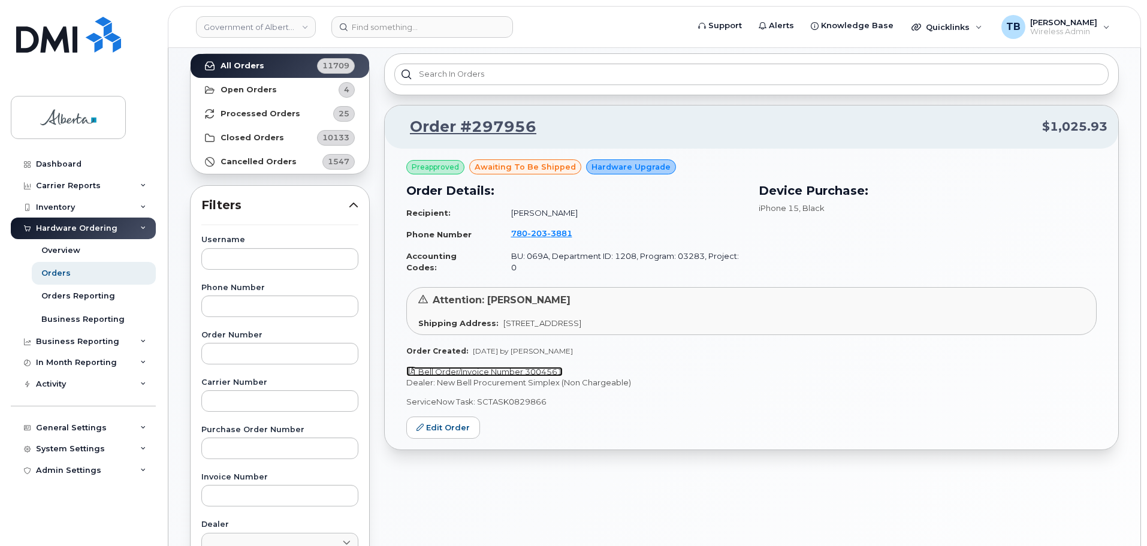
click at [464, 367] on link "Bell Order/Invoice Number 3004561" at bounding box center [484, 372] width 156 height 10
click at [547, 231] on span "203" at bounding box center [559, 233] width 25 height 10
click at [216, 67] on link "All Orders 11709" at bounding box center [280, 66] width 179 height 24
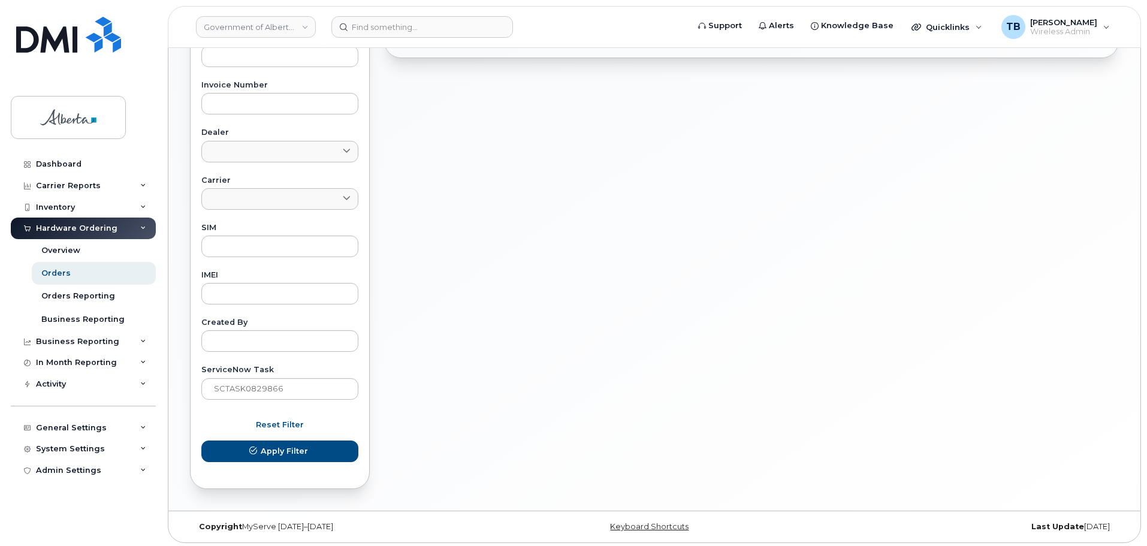
scroll to position [455, 0]
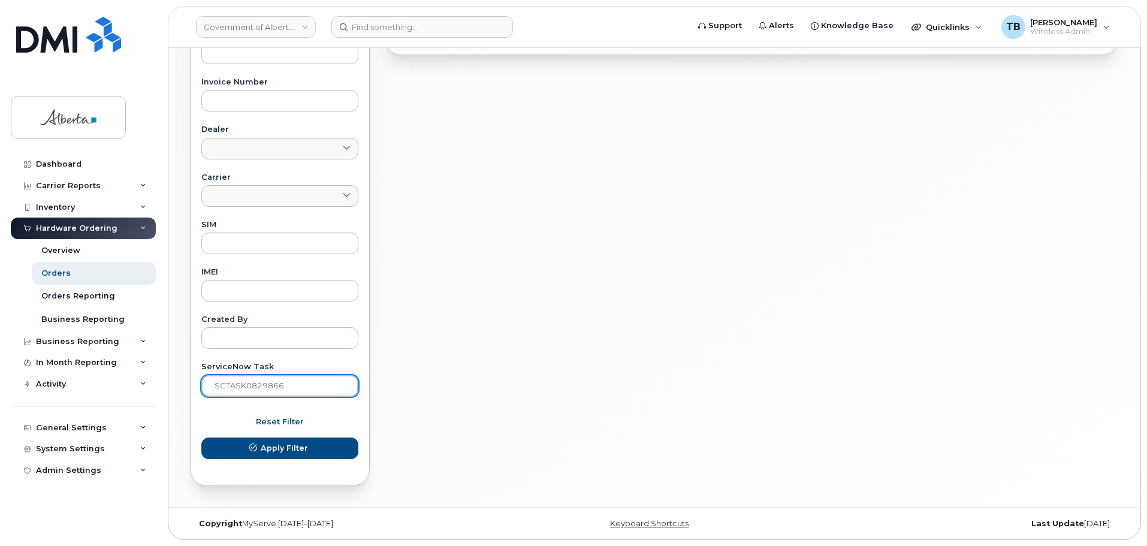
drag, startPoint x: 294, startPoint y: 384, endPoint x: 161, endPoint y: 385, distance: 133.6
click at [168, 385] on div "Government of Alberta (GOA) Support Alerts Knowledge Base Quicklinks Suspend / …" at bounding box center [654, 50] width 972 height 914
paste input "78"
type input "SCTASK0829878"
click at [201, 437] on button "Apply Filter" at bounding box center [279, 448] width 157 height 22
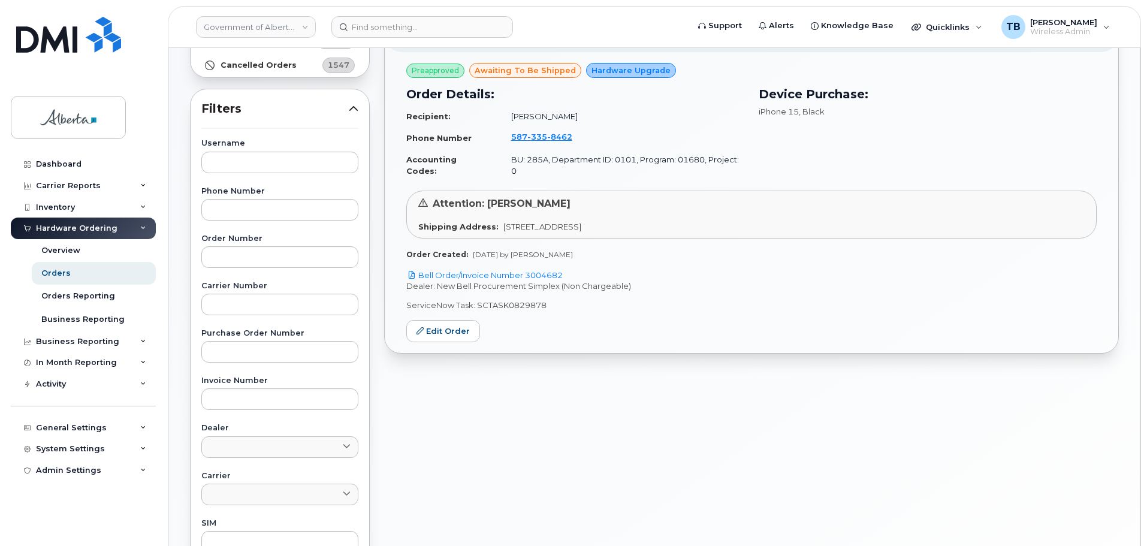
scroll to position [155, 0]
click at [502, 271] on link "Bell Order/Invoice Number 3004682" at bounding box center [484, 276] width 156 height 10
click at [550, 136] on span "8462" at bounding box center [559, 138] width 25 height 10
click at [54, 40] on img at bounding box center [68, 35] width 105 height 36
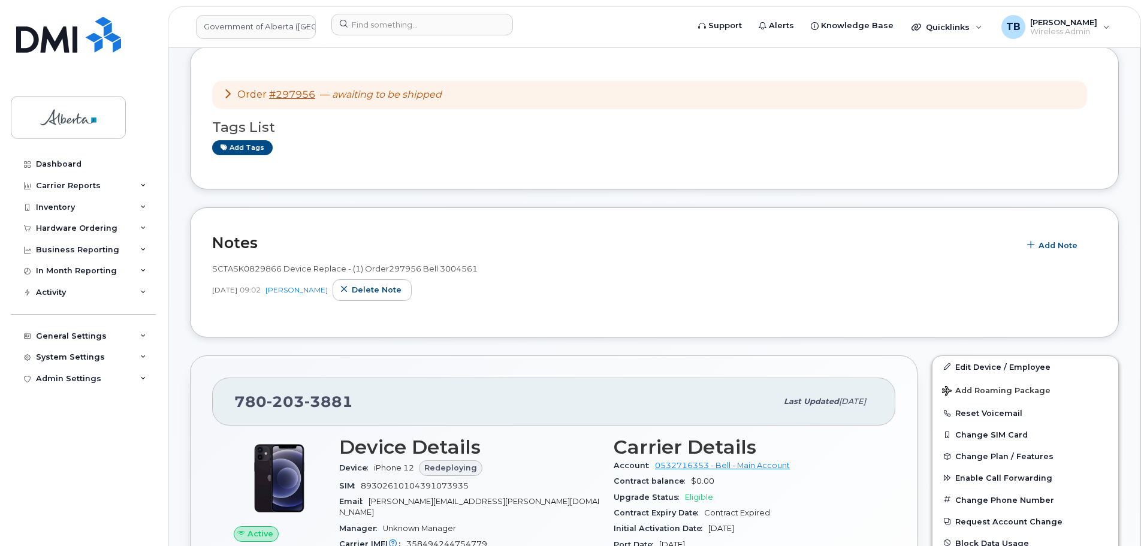
scroll to position [60, 0]
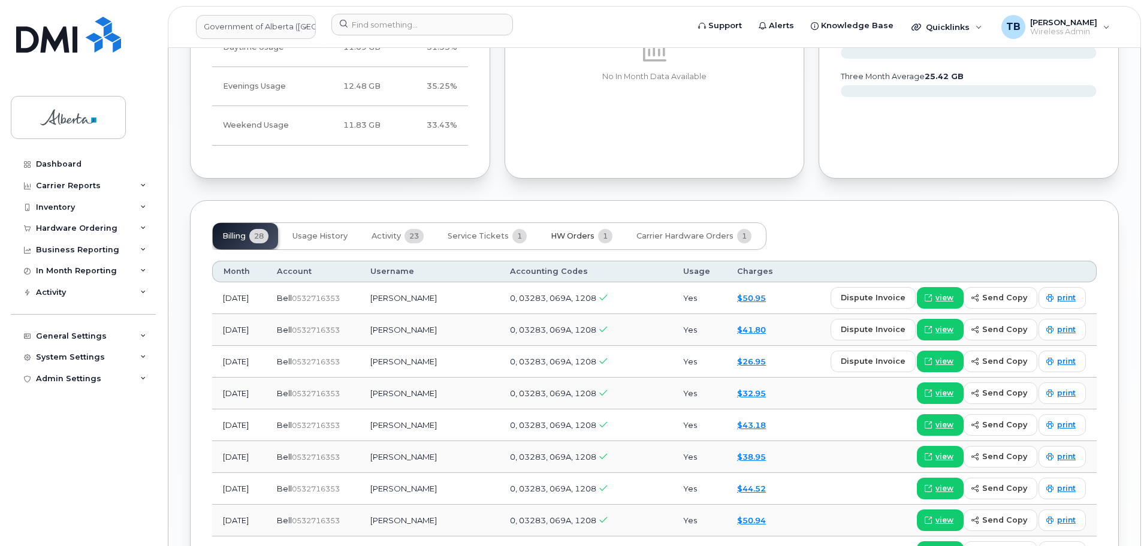
click at [551, 231] on span "HW Orders" at bounding box center [573, 236] width 44 height 10
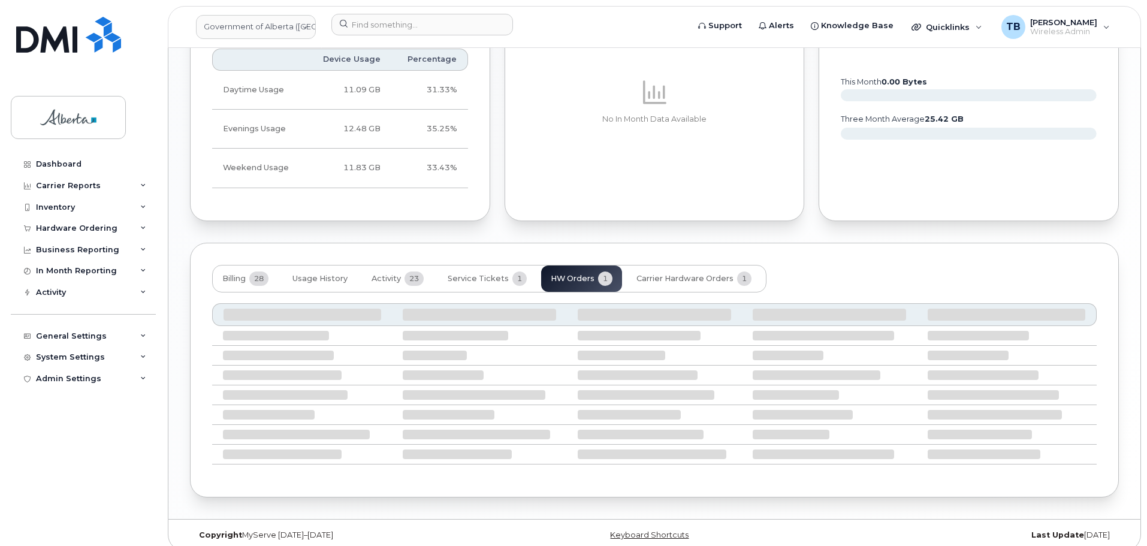
scroll to position [760, 0]
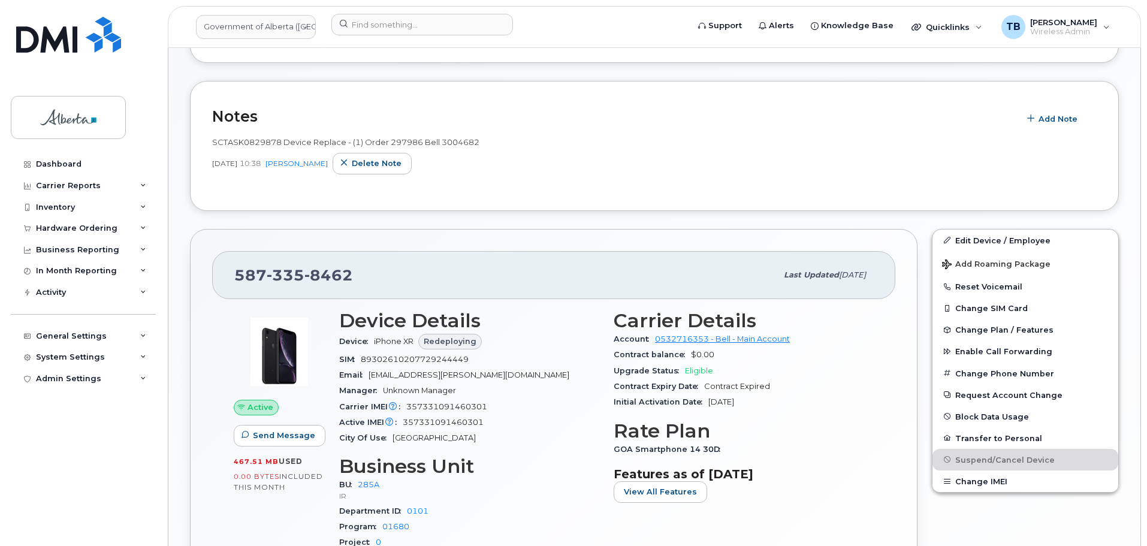
scroll to position [300, 0]
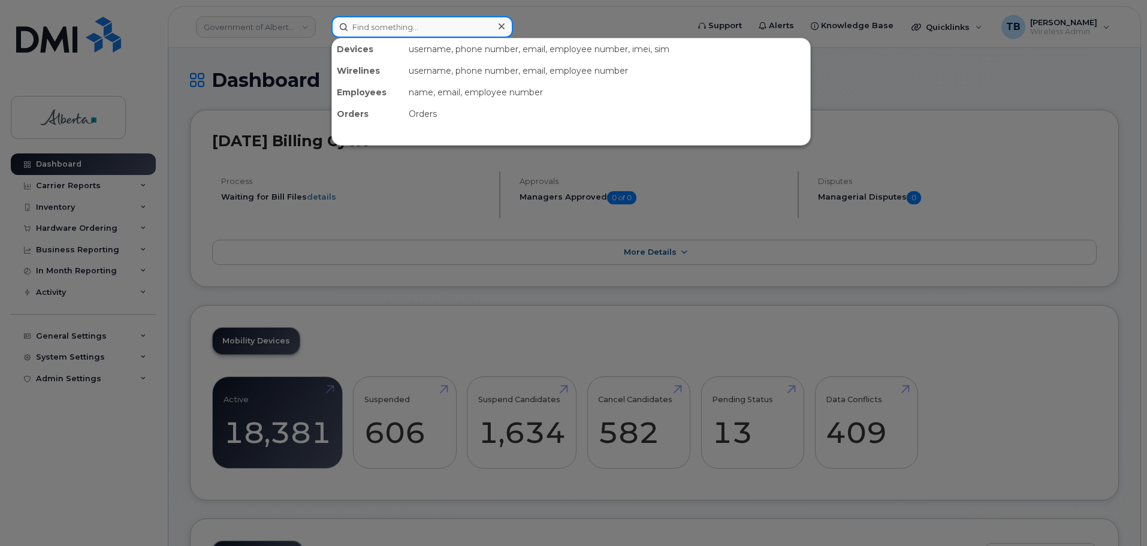
click at [362, 29] on input at bounding box center [422, 27] width 182 height 22
paste input "7802280632"
type input "7802280632"
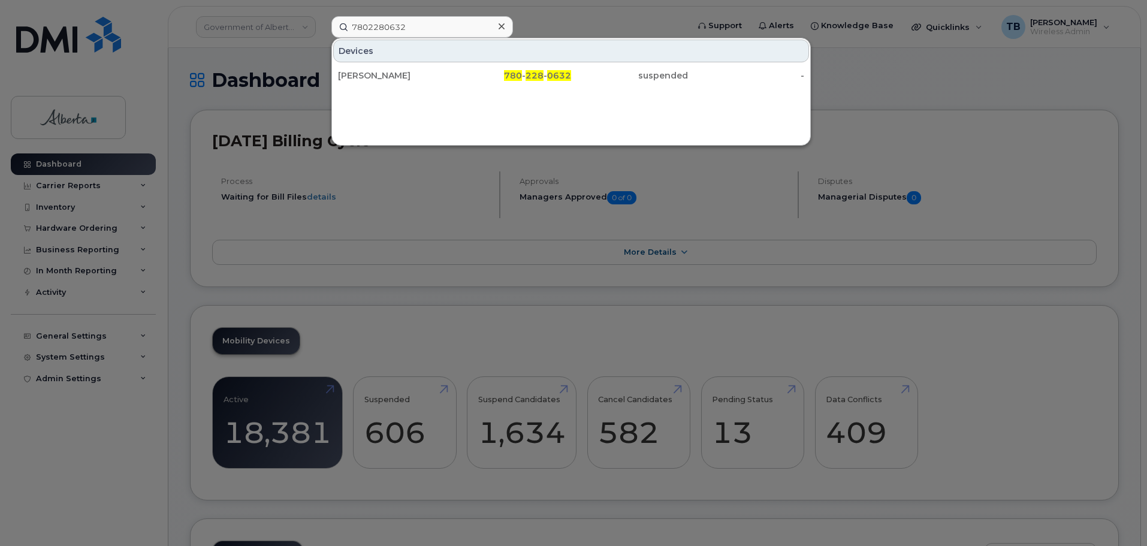
click at [367, 72] on div "[PERSON_NAME]" at bounding box center [396, 75] width 117 height 12
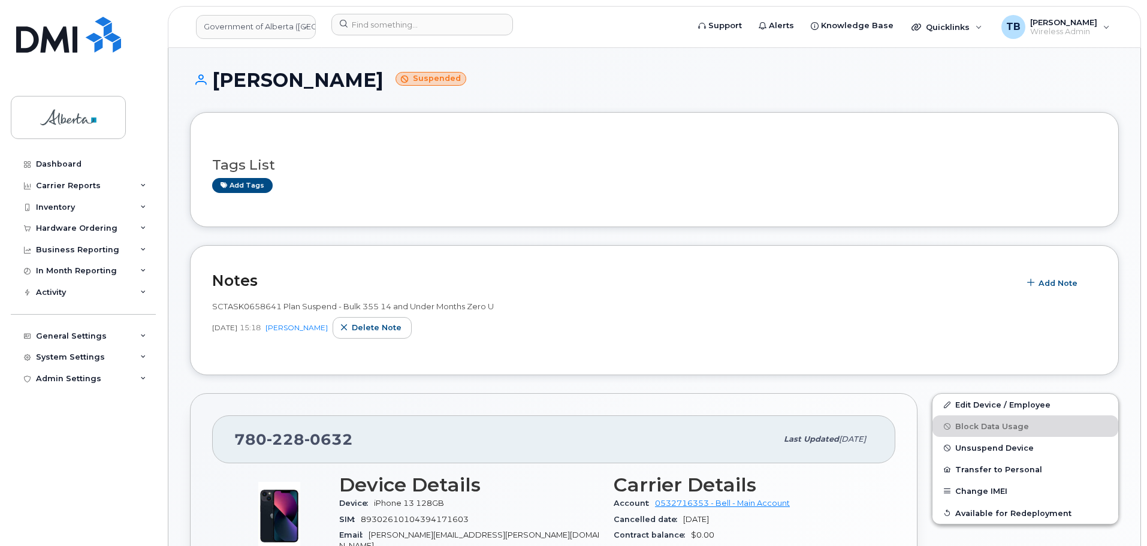
drag, startPoint x: 359, startPoint y: 80, endPoint x: 216, endPoint y: 85, distance: 143.3
click at [216, 85] on h1 "Jesse Watkins Suspended" at bounding box center [654, 79] width 929 height 21
copy h1 "[PERSON_NAME]"
click at [1053, 286] on span "Add Note" at bounding box center [1057, 282] width 39 height 11
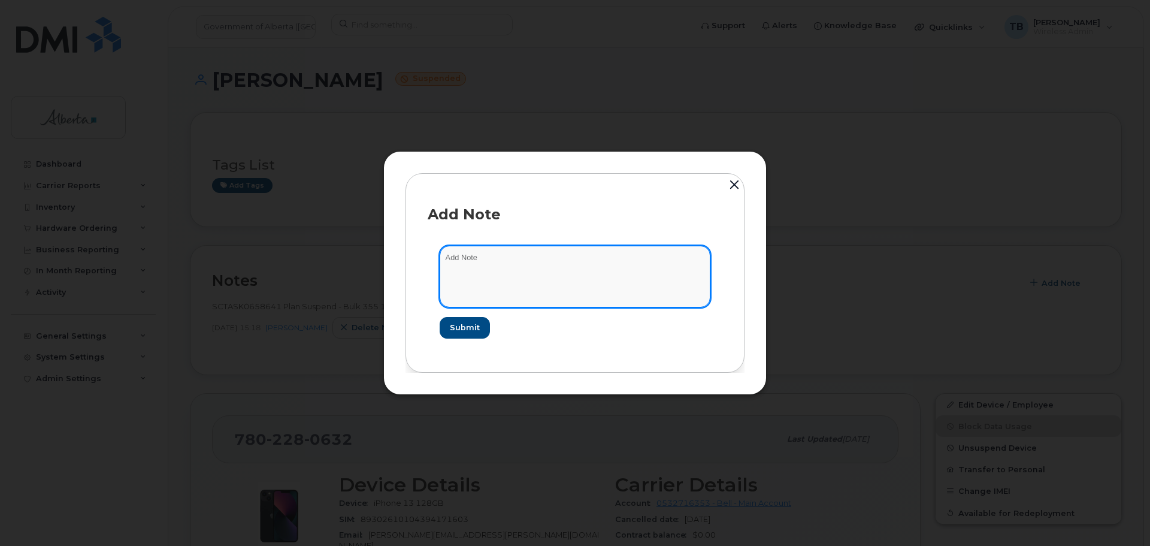
click at [600, 285] on textarea at bounding box center [575, 276] width 271 height 61
paste textarea "SCTASK0829473 7802280632 DO NOT DELETE THIS NUMBER - BEING REASSIGNED to Ayobam…"
type textarea "SCTASK0829473 7802280632 DO NOT DELETE THIS NUMBER - BEING REASSIGNED to Ayobam…"
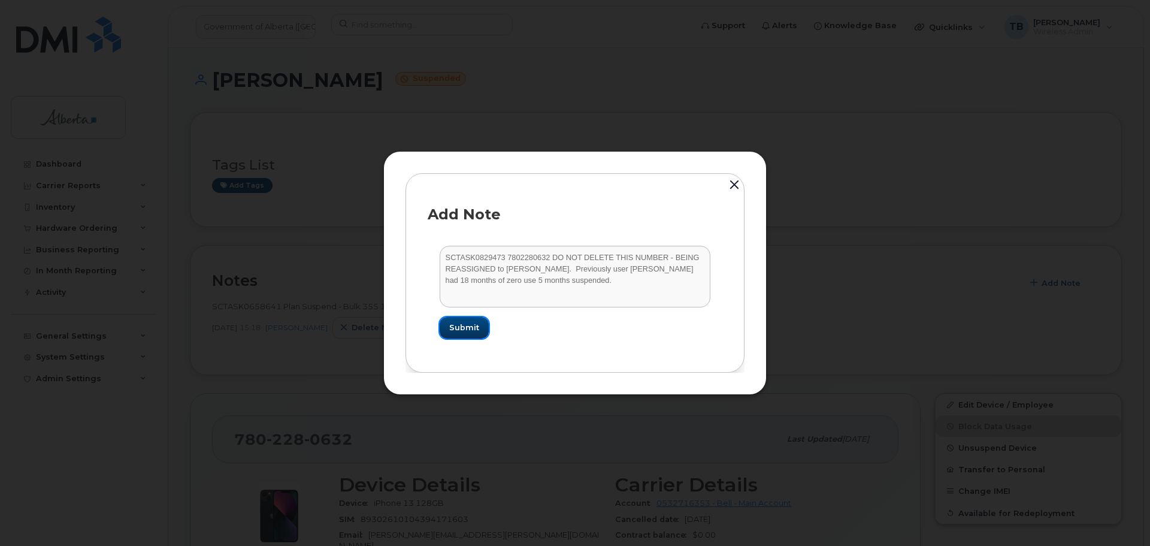
click at [456, 329] on span "Submit" at bounding box center [464, 327] width 30 height 11
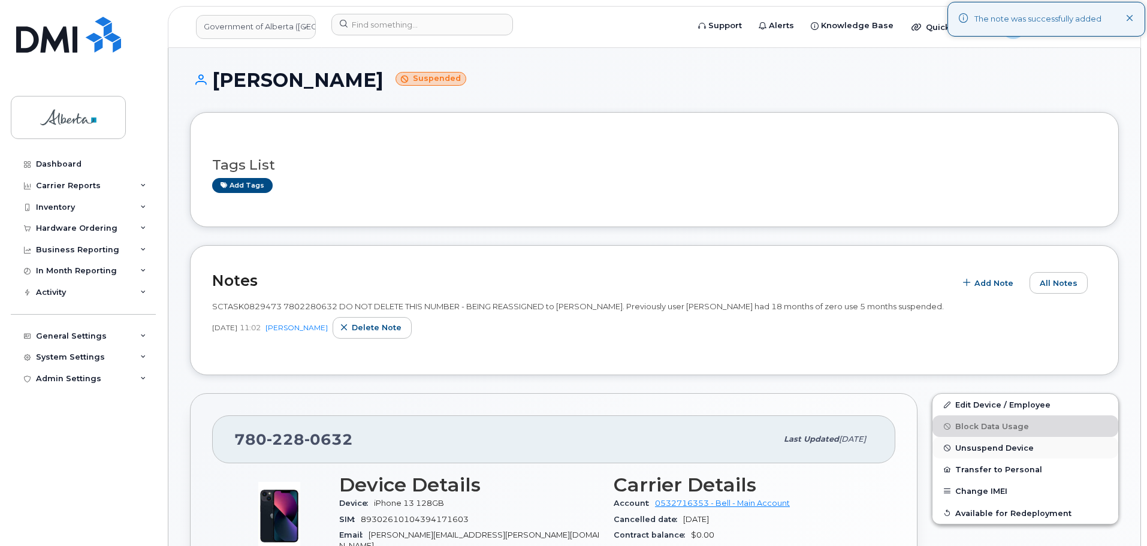
click at [981, 446] on span "Unsuspend Device" at bounding box center [994, 447] width 78 height 9
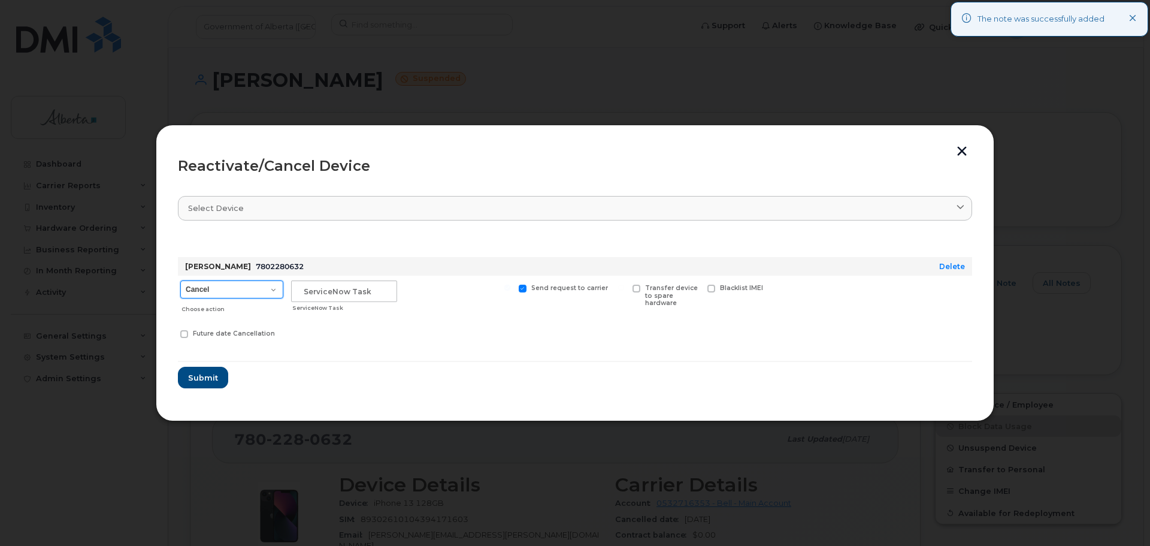
click at [229, 297] on select "Cancel Suspend - Extend Suspension Reactivate" at bounding box center [231, 289] width 103 height 18
select select "[object Object]"
click at [180, 280] on select "Cancel Suspend - Extend Suspension Reactivate" at bounding box center [231, 289] width 103 height 18
click at [312, 292] on input "text" at bounding box center [344, 291] width 106 height 22
paste input "SCTASK0829473 7802280632 DO NOT DELETE THIS NUMBER - BEING REASSIGNED to Ayobam…"
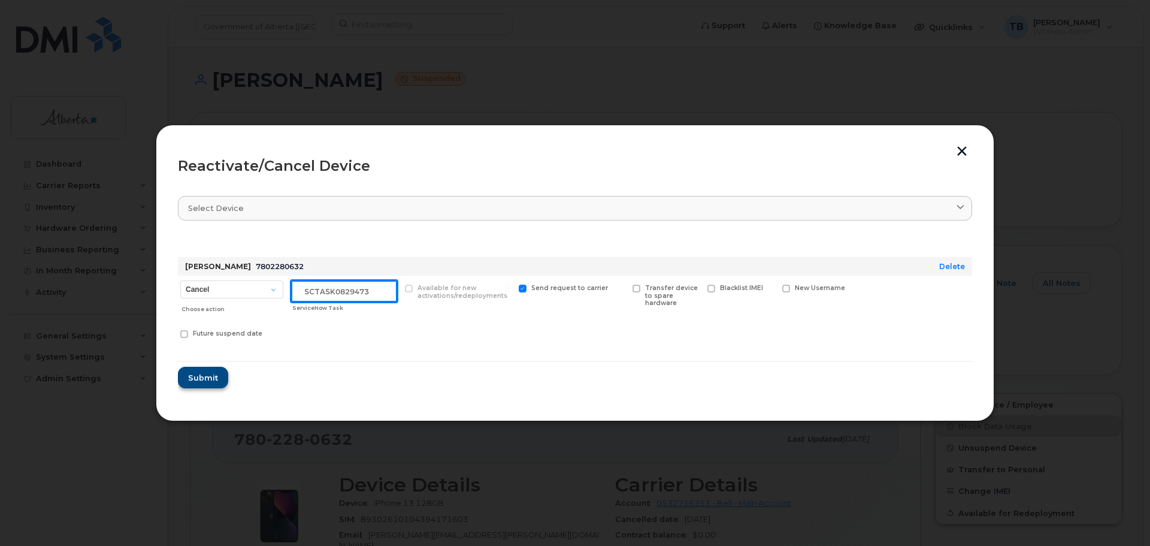
type input "SCTASK0829473"
click at [203, 381] on span "Submit" at bounding box center [203, 377] width 30 height 11
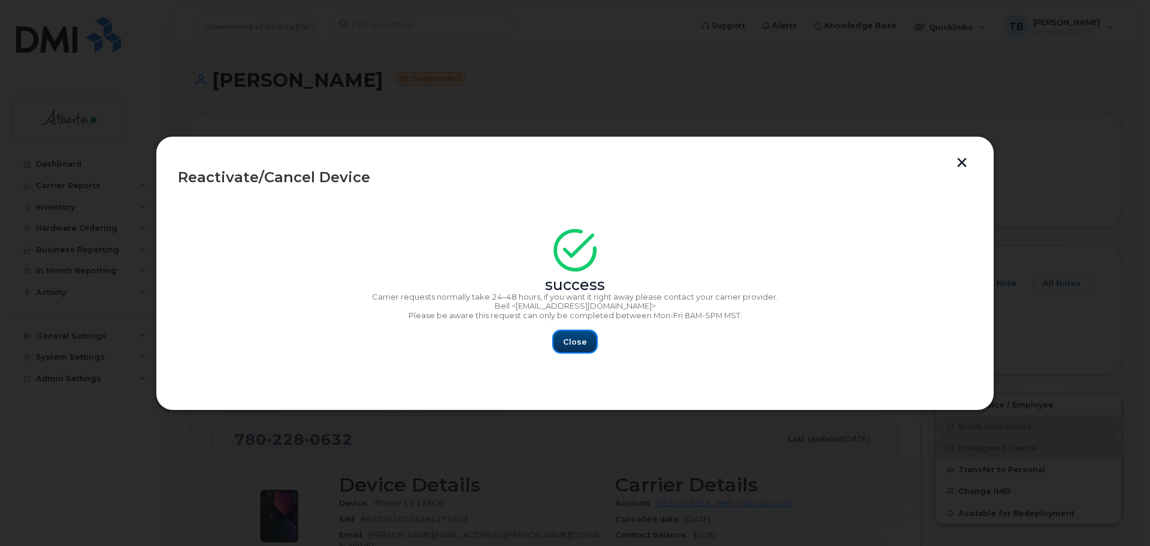
drag, startPoint x: 579, startPoint y: 343, endPoint x: 525, endPoint y: 302, distance: 67.6
click at [579, 343] on span "Close" at bounding box center [575, 341] width 24 height 11
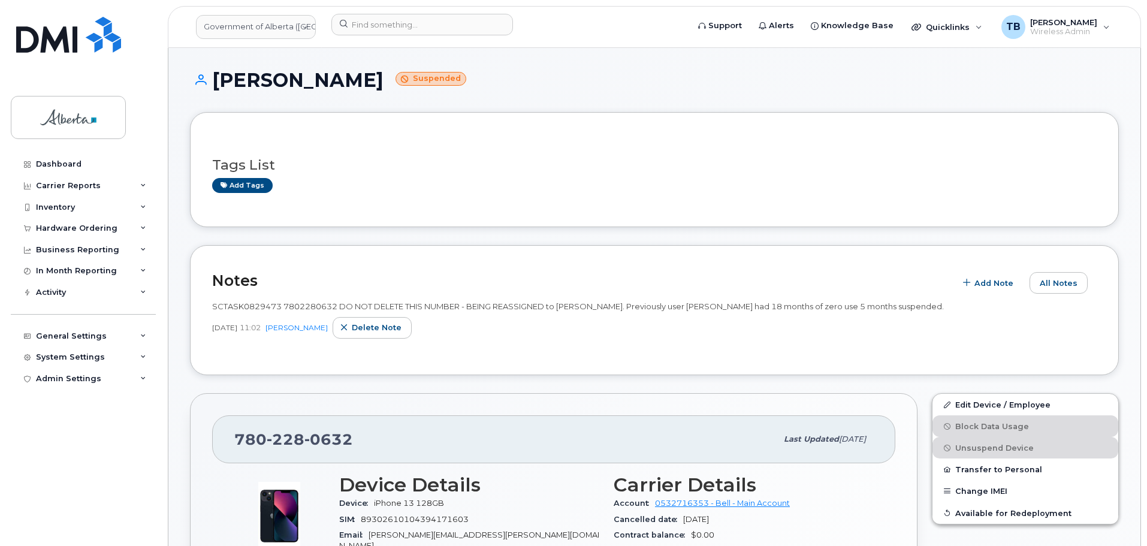
click at [315, 307] on span "SCTASK0829473 7802280632 DO NOT DELETE THIS NUMBER - BEING REASSIGNED to [PERSO…" at bounding box center [577, 306] width 731 height 10
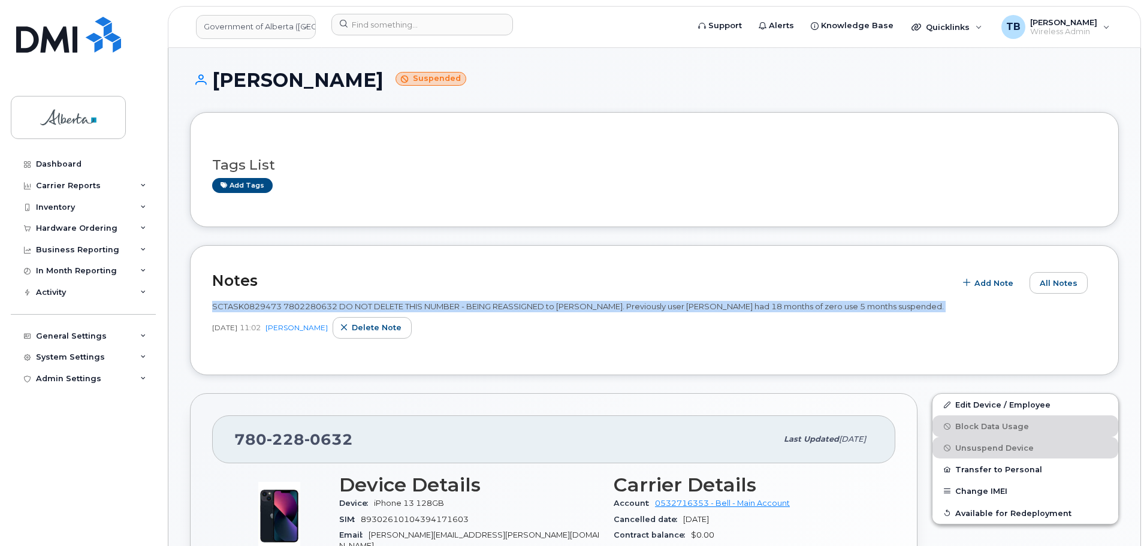
click at [315, 307] on span "SCTASK0829473 7802280632 DO NOT DELETE THIS NUMBER - BEING REASSIGNED to [PERSO…" at bounding box center [577, 306] width 731 height 10
click at [304, 307] on span "SCTASK0829473 7802280632 DO NOT DELETE THIS NUMBER - BEING REASSIGNED to [PERSO…" at bounding box center [577, 306] width 731 height 10
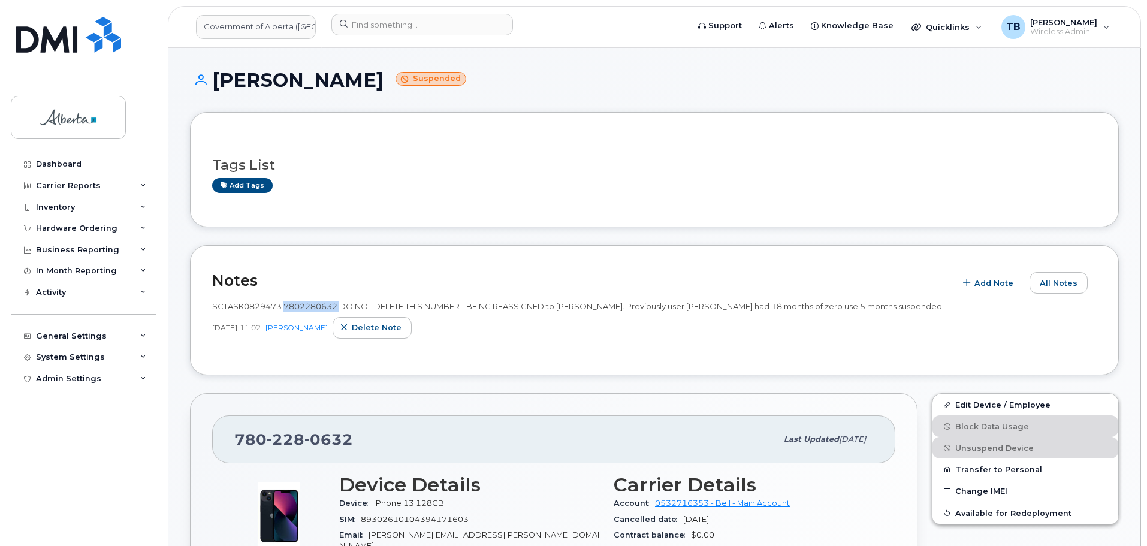
click at [304, 307] on span "SCTASK0829473 7802280632 DO NOT DELETE THIS NUMBER - BEING REASSIGNED to [PERSO…" at bounding box center [577, 306] width 731 height 10
click at [981, 407] on link "Edit Device / Employee" at bounding box center [1025, 405] width 186 height 22
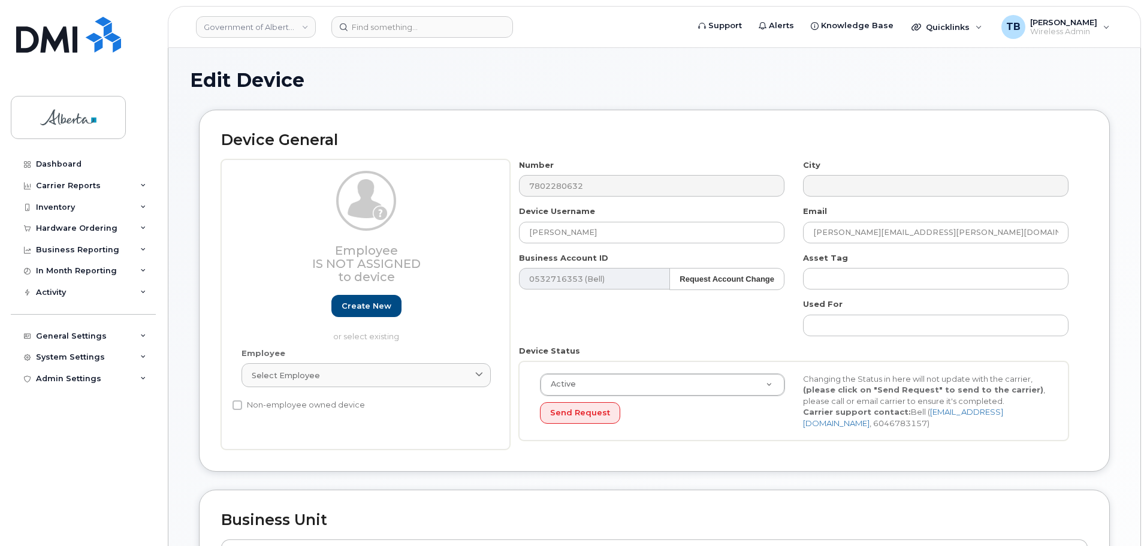
select select "4120331"
drag, startPoint x: 506, startPoint y: 236, endPoint x: 480, endPoint y: 238, distance: 26.4
click at [480, 237] on div "Employee Is not assigned to device Create new or select existing Employee Selec…" at bounding box center [654, 304] width 866 height 291
paste input "[PERSON_NAME]"
type input "[PERSON_NAME]"
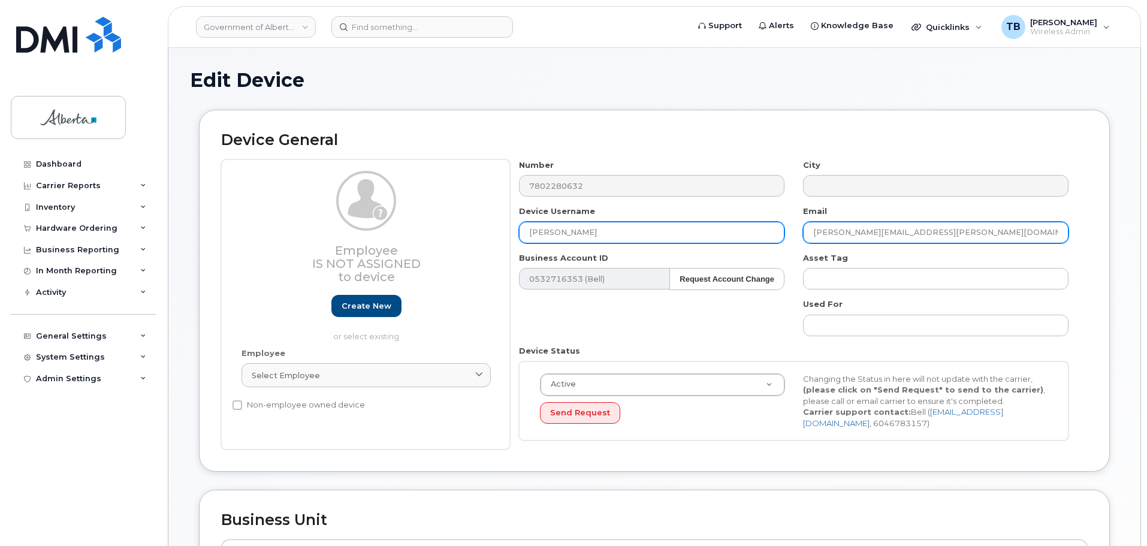
drag, startPoint x: 748, startPoint y: 238, endPoint x: 733, endPoint y: 238, distance: 14.4
click at [734, 238] on div "Number 7802280632 City Device Username [PERSON_NAME] Email [PERSON_NAME][EMAIL_…" at bounding box center [794, 304] width 568 height 291
paste input "Ayobami.Oyetunde"
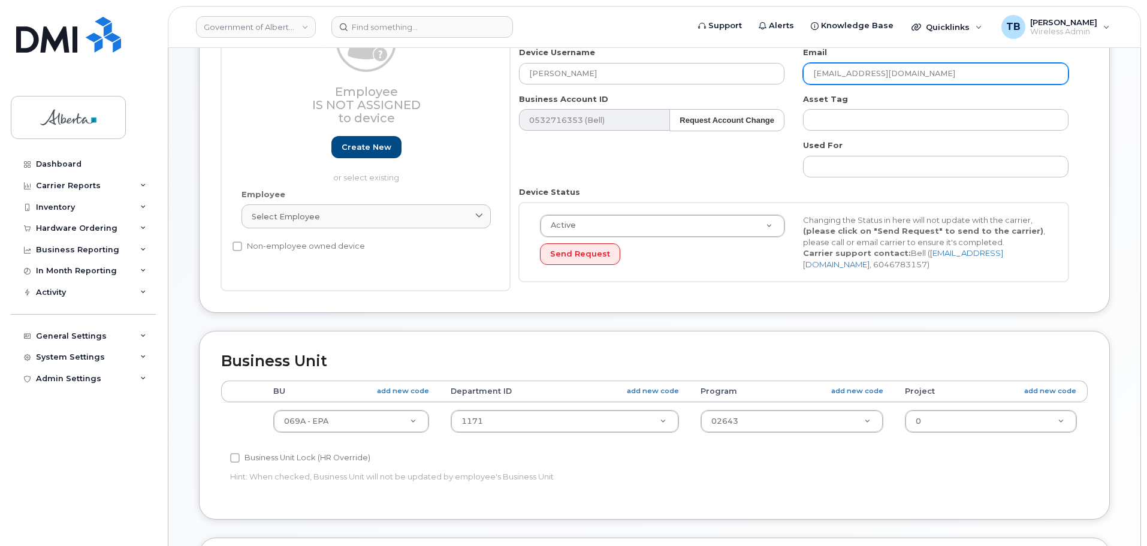
scroll to position [180, 0]
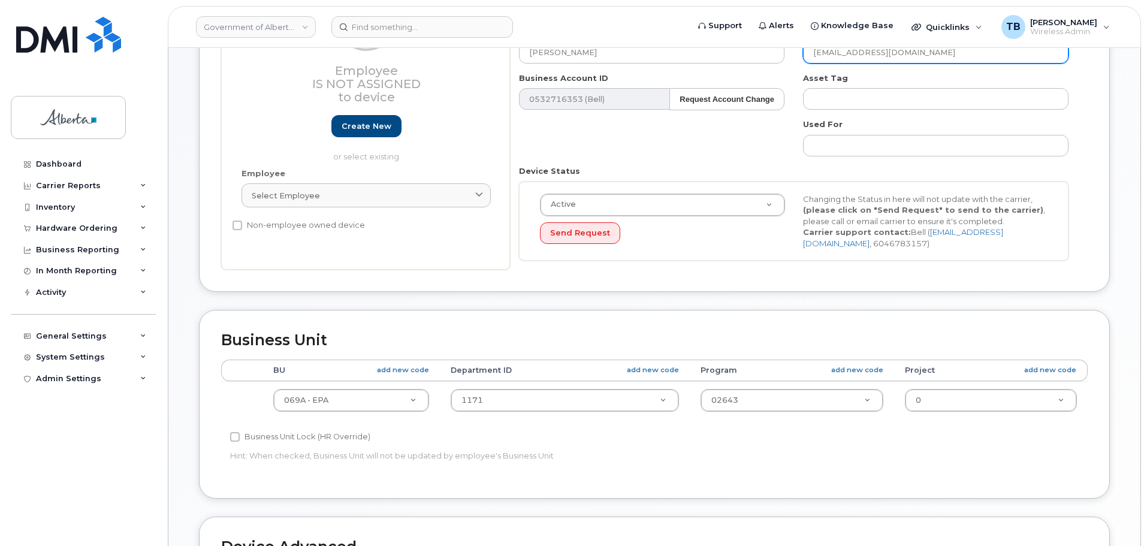
type input "[EMAIL_ADDRESS][DOMAIN_NAME]"
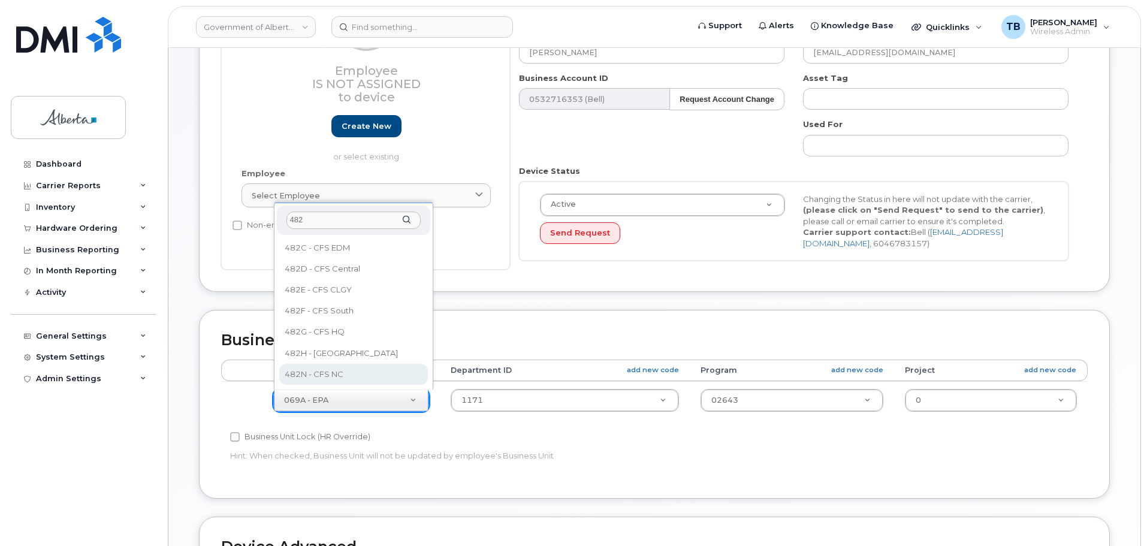
type input "482"
select select "4749731"
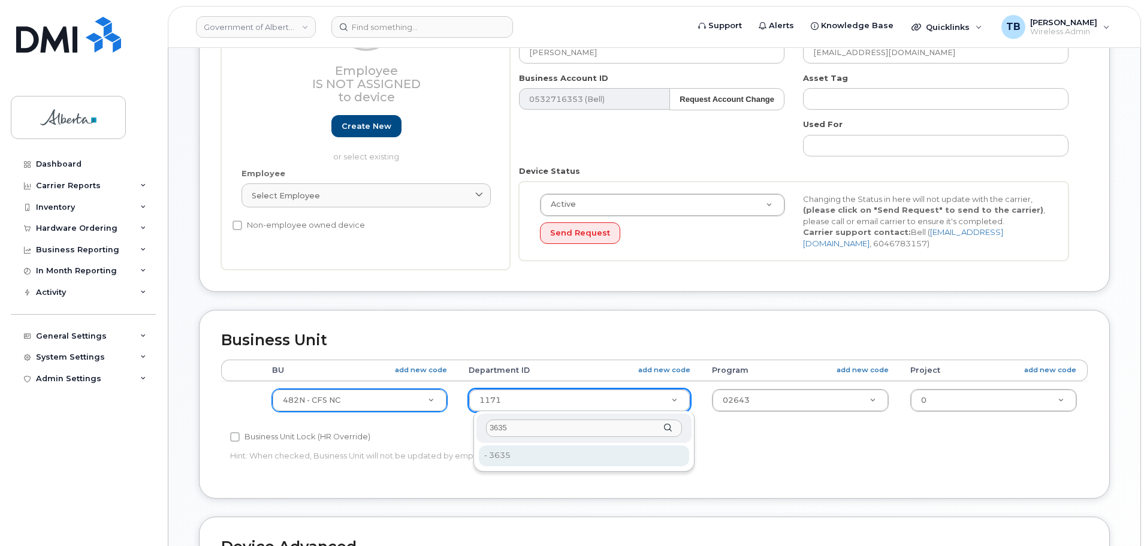
type input "3635"
type input "4752839"
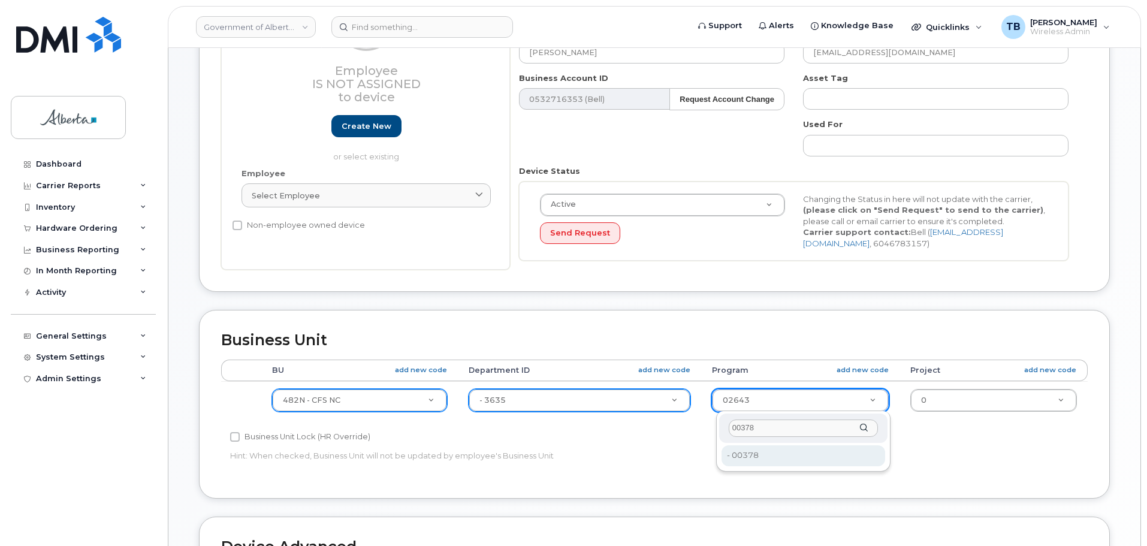
type input "00378"
type input "4124524"
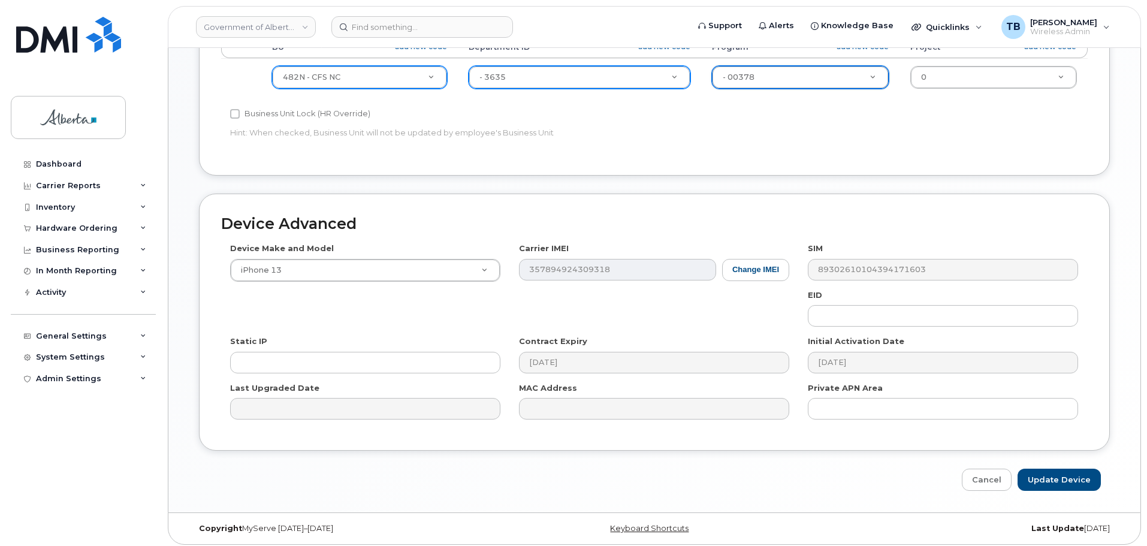
scroll to position [507, 0]
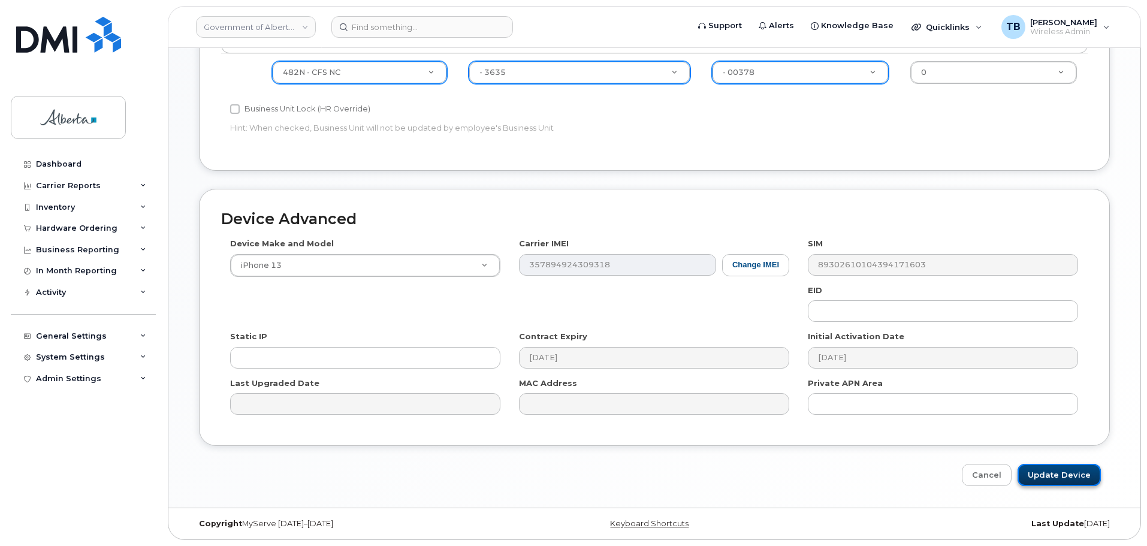
click at [1068, 471] on input "Update Device" at bounding box center [1058, 475] width 83 height 22
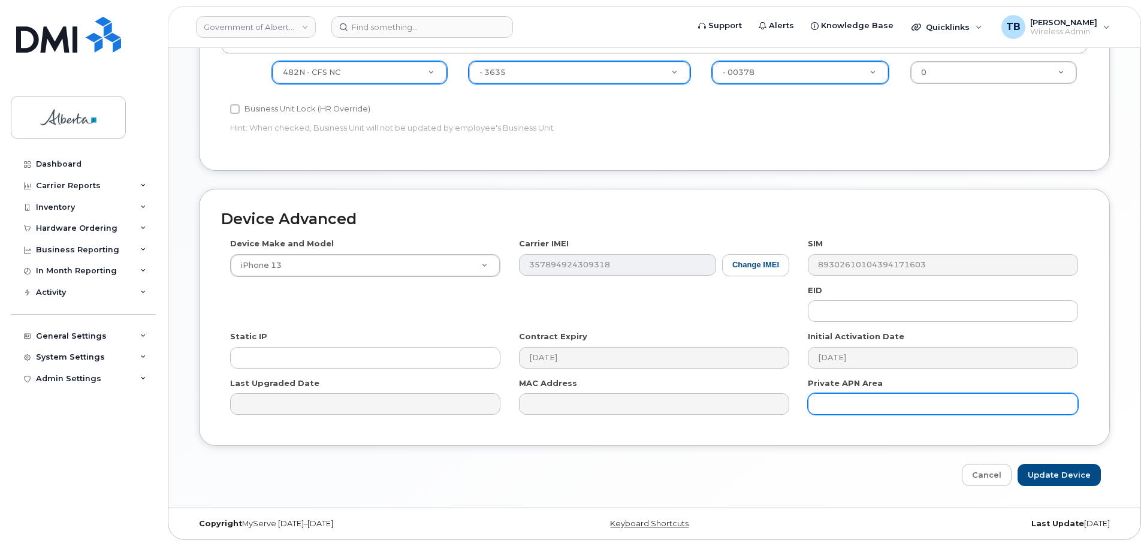
type input "Saving..."
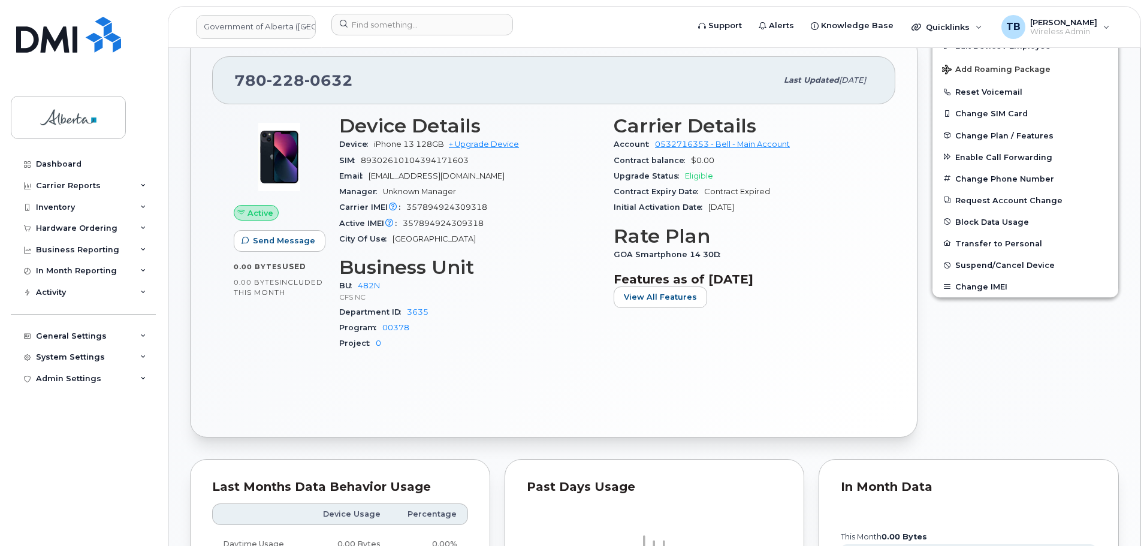
scroll to position [359, 0]
click at [36, 225] on div "Hardware Ordering" at bounding box center [76, 228] width 81 height 10
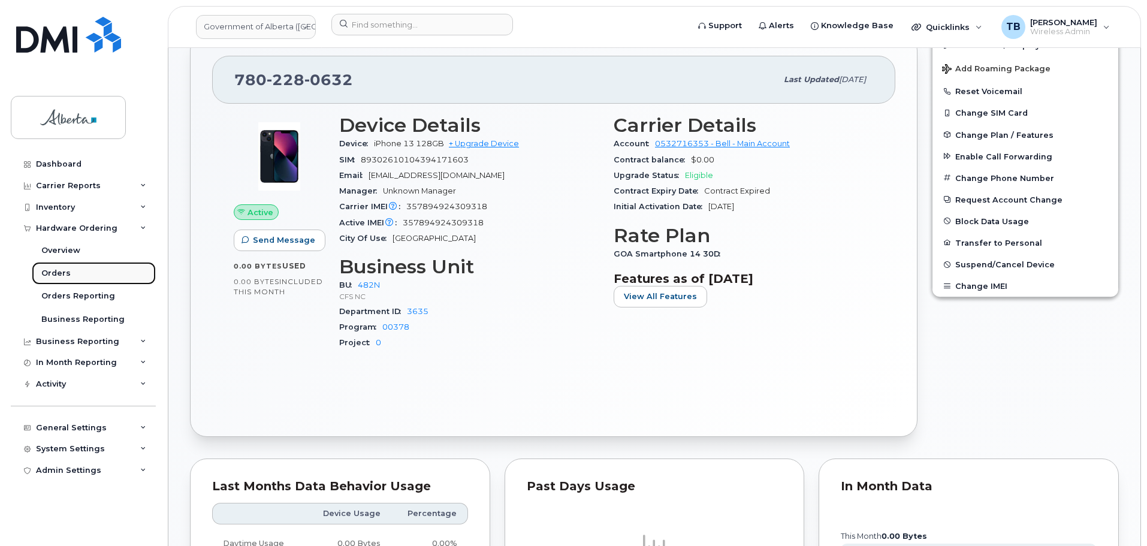
click at [66, 271] on div "Orders" at bounding box center [55, 273] width 29 height 11
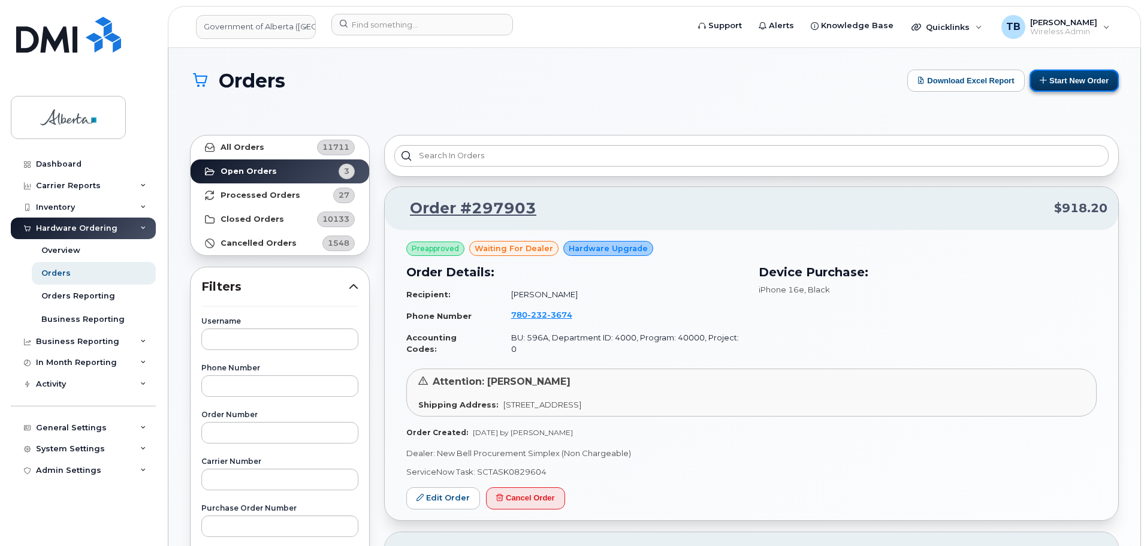
click at [1059, 83] on button "Start New Order" at bounding box center [1073, 80] width 89 height 22
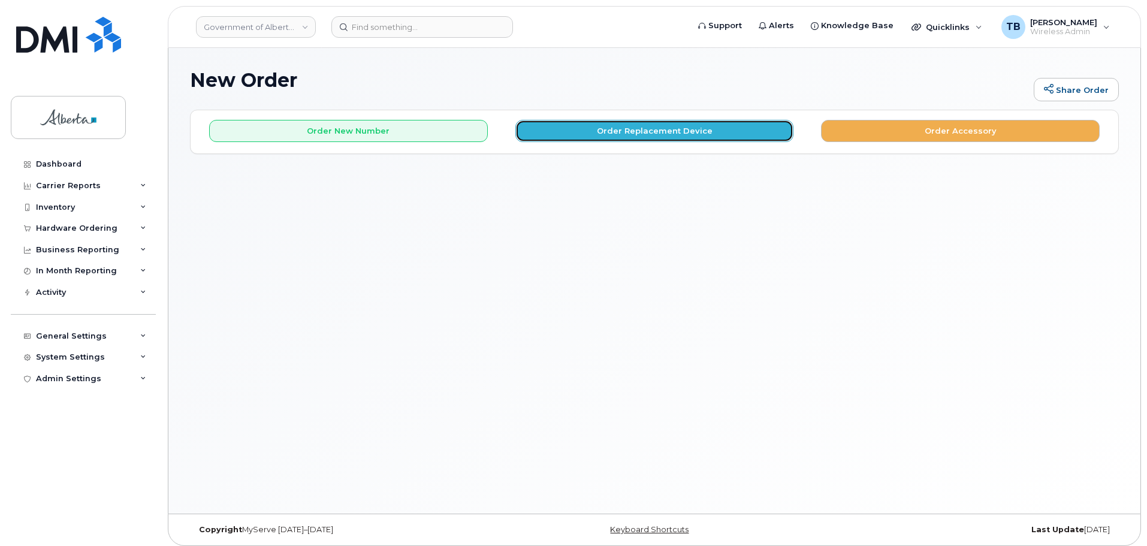
click at [708, 135] on button "Order Replacement Device" at bounding box center [654, 131] width 279 height 22
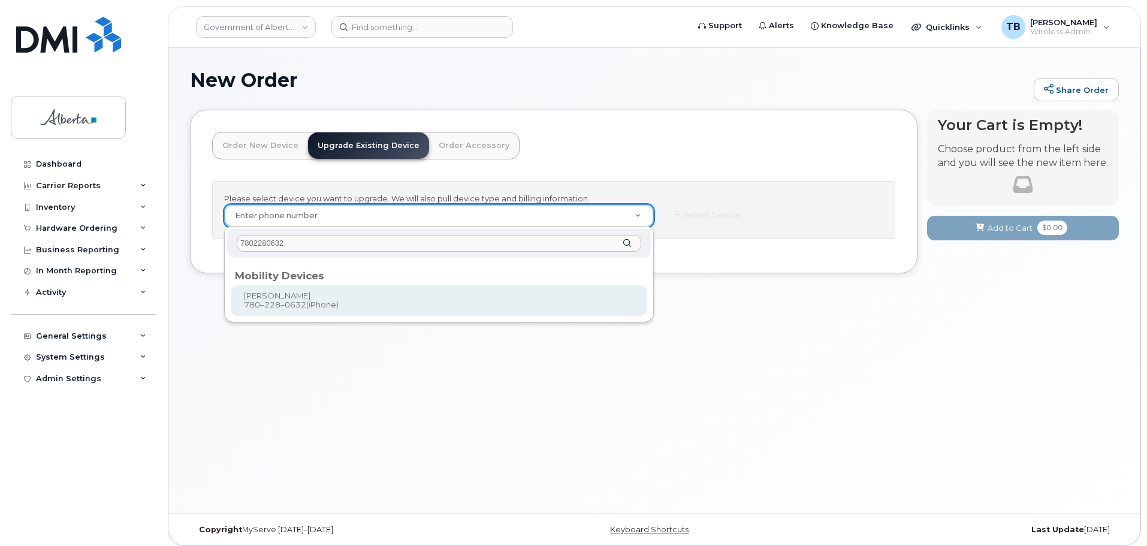
type input "7802280632"
type input "926765"
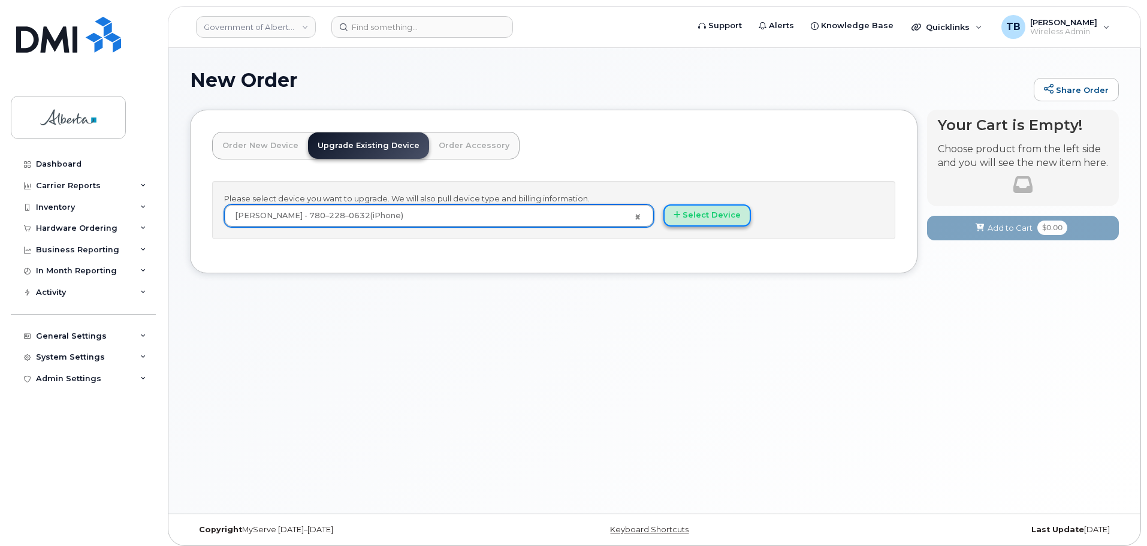
click at [706, 224] on button "Select Device" at bounding box center [706, 215] width 87 height 22
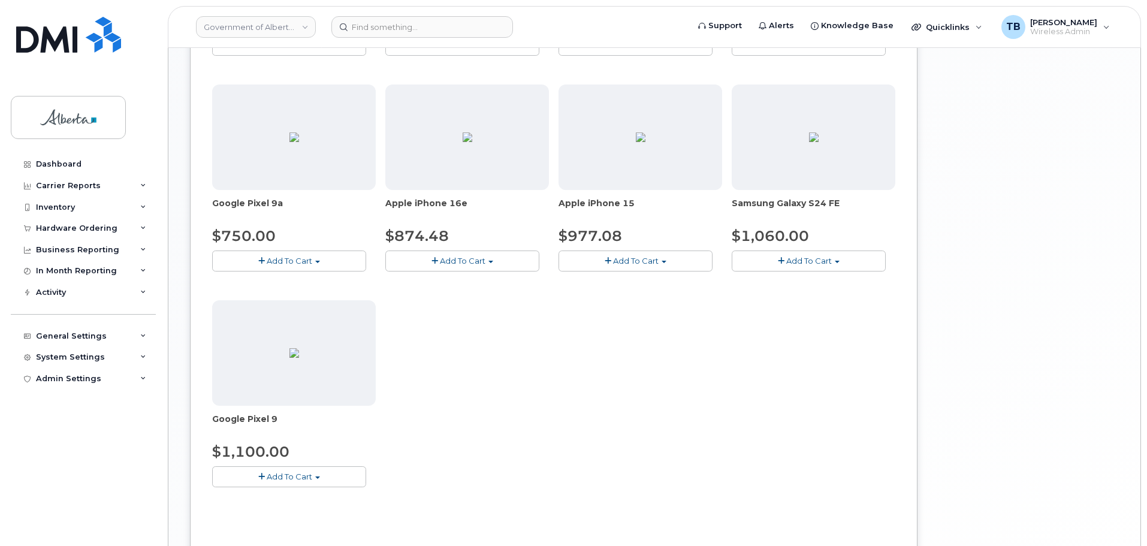
scroll to position [659, 0]
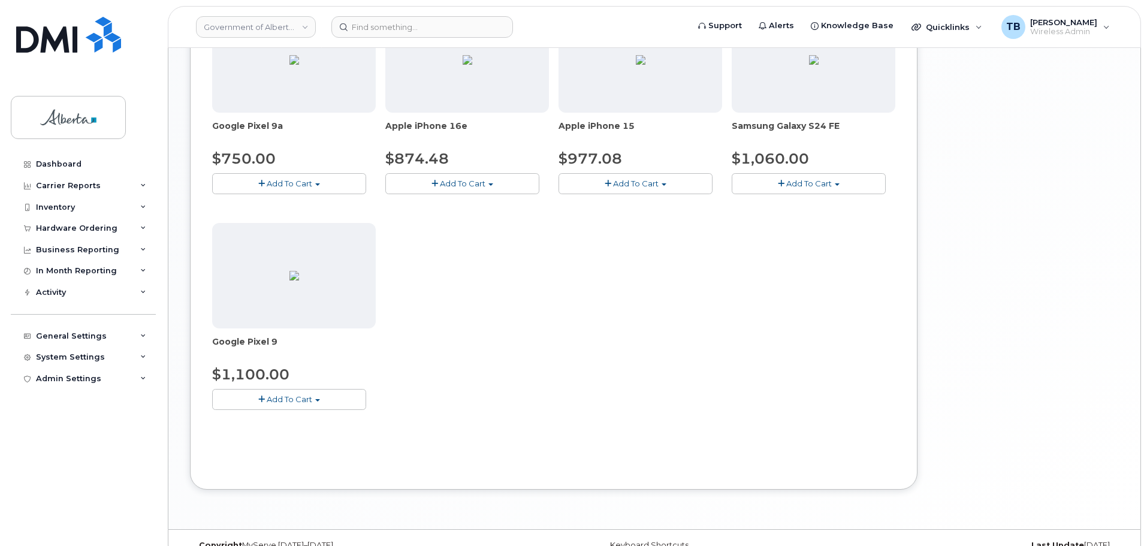
drag, startPoint x: 612, startPoint y: 189, endPoint x: 612, endPoint y: 221, distance: 32.4
click at [612, 189] on button "Add To Cart" at bounding box center [635, 183] width 154 height 21
click at [600, 226] on link "$977.08 - 30-day upgrade (128GB model)" at bounding box center [656, 220] width 191 height 15
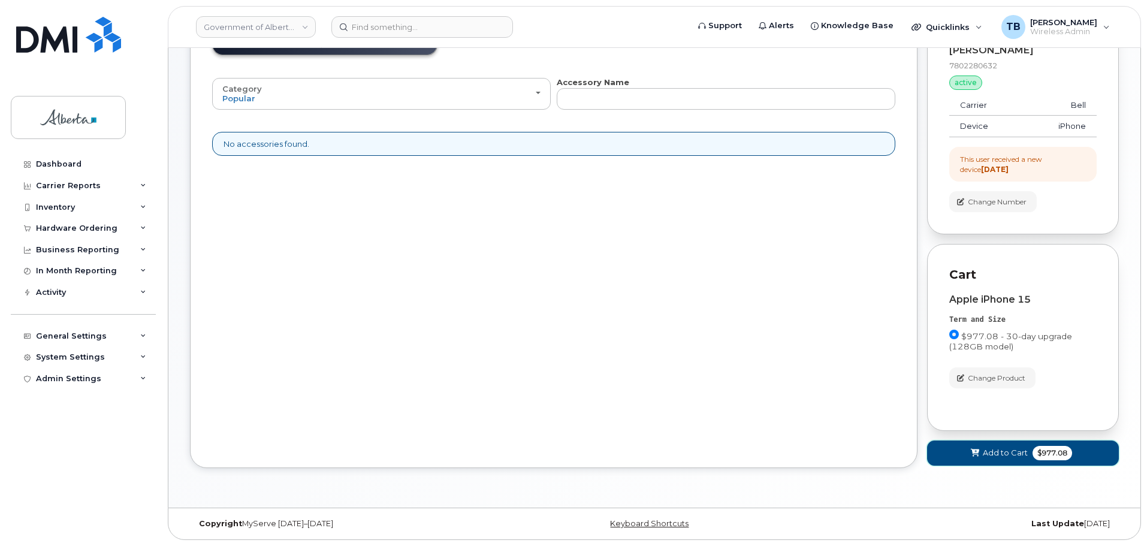
click at [980, 449] on span at bounding box center [974, 452] width 11 height 11
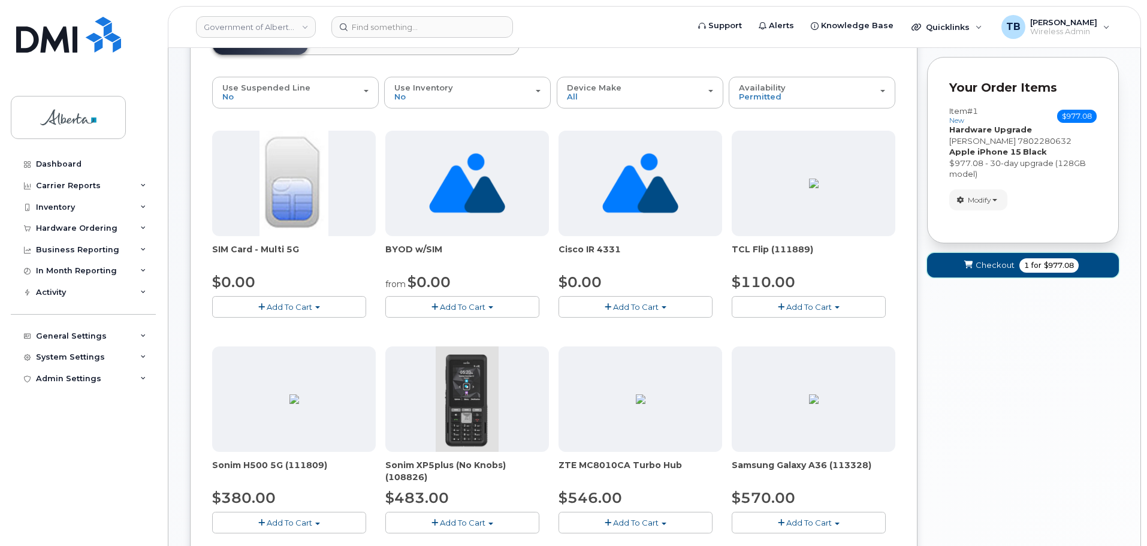
click at [997, 272] on button "Checkout 1 for $977.08" at bounding box center [1023, 265] width 192 height 25
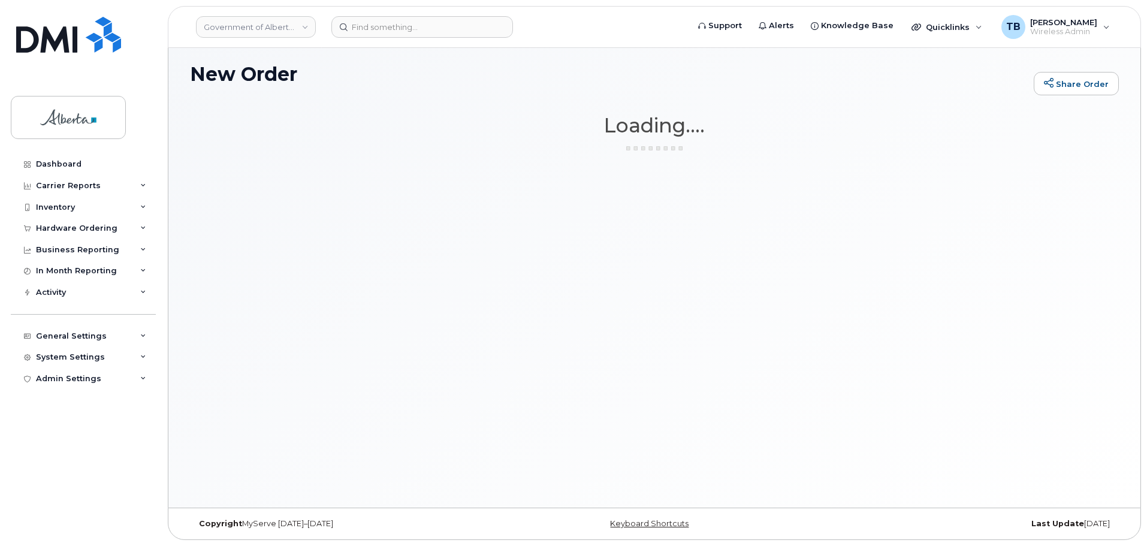
scroll to position [6, 0]
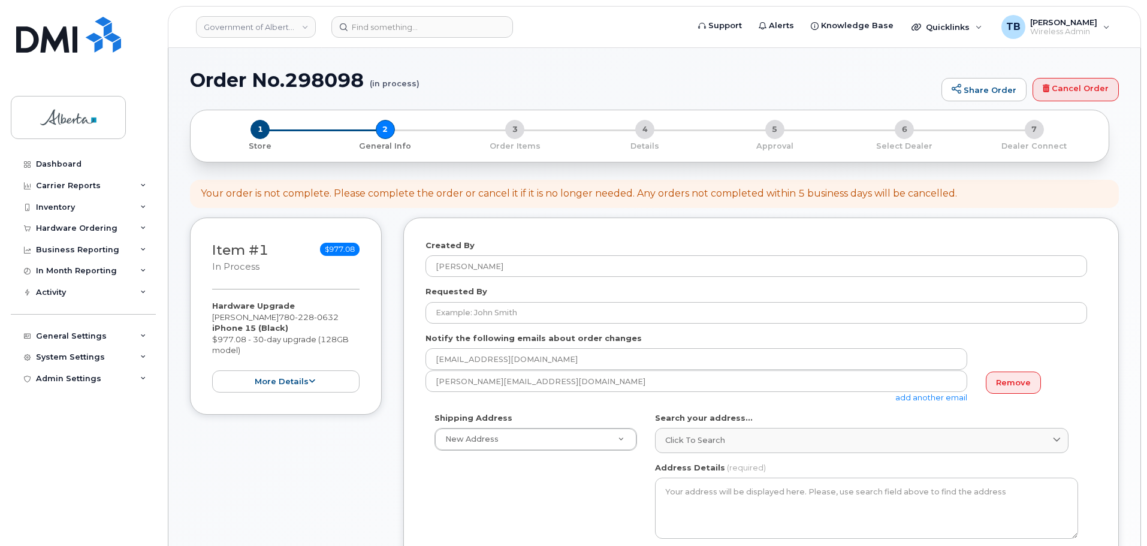
select select
click at [332, 79] on h1 "Order No.298098 (in process)" at bounding box center [562, 79] width 745 height 21
copy h1 "298098"
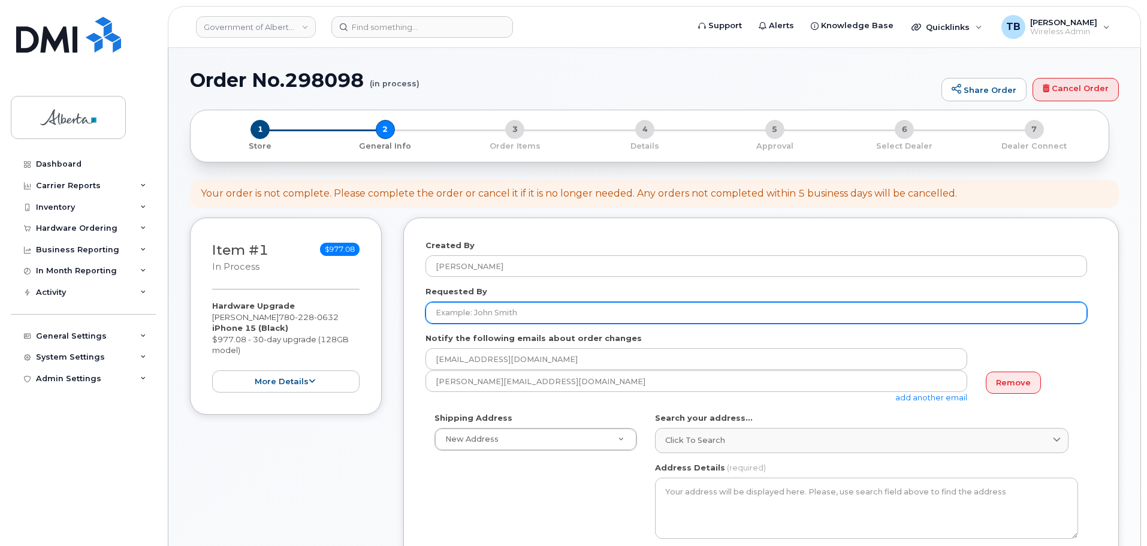
click at [440, 313] on input "Requested By" at bounding box center [755, 313] width 661 height 22
paste input "[PERSON_NAME]"
type input "[PERSON_NAME]"
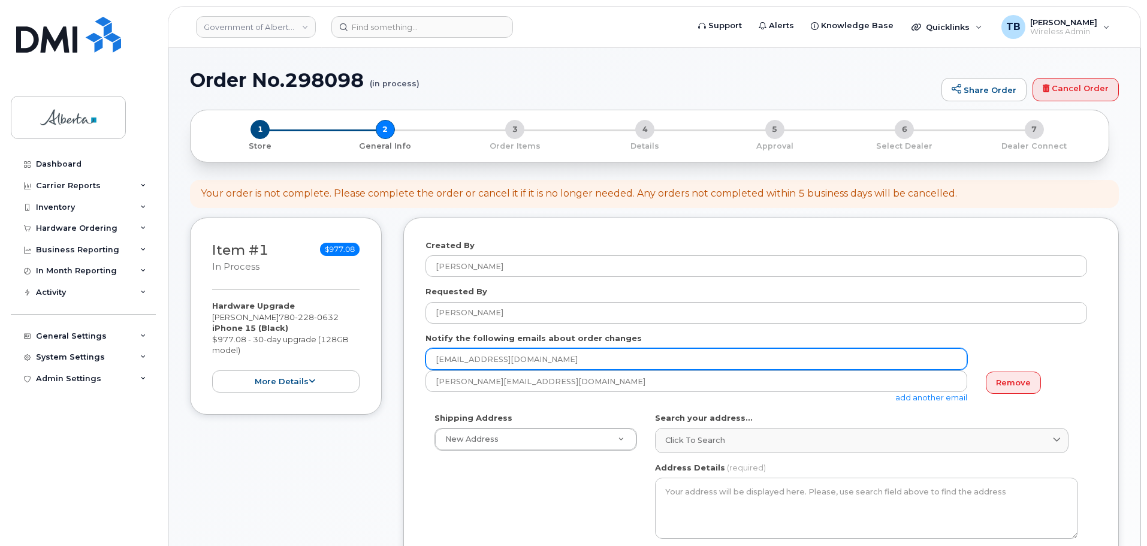
drag, startPoint x: 570, startPoint y: 356, endPoint x: 327, endPoint y: 347, distance: 242.8
paste input "[PERSON_NAME].[PERSON_NAME]"
type input "[PERSON_NAME][EMAIL_ADDRESS][PERSON_NAME][DOMAIN_NAME]"
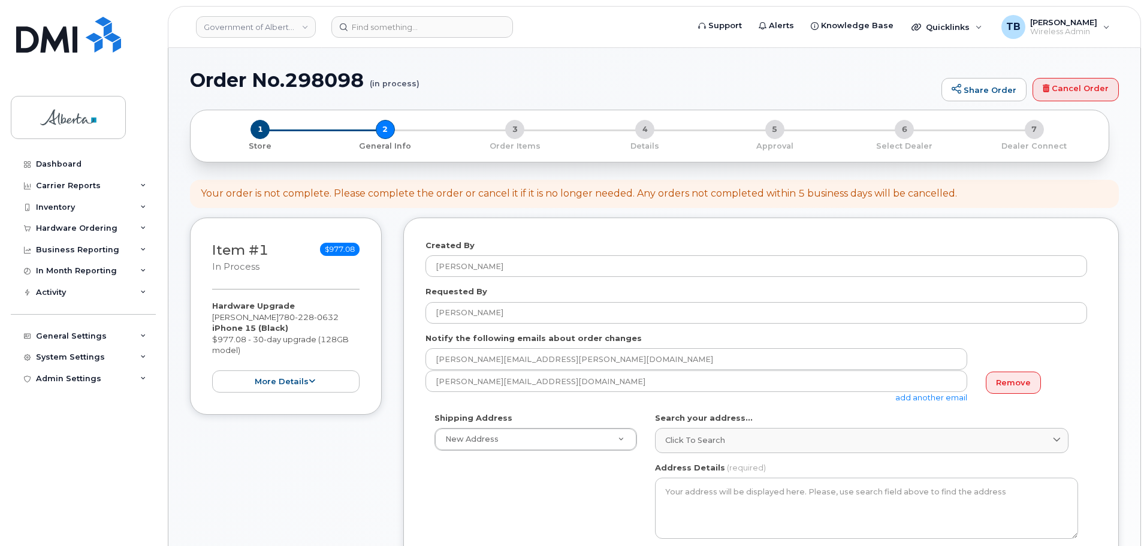
click at [1012, 383] on link "Remove" at bounding box center [1012, 382] width 55 height 22
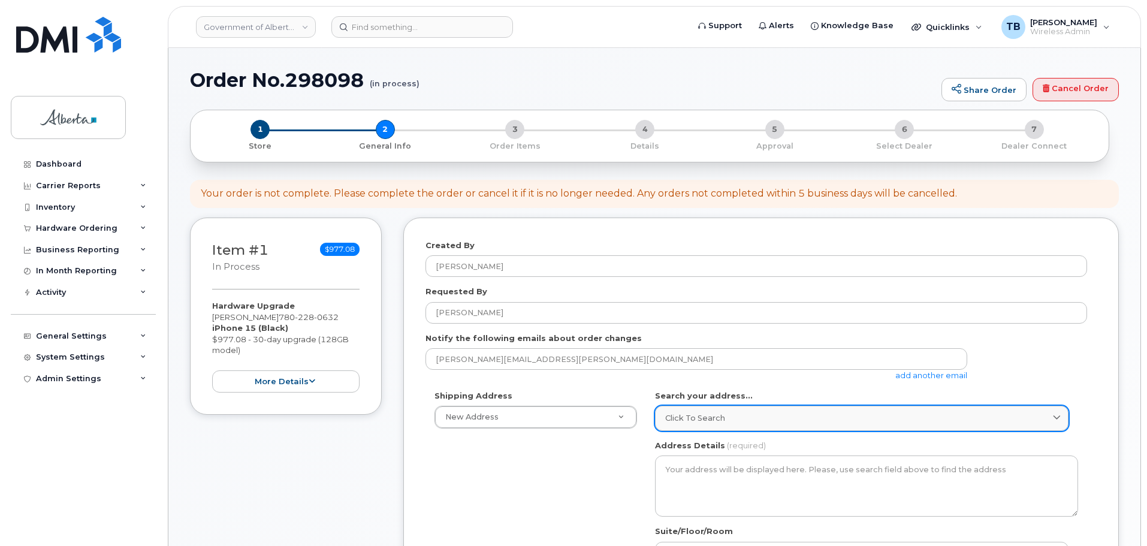
click at [709, 417] on span "Click to search" at bounding box center [695, 417] width 60 height 11
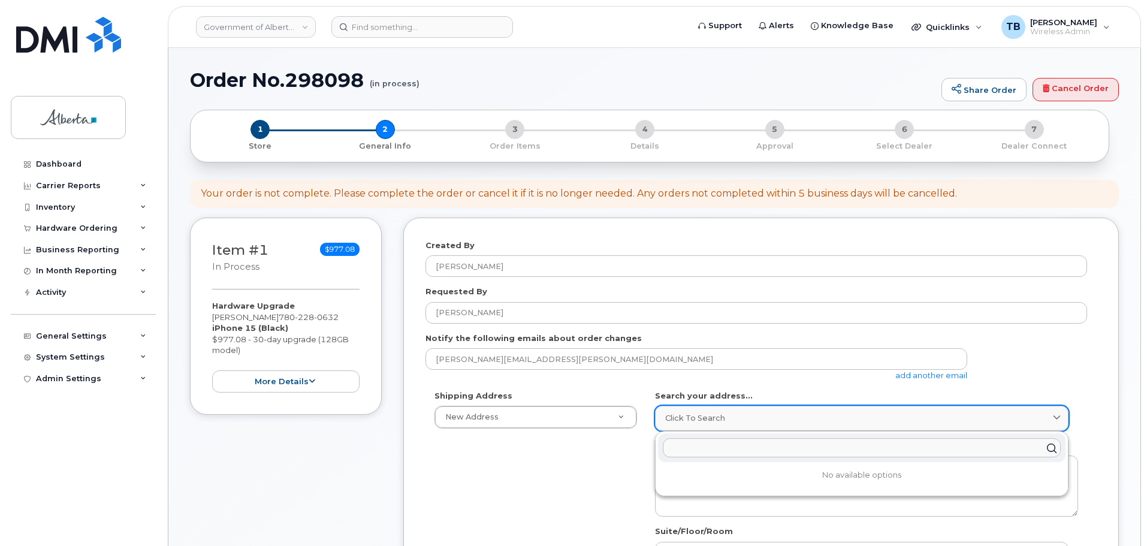
paste input "[STREET_ADDRESS]"
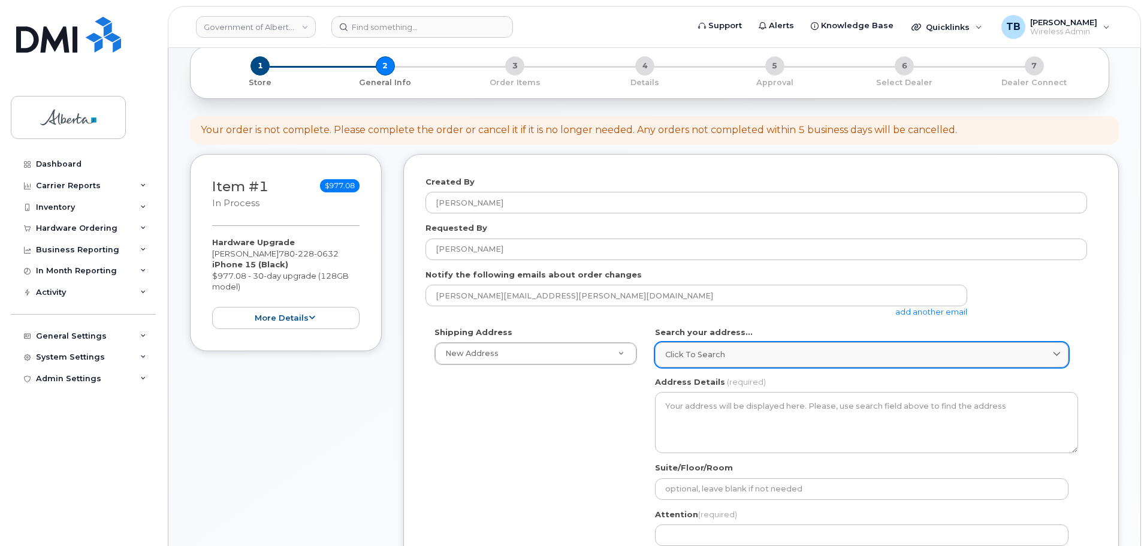
click at [672, 361] on link "Click to search" at bounding box center [861, 354] width 413 height 25
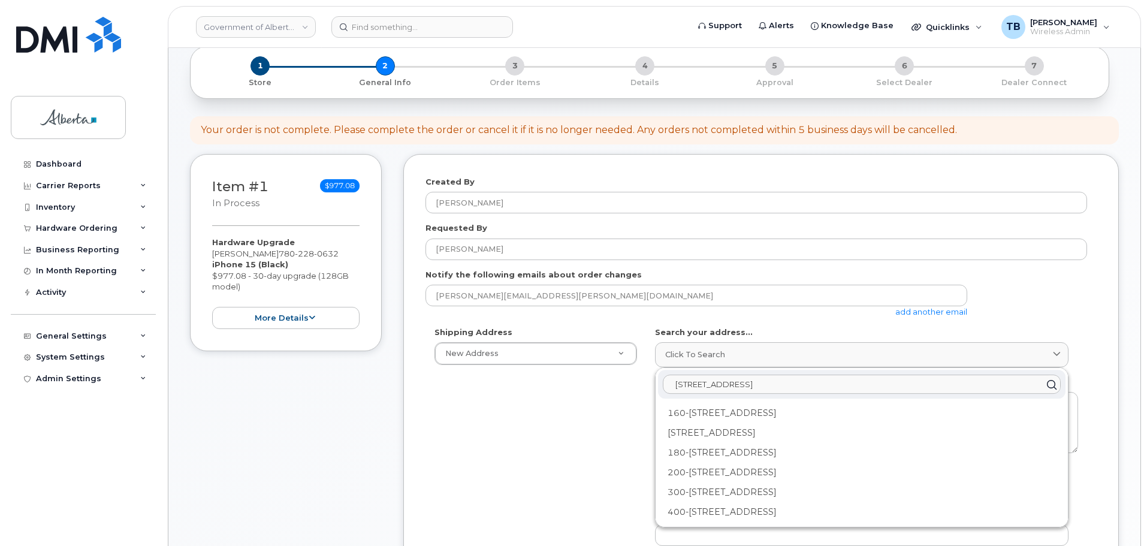
drag, startPoint x: 683, startPoint y: 386, endPoint x: 629, endPoint y: 385, distance: 53.9
click at [630, 385] on div "Shipping Address New Address New Address 9915 Franklin Ave 10001 Hoppe Avenue -…" at bounding box center [755, 463] width 661 height 275
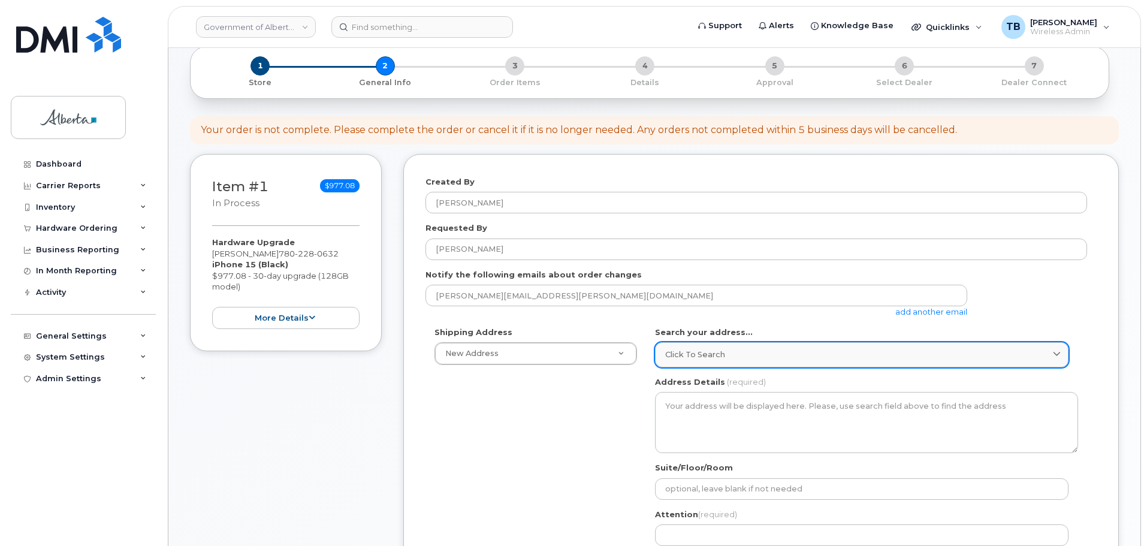
click at [669, 345] on link "Click to search" at bounding box center [861, 354] width 413 height 25
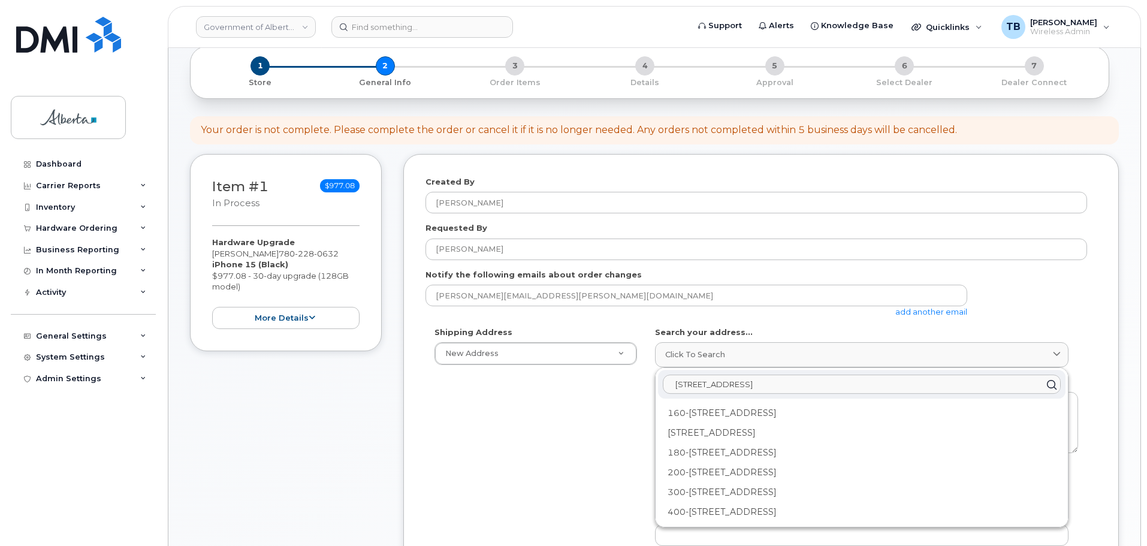
type input "10130 - 99 Avenue"
click at [562, 366] on div "Shipping Address New Address New Address 9915 Franklin Ave 10001 Hoppe Avenue -…" at bounding box center [755, 463] width 661 height 275
drag, startPoint x: 562, startPoint y: 366, endPoint x: 558, endPoint y: 361, distance: 6.4
click at [560, 362] on div "Shipping Address New Address New Address 9915 Franklin Ave 10001 Hoppe Avenue -…" at bounding box center [755, 463] width 661 height 275
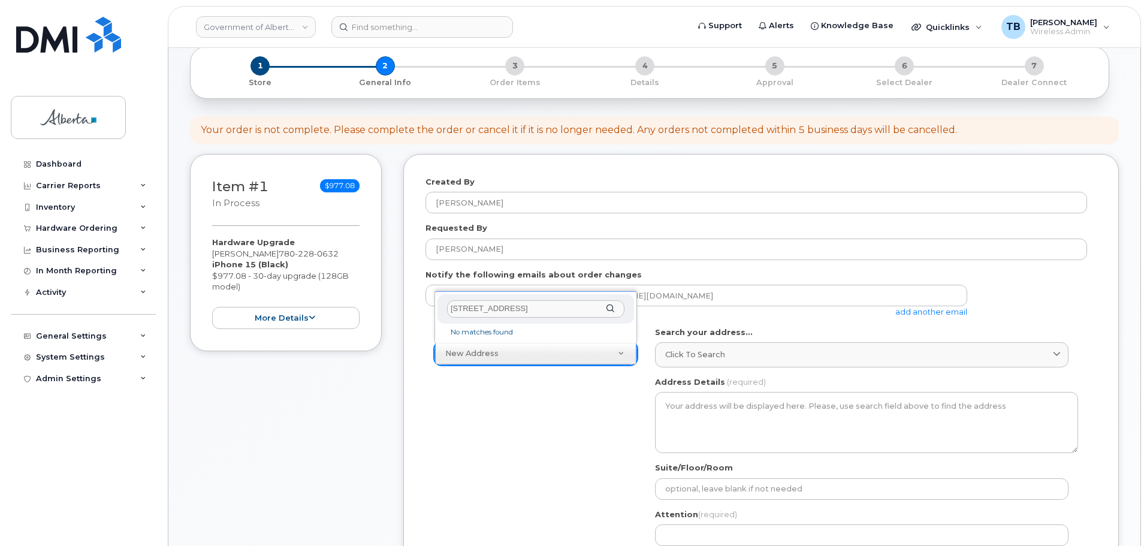
drag, startPoint x: 454, startPoint y: 307, endPoint x: 429, endPoint y: 308, distance: 25.2
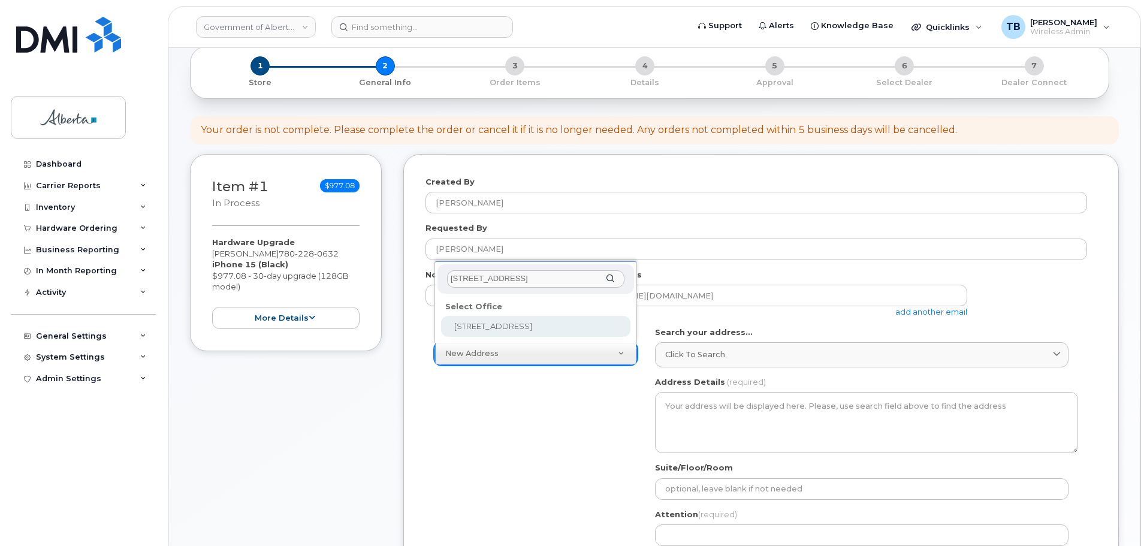
type input "10130 - 99 Avenue"
select select
type textarea "10130 - 99 Avenue Grande Prairie Alberta T8V2V4"
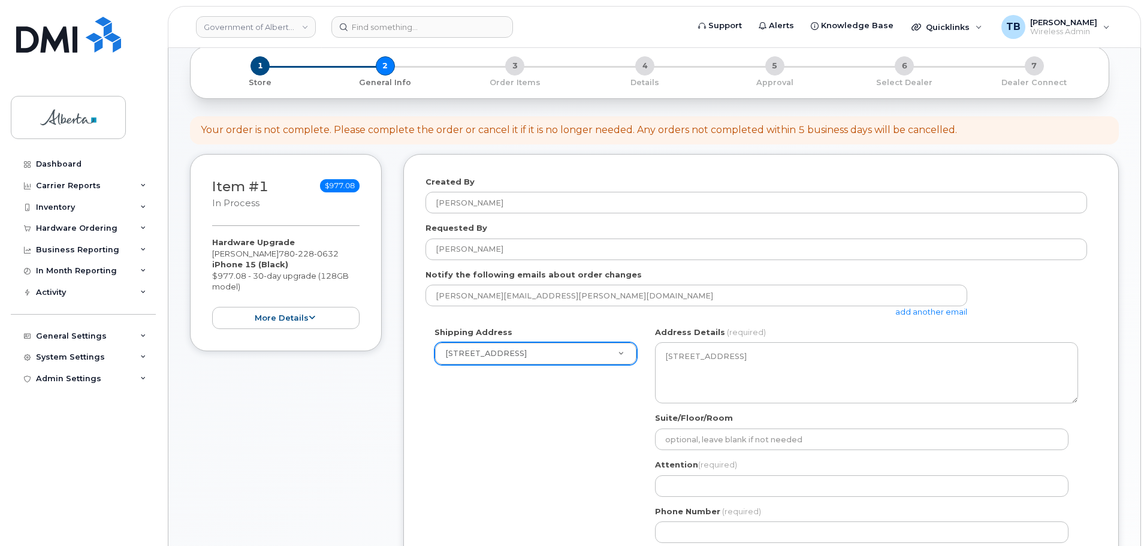
click at [685, 423] on label "Suite/Floor/Room" at bounding box center [694, 417] width 78 height 11
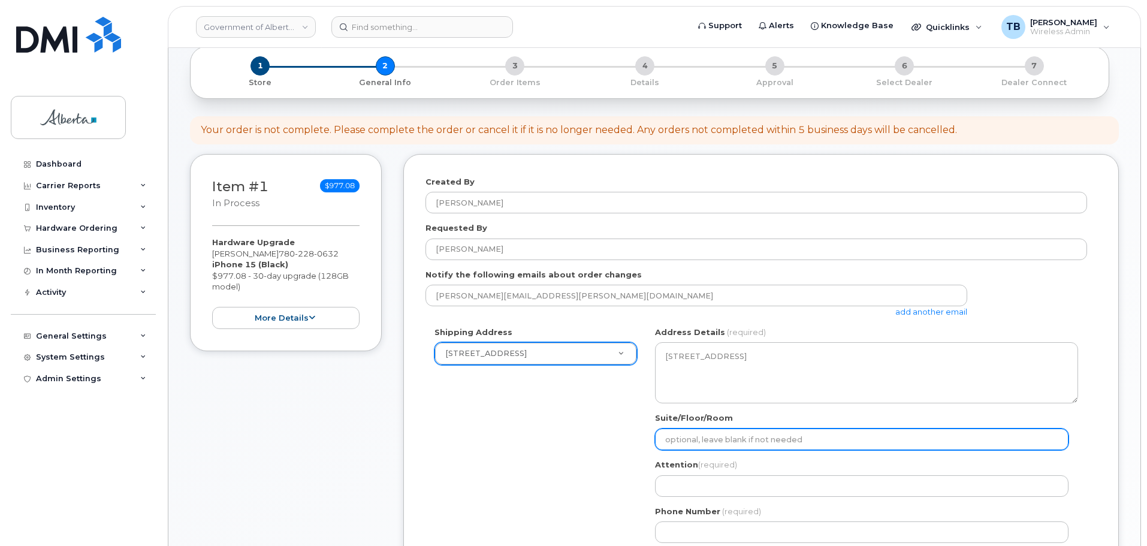
click at [685, 428] on input "Suite/Floor/Room" at bounding box center [861, 439] width 413 height 22
paste input "2nd Floor"
select select
type input "2nd Floor"
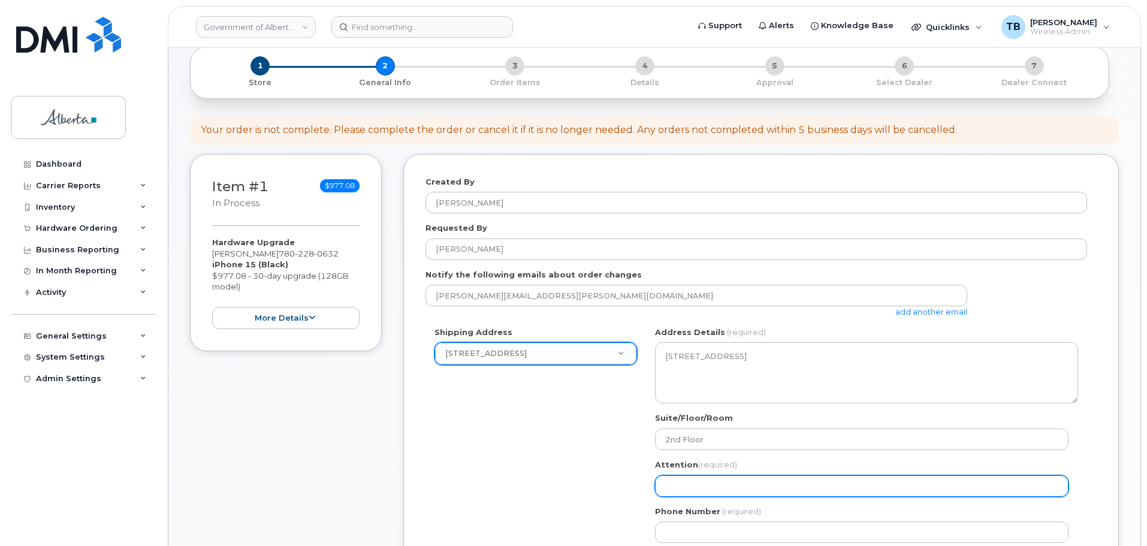
click at [700, 494] on input "Attention (required)" at bounding box center [861, 486] width 413 height 22
paste input "[PERSON_NAME]"
select select
type input "[PERSON_NAME]"
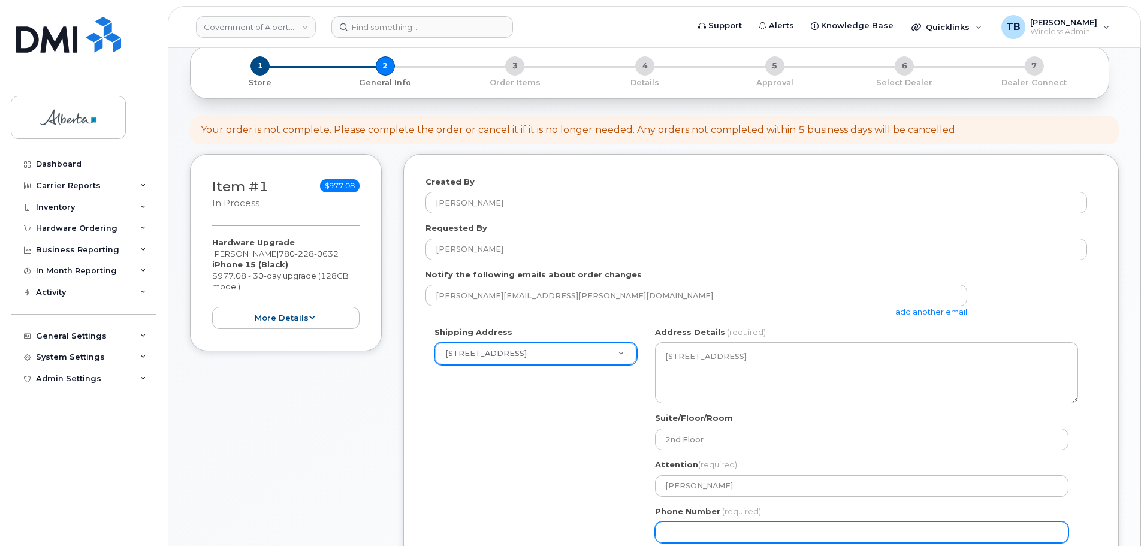
click at [680, 522] on input "Phone Number" at bounding box center [861, 532] width 413 height 22
paste input "7806035394"
select select
type input "7806035394"
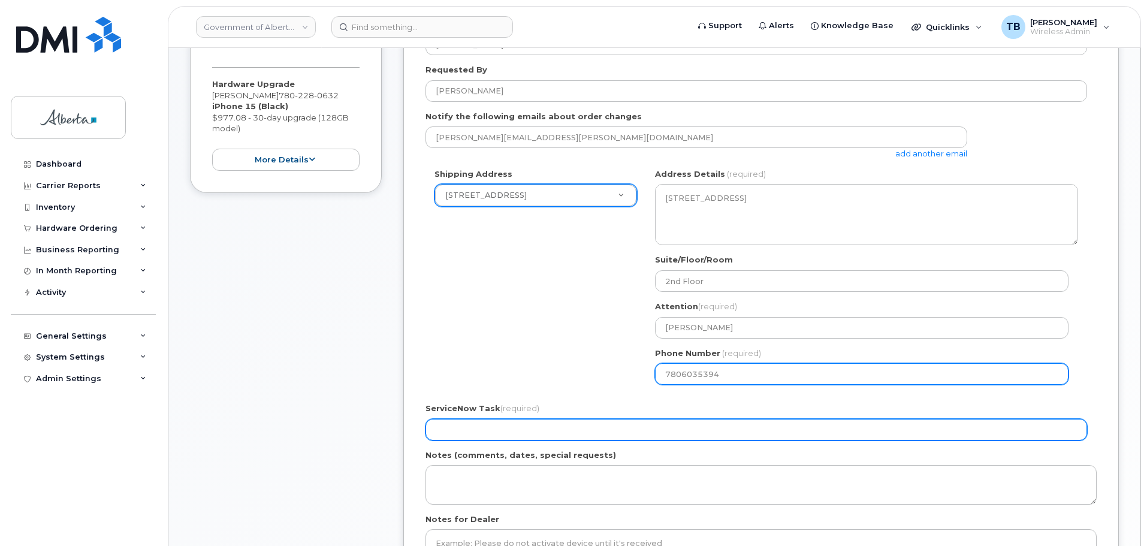
scroll to position [243, 0]
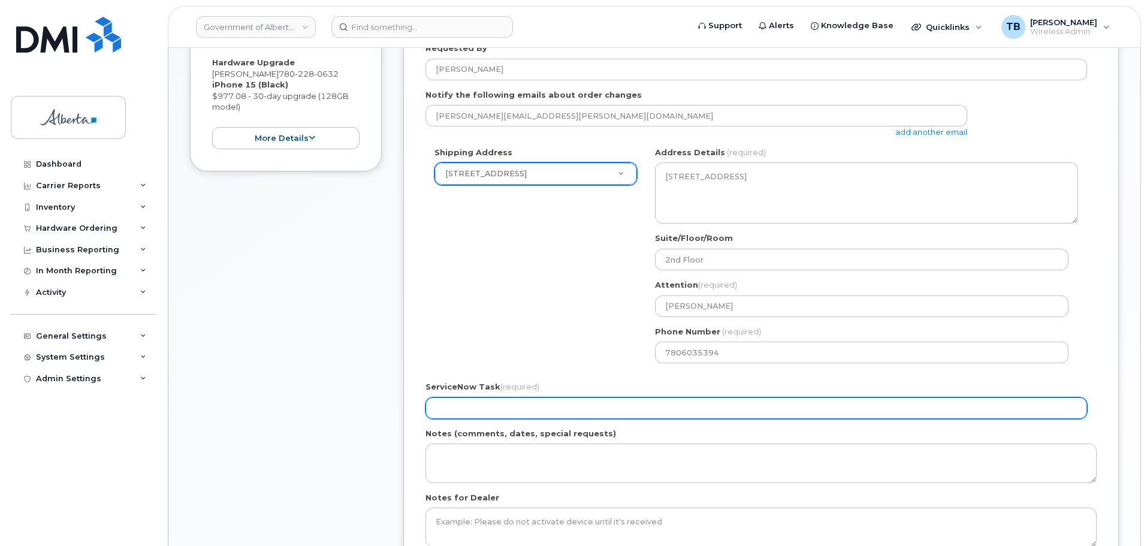
click at [476, 407] on input "ServiceNow Task (required)" at bounding box center [755, 408] width 661 height 22
paste input "SCTASK0829473"
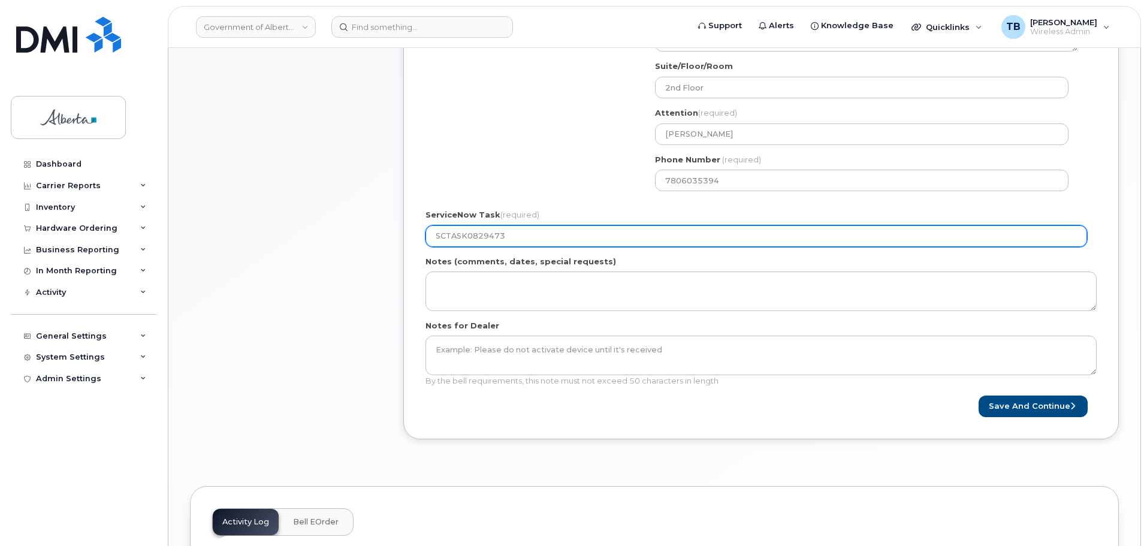
scroll to position [423, 0]
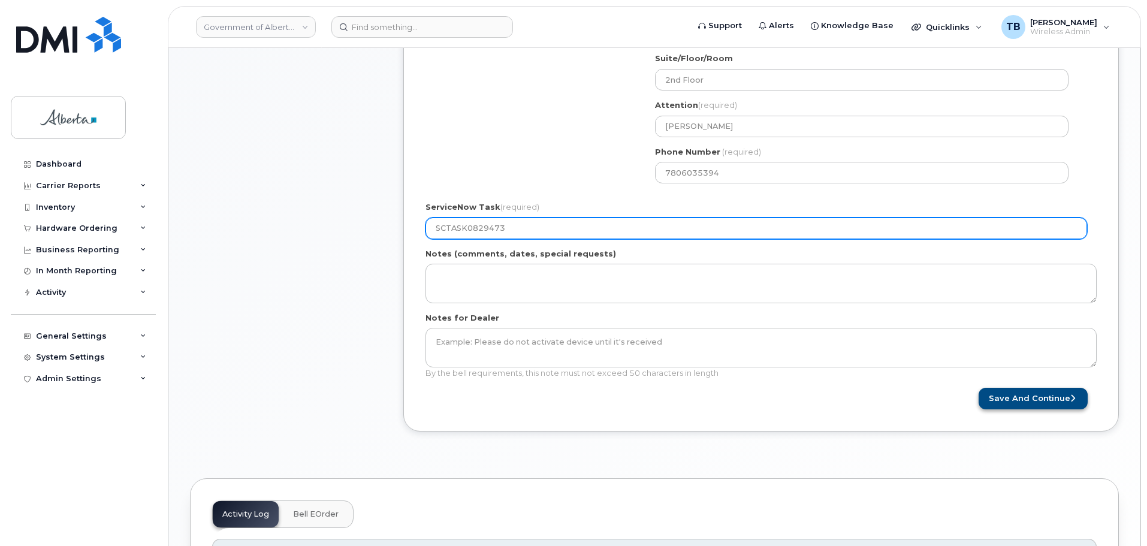
type input "SCTASK0829473"
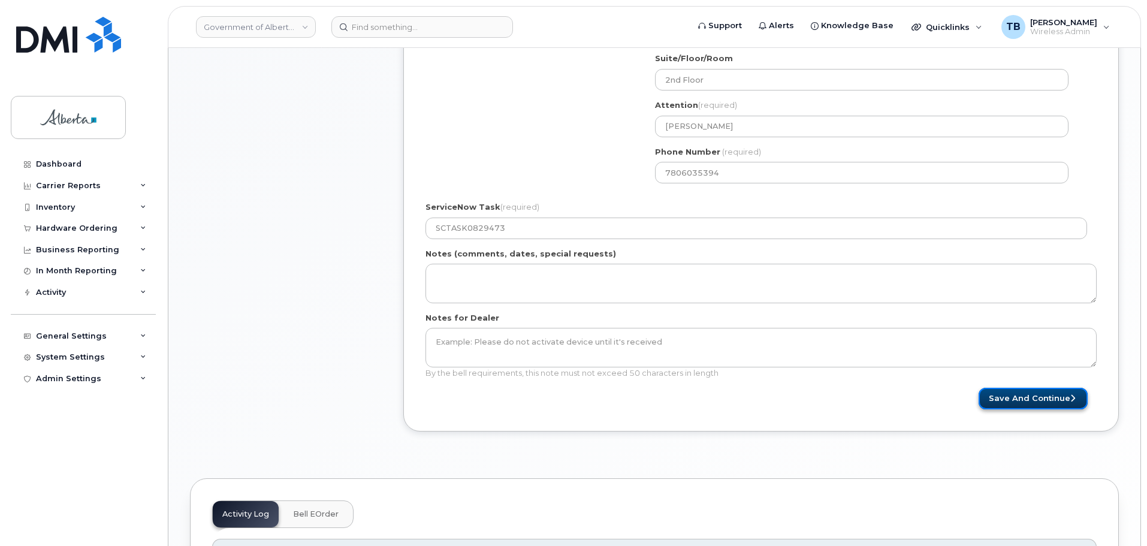
click at [1009, 390] on button "Save and Continue" at bounding box center [1032, 399] width 109 height 22
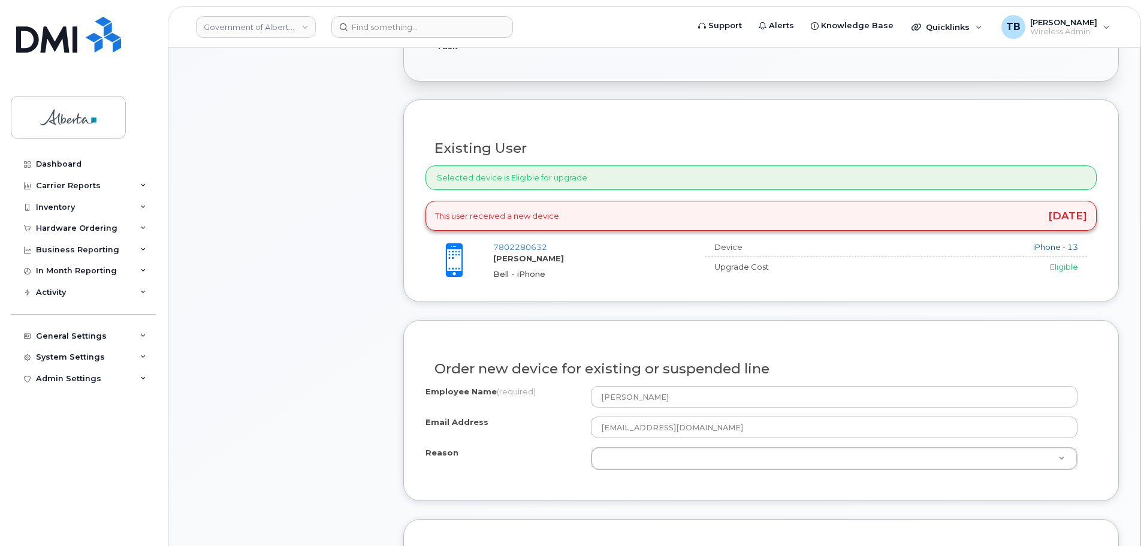
scroll to position [479, 0]
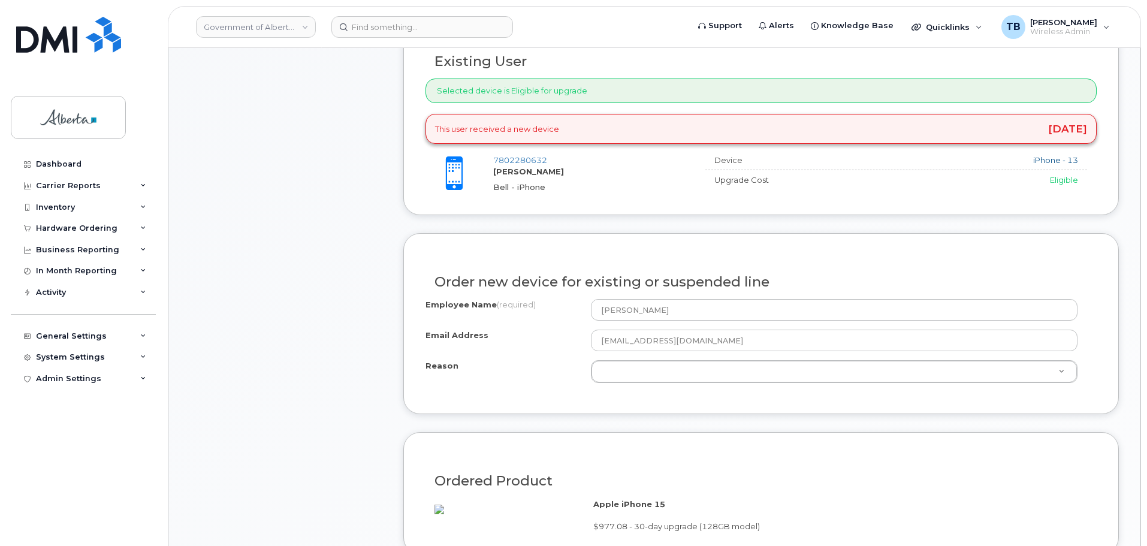
click at [633, 358] on div "Employee Name (required) Ayobami Oyetunde Email Address Ayobami.Oyetunde@gov.ab…" at bounding box center [760, 341] width 671 height 84
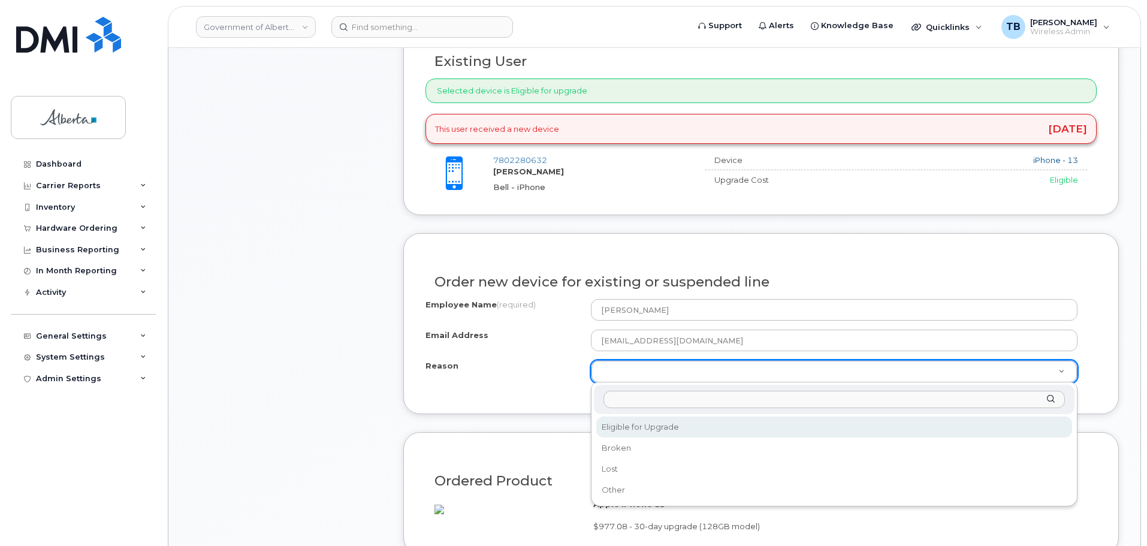
select select "eligible_for_upgrade"
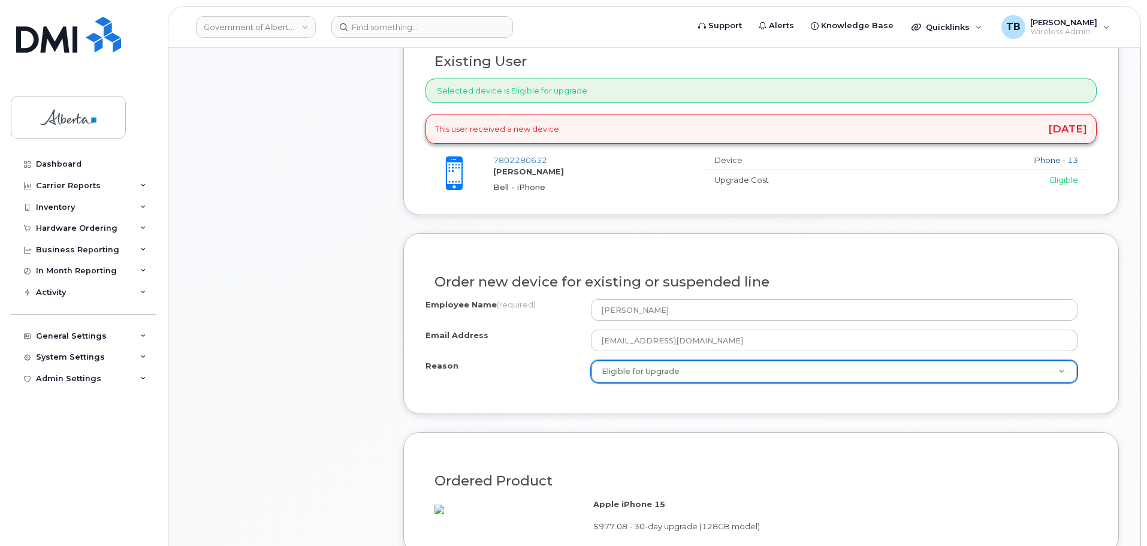
click at [327, 396] on div "Item #1 in process $977.08 Hardware Upgrade Ayobami Oyetunde 780 228 0632 iPhon…" at bounding box center [286, 335] width 192 height 1195
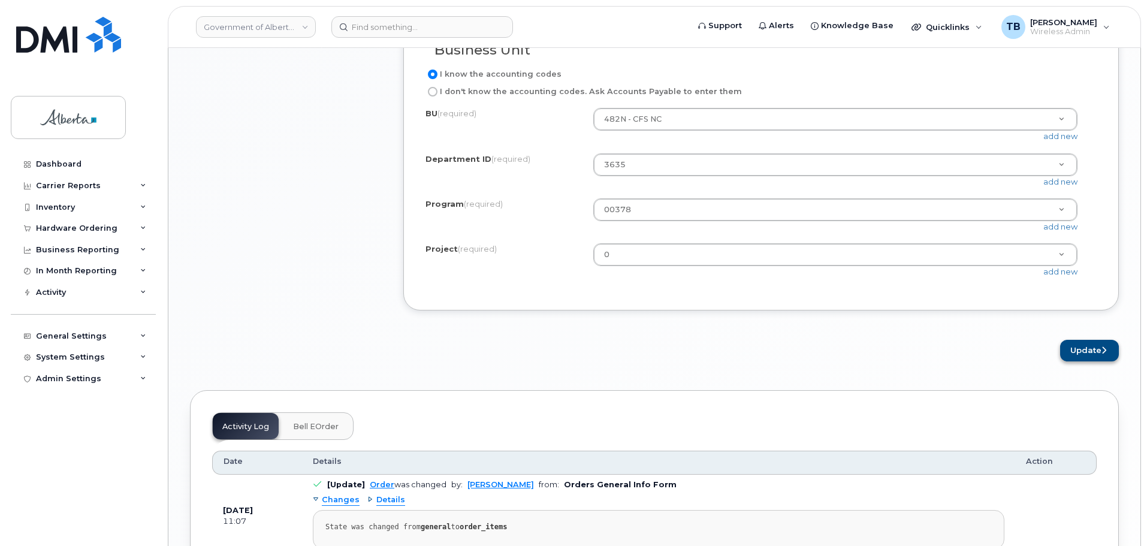
scroll to position [1078, 0]
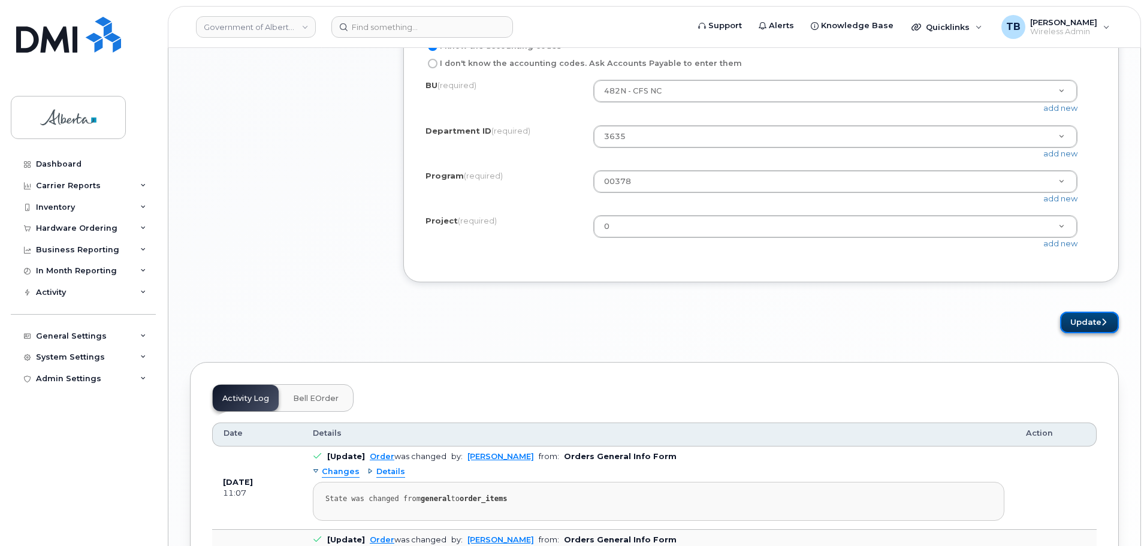
click at [1096, 334] on button "Update" at bounding box center [1089, 323] width 59 height 22
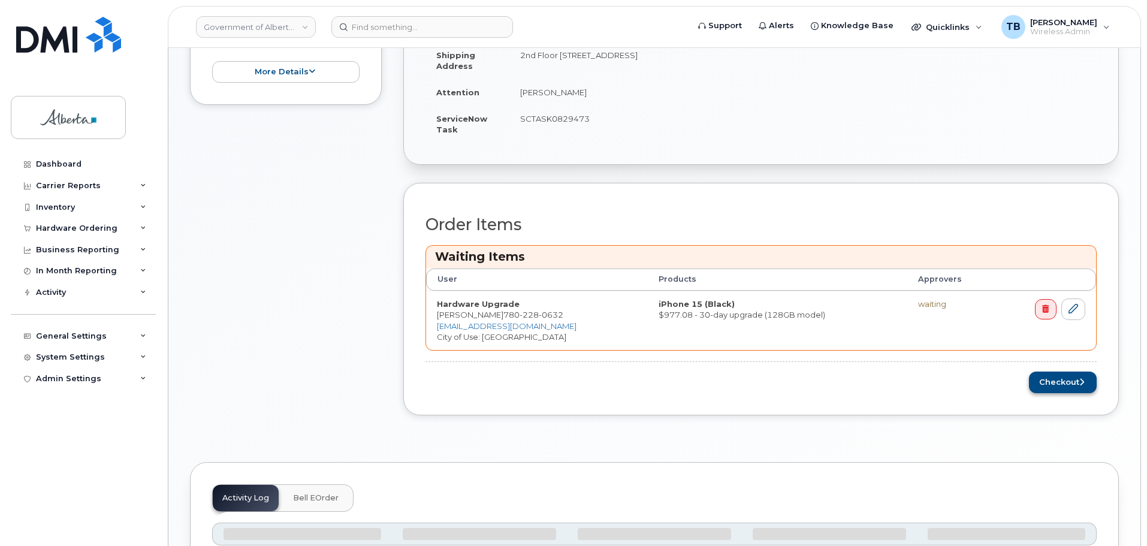
scroll to position [419, 0]
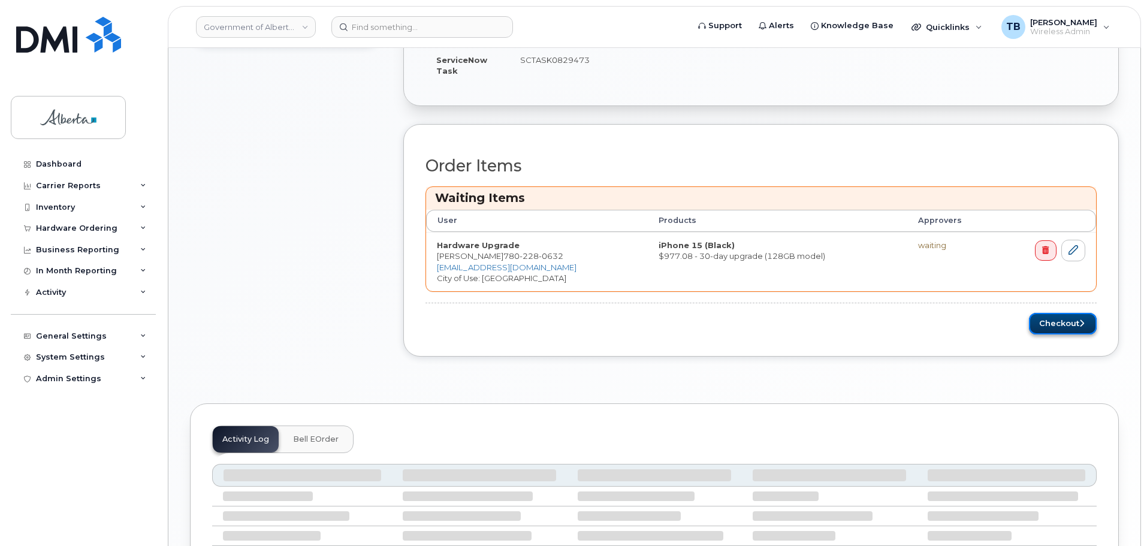
click at [1058, 322] on button "Checkout" at bounding box center [1063, 324] width 68 height 22
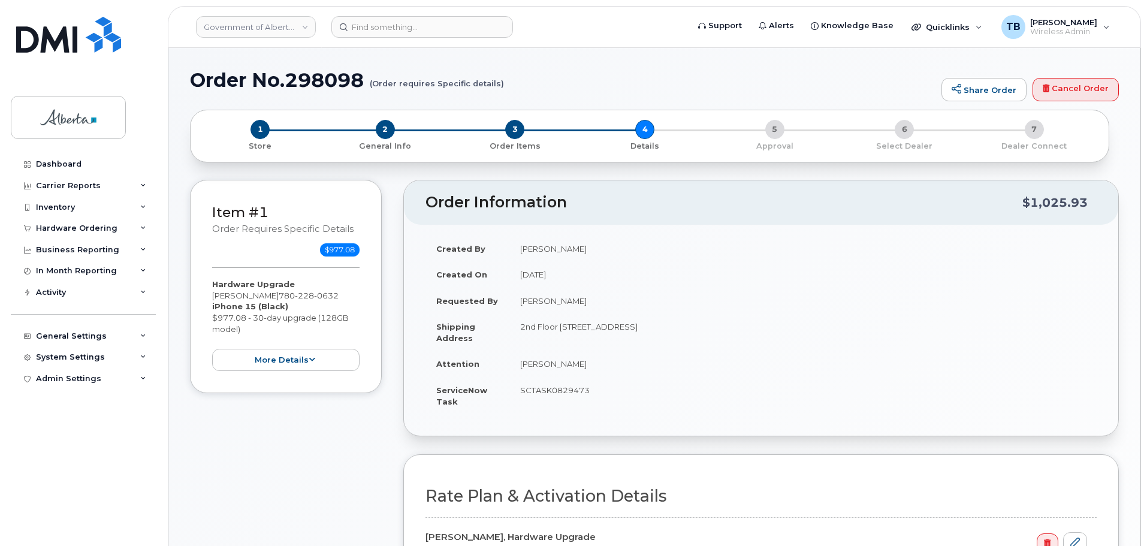
select select
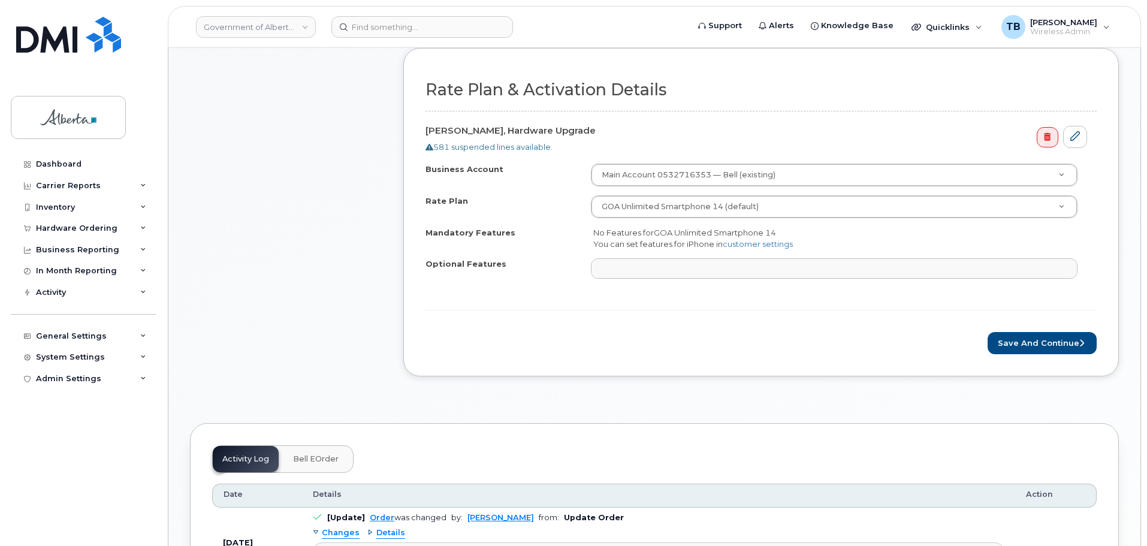
scroll to position [539, 0]
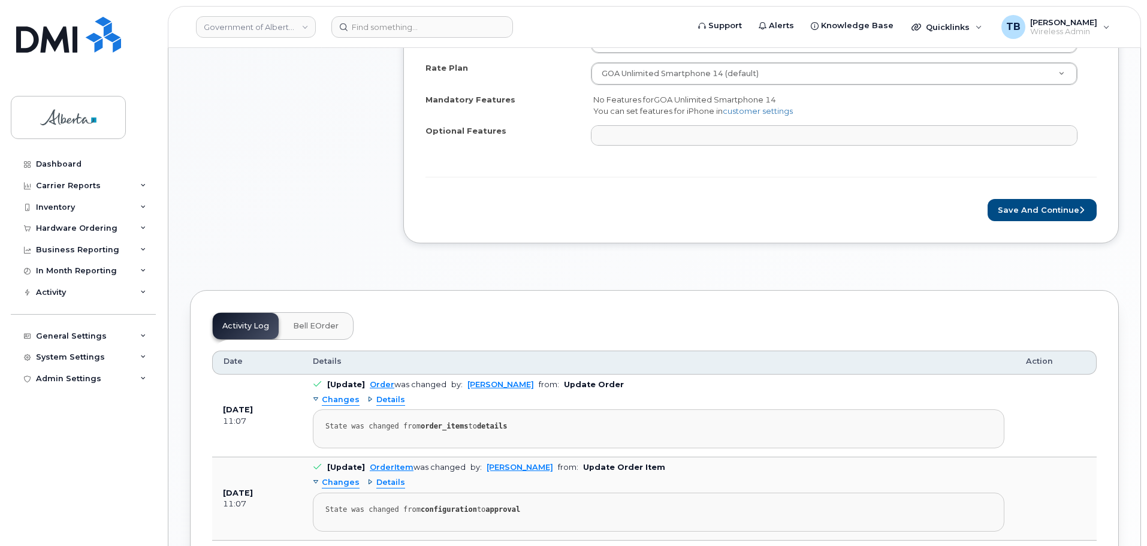
click at [1019, 196] on form "Rate Plan & Activation Details Ayobami Oyetunde, Hardware Upgrade 581 suspended…" at bounding box center [760, 84] width 671 height 273
drag, startPoint x: 1016, startPoint y: 205, endPoint x: 993, endPoint y: 220, distance: 27.2
click at [1015, 207] on button "Save and Continue" at bounding box center [1041, 210] width 109 height 22
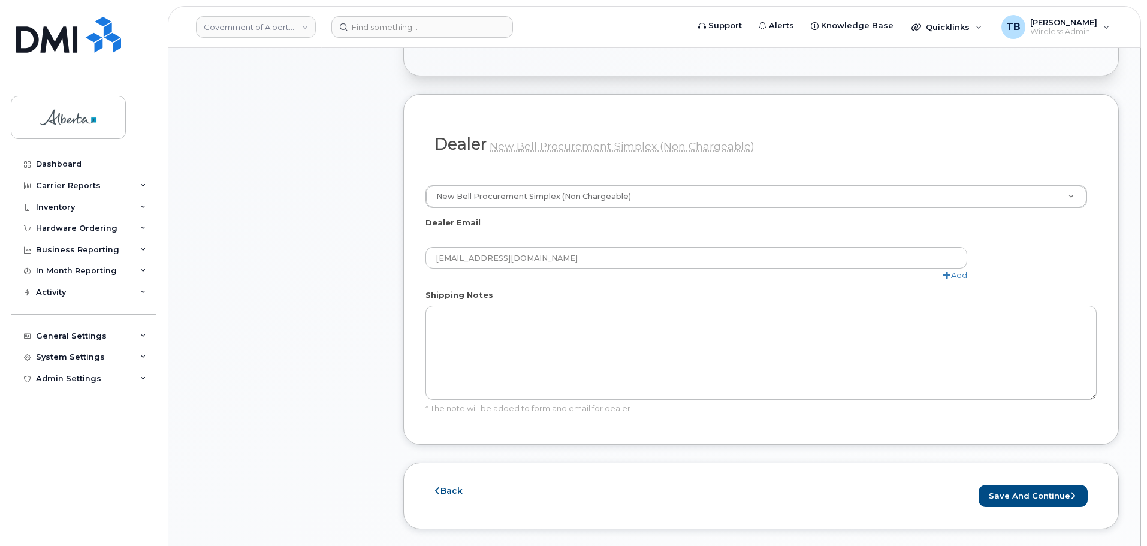
scroll to position [659, 0]
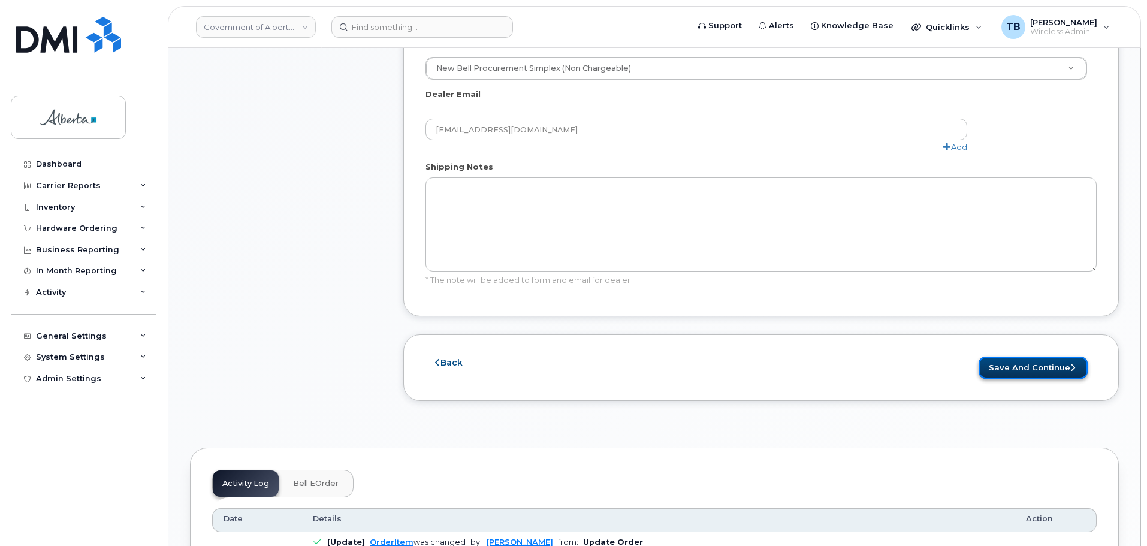
click at [1011, 367] on button "Save and Continue" at bounding box center [1032, 367] width 109 height 22
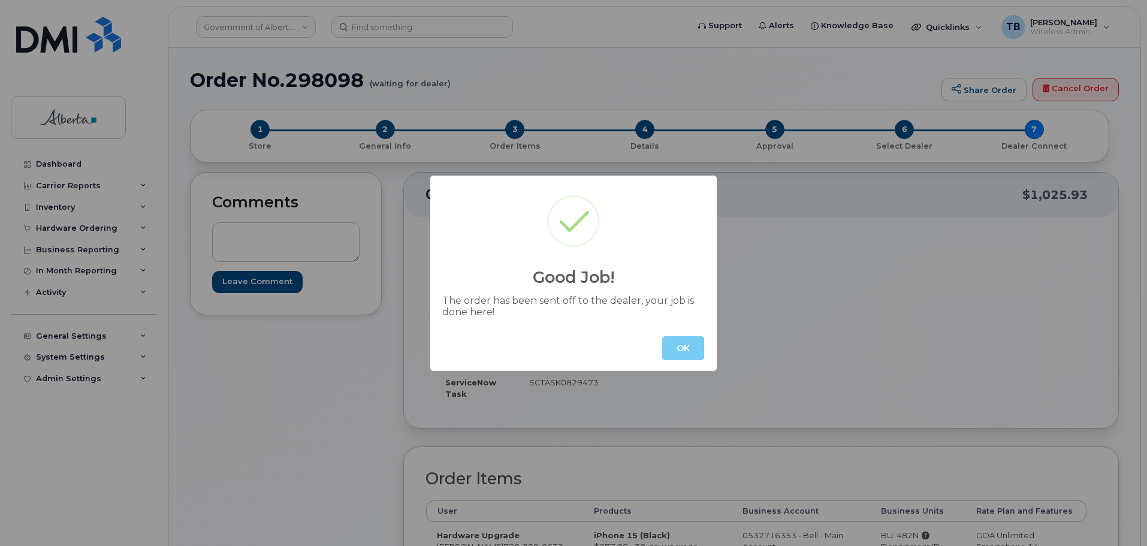
click at [682, 348] on button "OK" at bounding box center [683, 348] width 42 height 24
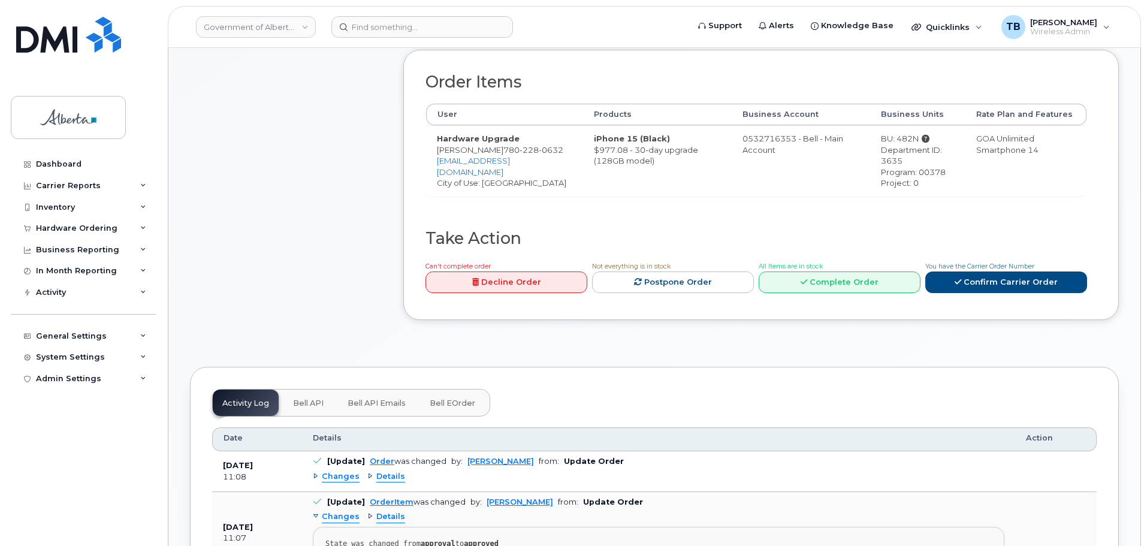
scroll to position [419, 0]
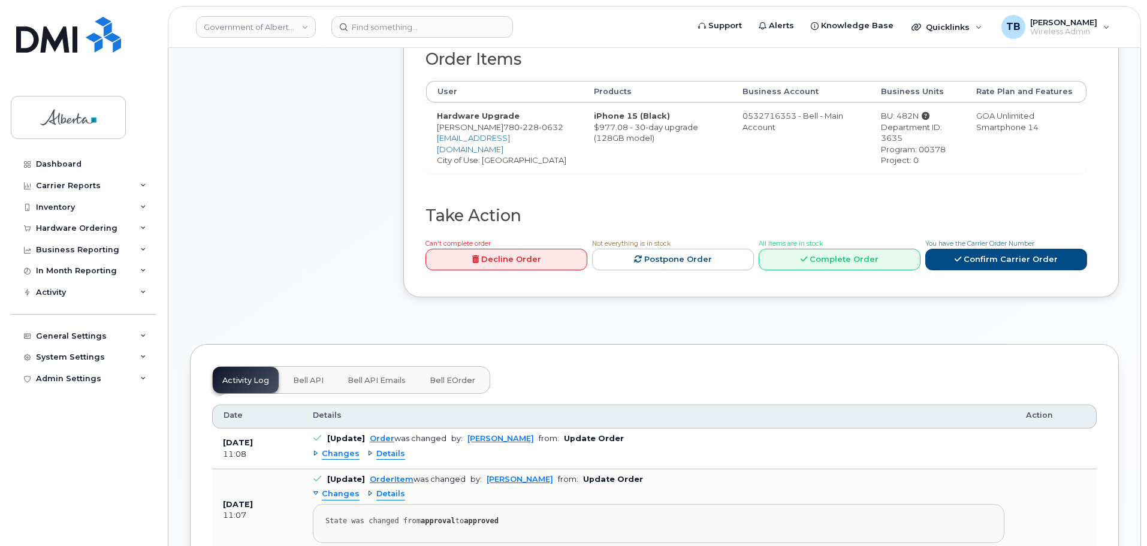
click at [314, 384] on span "Bell API" at bounding box center [308, 381] width 31 height 10
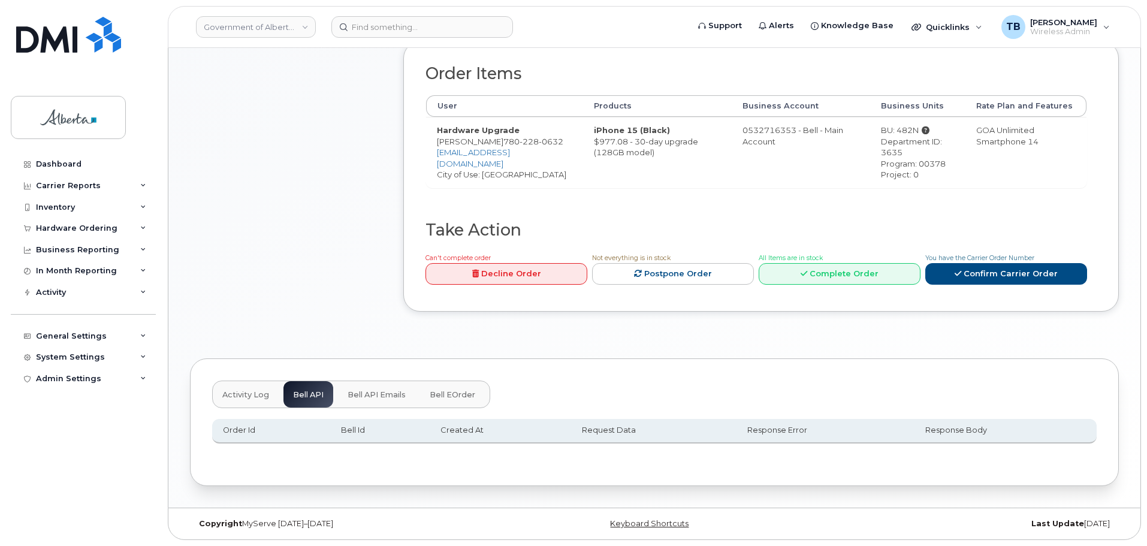
scroll to position [405, 0]
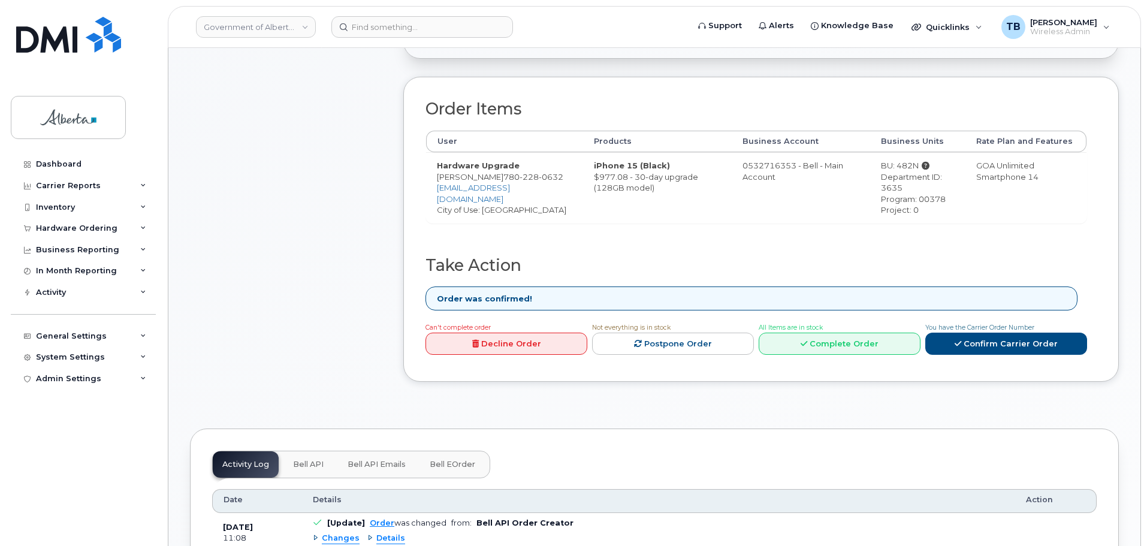
scroll to position [479, 0]
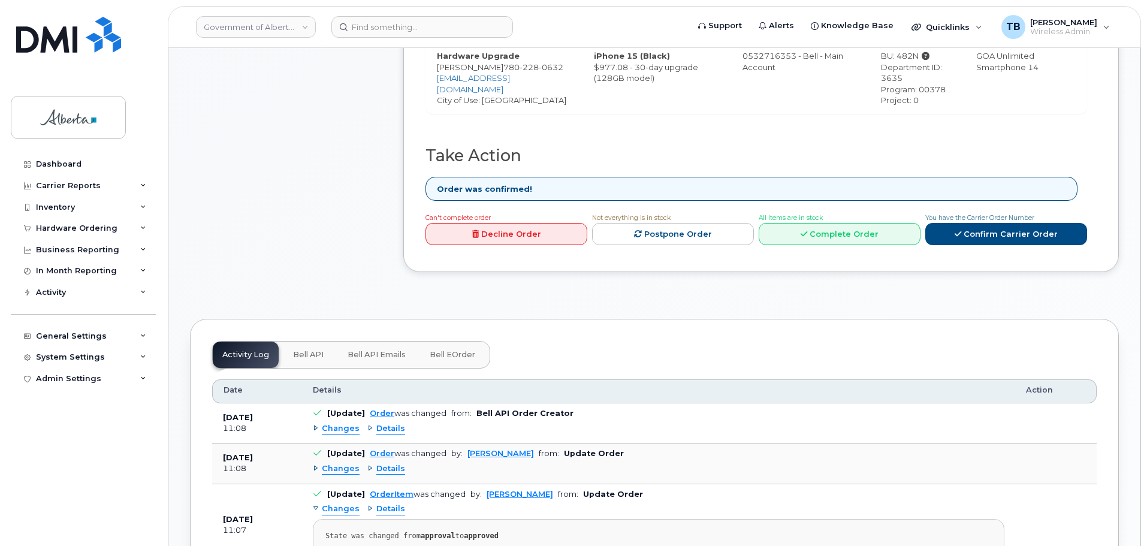
click at [302, 360] on button "Bell API" at bounding box center [308, 354] width 50 height 26
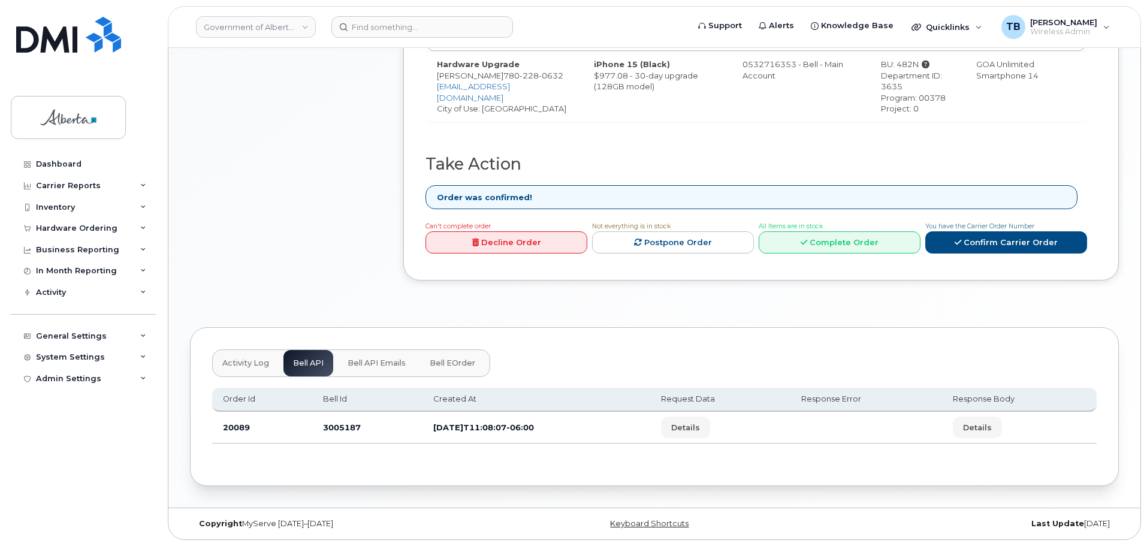
scroll to position [471, 0]
click at [334, 430] on td "3005187" at bounding box center [367, 428] width 110 height 32
drag, startPoint x: 334, startPoint y: 429, endPoint x: 326, endPoint y: 429, distance: 8.4
click at [326, 429] on td "3005187" at bounding box center [367, 428] width 110 height 32
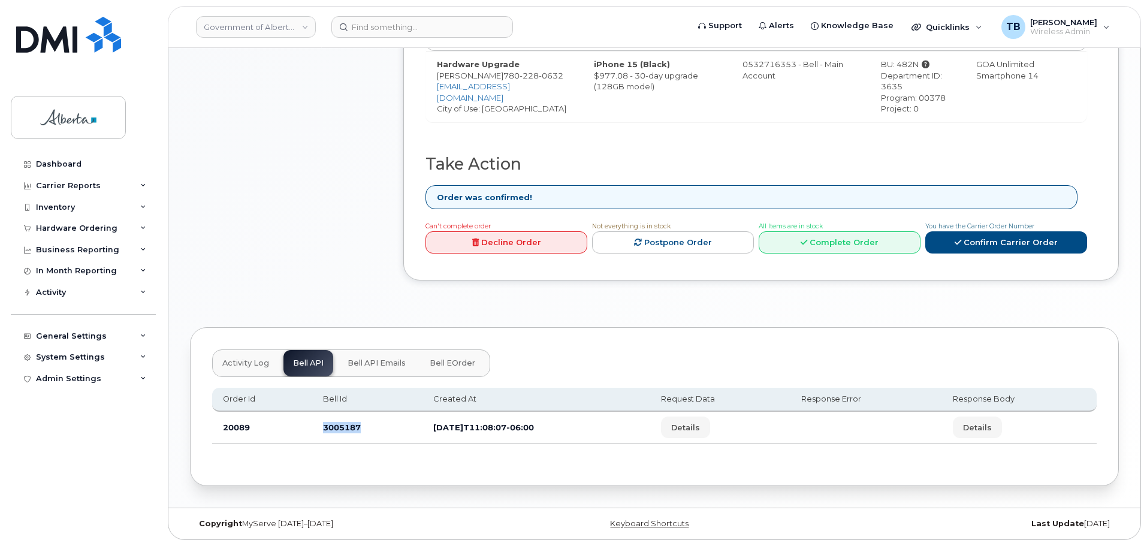
click at [326, 429] on td "3005187" at bounding box center [367, 428] width 110 height 32
copy td "3005187"
click at [524, 77] on span "780 228 0632" at bounding box center [533, 76] width 60 height 10
drag, startPoint x: 517, startPoint y: 75, endPoint x: 563, endPoint y: 75, distance: 45.5
click at [563, 75] on td "Hardware Upgrade Ayobami Oyetunde 780 228 0632 Ayobami.Oyetunde@gov.ab.ca City …" at bounding box center [504, 86] width 157 height 71
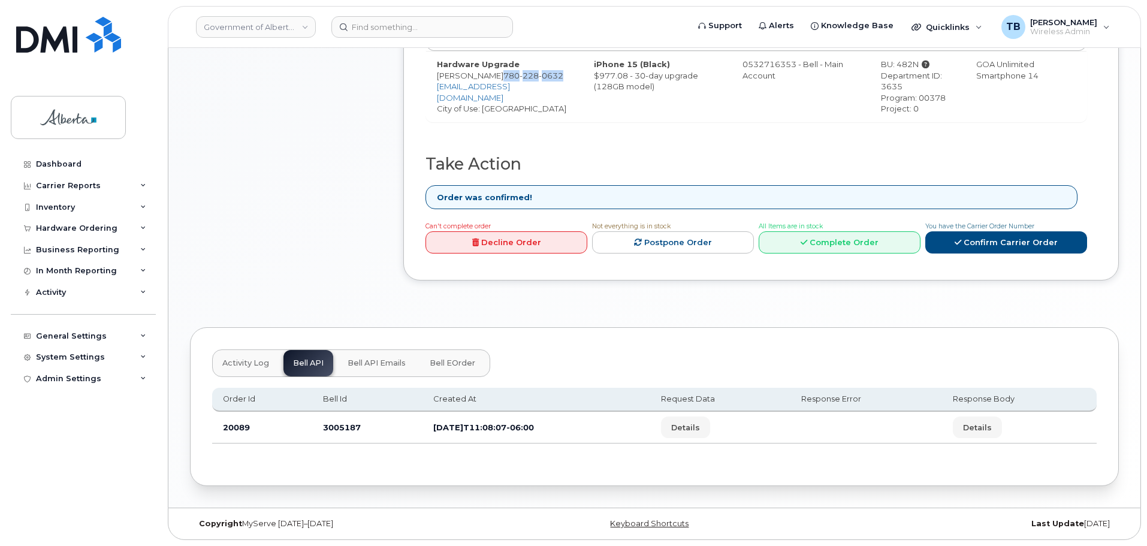
drag, startPoint x: 486, startPoint y: 84, endPoint x: 515, endPoint y: 74, distance: 29.9
click at [515, 74] on td "Hardware Upgrade Ayobami Oyetunde 780 228 0632 Ayobami.Oyetunde@gov.ab.ca City …" at bounding box center [504, 86] width 157 height 71
copy span "780 228 0632"
click at [408, 32] on input at bounding box center [422, 27] width 182 height 22
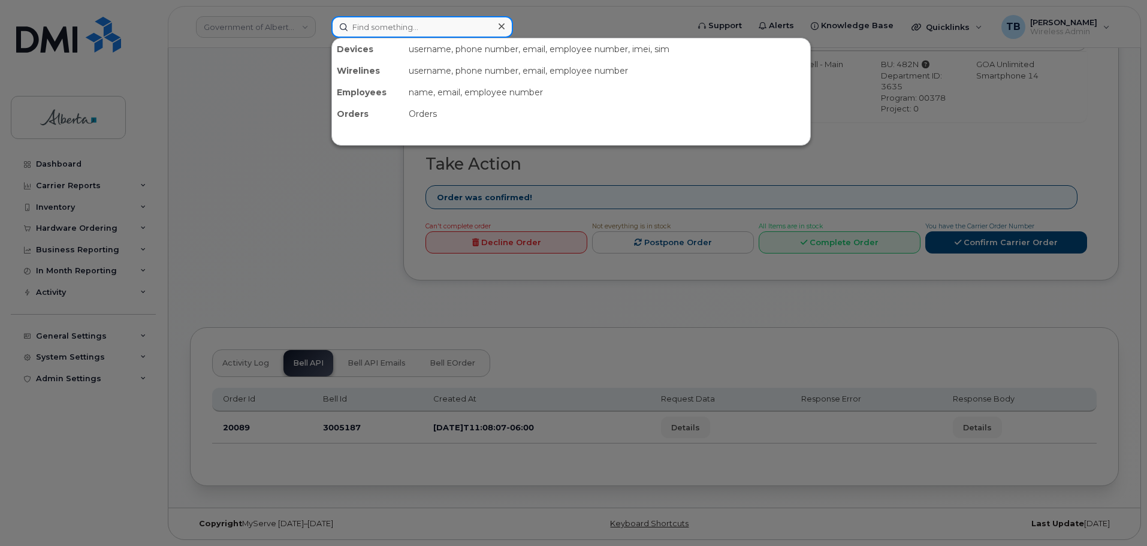
paste input "7802280632"
type input "7802280632"
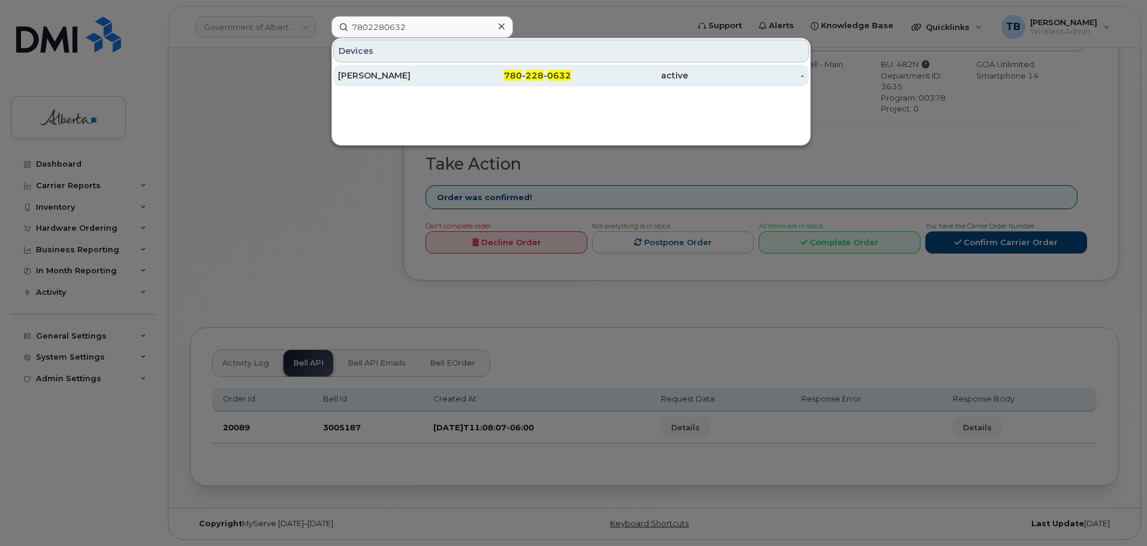
click at [382, 78] on div "[PERSON_NAME]" at bounding box center [396, 75] width 117 height 12
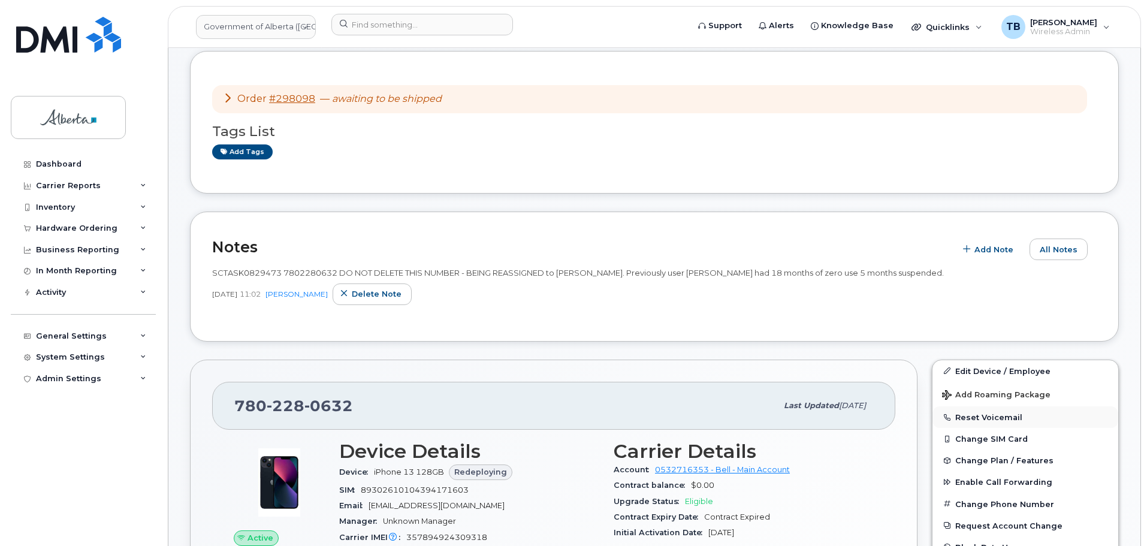
scroll to position [120, 0]
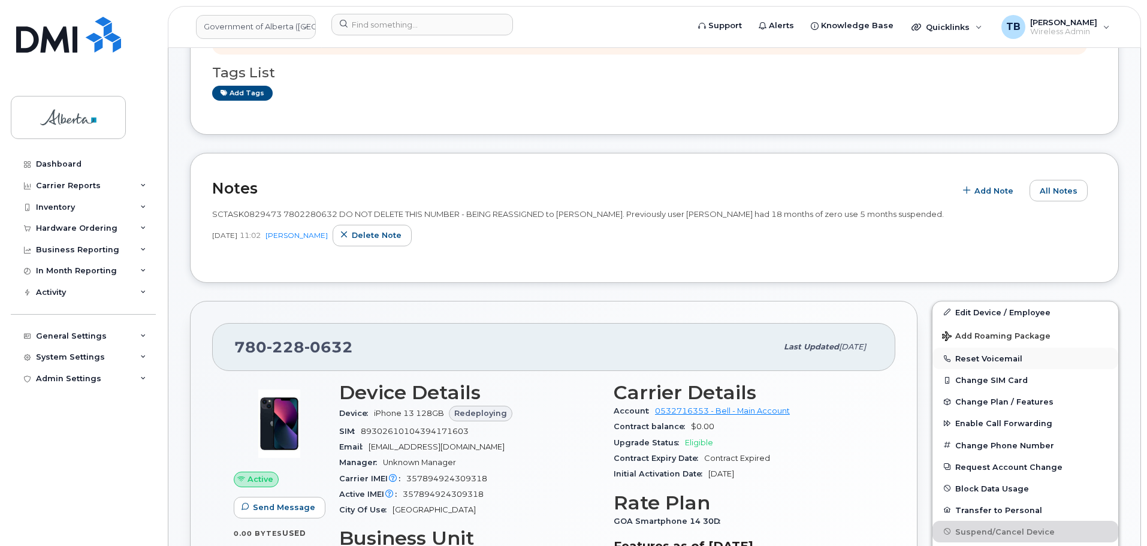
click at [981, 364] on button "Reset Voicemail" at bounding box center [1025, 358] width 186 height 22
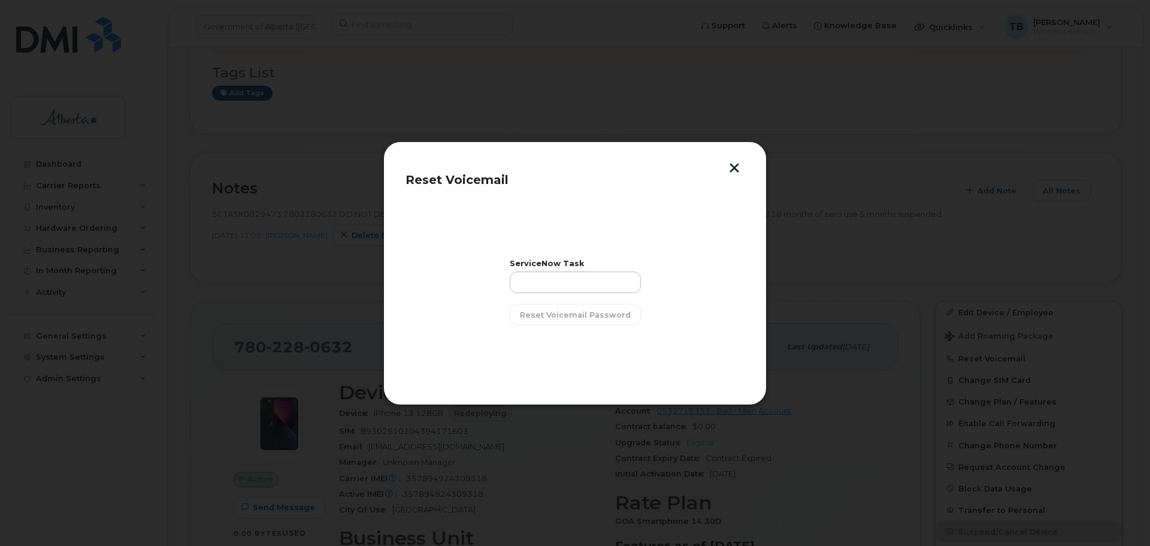
click at [599, 295] on div "ServiceNow Task Reset Voicemail Password" at bounding box center [575, 292] width 131 height 65
click at [584, 283] on input "text" at bounding box center [575, 282] width 131 height 22
paste input "SCTASK0829473"
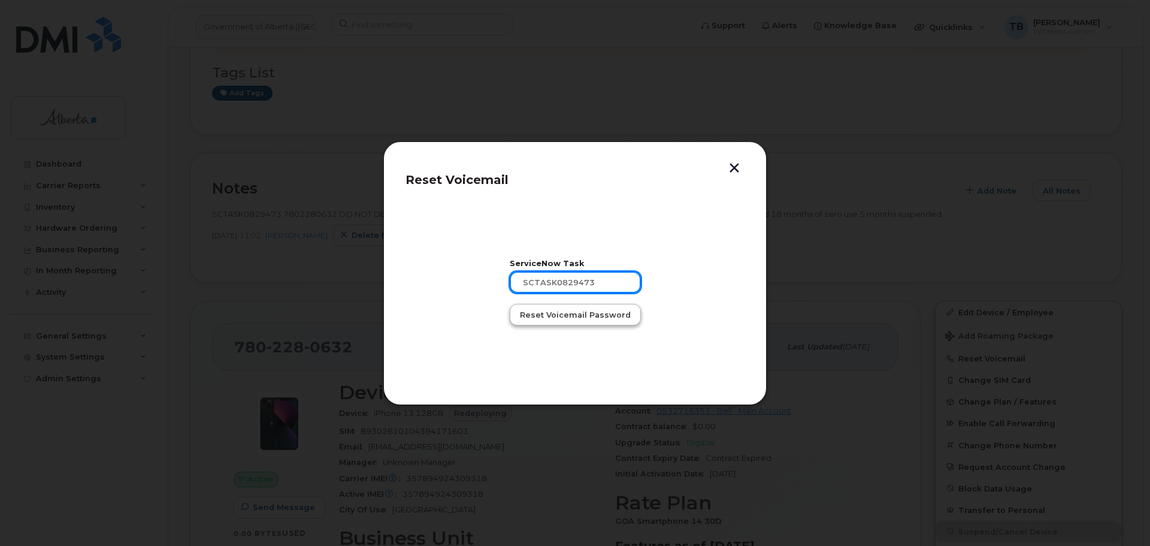
type input "SCTASK0829473"
click at [558, 316] on span "Reset Voicemail Password" at bounding box center [575, 314] width 111 height 11
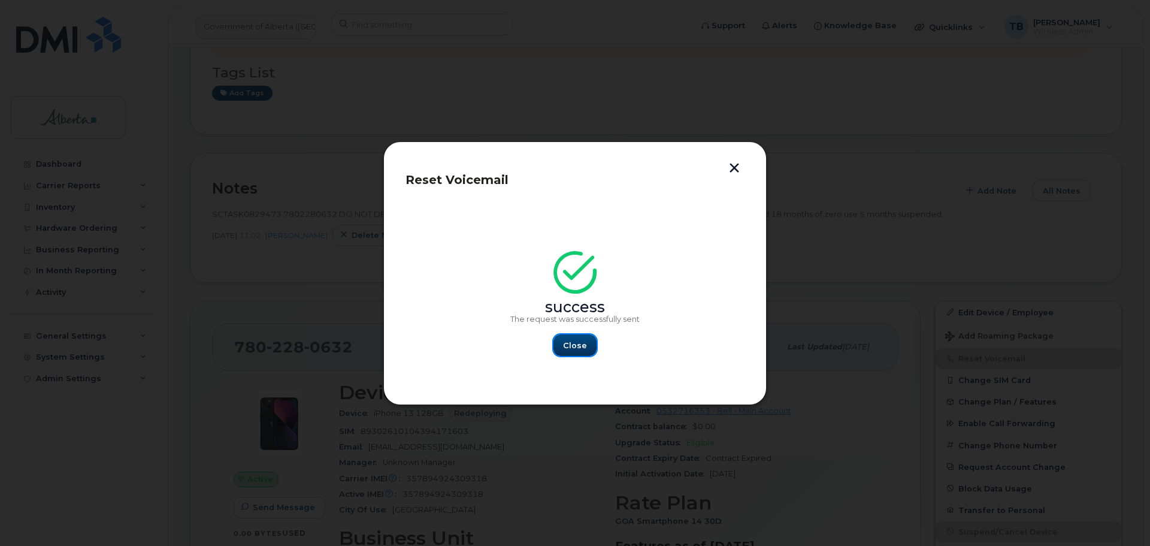
click at [584, 346] on span "Close" at bounding box center [575, 345] width 24 height 11
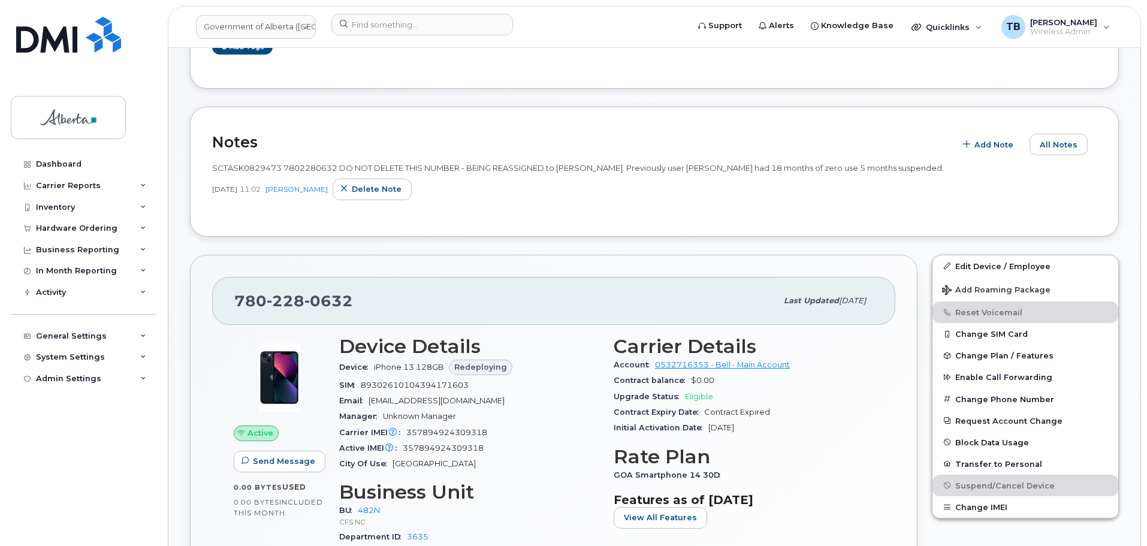
scroll to position [300, 0]
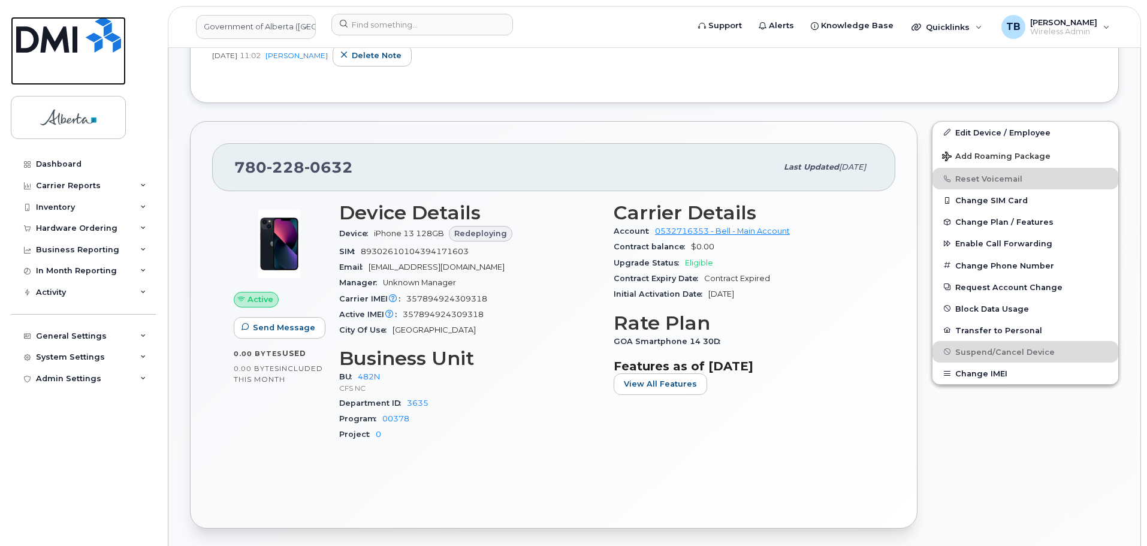
click at [32, 59] on link at bounding box center [68, 51] width 115 height 68
click at [40, 41] on img at bounding box center [68, 35] width 105 height 36
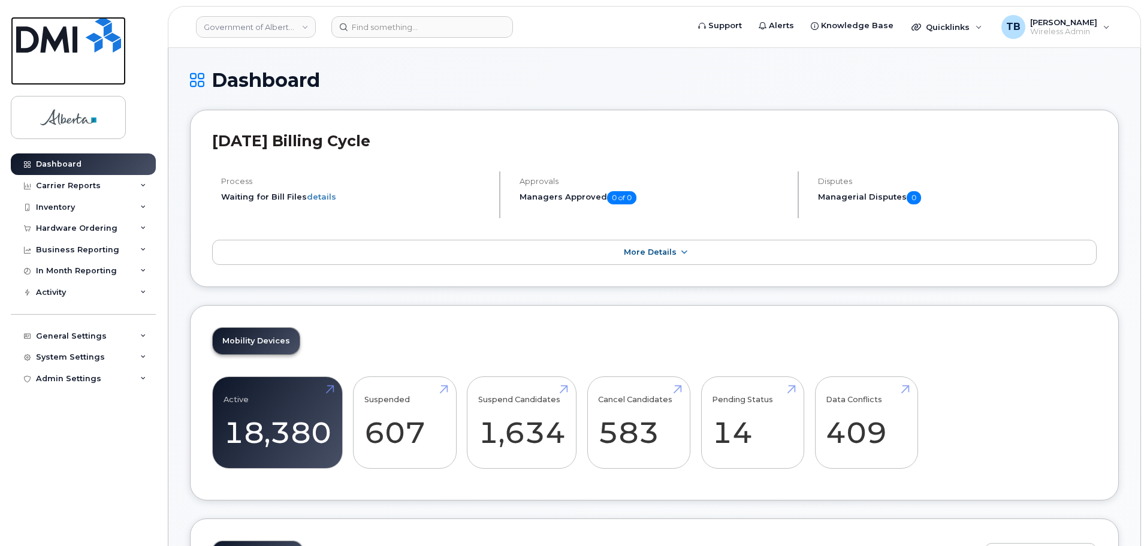
click at [49, 38] on img at bounding box center [68, 35] width 105 height 36
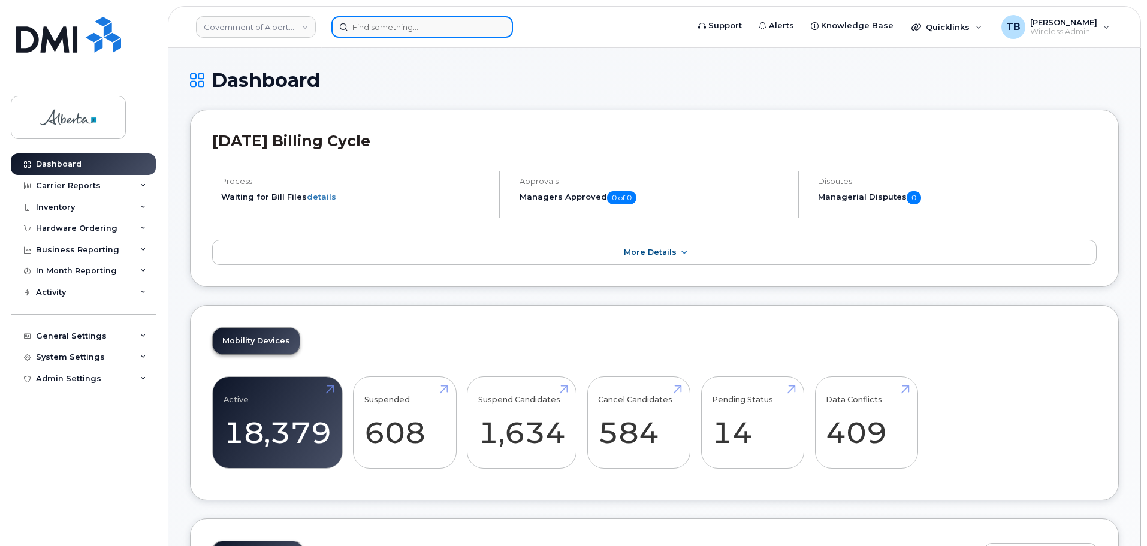
click at [392, 26] on input at bounding box center [422, 27] width 182 height 22
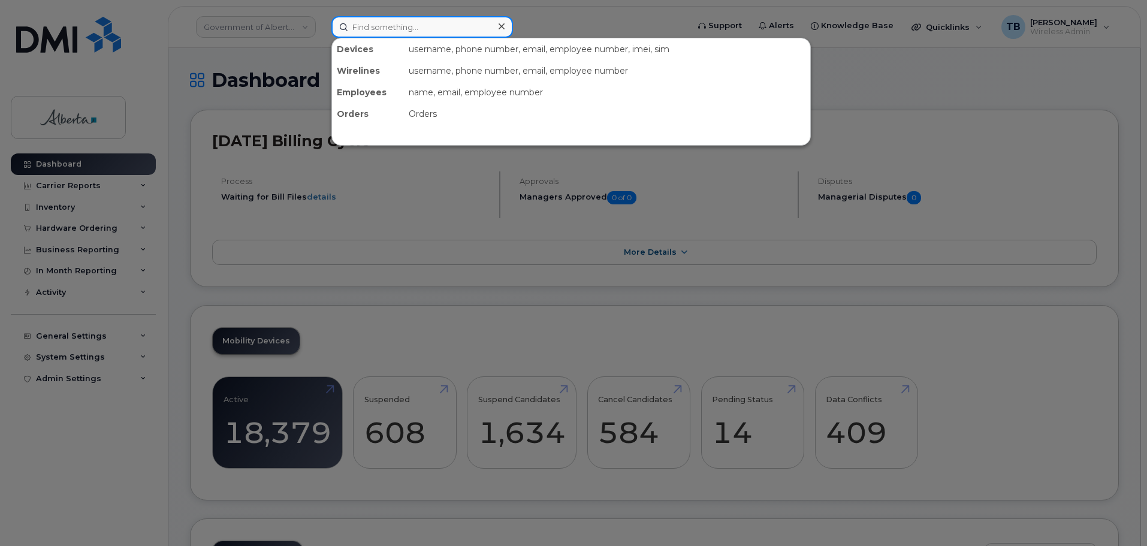
paste input "7802869435"
type input "7802869435"
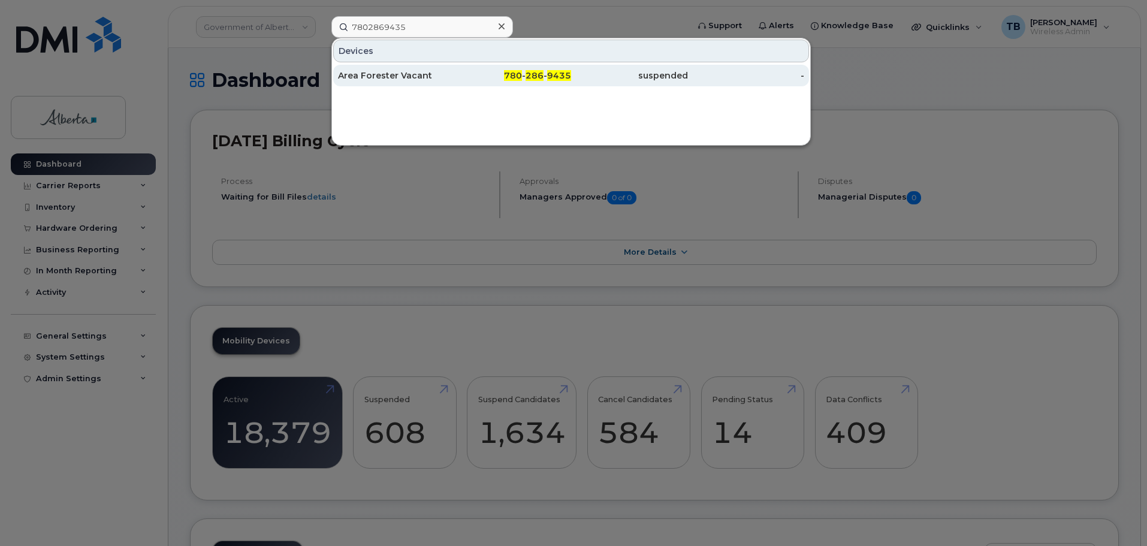
click at [367, 78] on div "Area Forester Vacant" at bounding box center [396, 75] width 117 height 12
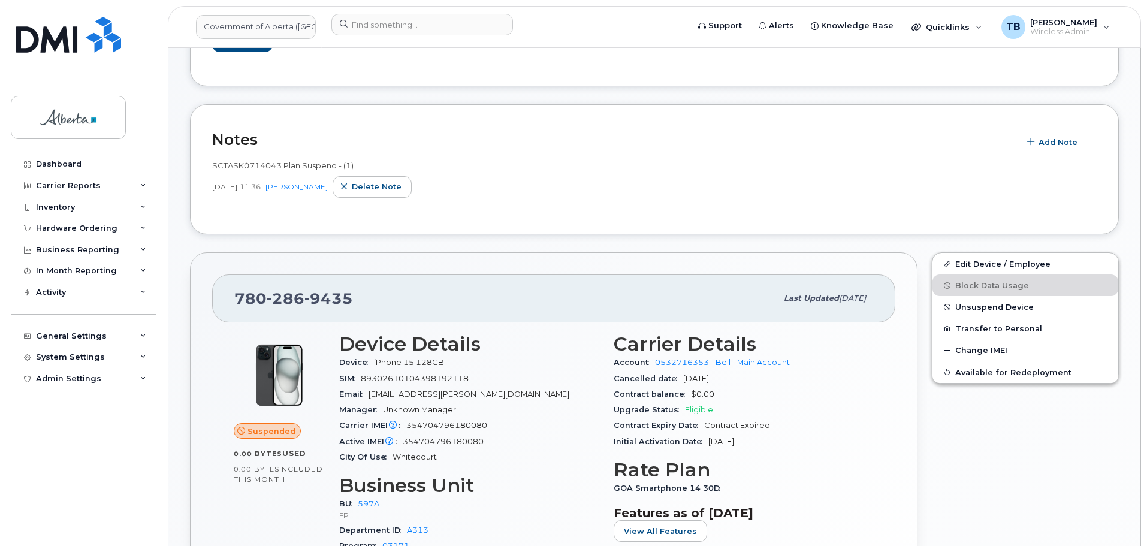
scroll to position [240, 0]
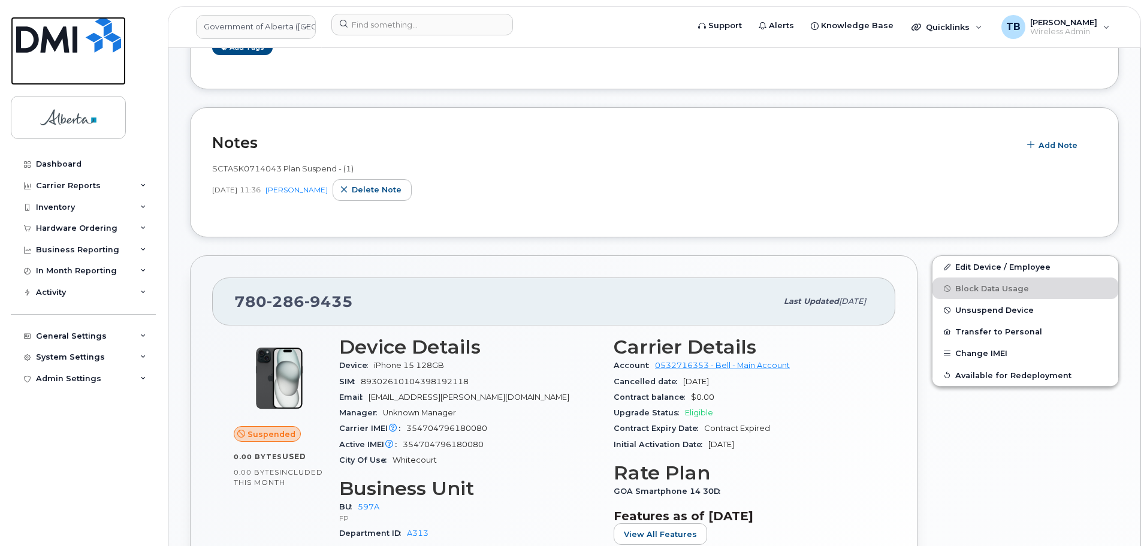
click at [61, 47] on img at bounding box center [68, 35] width 105 height 36
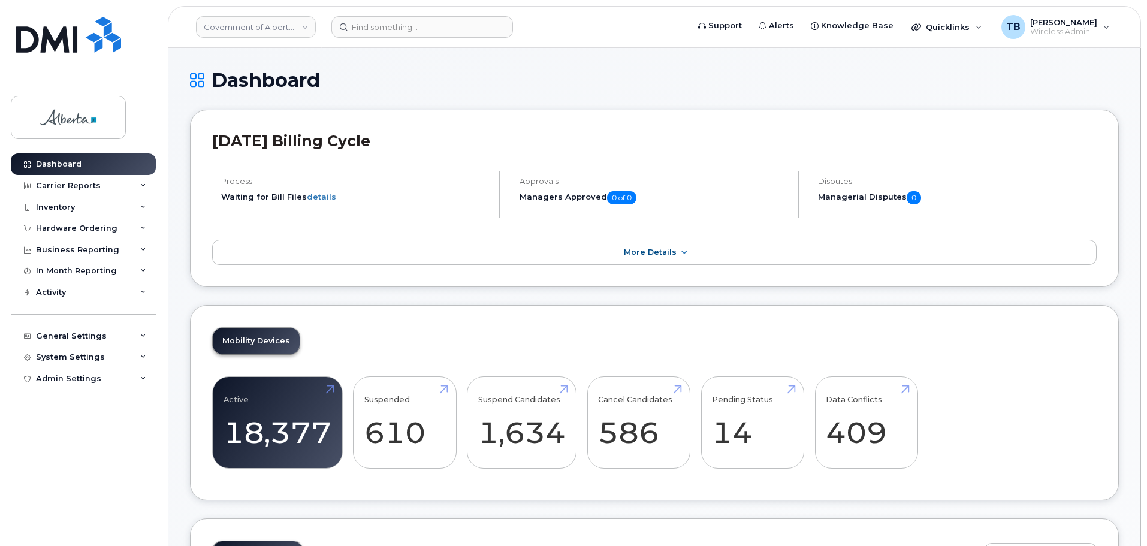
click at [561, 125] on div "July 2025 Billing Cycle Process Waiting for Bill Files details Approvals Manage…" at bounding box center [654, 198] width 929 height 177
click at [50, 228] on div "Hardware Ordering" at bounding box center [76, 228] width 81 height 10
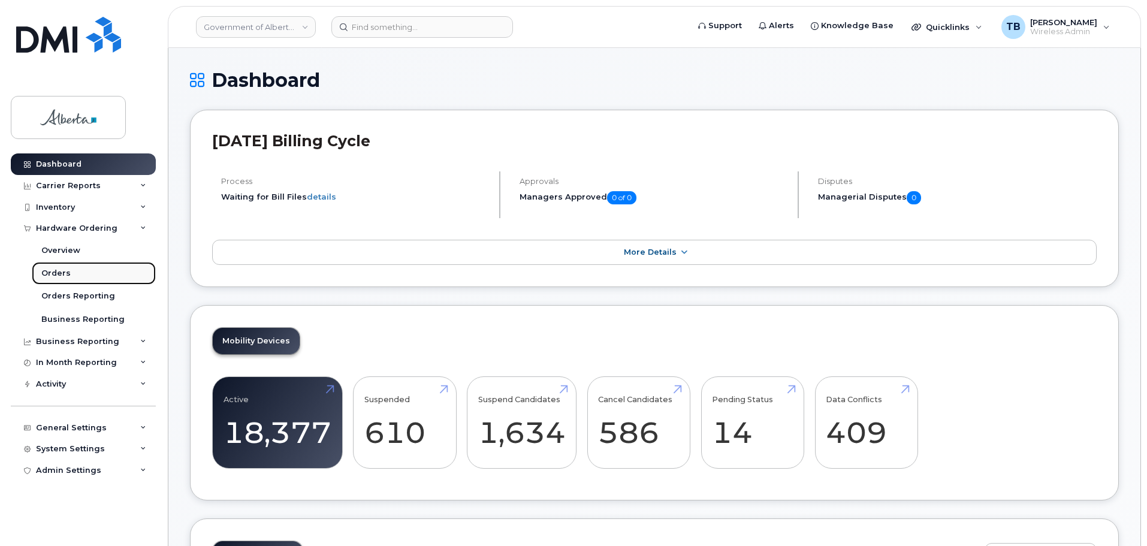
click at [53, 274] on div "Orders" at bounding box center [55, 273] width 29 height 11
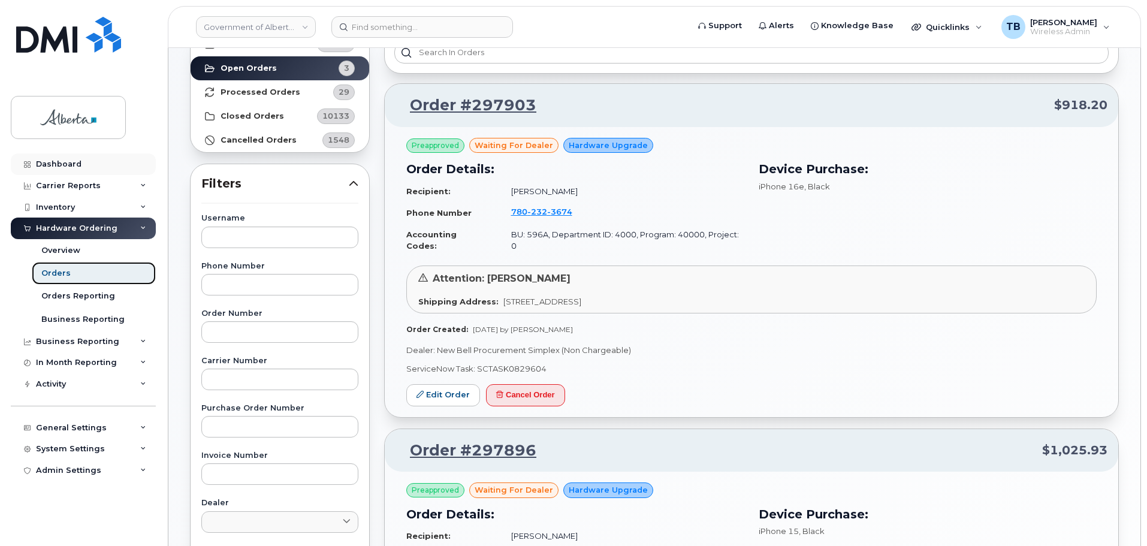
scroll to position [76, 0]
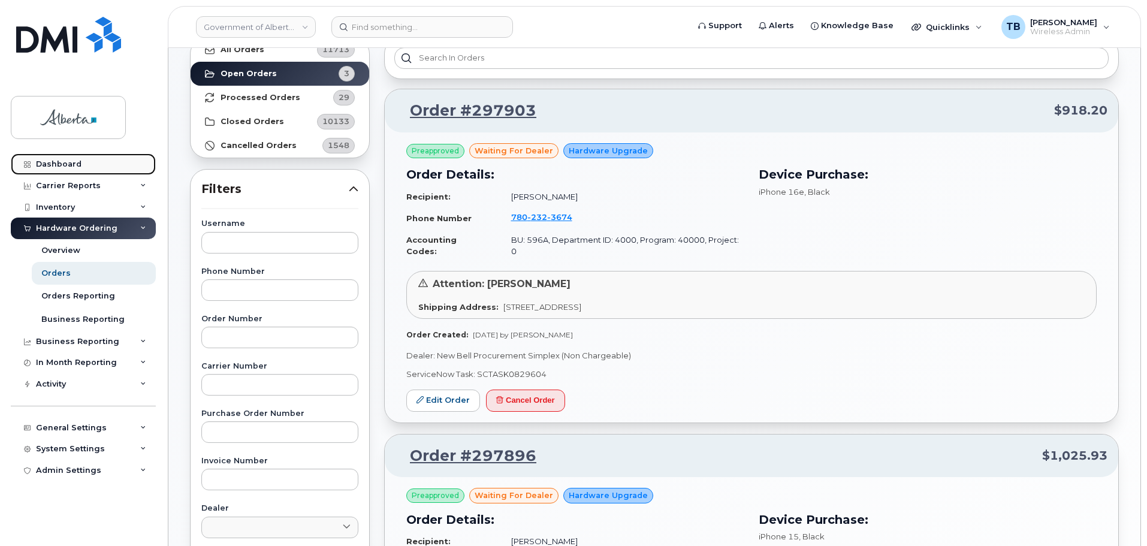
click at [75, 171] on link "Dashboard" at bounding box center [83, 164] width 145 height 22
click at [256, 50] on strong "All Orders" at bounding box center [242, 50] width 44 height 10
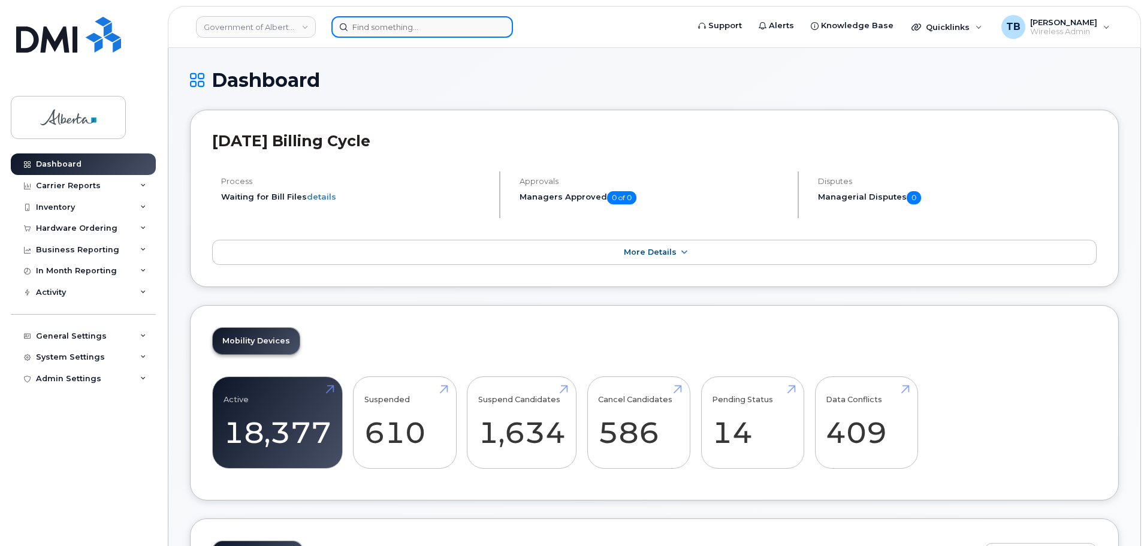
click at [364, 26] on input at bounding box center [422, 27] width 182 height 22
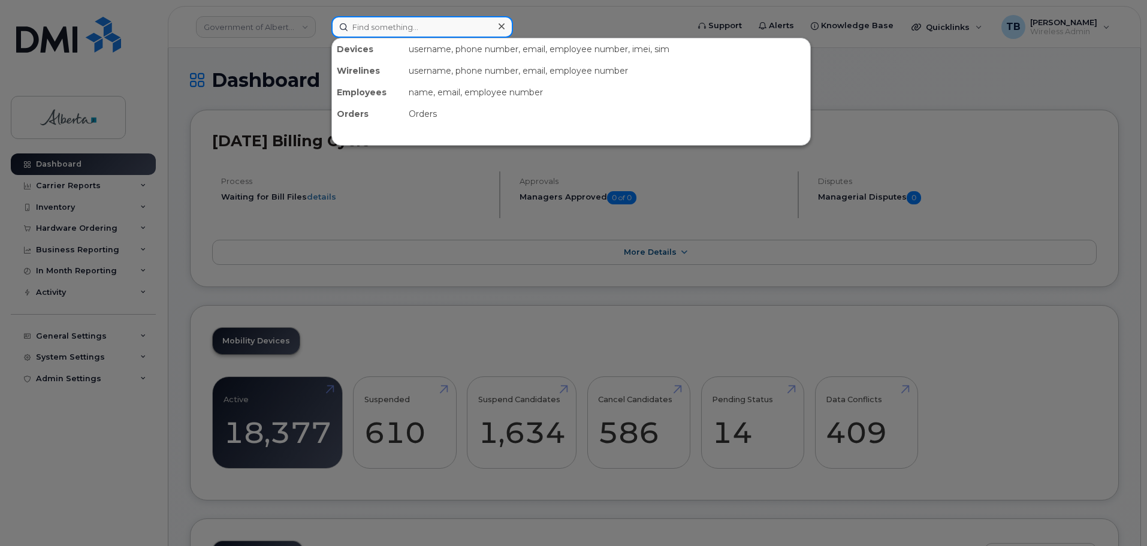
paste input "7802869435"
type input "7802869435"
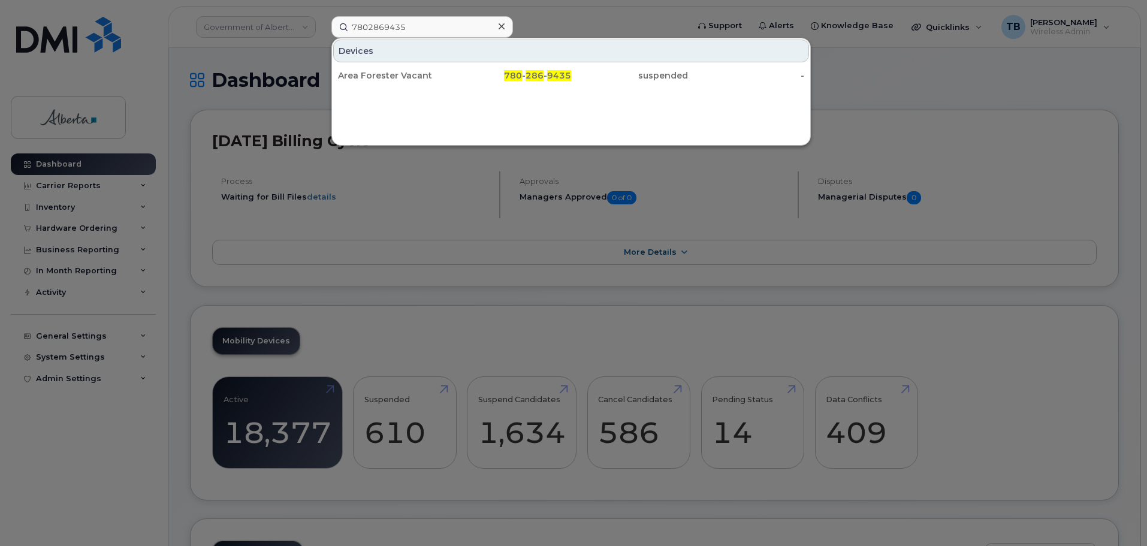
click at [364, 75] on div "Area Forester Vacant" at bounding box center [396, 75] width 117 height 12
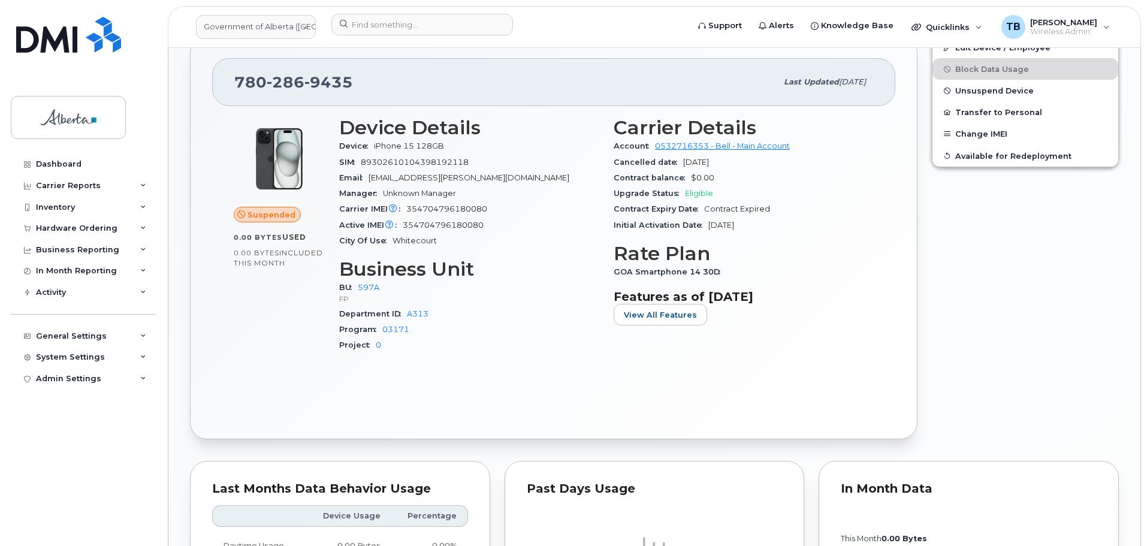
scroll to position [461, 0]
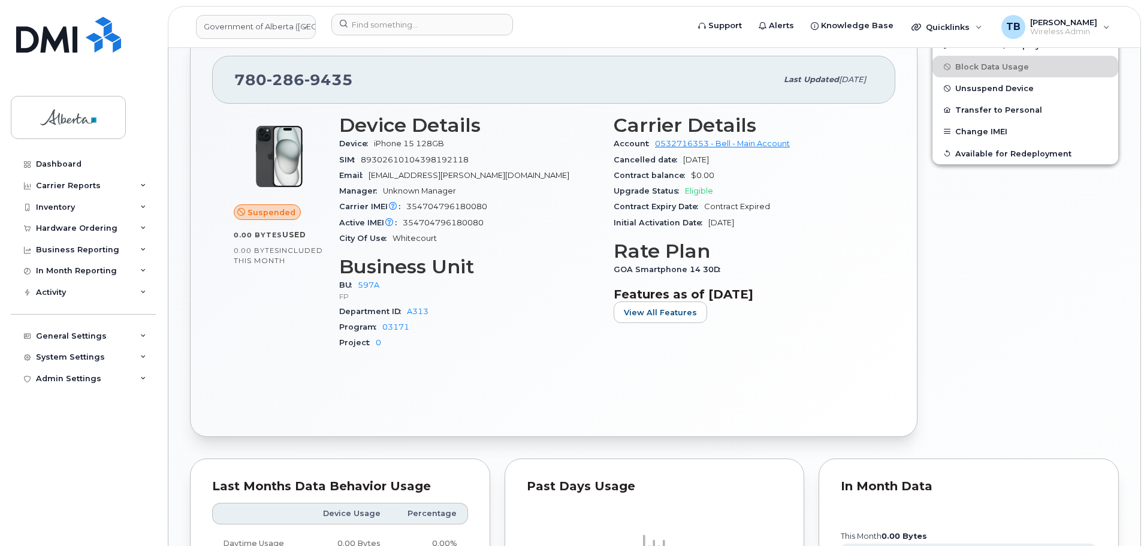
click at [976, 359] on div "Edit Device / Employee Block Data Usage Unsuspend Device Transfer to Personal C…" at bounding box center [1024, 235] width 201 height 418
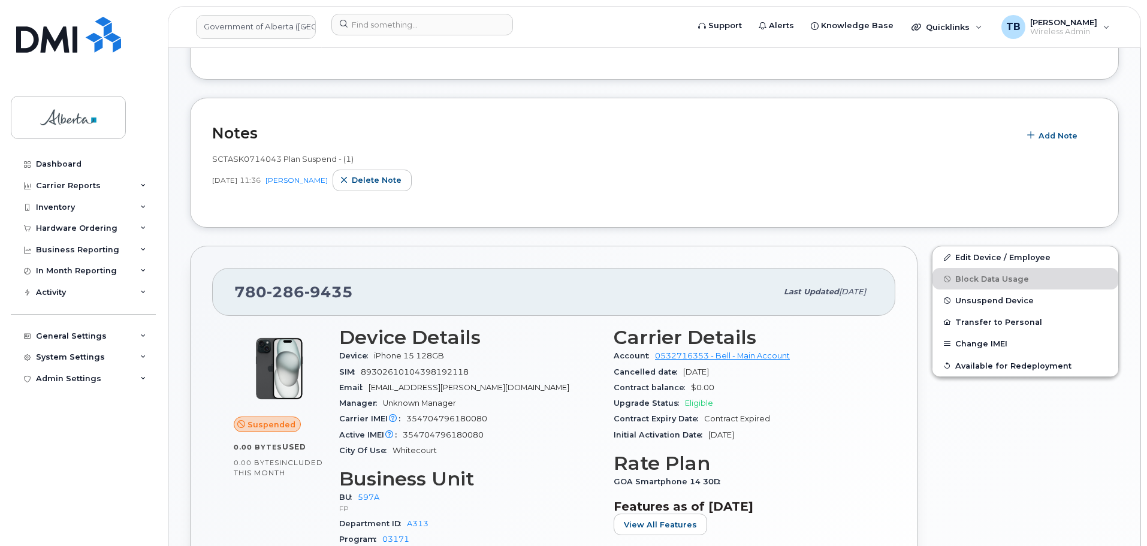
scroll to position [222, 0]
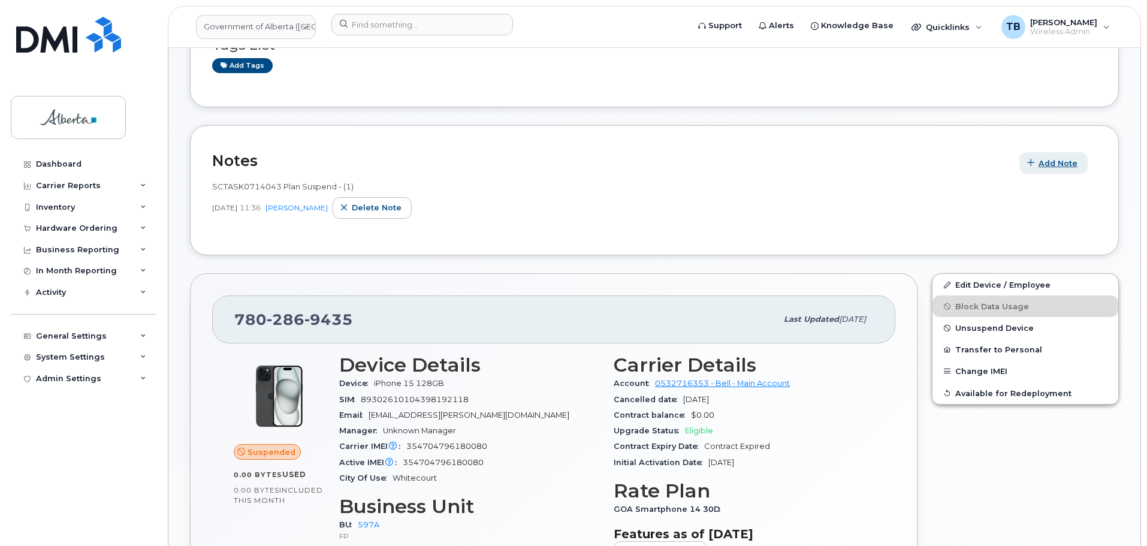
click at [1050, 163] on span "Add Note" at bounding box center [1057, 163] width 39 height 11
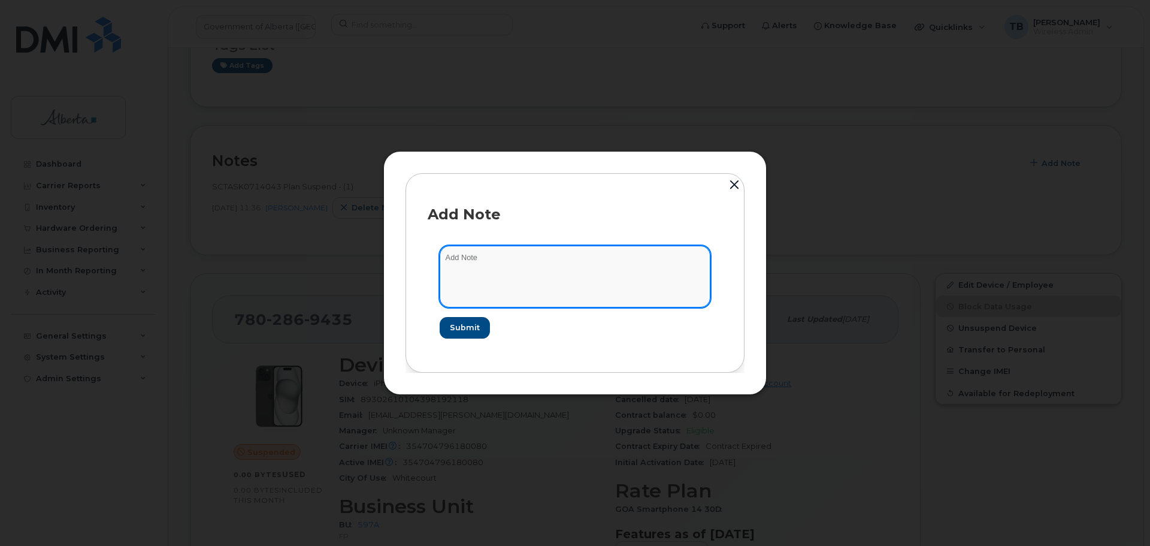
click at [483, 280] on textarea at bounding box center [575, 276] width 271 height 61
paste textarea "SCTASK0831292"
paste textarea "Plan Unsuspend - (1)"
type textarea "SCTASK0831292 - Plan Unsuspend - (1)"
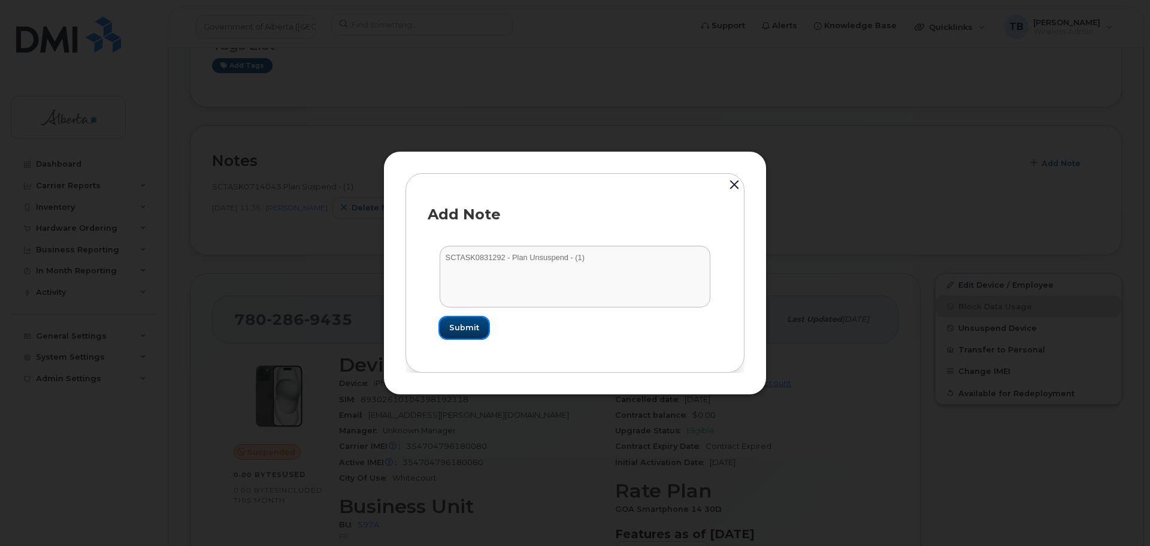
click at [471, 325] on span "Submit" at bounding box center [464, 327] width 30 height 11
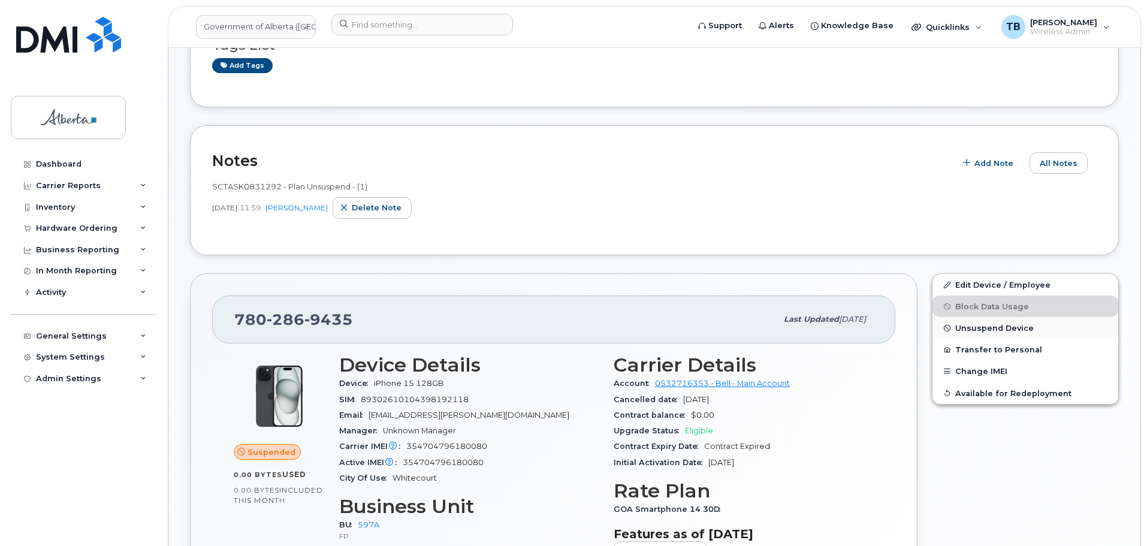
click at [973, 332] on button "Unsuspend Device" at bounding box center [1025, 328] width 186 height 22
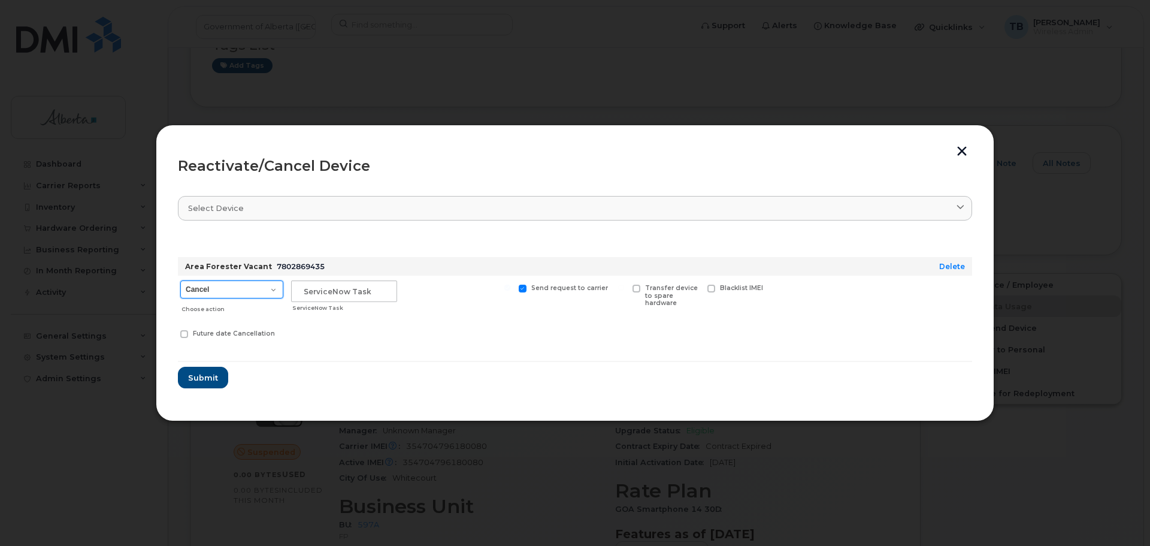
click at [255, 291] on select "Cancel Suspend - Extend Suspension Reactivate" at bounding box center [231, 289] width 103 height 18
select select "[object Object]"
click at [180, 280] on select "Cancel Suspend - Extend Suspension Reactivate" at bounding box center [231, 289] width 103 height 18
click at [325, 286] on input "text" at bounding box center [344, 291] width 106 height 22
paste input "SCTASK0831292"
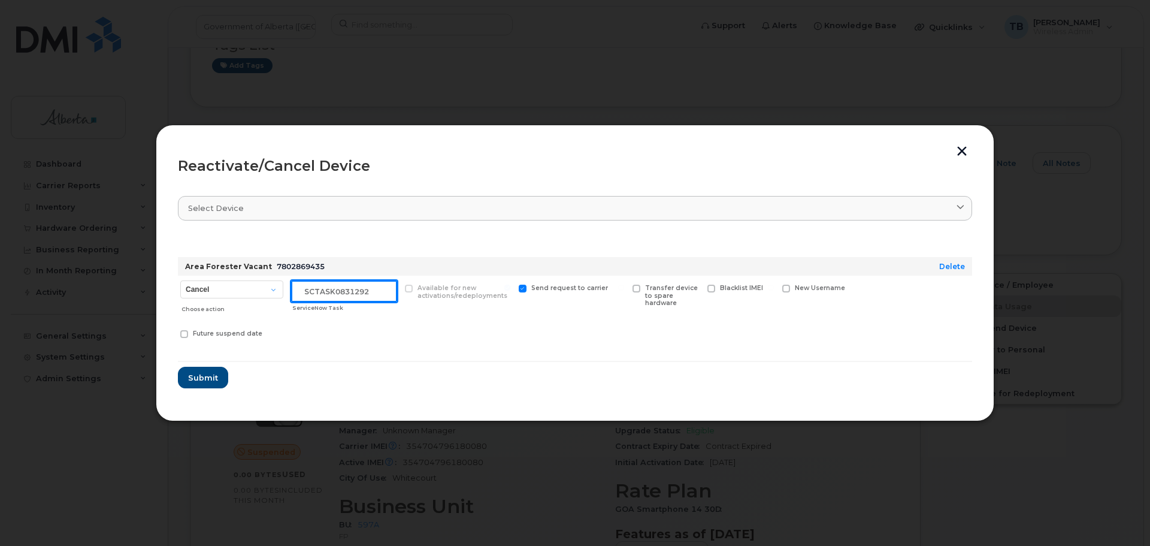
type input "SCTASK0831292"
click at [191, 391] on section "Select device Type first three symbols or more Area Forester Vacant 7802869435 …" at bounding box center [575, 292] width 794 height 214
click at [191, 379] on span "Submit" at bounding box center [203, 377] width 30 height 11
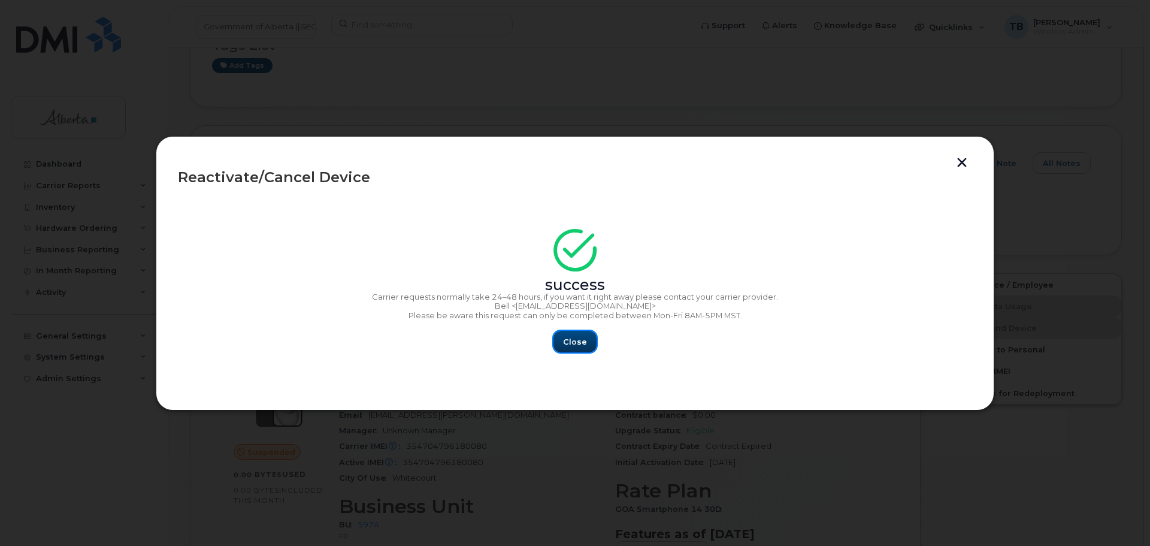
click at [573, 346] on span "Close" at bounding box center [575, 341] width 24 height 11
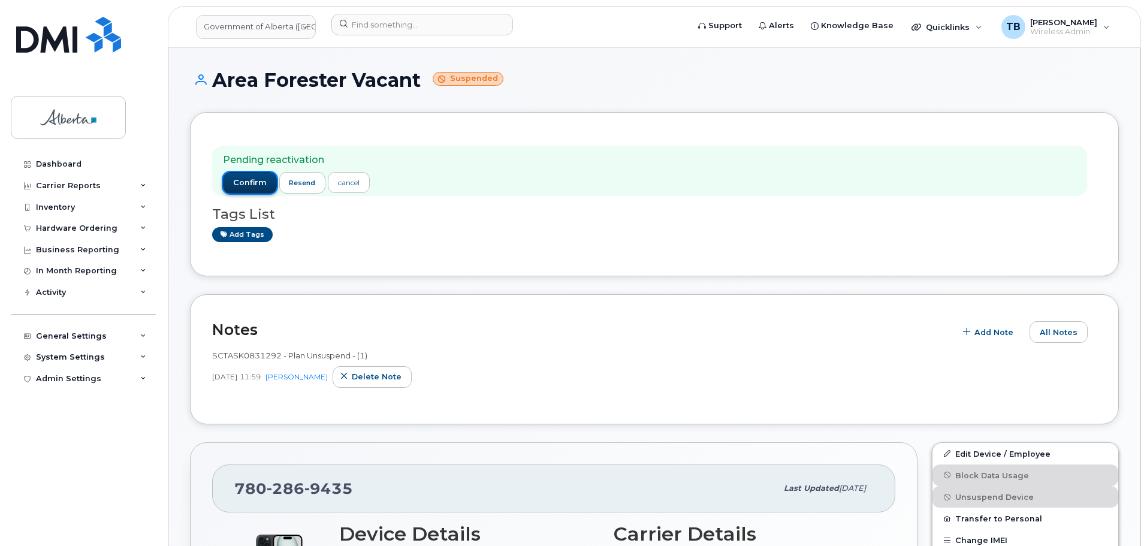
click at [246, 173] on button "confirm" at bounding box center [250, 183] width 54 height 22
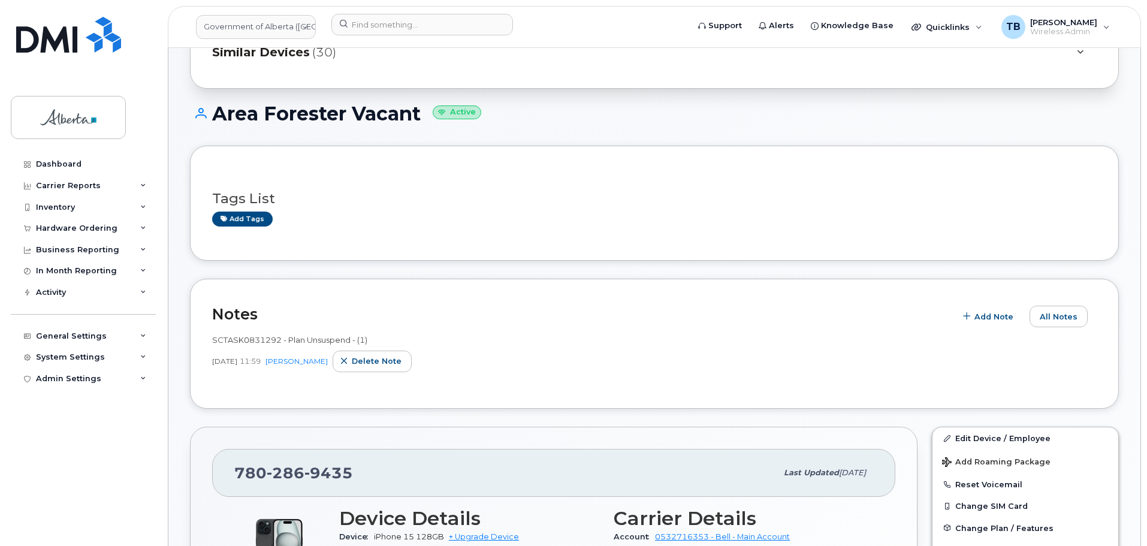
scroll to position [180, 0]
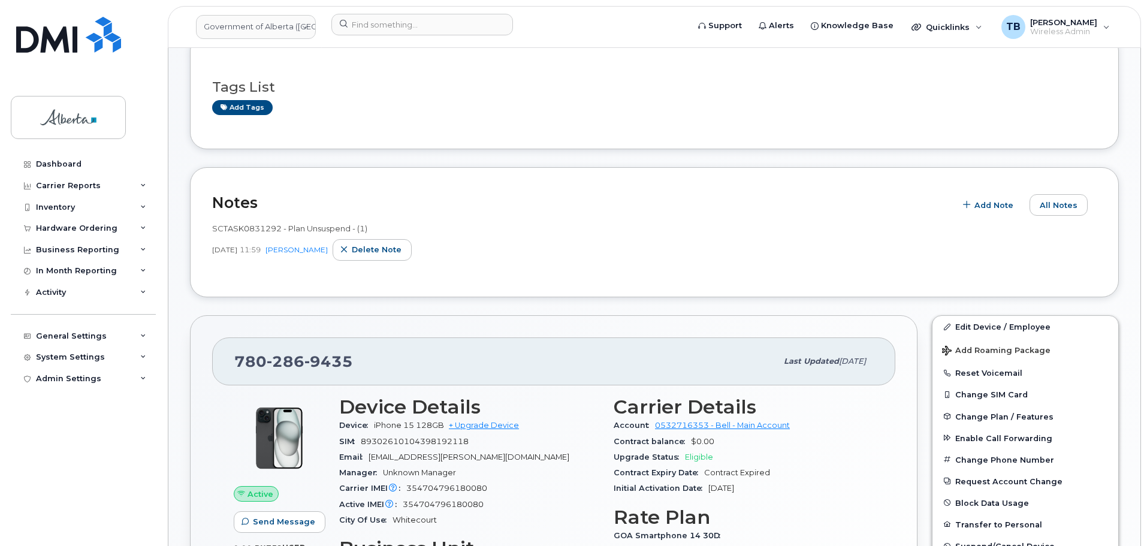
click at [304, 357] on span "286" at bounding box center [328, 361] width 49 height 18
copy span "780 286 9435"
click at [377, 22] on input at bounding box center [422, 25] width 182 height 22
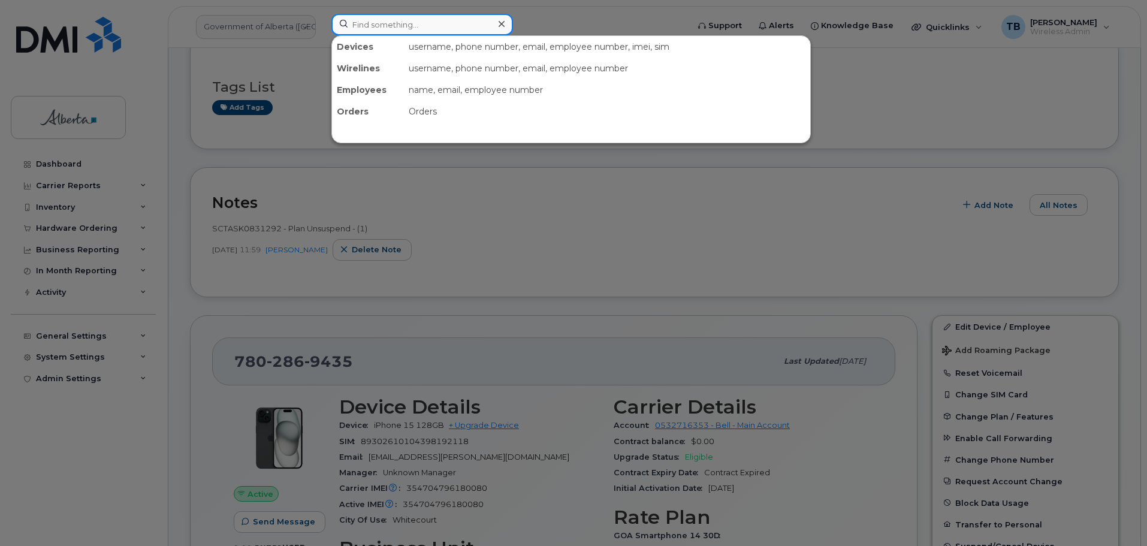
paste input "5875979312"
type input "5875979312"
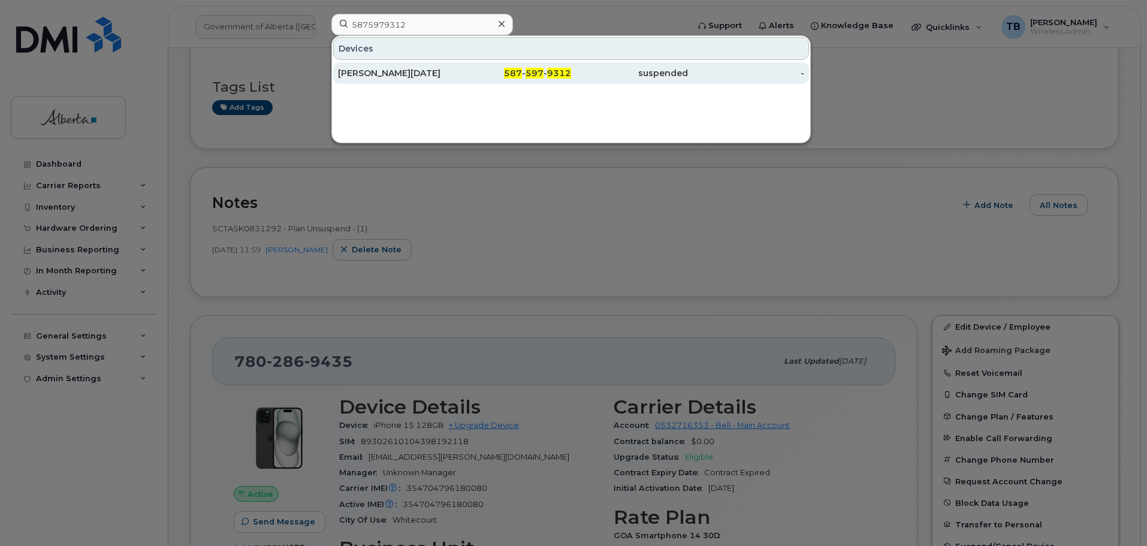
click at [379, 72] on div "[PERSON_NAME][DATE]" at bounding box center [396, 73] width 117 height 12
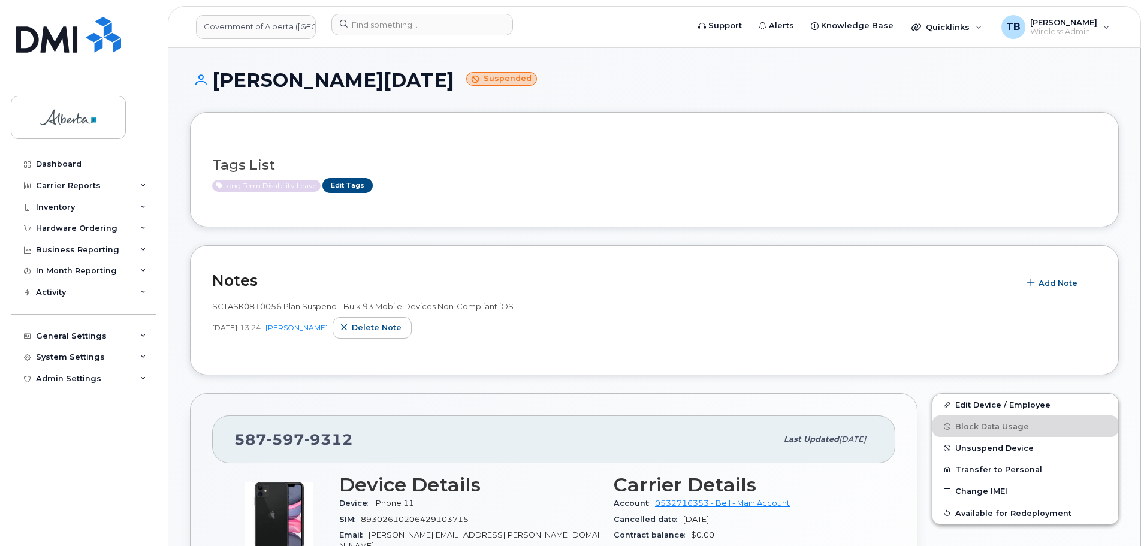
click at [277, 194] on div "Tags List Long Term Disability Leave Edit Tags" at bounding box center [654, 169] width 884 height 71
click at [367, 186] on link "Edit Tags" at bounding box center [347, 185] width 50 height 15
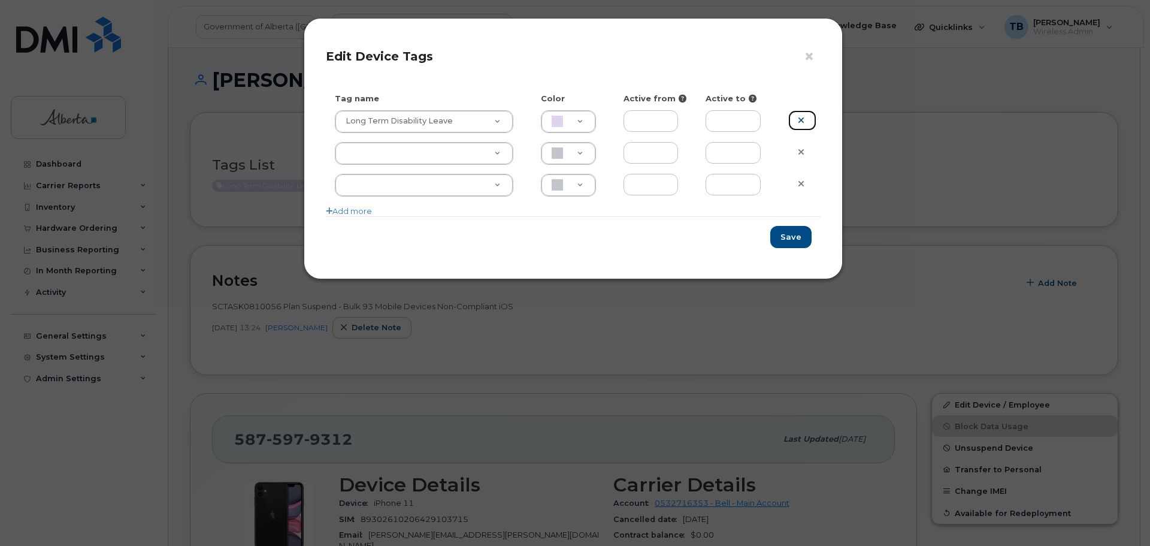
click at [802, 117] on icon at bounding box center [801, 120] width 7 height 9
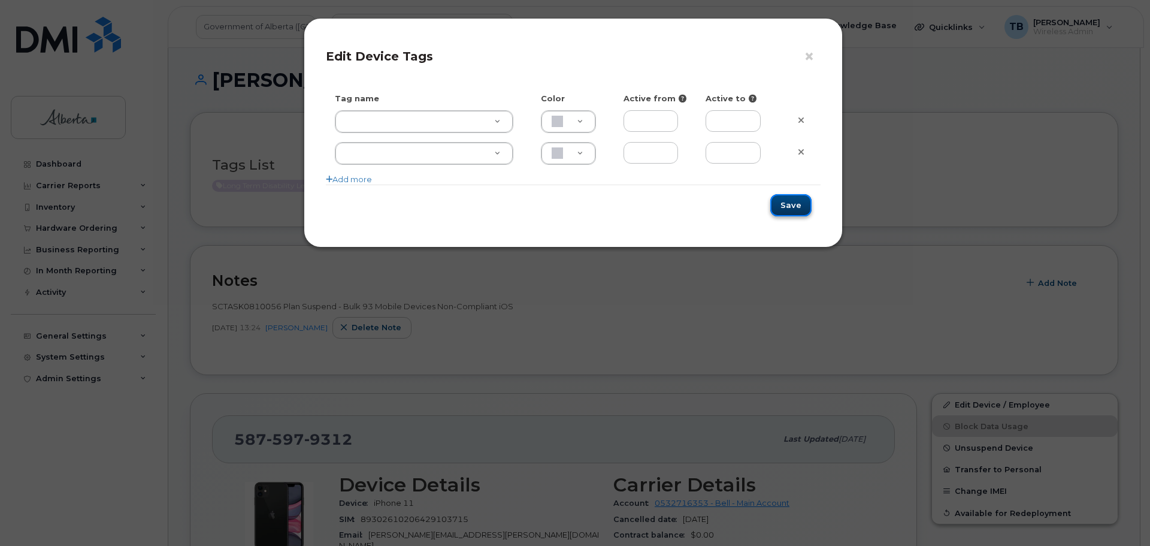
click at [792, 206] on button "Save" at bounding box center [790, 205] width 41 height 22
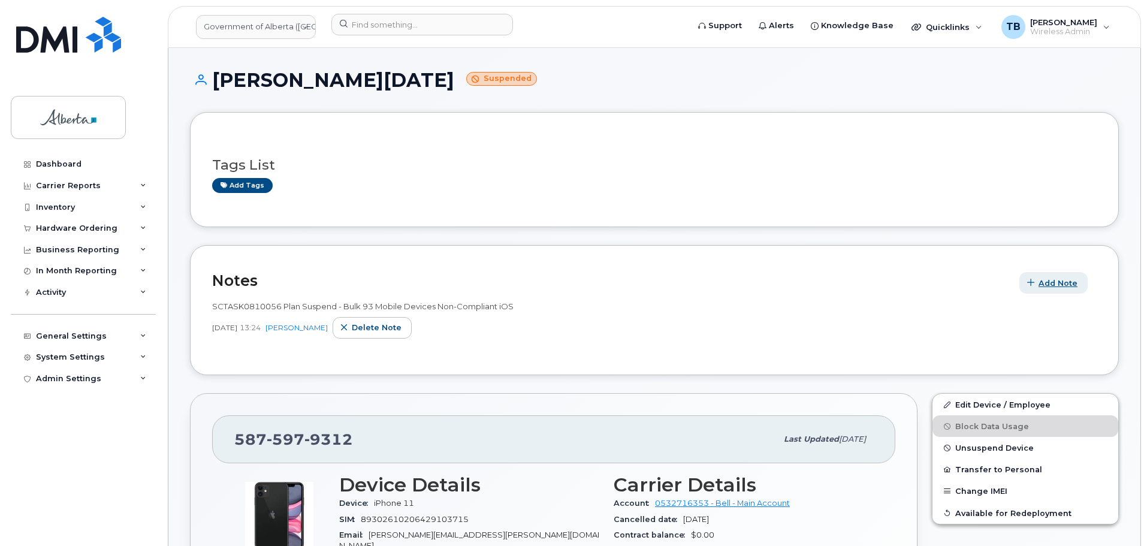
click at [1051, 285] on span "Add Note" at bounding box center [1057, 282] width 39 height 11
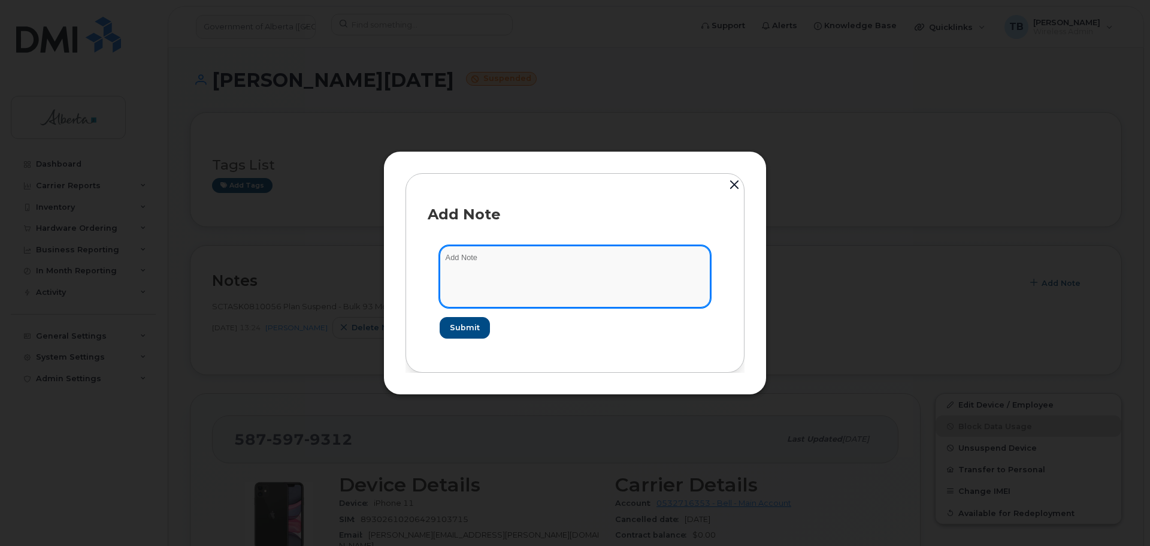
click at [489, 252] on textarea at bounding box center [575, 276] width 271 height 61
paste textarea "SCTASK0831197"
paste textarea "Plan Unsuspend - (1)"
click at [468, 254] on textarea "SCTASK0831197 Plan Unsuspend - (1)" at bounding box center [575, 276] width 271 height 61
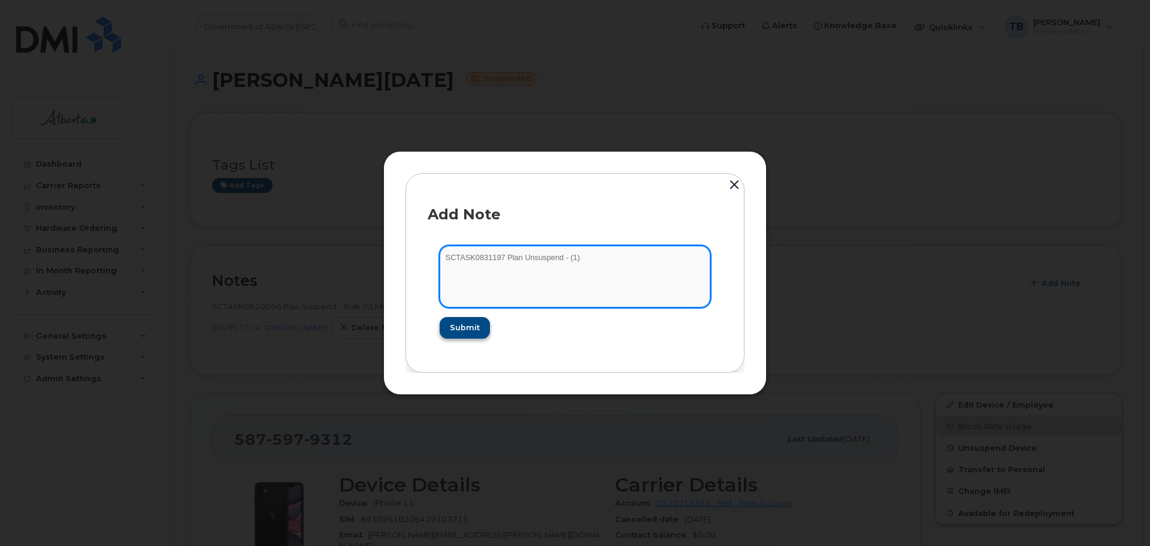
type textarea "SCTASK0831197 Plan Unsuspend - (1)"
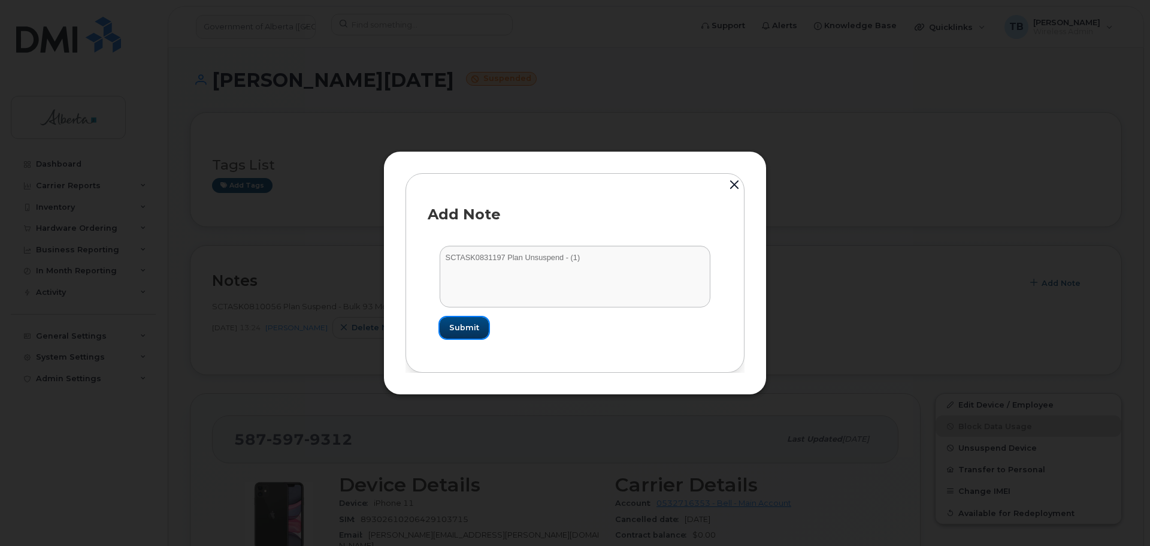
click at [449, 330] on button "Submit" at bounding box center [464, 328] width 49 height 22
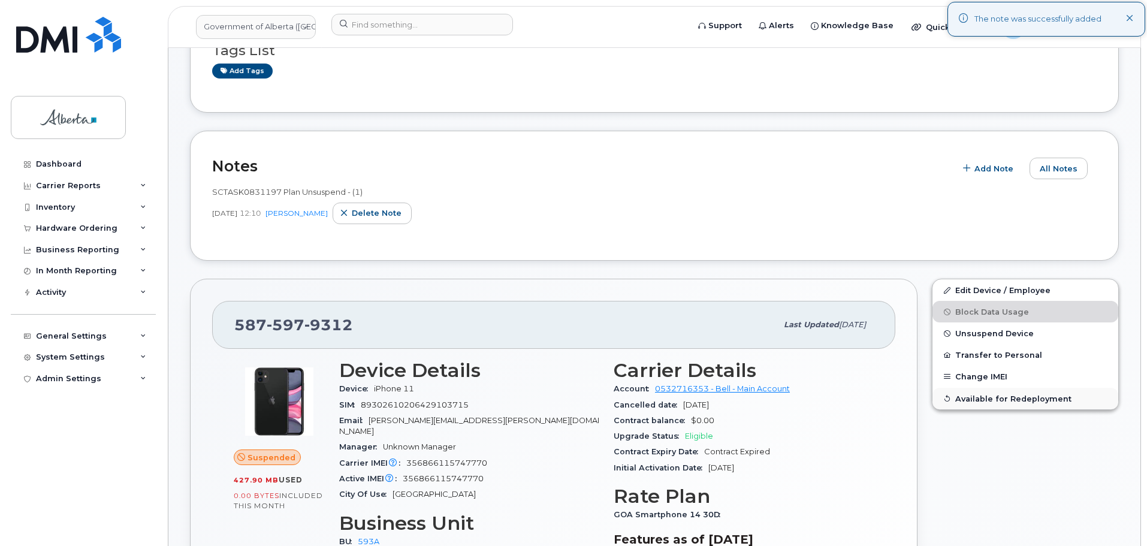
scroll to position [120, 0]
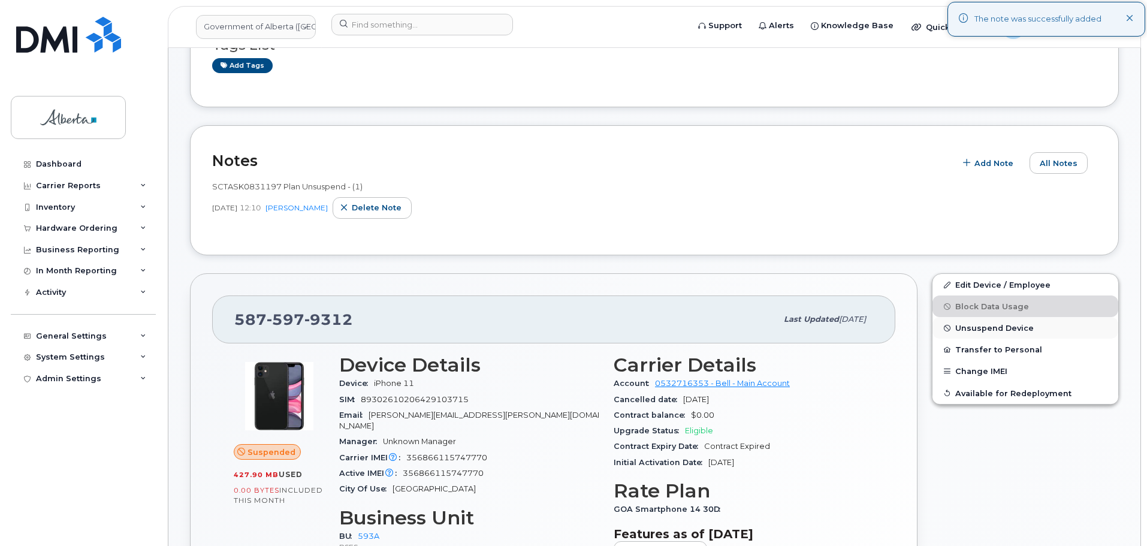
click at [971, 331] on span "Unsuspend Device" at bounding box center [994, 328] width 78 height 9
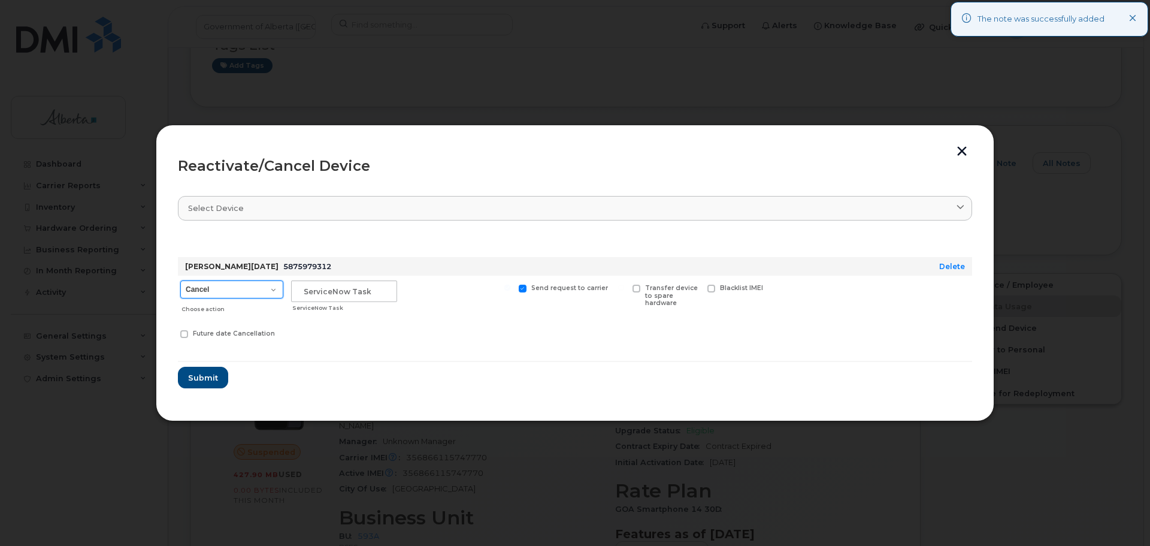
drag, startPoint x: 234, startPoint y: 287, endPoint x: 225, endPoint y: 297, distance: 13.1
click at [234, 287] on select "Cancel Suspend - Extend Suspension Reactivate" at bounding box center [231, 289] width 103 height 18
select select "[object Object]"
click at [180, 280] on select "Cancel Suspend - Extend Suspension Reactivate" at bounding box center [231, 289] width 103 height 18
click at [346, 292] on input "text" at bounding box center [344, 291] width 106 height 22
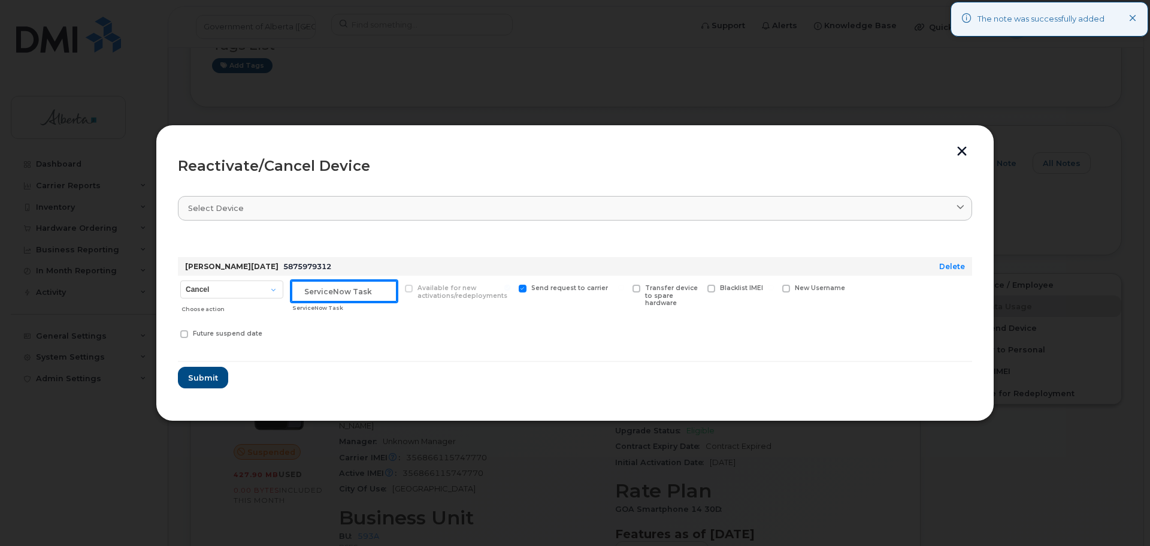
paste input "SCTASK0831197"
type input "SCTASK0831197"
click at [178, 367] on button "Submit" at bounding box center [203, 378] width 50 height 22
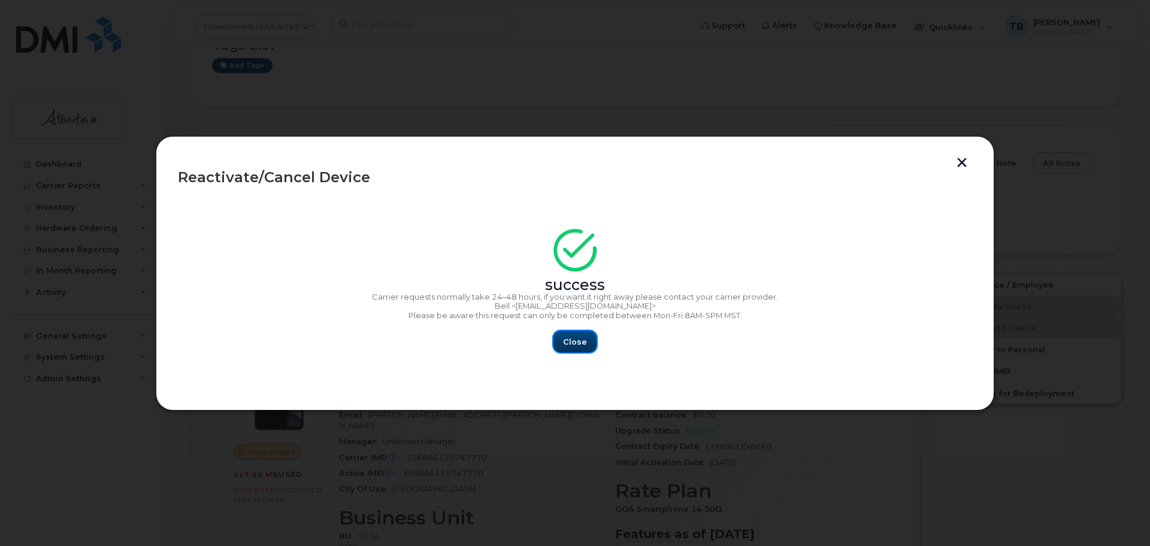
click at [581, 340] on span "Close" at bounding box center [575, 341] width 24 height 11
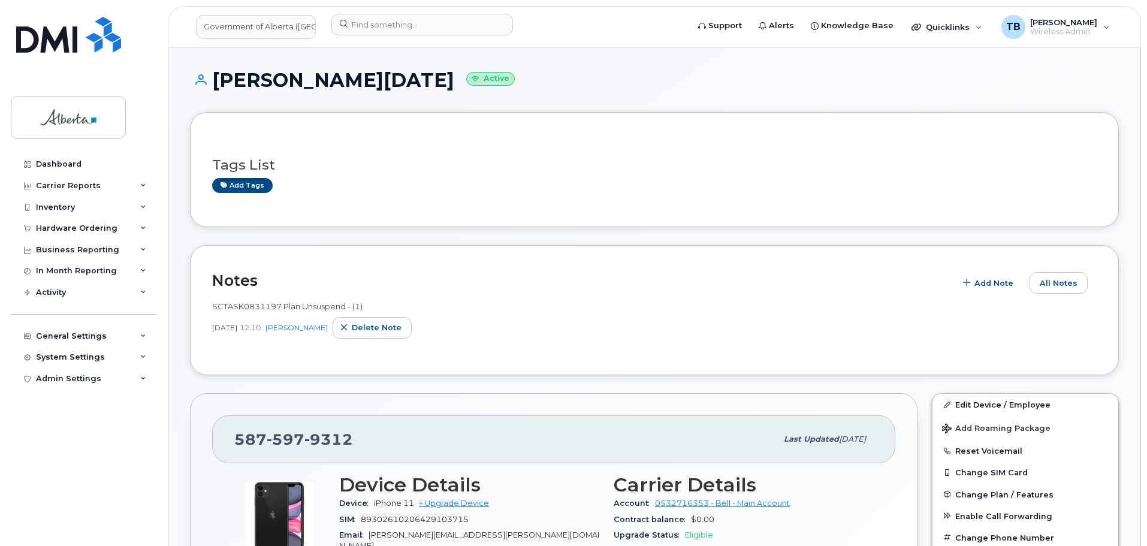
click at [304, 444] on span "597" at bounding box center [328, 439] width 49 height 18
copy span "[PHONE_NUMBER]"
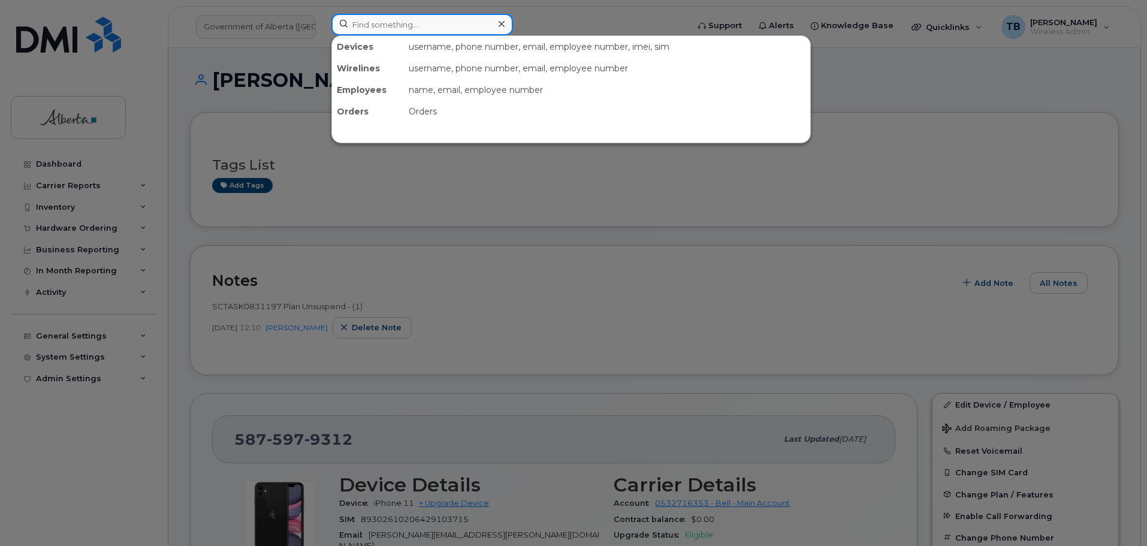
click at [395, 28] on input at bounding box center [422, 25] width 182 height 22
paste input "5873577407"
type input "5873577407"
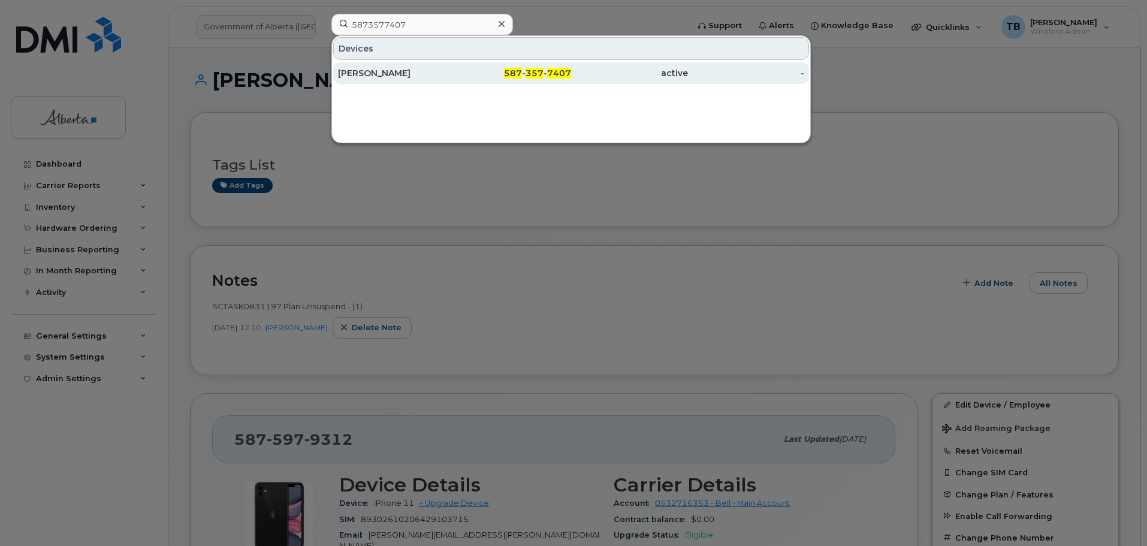
click at [358, 74] on div "[PERSON_NAME]" at bounding box center [396, 73] width 117 height 12
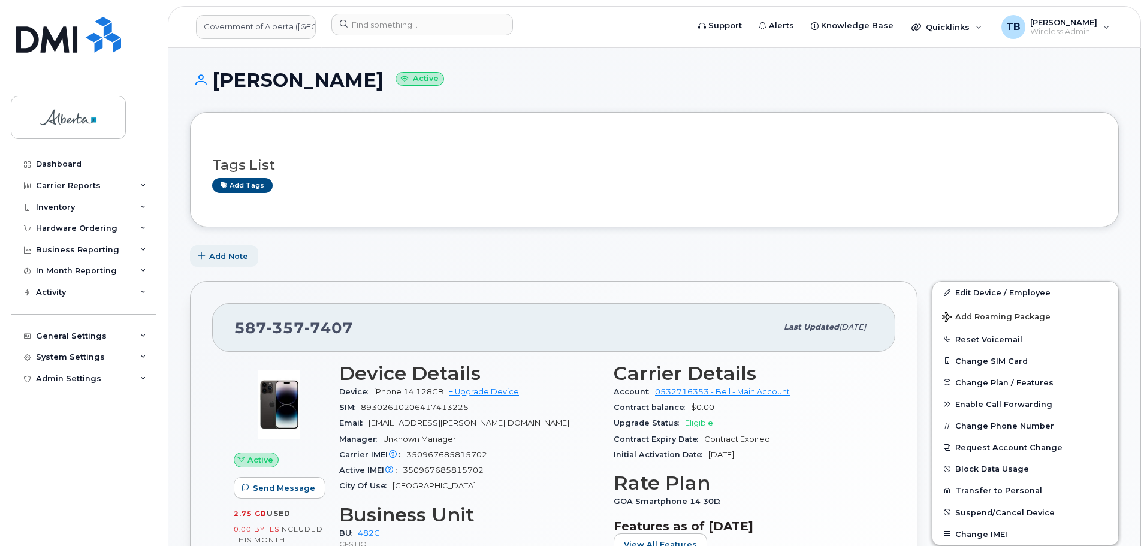
click at [216, 255] on span "Add Note" at bounding box center [228, 255] width 39 height 11
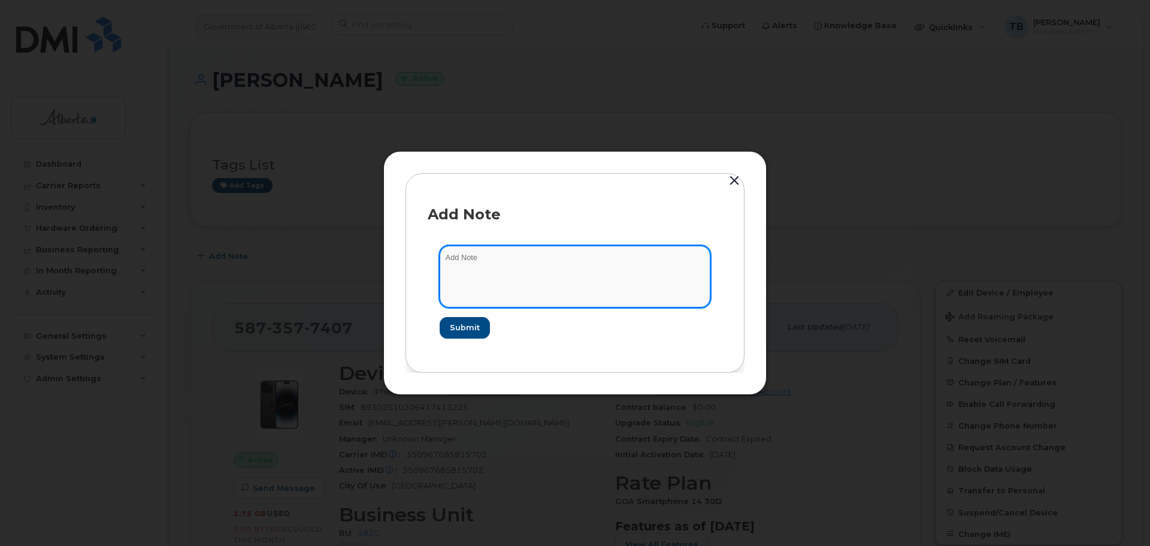
click at [503, 280] on textarea at bounding box center [575, 276] width 271 height 61
paste textarea "SCTASK0830646 Plan Suspend - (1)"
click at [478, 262] on textarea "SCTASK0830646 Plan Suspend - (1)" at bounding box center [575, 276] width 271 height 61
click at [476, 259] on textarea "SCTASK0830646 Plan Suspend - (1)" at bounding box center [575, 276] width 271 height 61
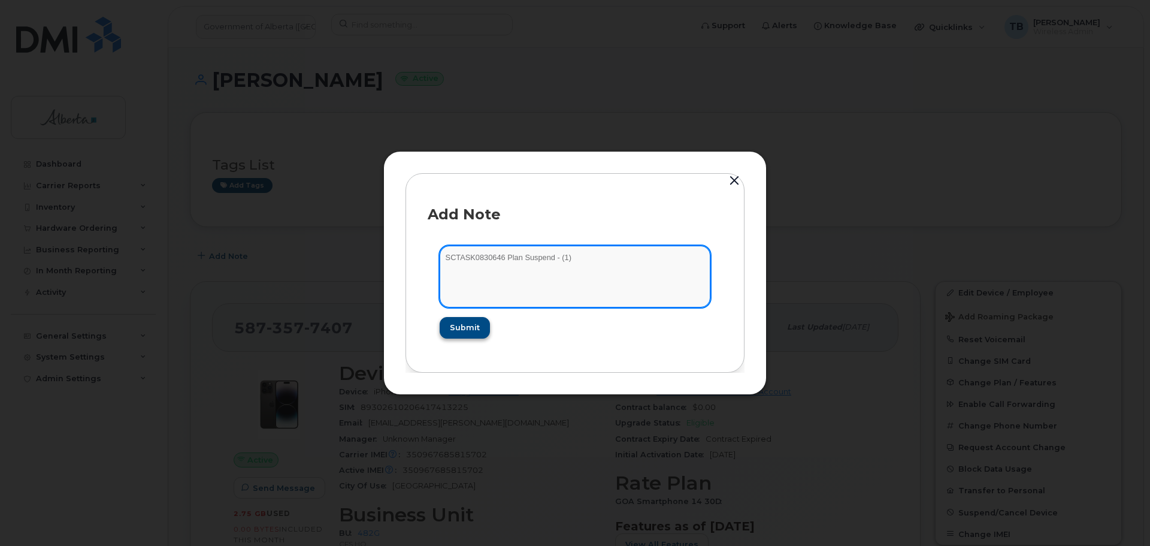
type textarea "SCTASK0830646 Plan Suspend - (1)"
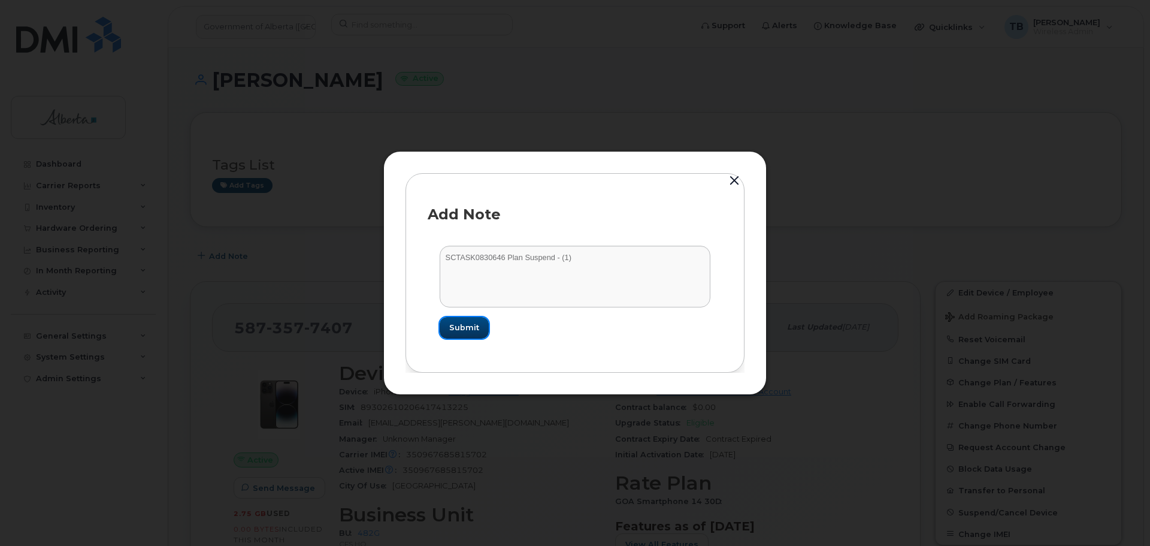
click at [461, 324] on span "Submit" at bounding box center [464, 327] width 30 height 11
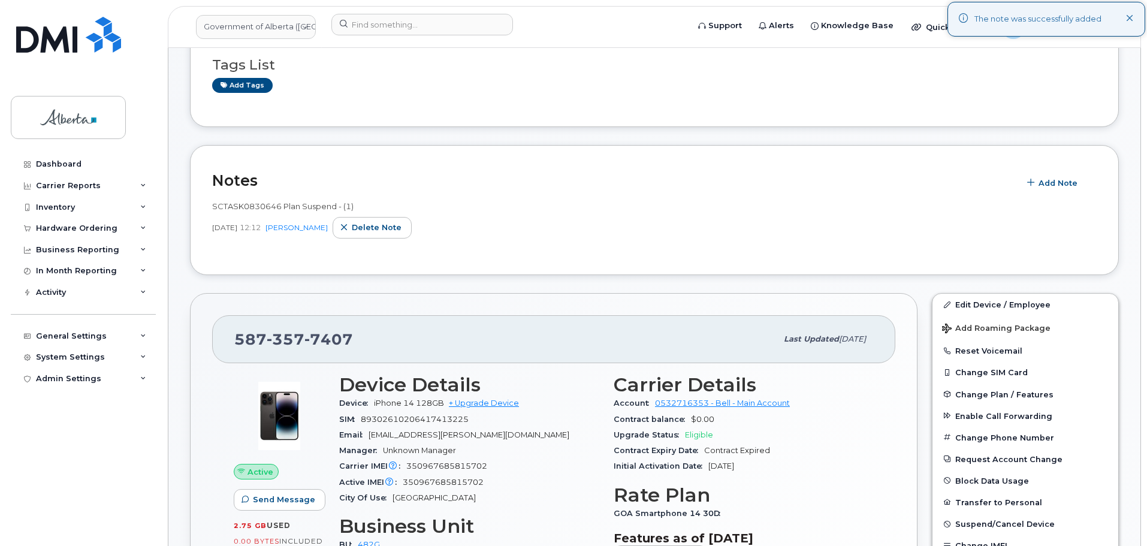
scroll to position [240, 0]
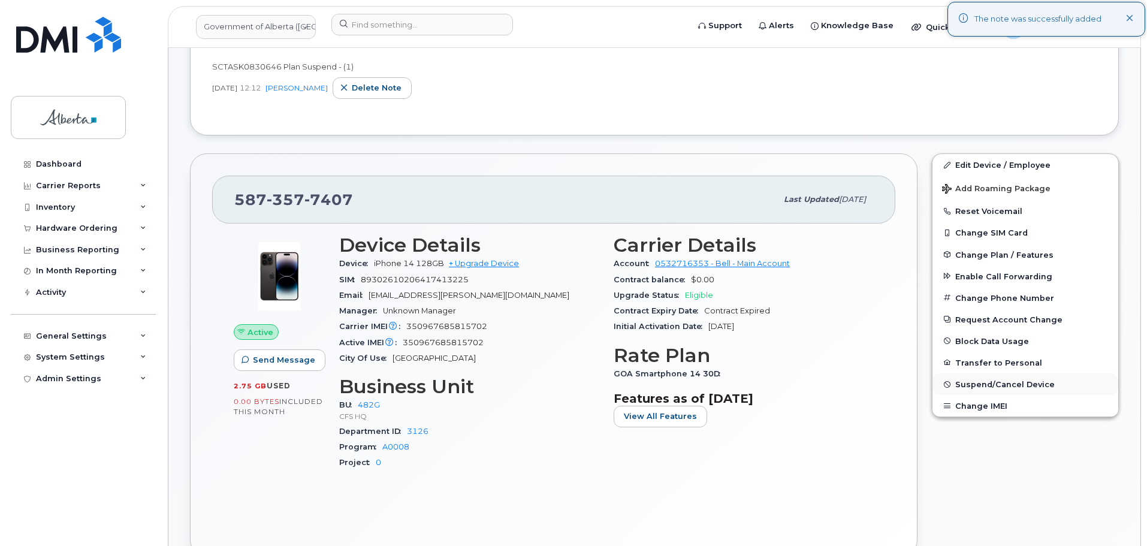
click at [987, 380] on span "Suspend/Cancel Device" at bounding box center [1004, 384] width 99 height 9
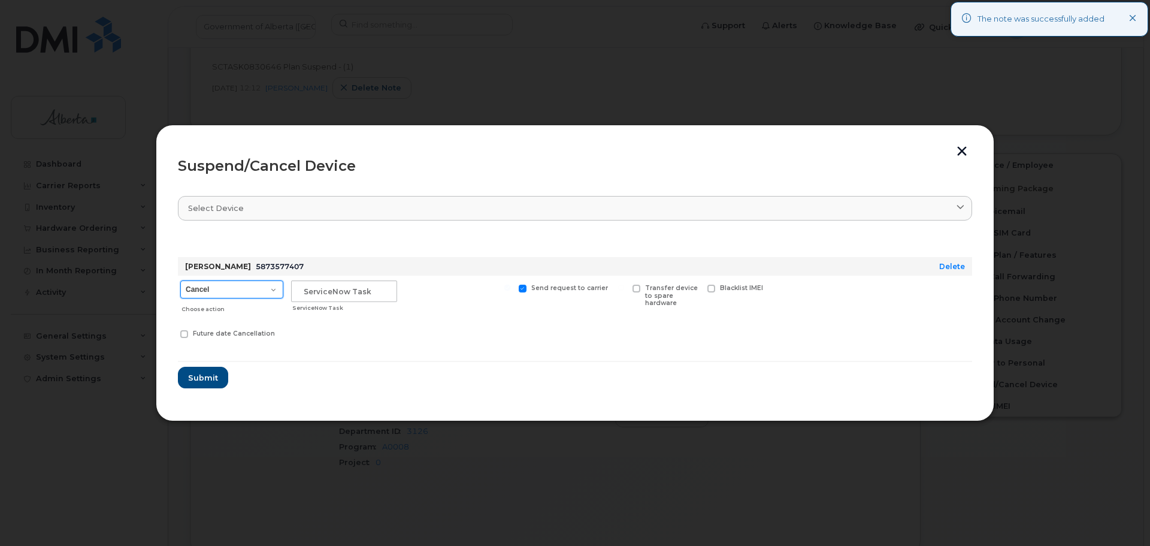
drag, startPoint x: 244, startPoint y: 289, endPoint x: 240, endPoint y: 296, distance: 8.3
click at [244, 289] on select "Cancel Suspend - Extend Suspension Suspend - Reduced Rate Suspend - Lost Device…" at bounding box center [231, 289] width 103 height 18
select select "[object Object]"
click at [180, 280] on select "Cancel Suspend - Extend Suspension Suspend - Reduced Rate Suspend - Lost Device…" at bounding box center [231, 289] width 103 height 18
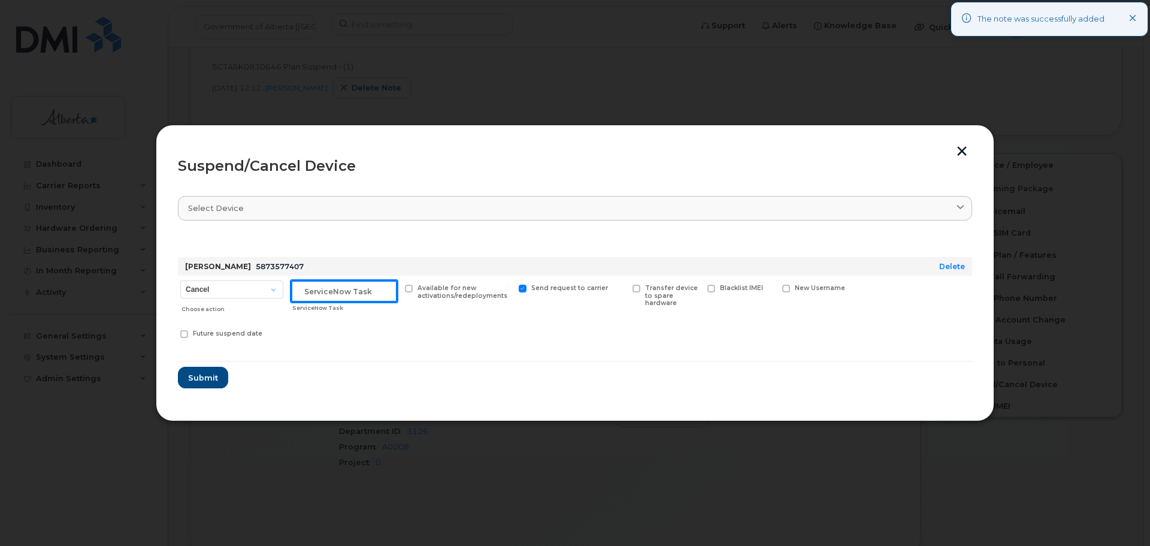
click at [326, 289] on input "text" at bounding box center [344, 291] width 106 height 22
paste input "SCTASK0830646"
type input "SCTASK0830646"
drag, startPoint x: 207, startPoint y: 374, endPoint x: 96, endPoint y: 13, distance: 377.7
click at [206, 374] on span "Submit" at bounding box center [203, 377] width 30 height 11
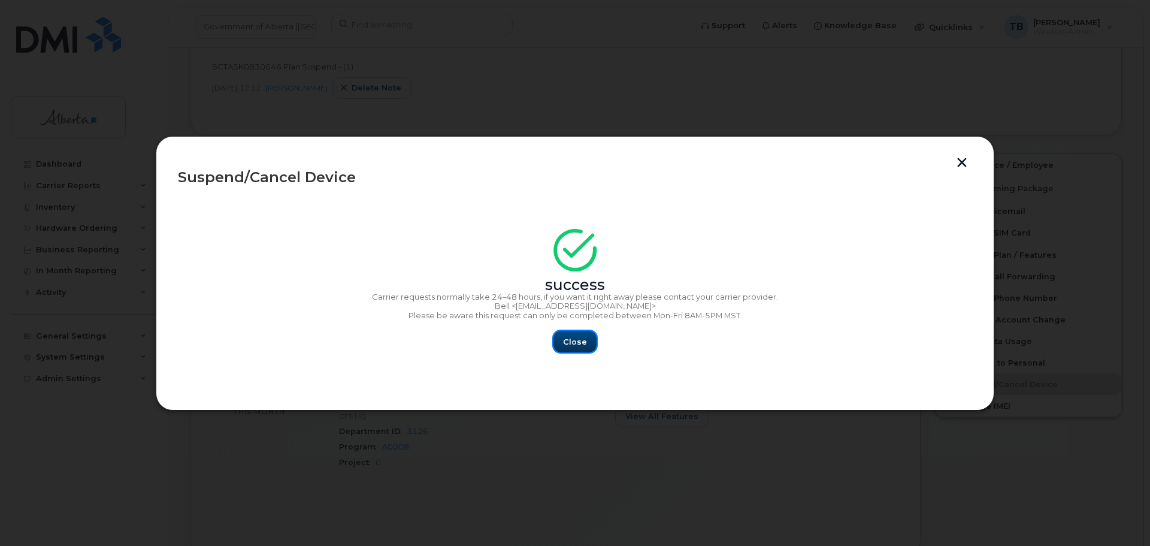
click at [579, 337] on button "Close" at bounding box center [575, 342] width 43 height 22
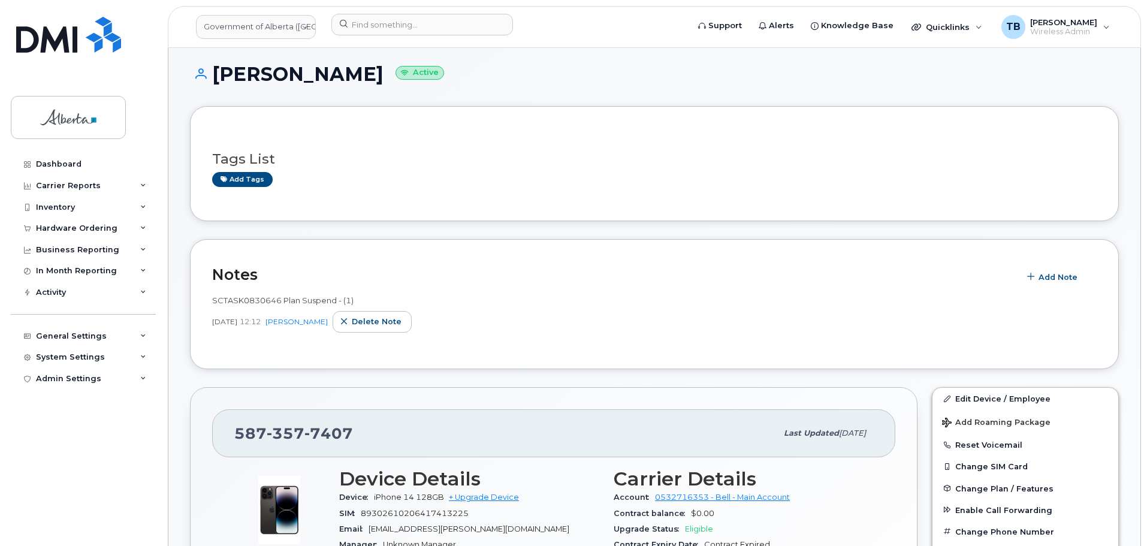
scroll to position [0, 0]
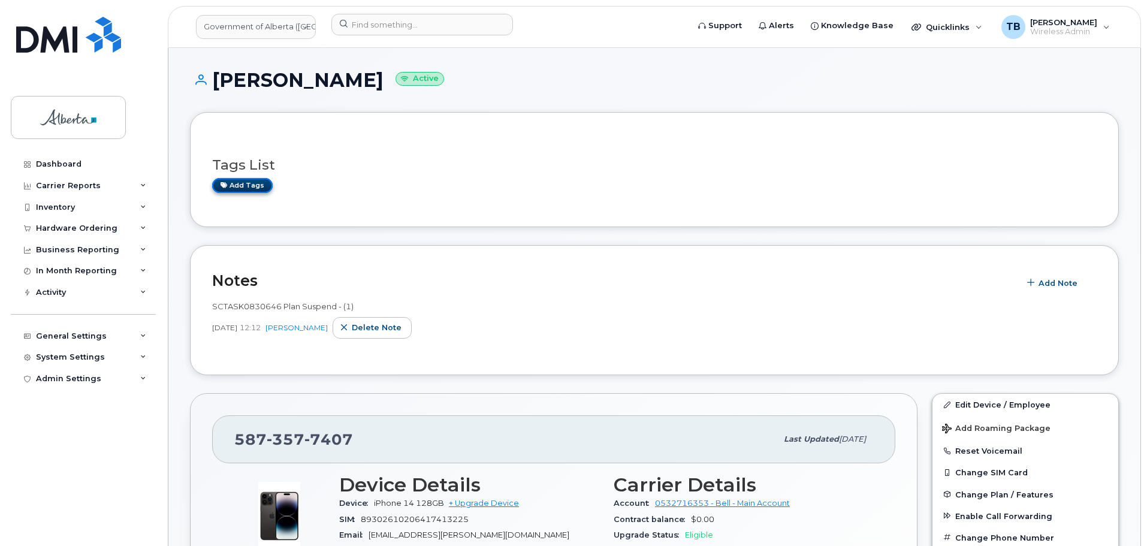
click at [257, 185] on link "Add tags" at bounding box center [242, 185] width 61 height 15
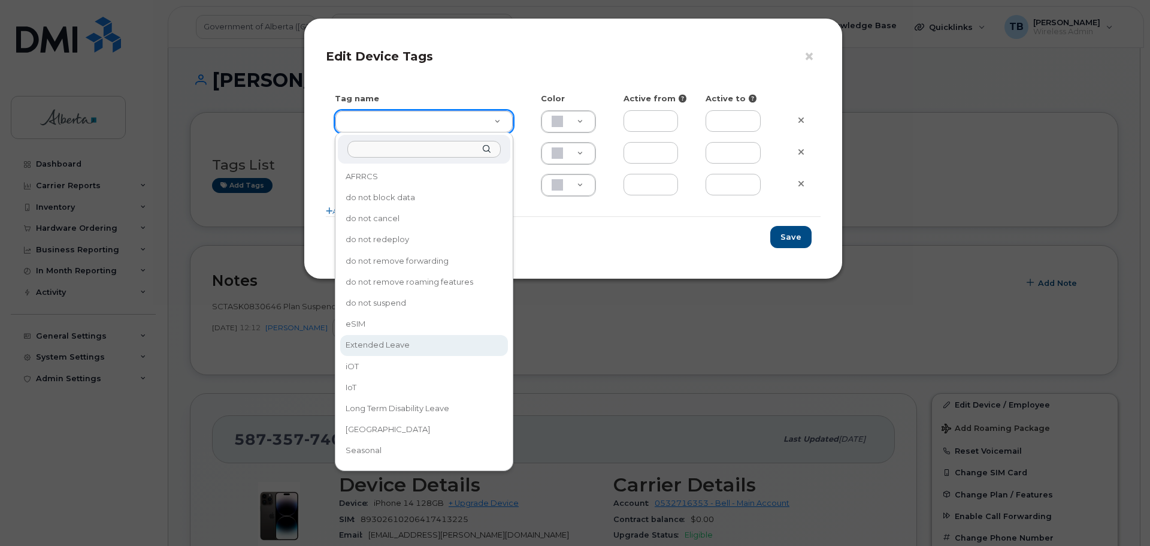
type input "Extended Leave"
type input "F8C6C8"
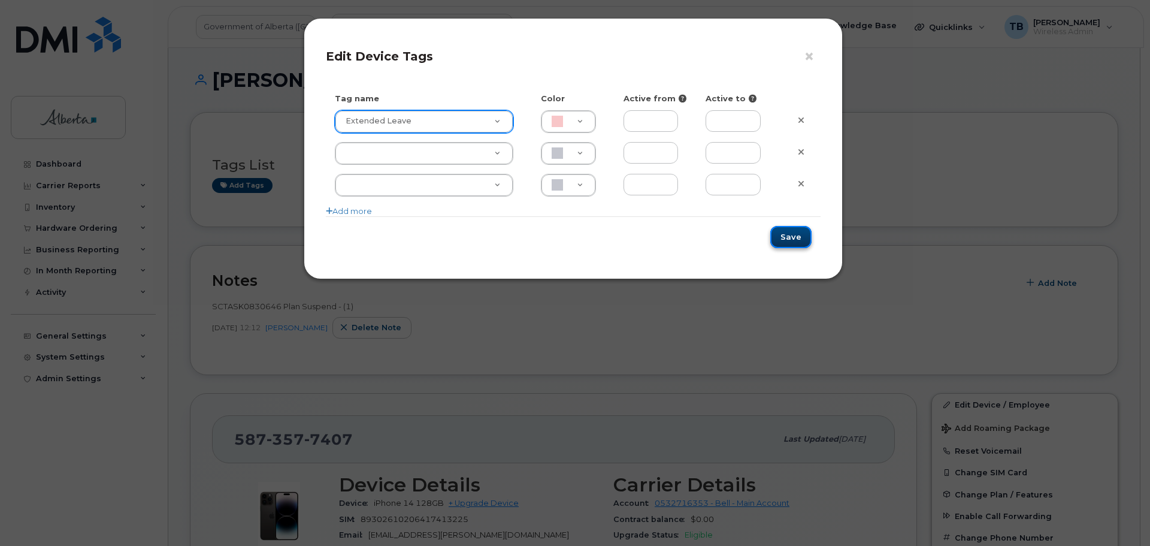
click at [788, 237] on button "Save" at bounding box center [790, 237] width 41 height 22
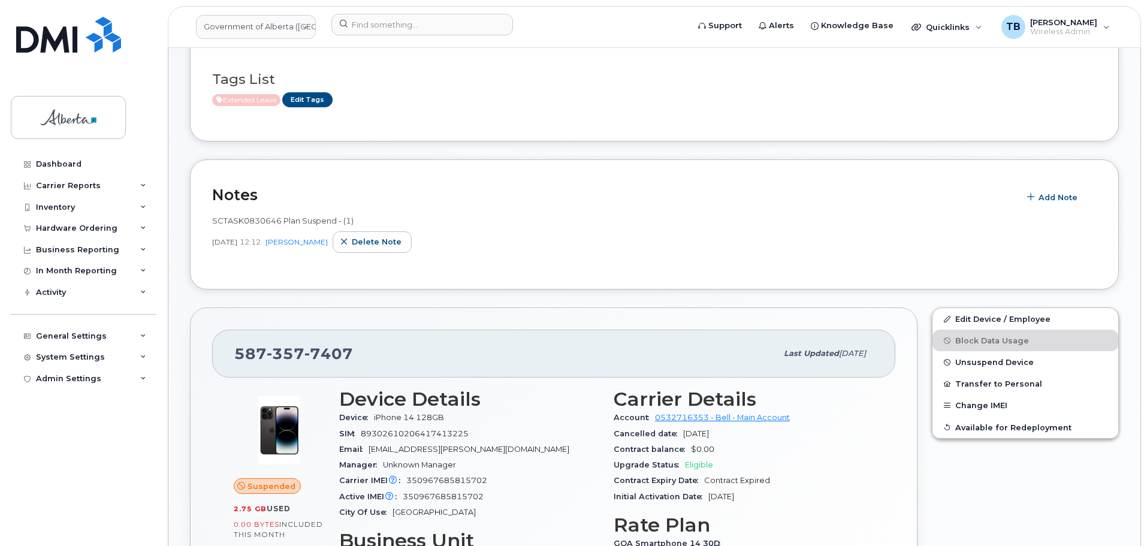
scroll to position [180, 0]
